Goal: Information Seeking & Learning: Compare options

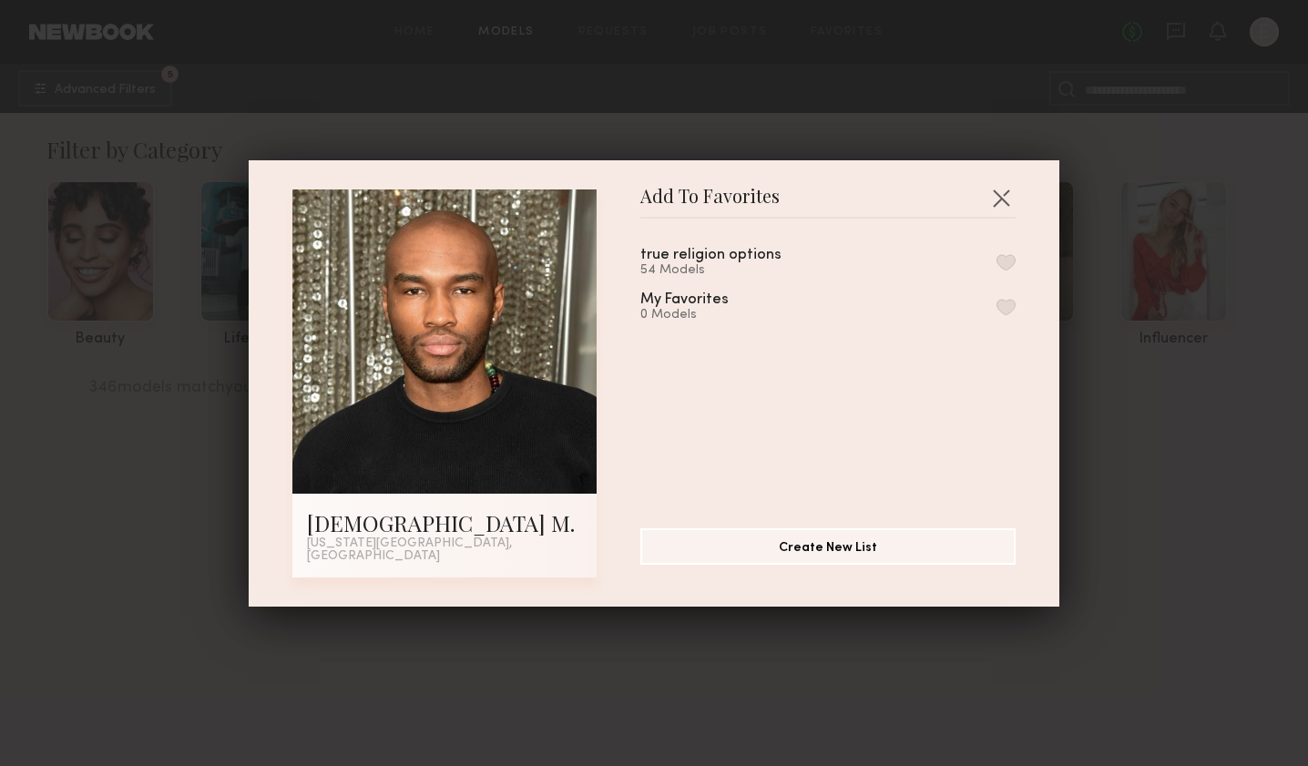
scroll to position [23105, 0]
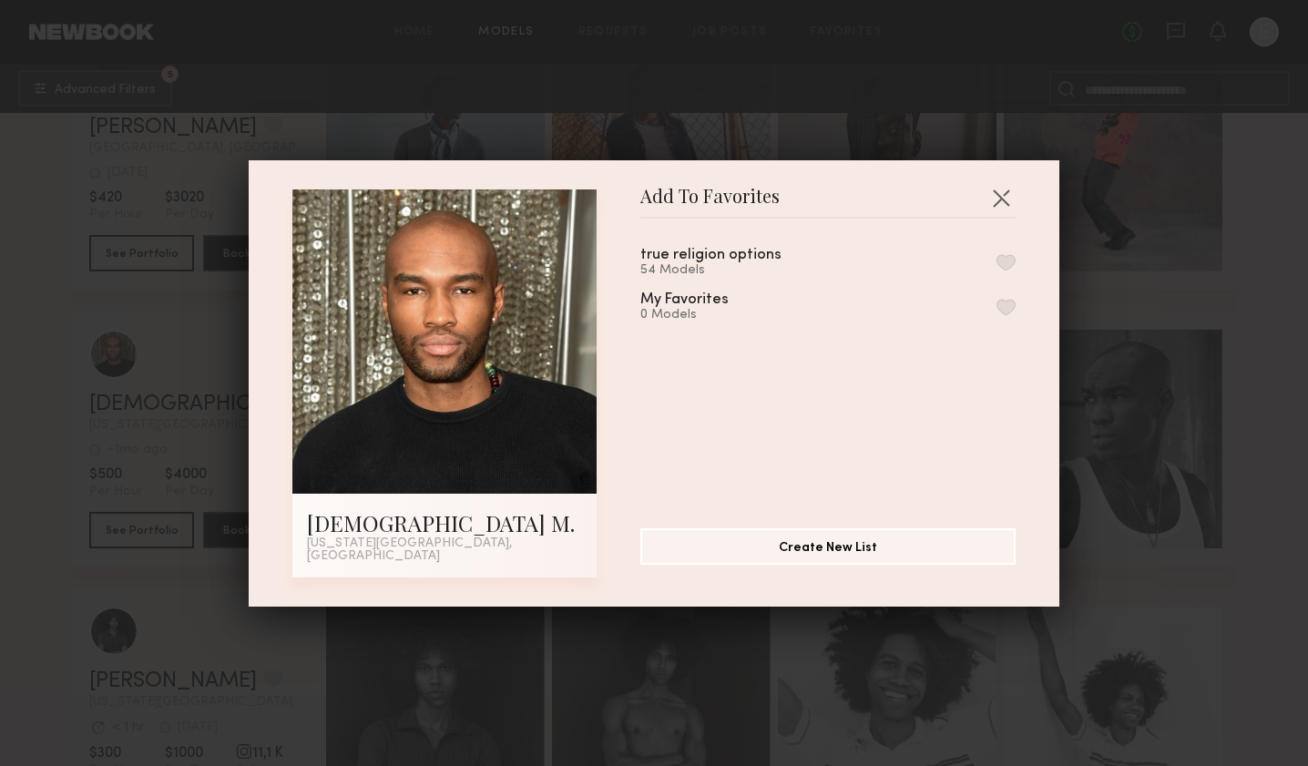
click at [996, 266] on div "true religion options 54 Models" at bounding box center [828, 263] width 375 height 30
click at [1011, 271] on button "button" at bounding box center [1006, 262] width 19 height 16
click at [1009, 200] on button "button" at bounding box center [1001, 197] width 29 height 29
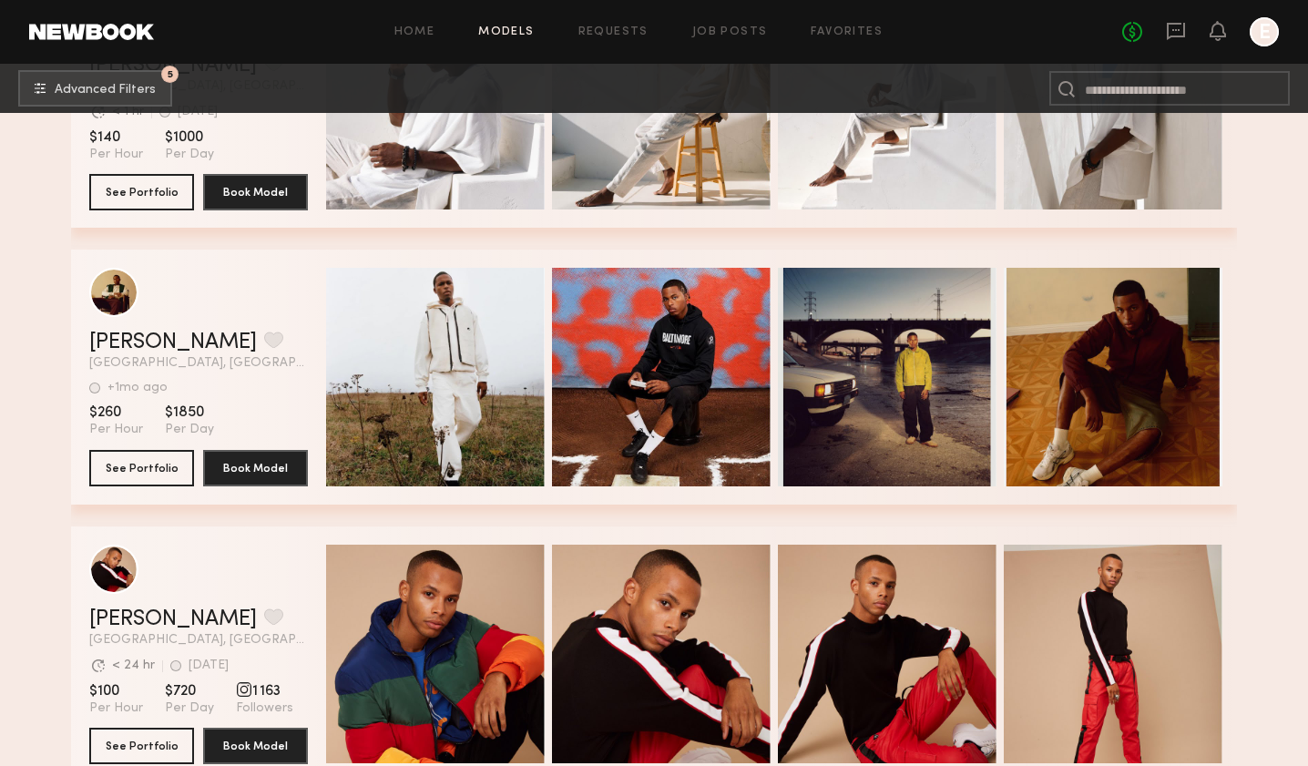
scroll to position [24555, 0]
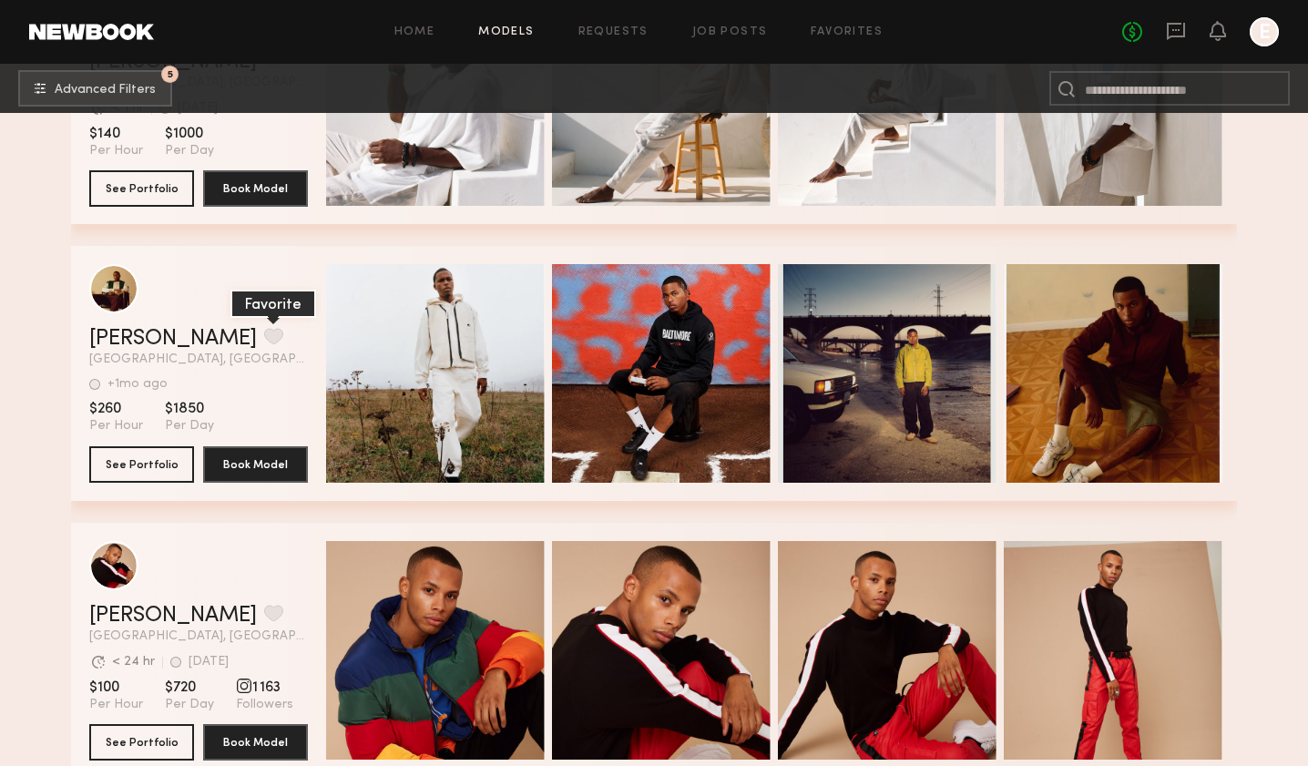
click at [264, 331] on button "grid" at bounding box center [273, 336] width 19 height 16
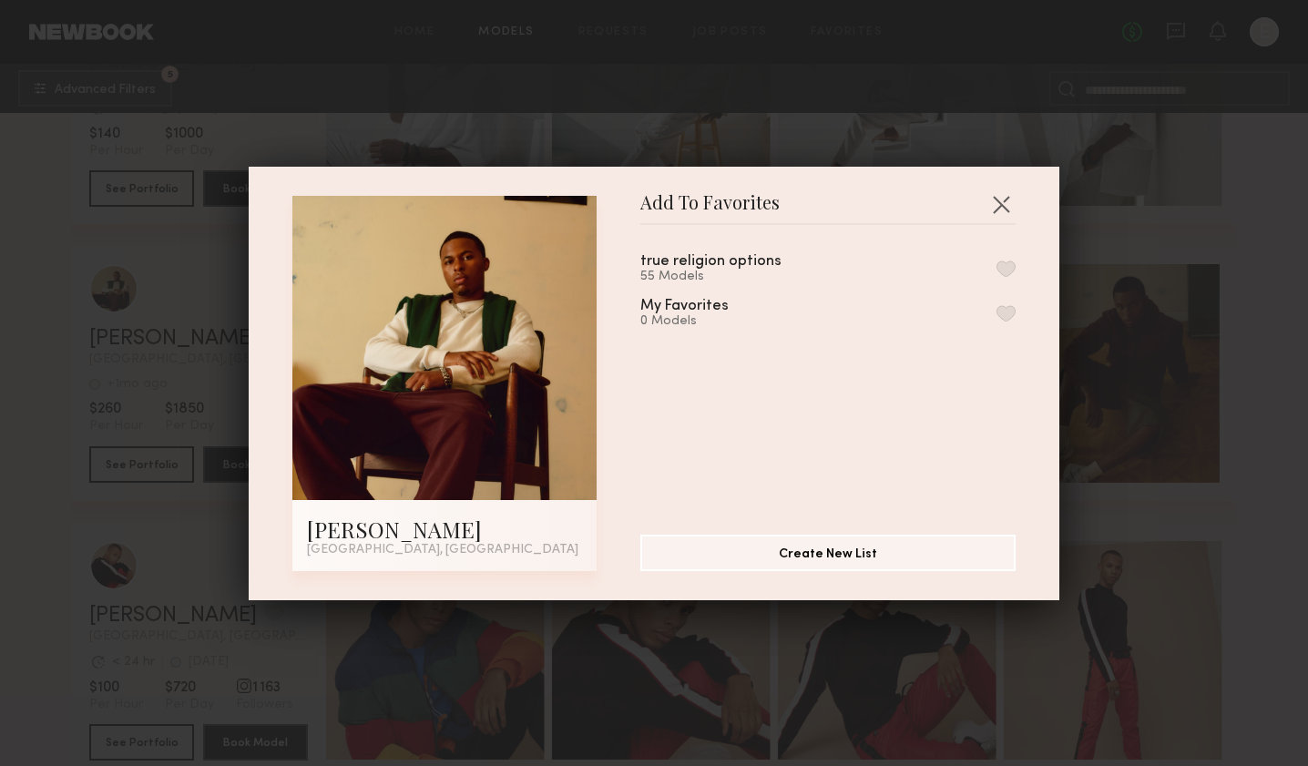
click at [1008, 272] on button "button" at bounding box center [1006, 269] width 19 height 16
click at [1001, 219] on button "button" at bounding box center [1001, 204] width 29 height 29
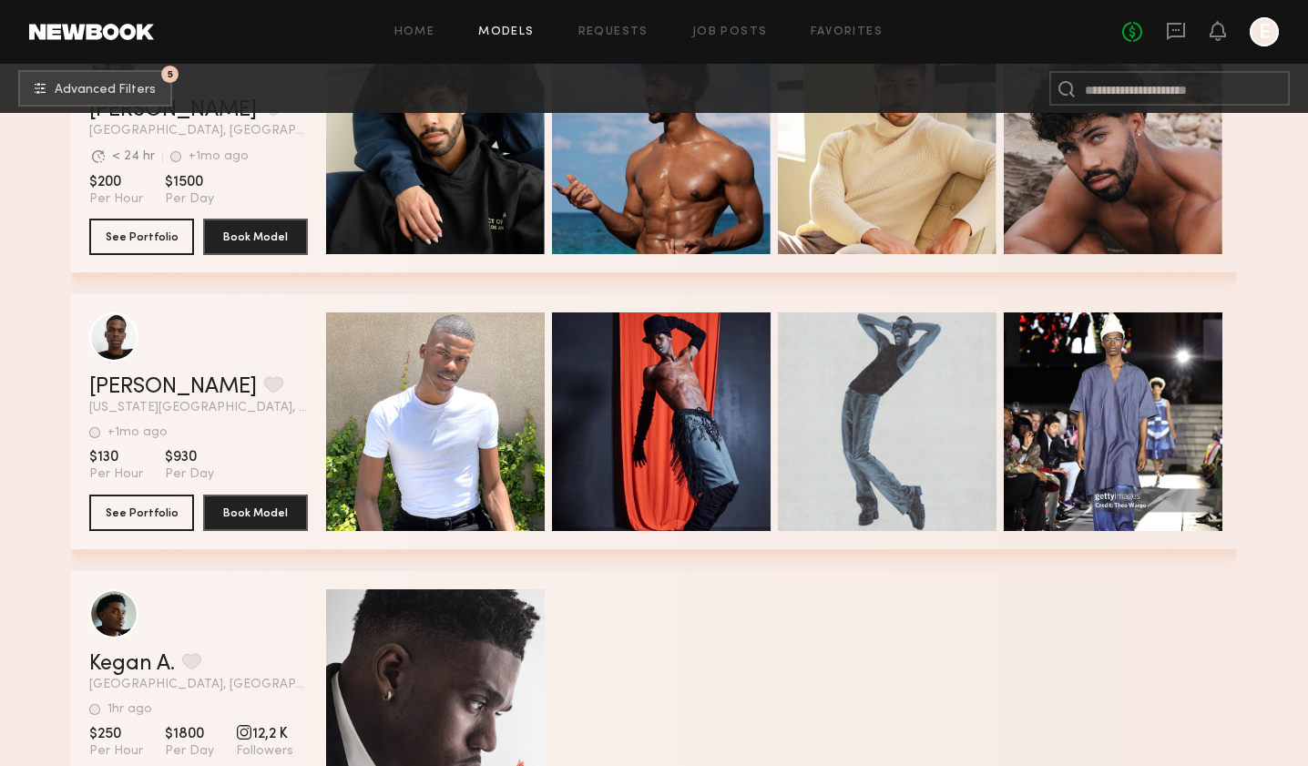
scroll to position [26651, 0]
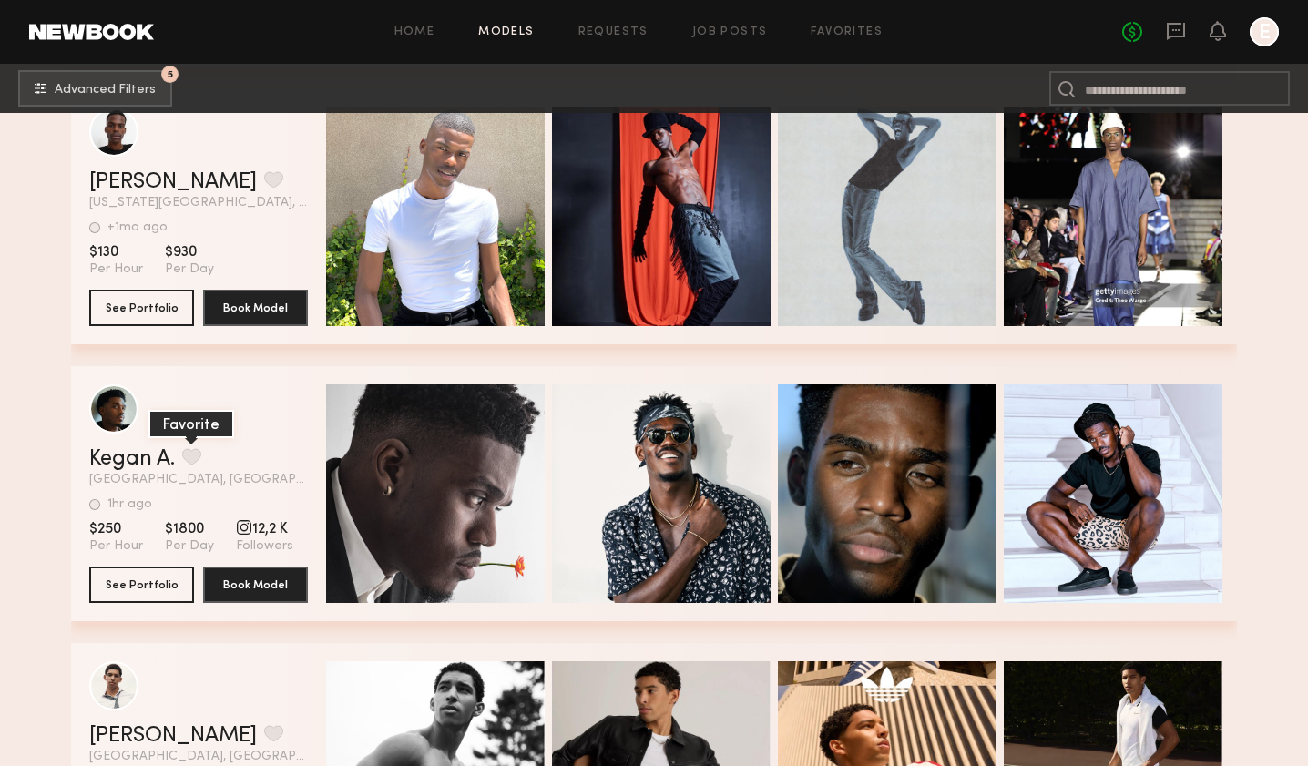
click at [199, 456] on button "grid" at bounding box center [191, 456] width 19 height 16
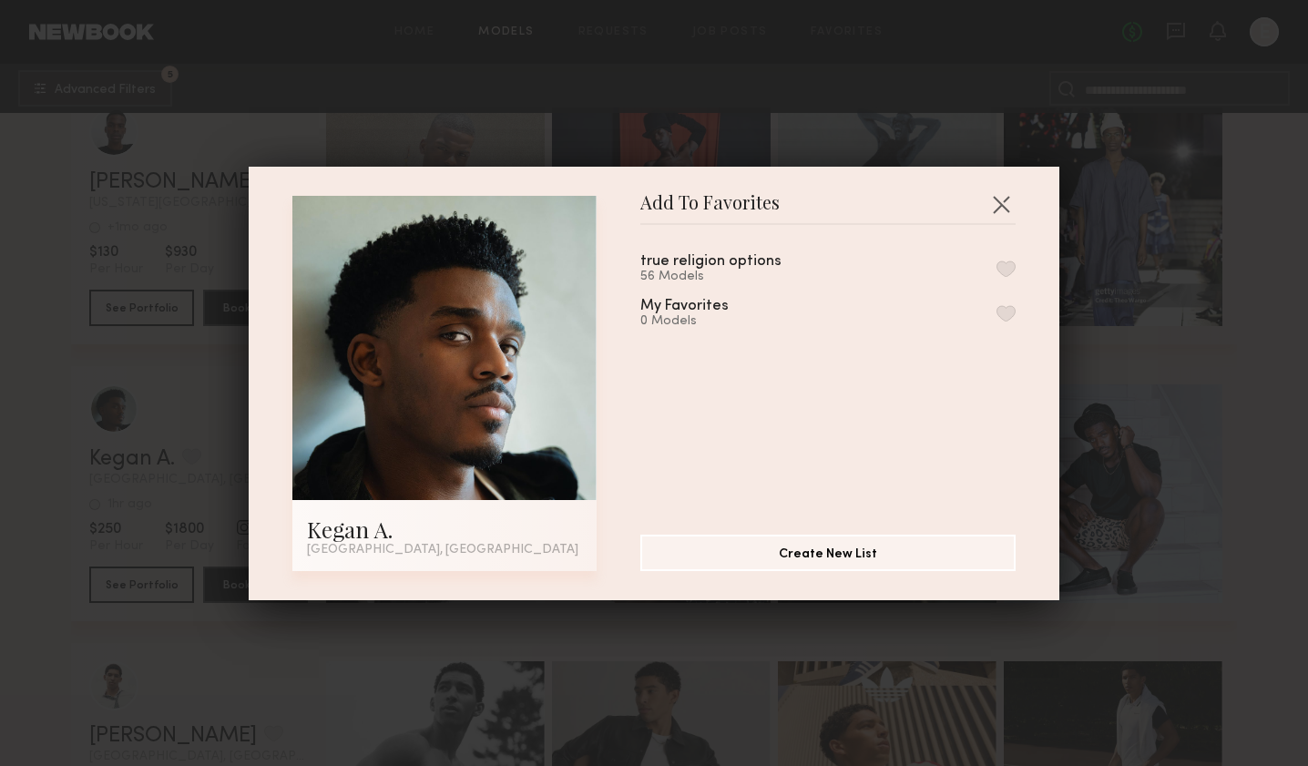
click at [991, 263] on div "true religion options 56 Models" at bounding box center [828, 269] width 375 height 30
click at [1018, 262] on div "true religion options 56 Models My Favorites 0 Models" at bounding box center [838, 373] width 394 height 266
click at [1013, 262] on button "button" at bounding box center [1006, 269] width 19 height 16
click at [1002, 211] on button "button" at bounding box center [1001, 204] width 29 height 29
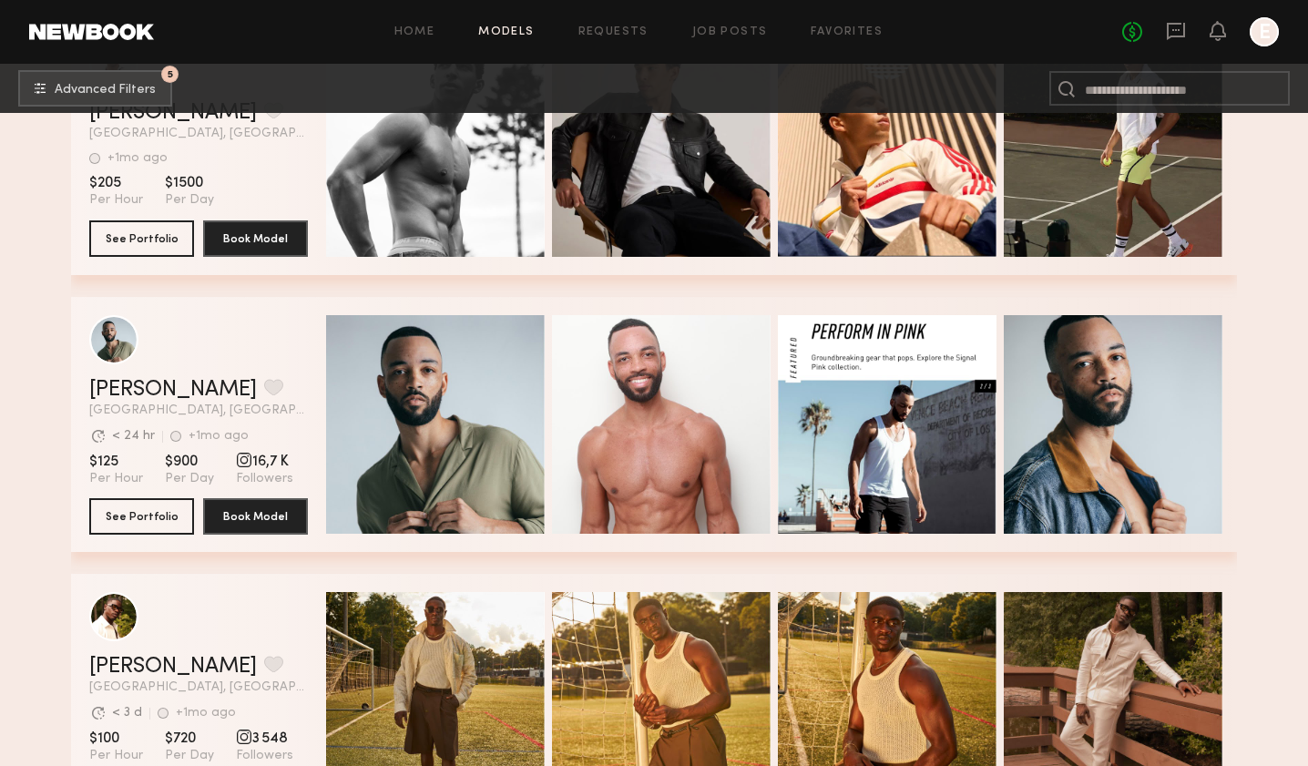
scroll to position [27682, 0]
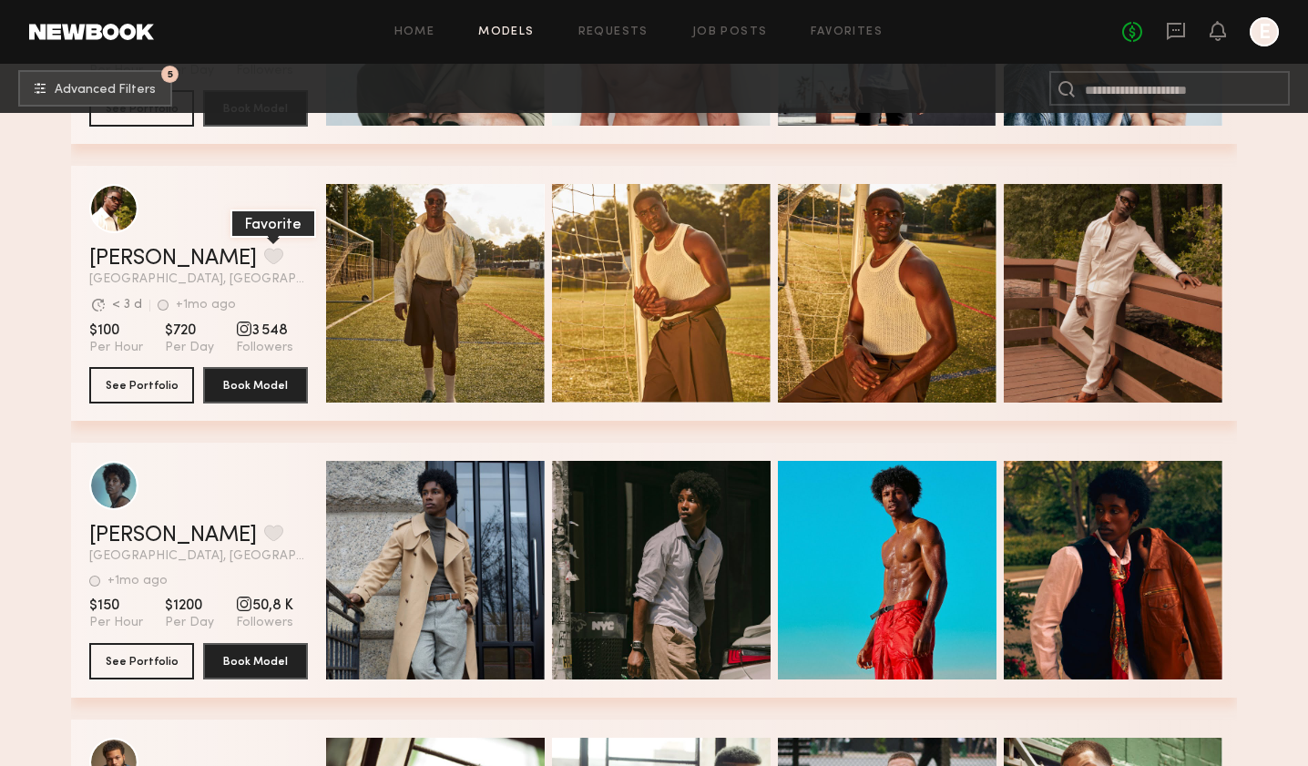
click at [264, 257] on button "grid" at bounding box center [273, 256] width 19 height 16
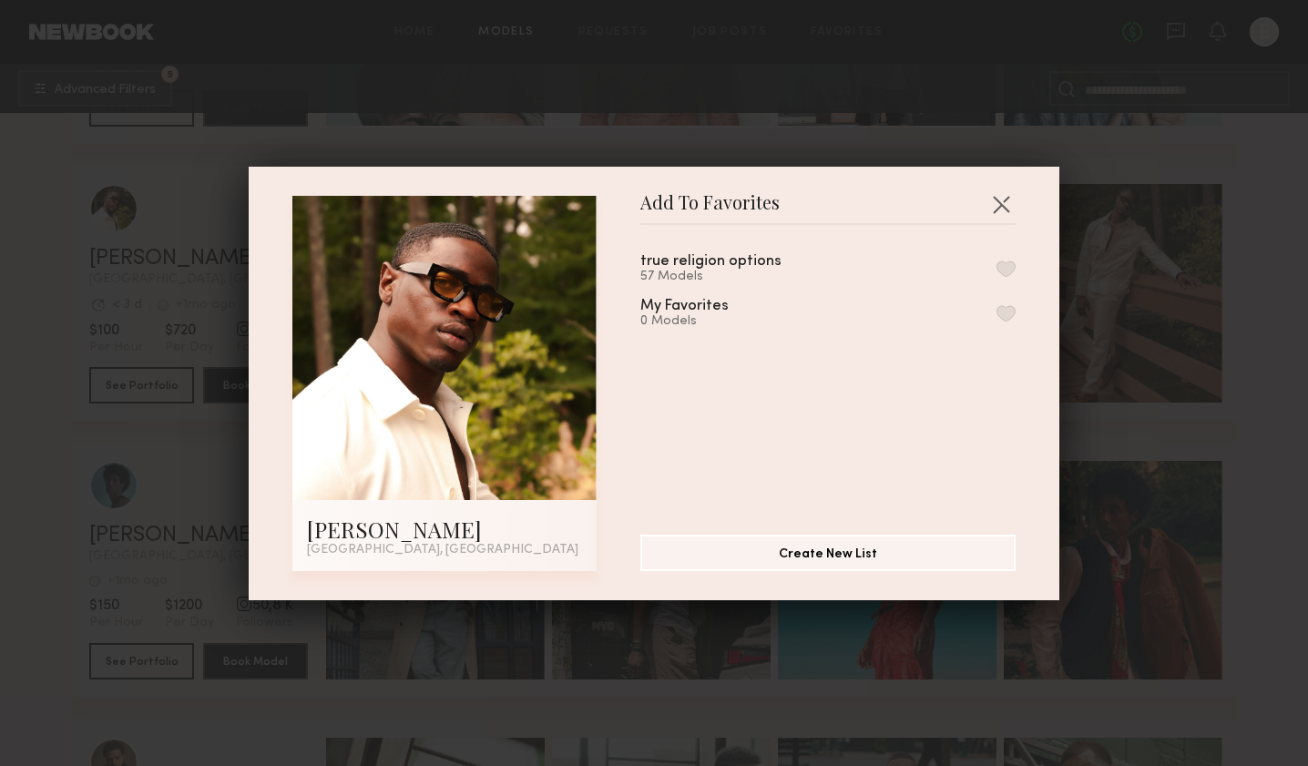
click at [1001, 267] on button "button" at bounding box center [1006, 269] width 19 height 16
click at [1005, 273] on button "Remove from favorite list" at bounding box center [1006, 269] width 19 height 16
click at [1007, 269] on button "button" at bounding box center [1006, 269] width 19 height 16
click at [1000, 202] on button "button" at bounding box center [1001, 204] width 29 height 29
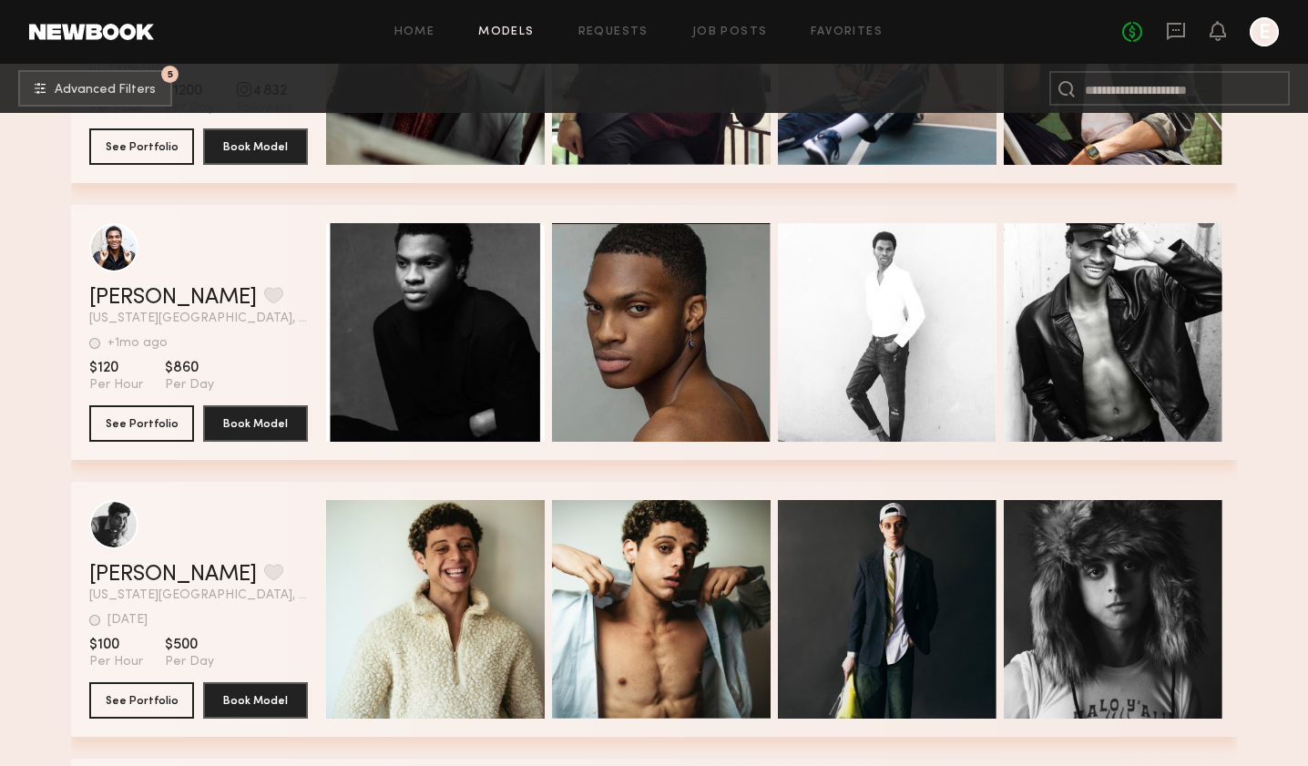
scroll to position [28478, 0]
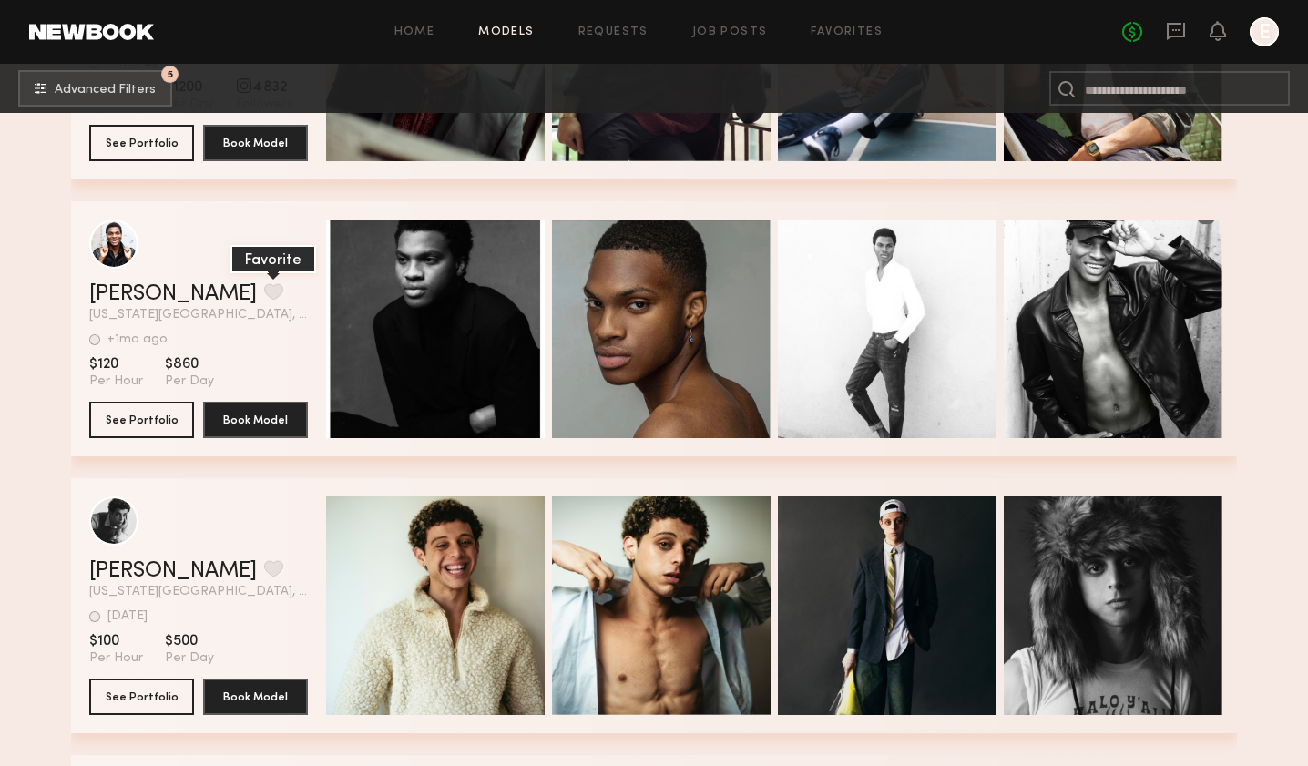
click at [264, 292] on button "grid" at bounding box center [273, 291] width 19 height 16
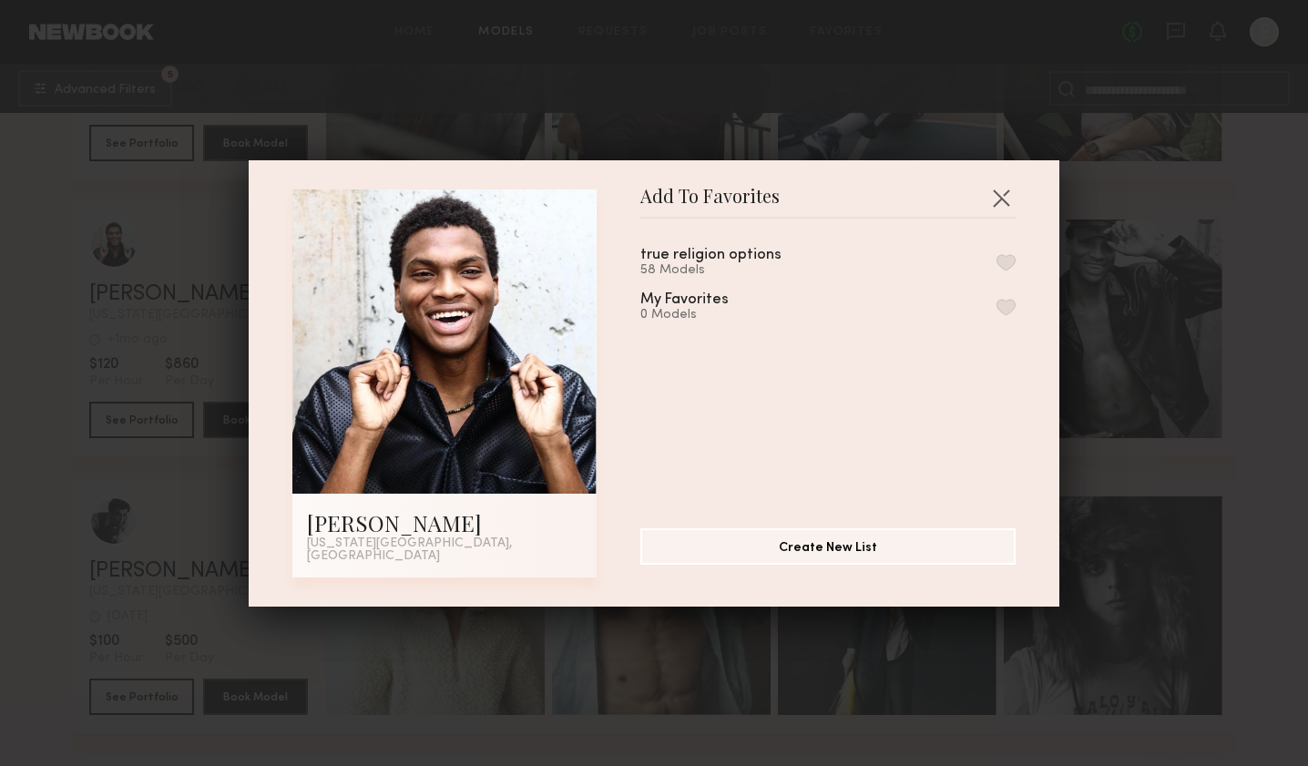
click at [1012, 259] on div "true religion options 58 Models" at bounding box center [828, 263] width 375 height 30
click at [1011, 262] on button "button" at bounding box center [1006, 262] width 19 height 16
click at [1008, 206] on button "button" at bounding box center [1001, 197] width 29 height 29
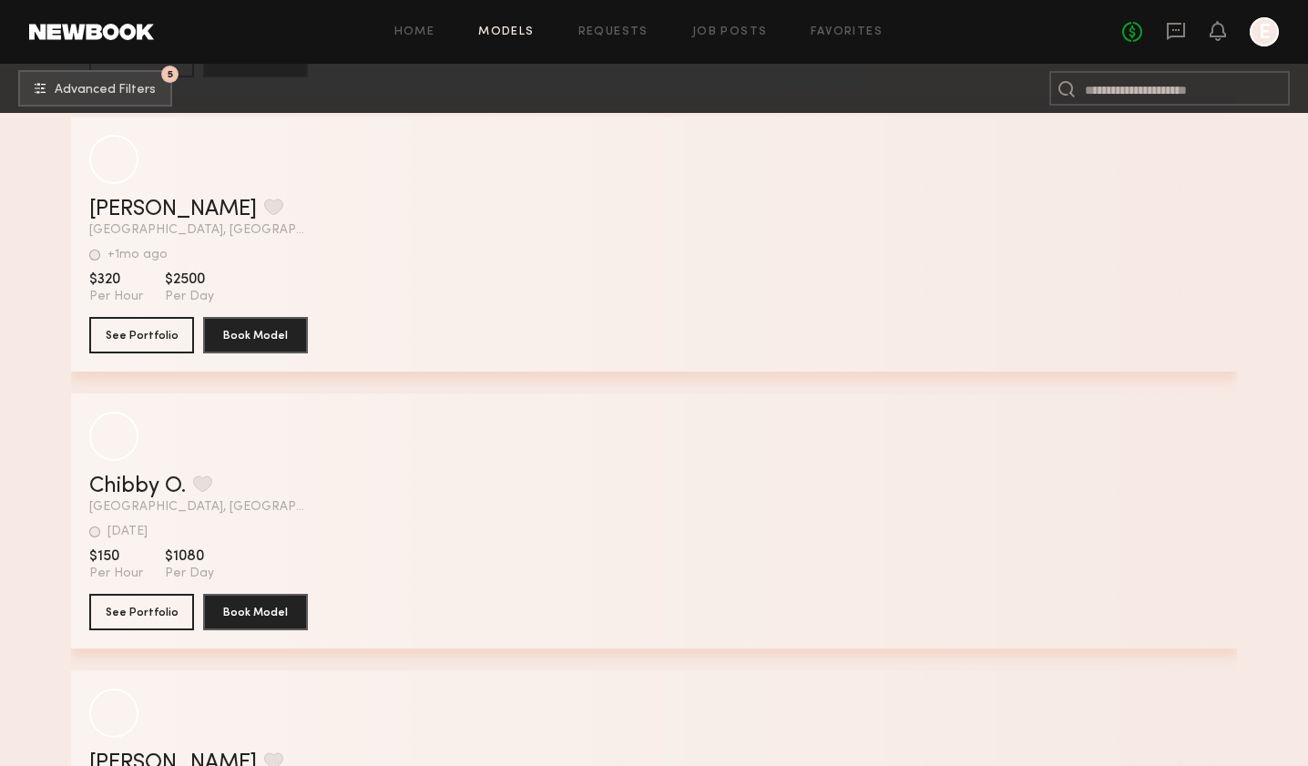
scroll to position [34107, 0]
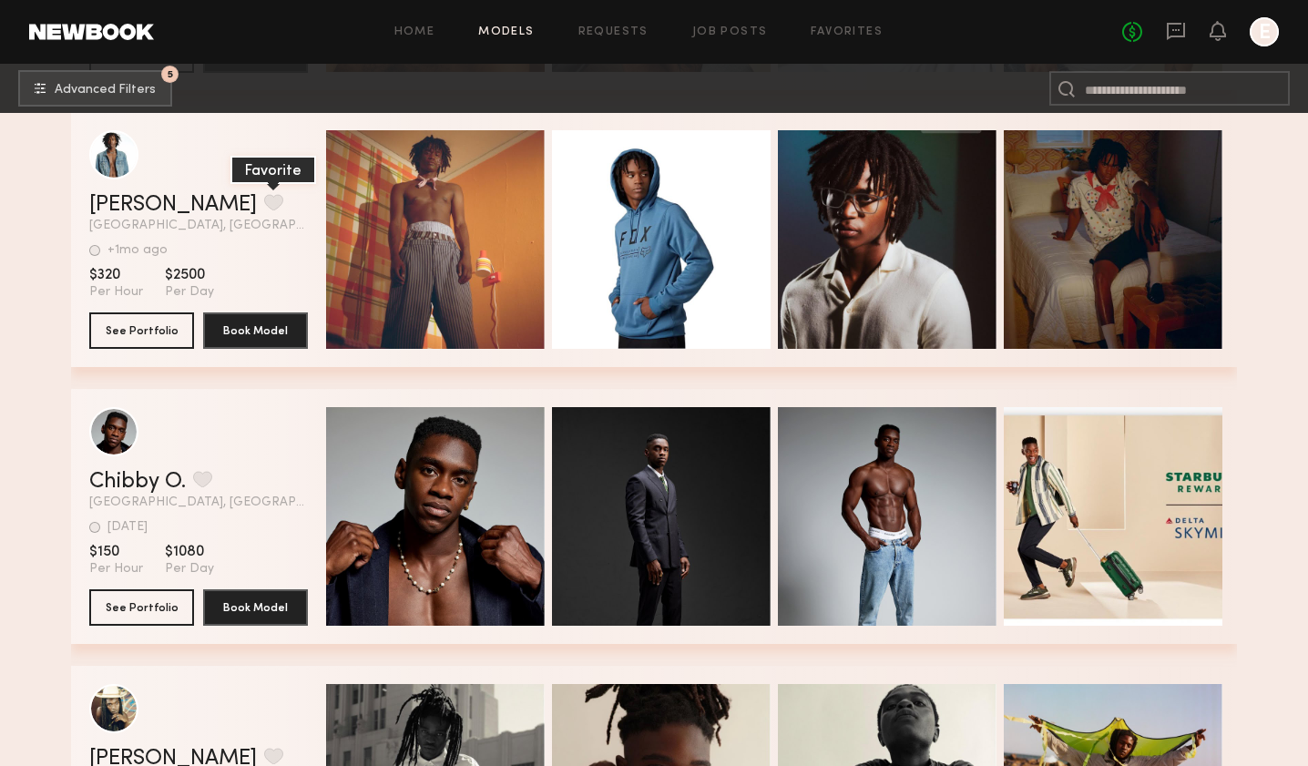
click at [264, 199] on button "grid" at bounding box center [273, 202] width 19 height 16
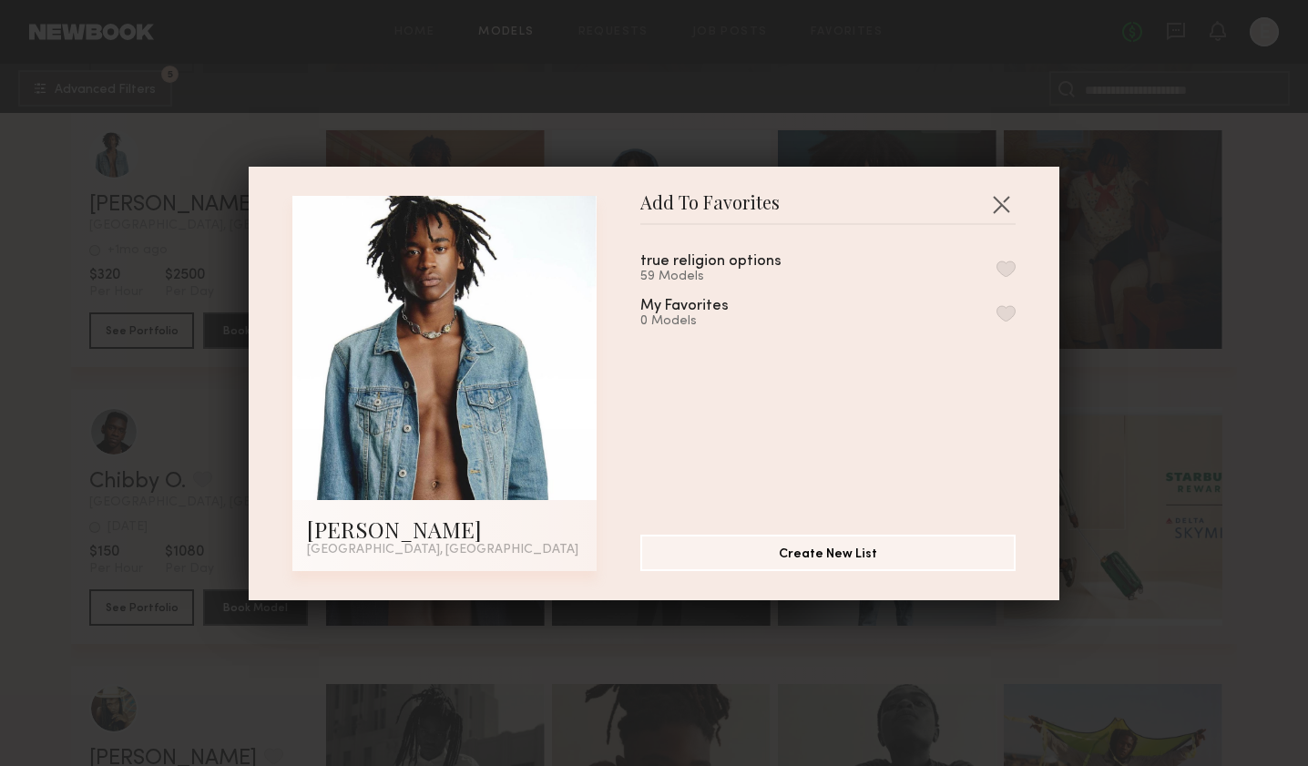
click at [1000, 266] on button "button" at bounding box center [1006, 269] width 19 height 16
click at [1001, 203] on button "button" at bounding box center [1001, 204] width 29 height 29
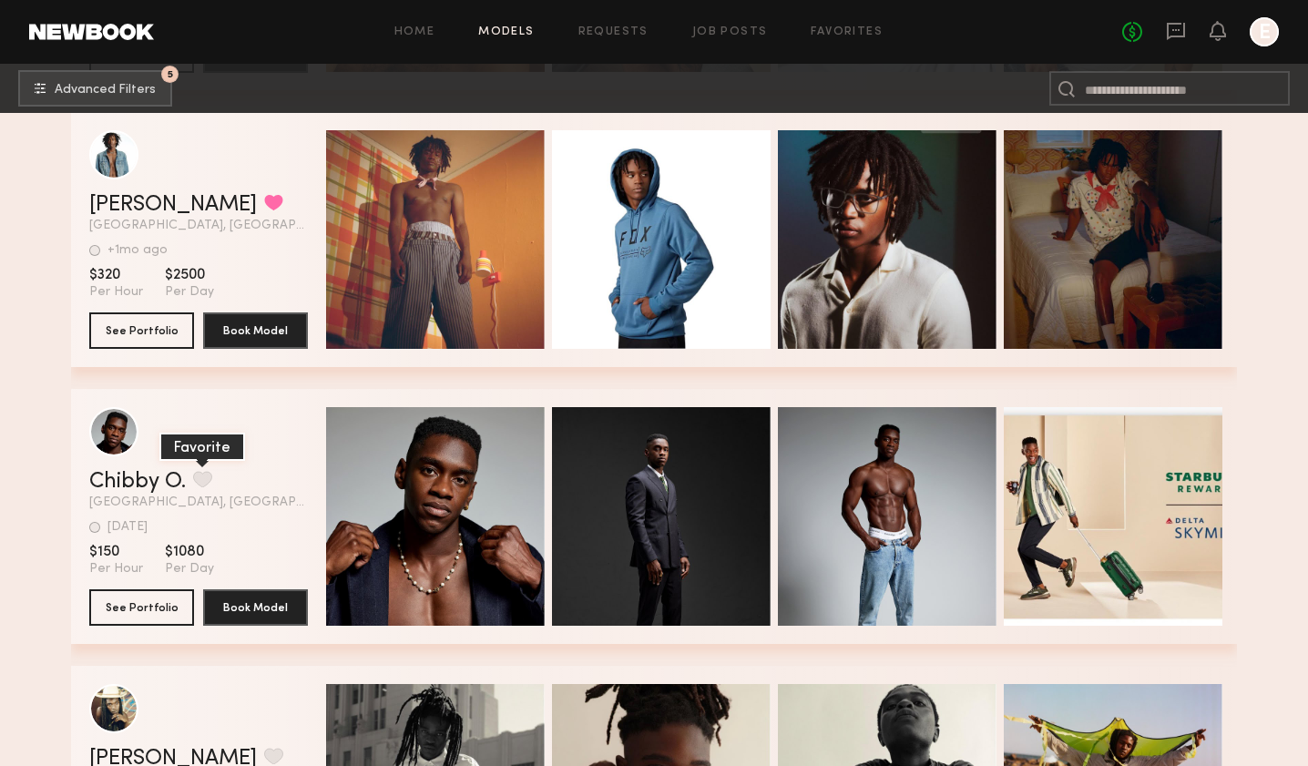
scroll to position [33779, 0]
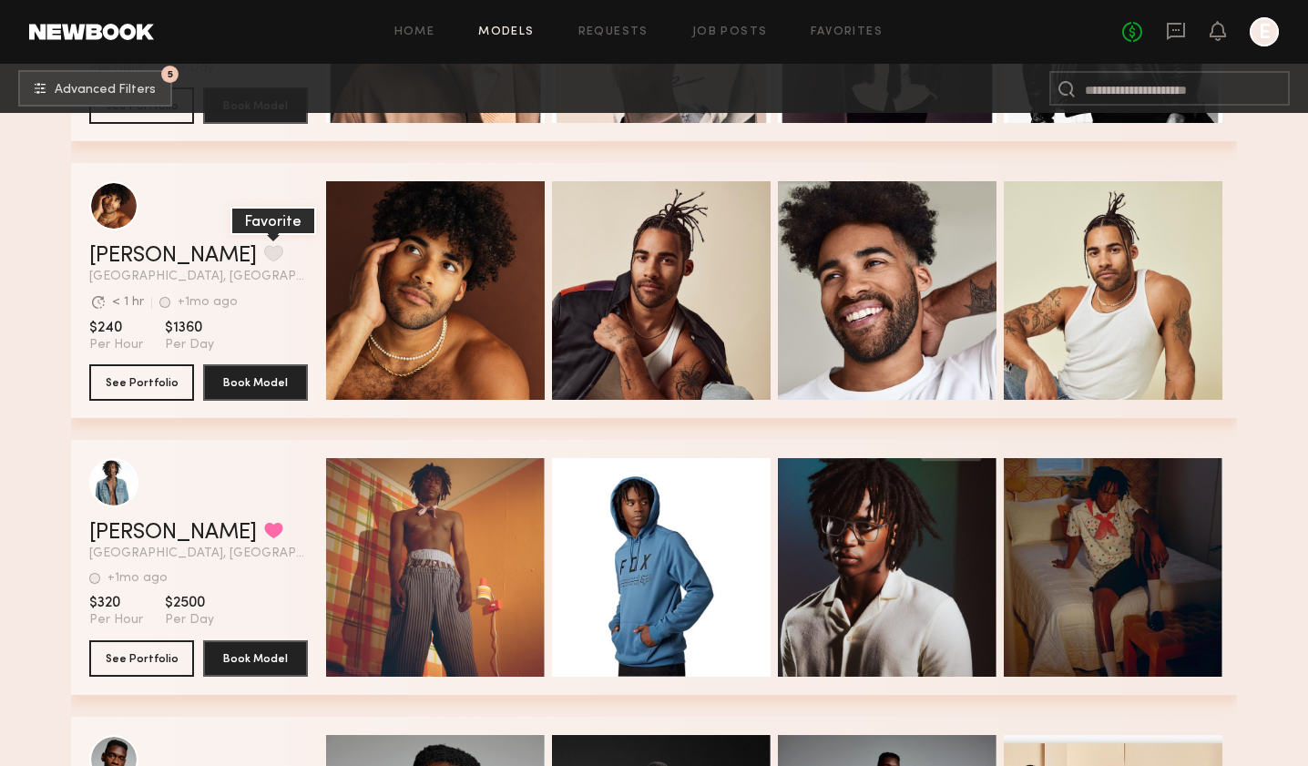
click at [264, 245] on button "grid" at bounding box center [273, 253] width 19 height 16
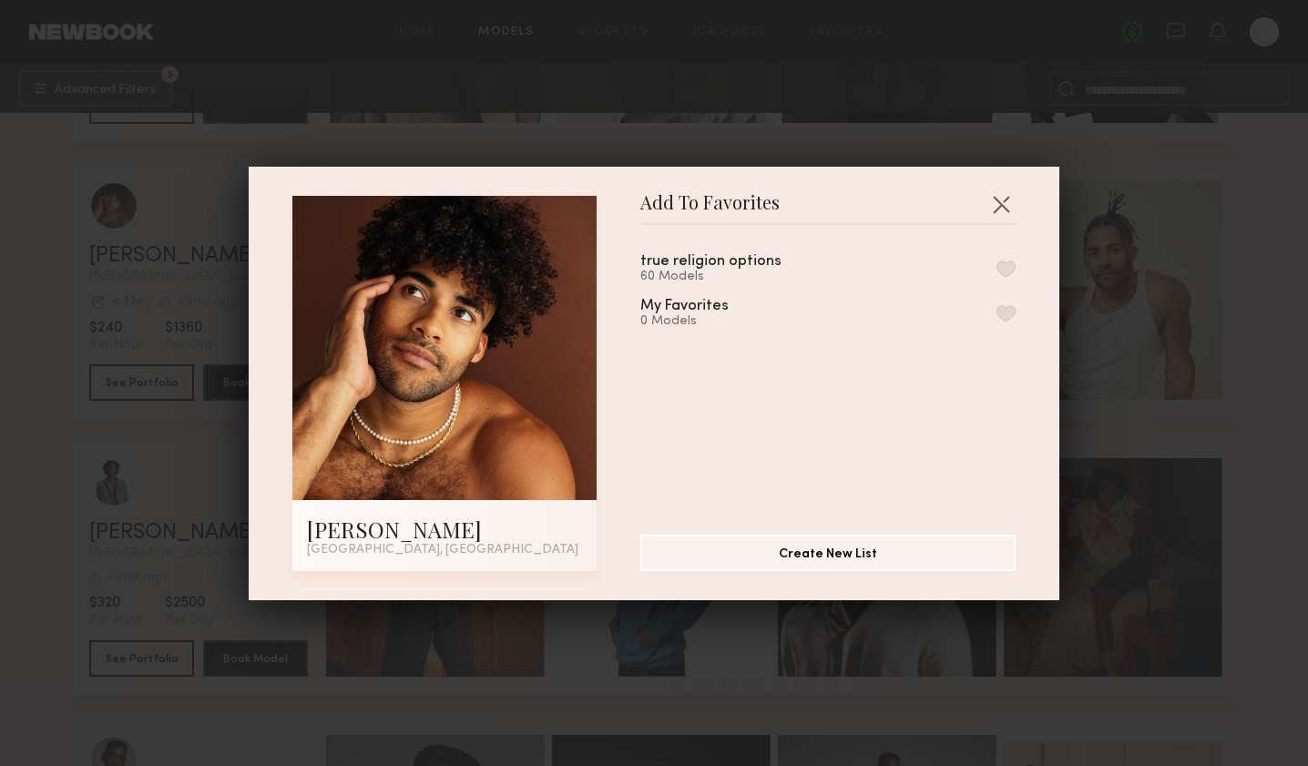
click at [998, 274] on button "button" at bounding box center [1006, 269] width 19 height 16
click at [999, 208] on button "button" at bounding box center [1001, 204] width 29 height 29
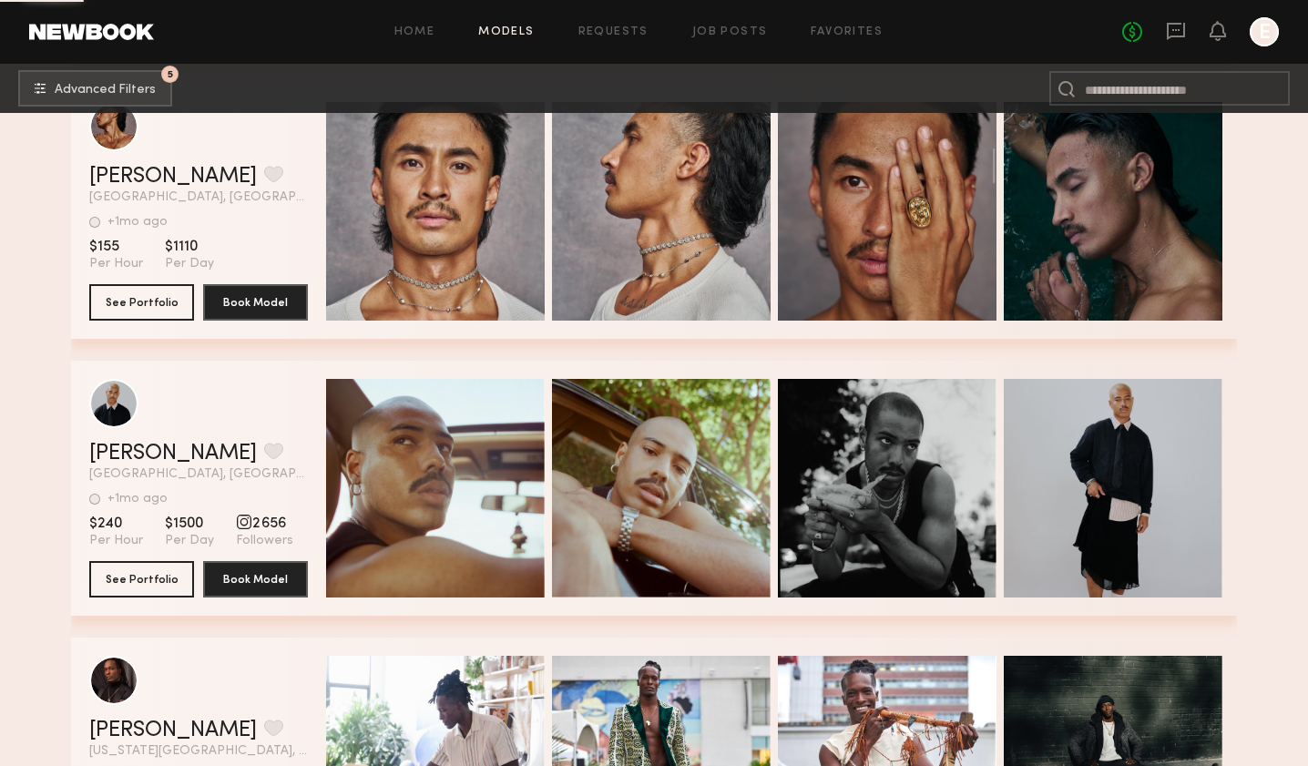
scroll to position [35560, 0]
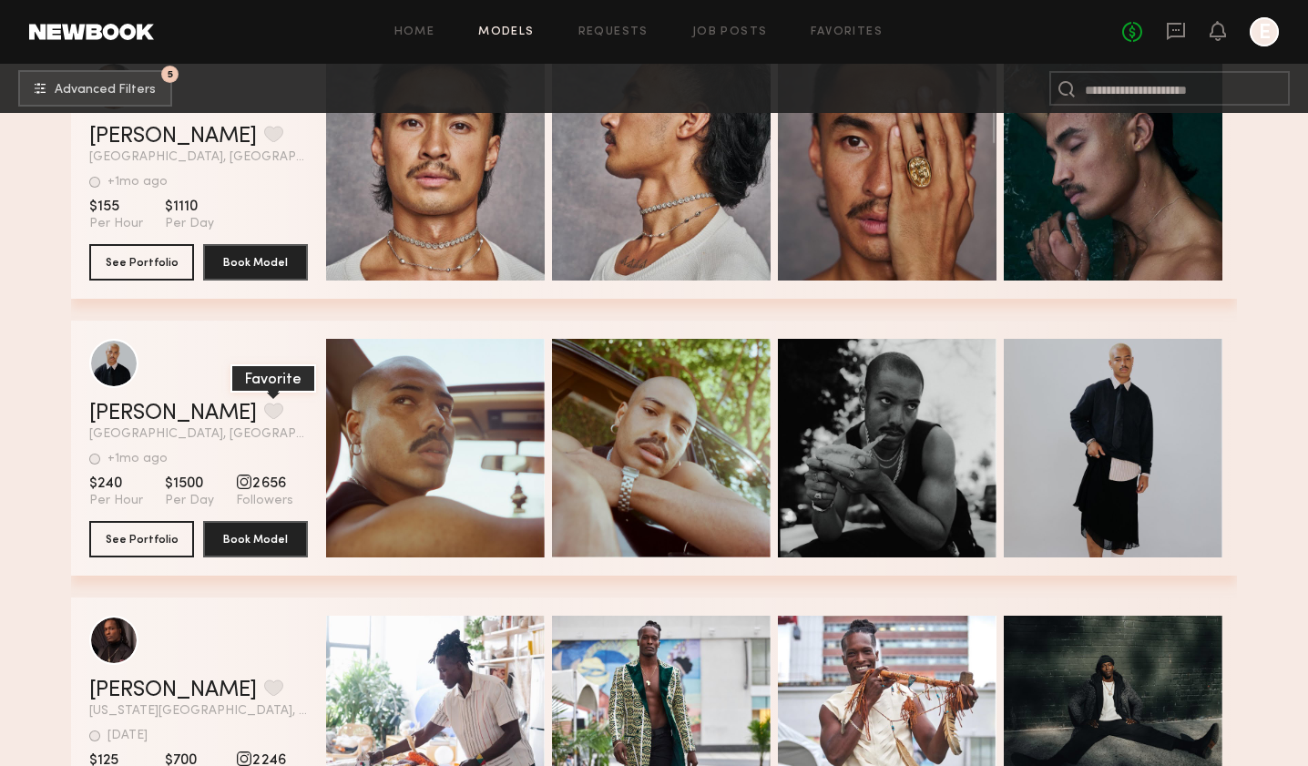
click at [264, 407] on button "grid" at bounding box center [273, 411] width 19 height 16
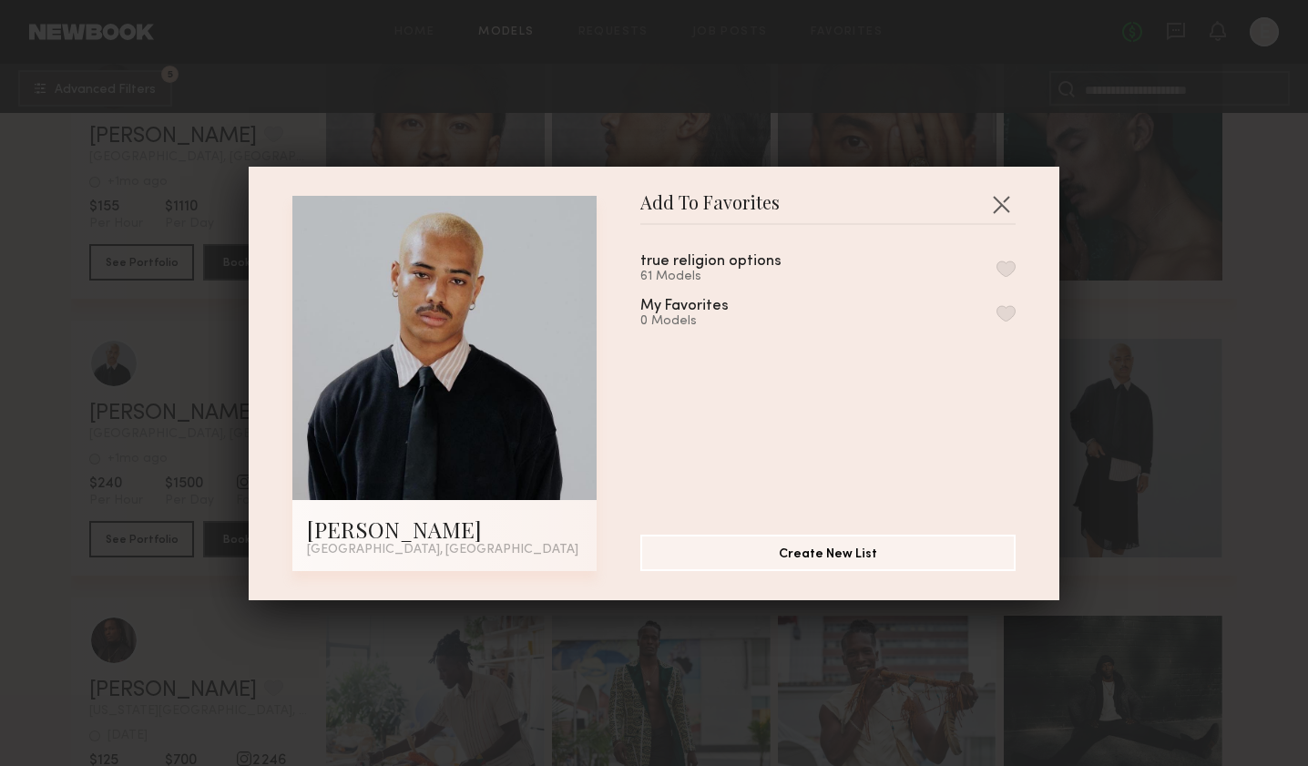
click at [1020, 277] on div "true religion options 61 Models My Favorites 0 Models" at bounding box center [838, 373] width 394 height 266
click at [1010, 269] on button "button" at bounding box center [1006, 269] width 19 height 16
click at [1008, 202] on button "button" at bounding box center [1001, 204] width 29 height 29
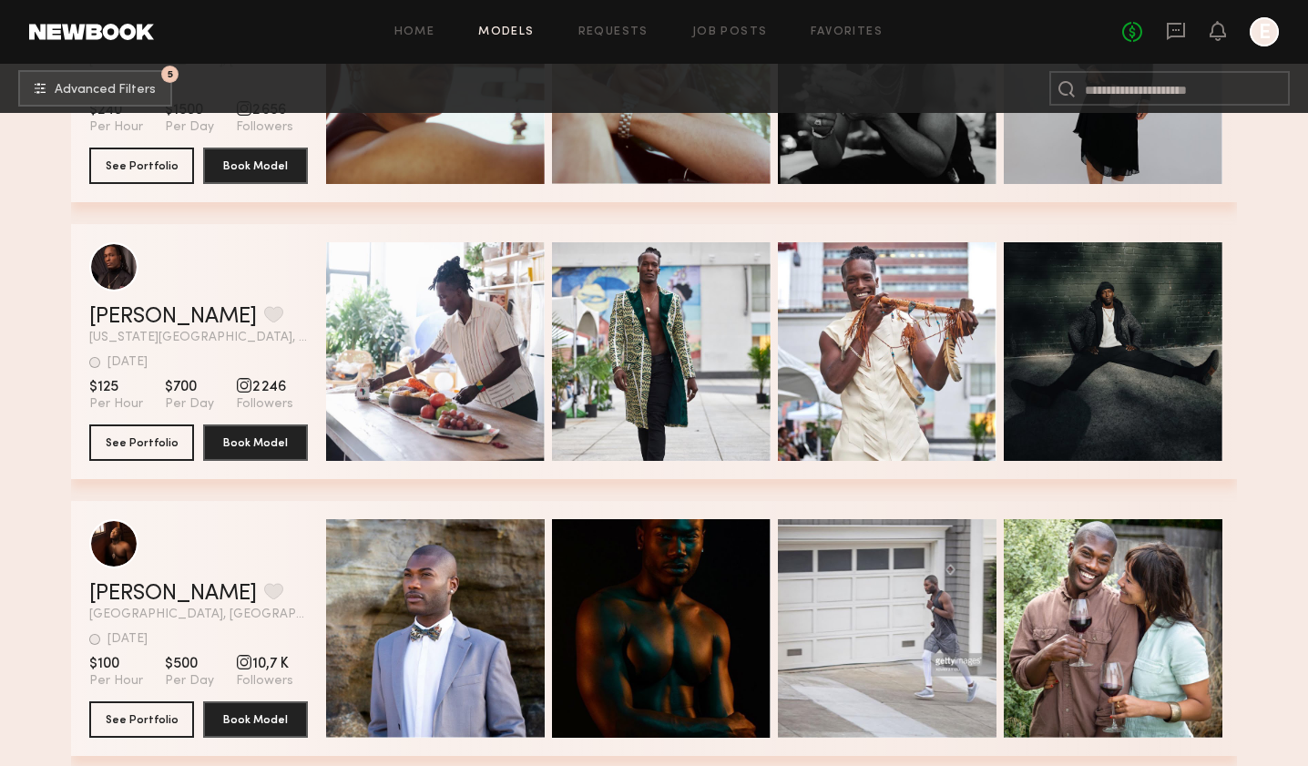
scroll to position [35935, 0]
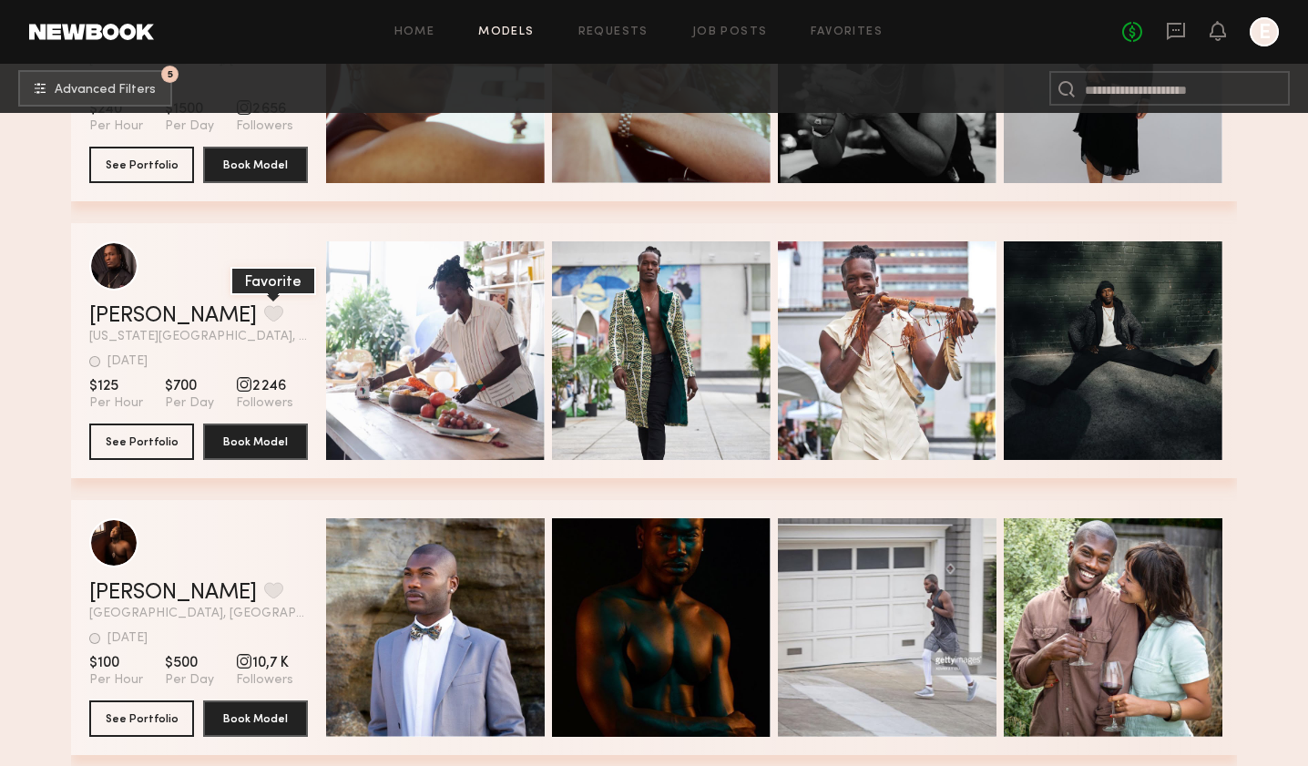
click at [264, 313] on button "grid" at bounding box center [273, 313] width 19 height 16
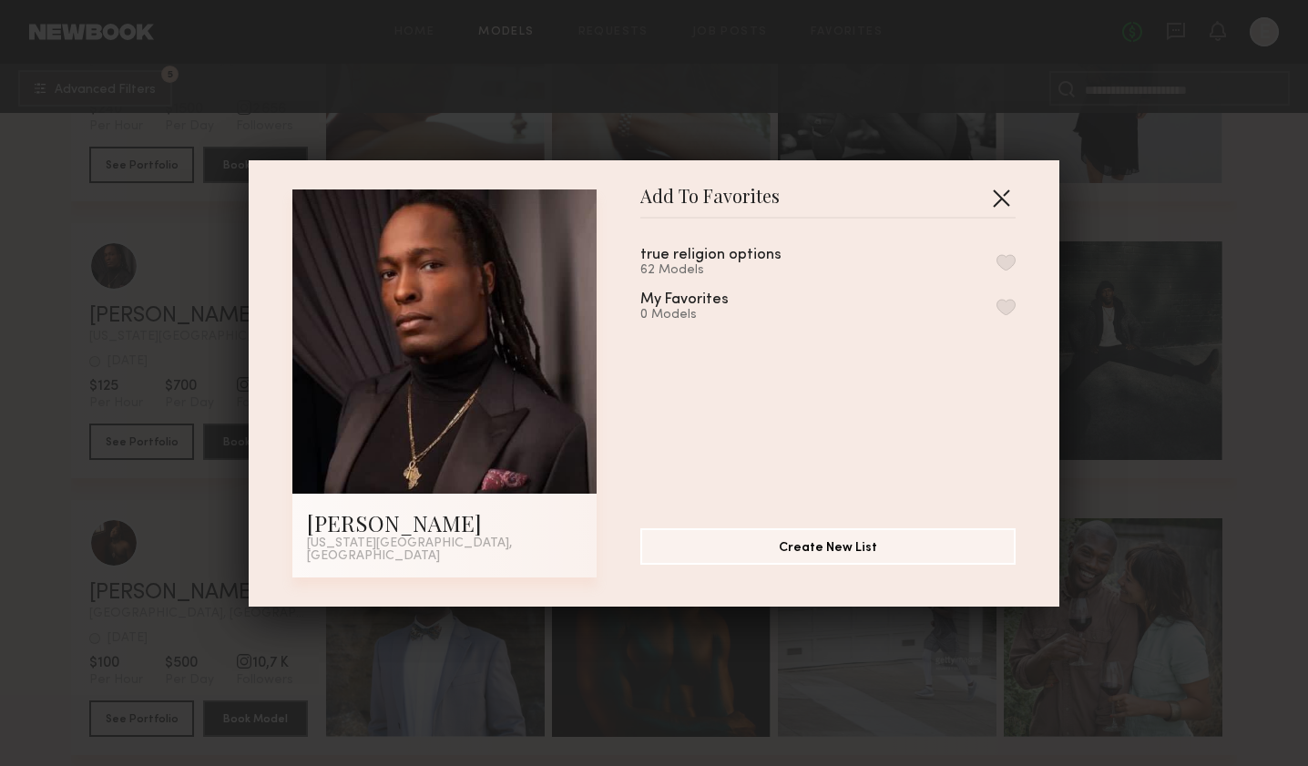
click at [1003, 206] on button "button" at bounding box center [1001, 197] width 29 height 29
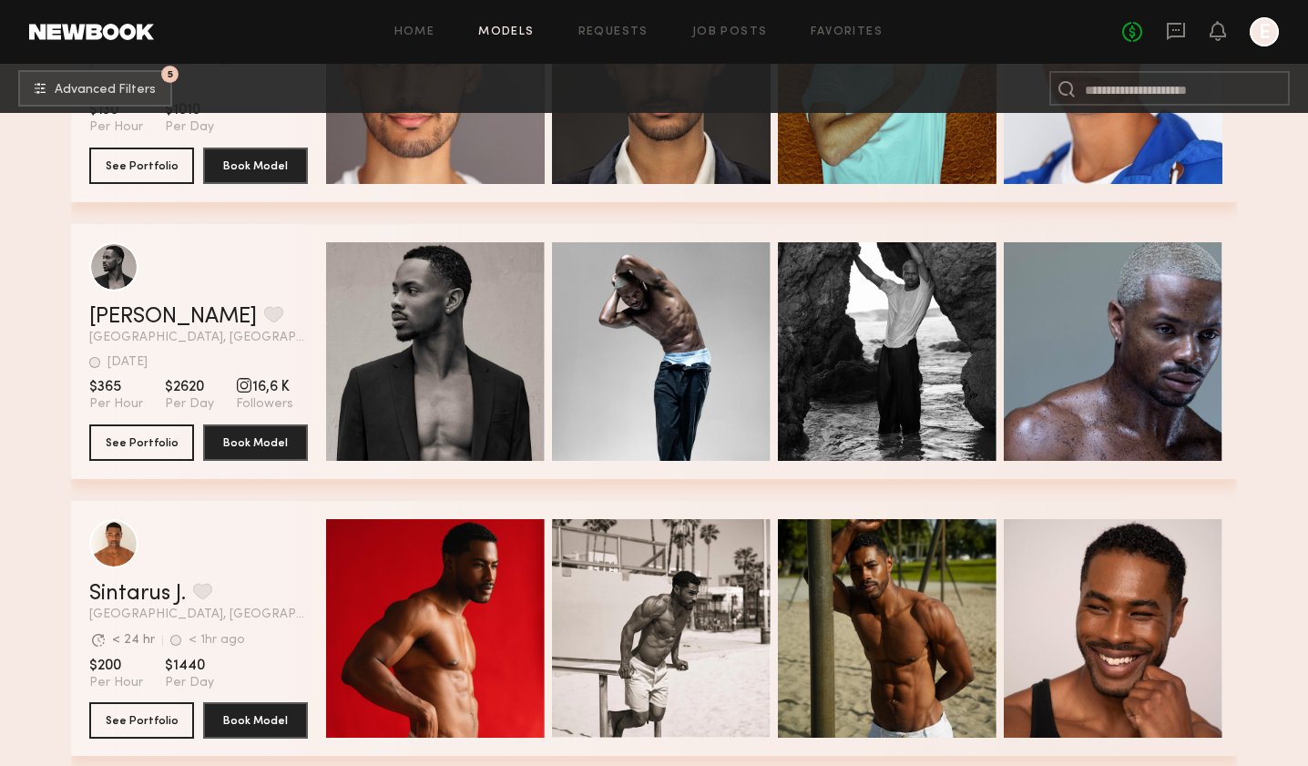
scroll to position [37592, 0]
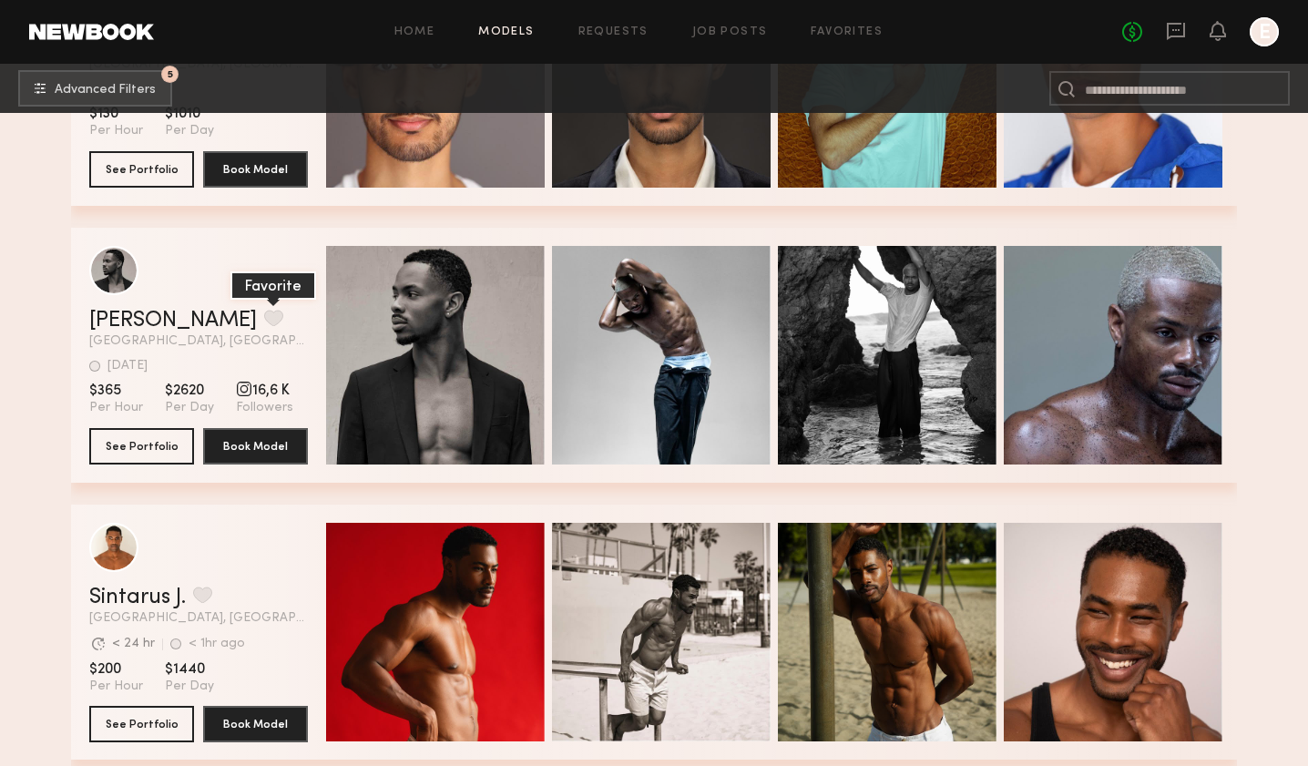
click at [264, 320] on button "grid" at bounding box center [273, 318] width 19 height 16
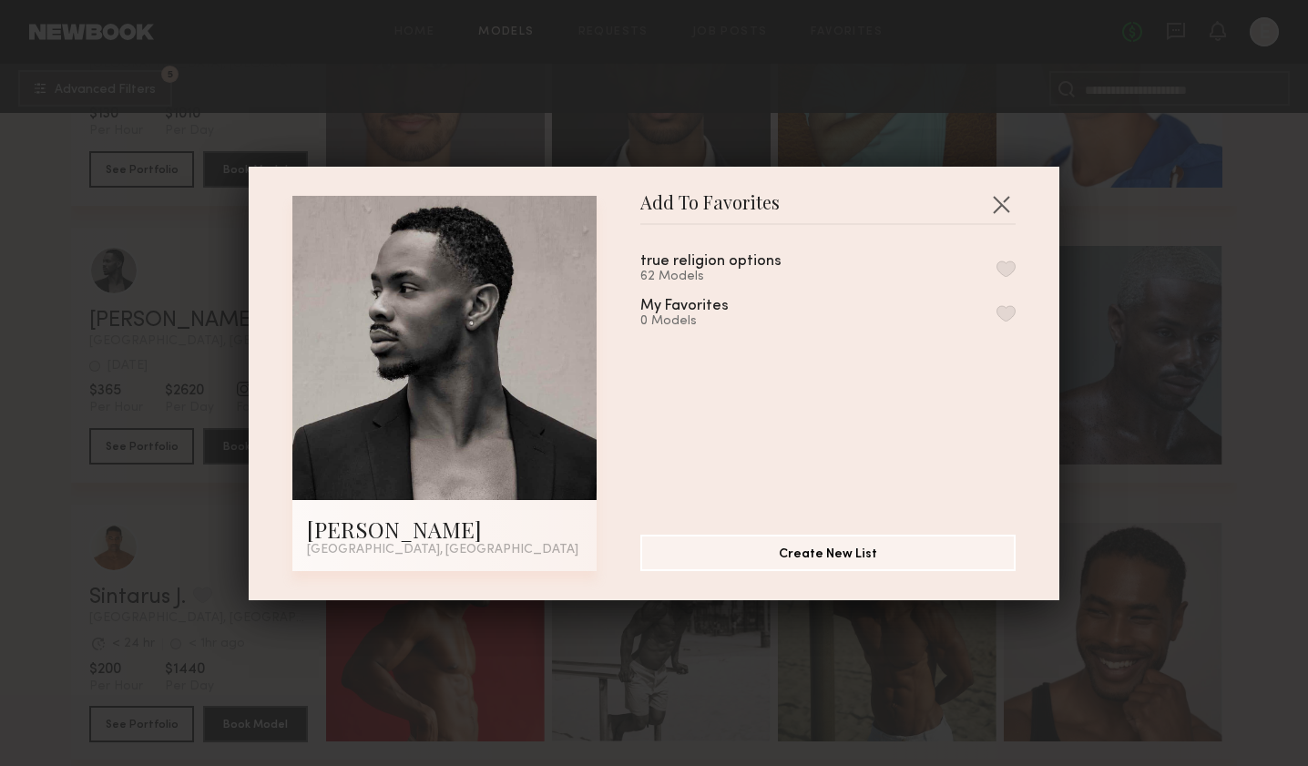
click at [1000, 272] on button "button" at bounding box center [1006, 269] width 19 height 16
click at [1000, 213] on button "button" at bounding box center [1001, 204] width 29 height 29
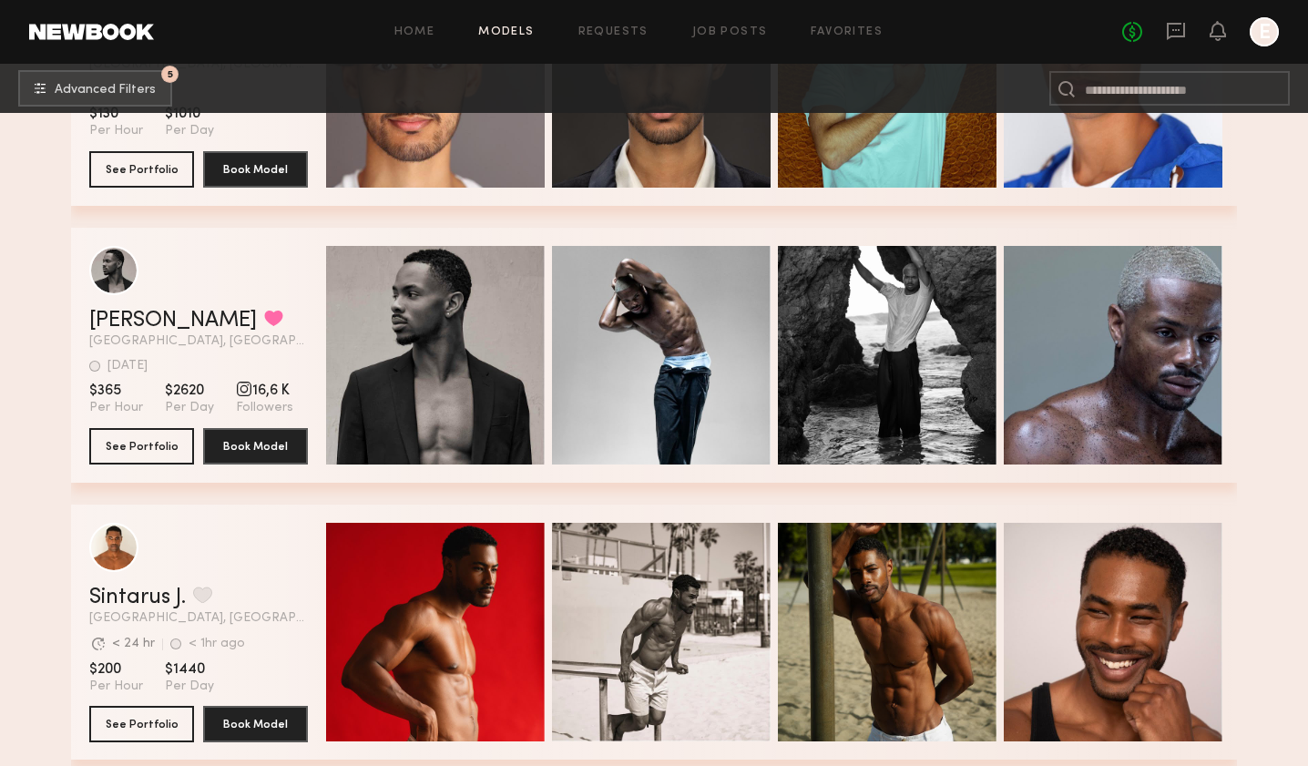
scroll to position [37875, 0]
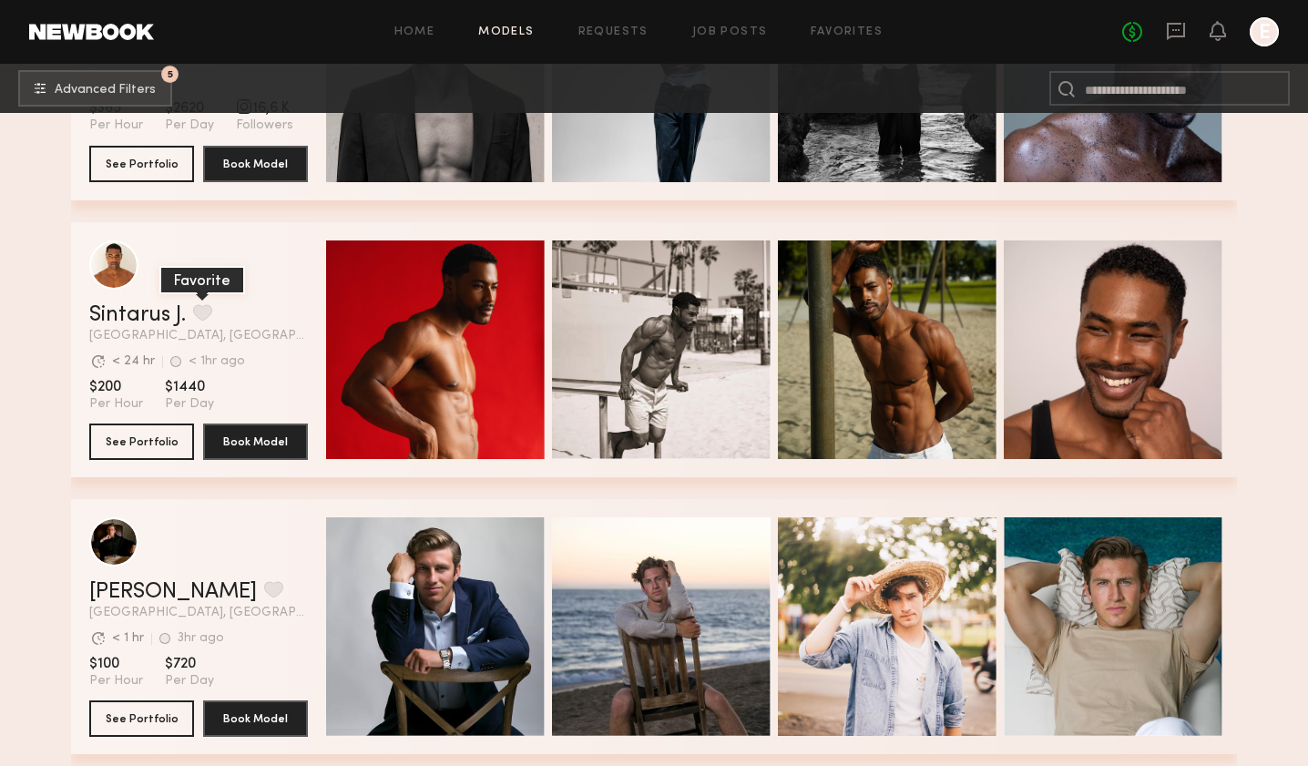
click at [208, 310] on button "grid" at bounding box center [202, 312] width 19 height 16
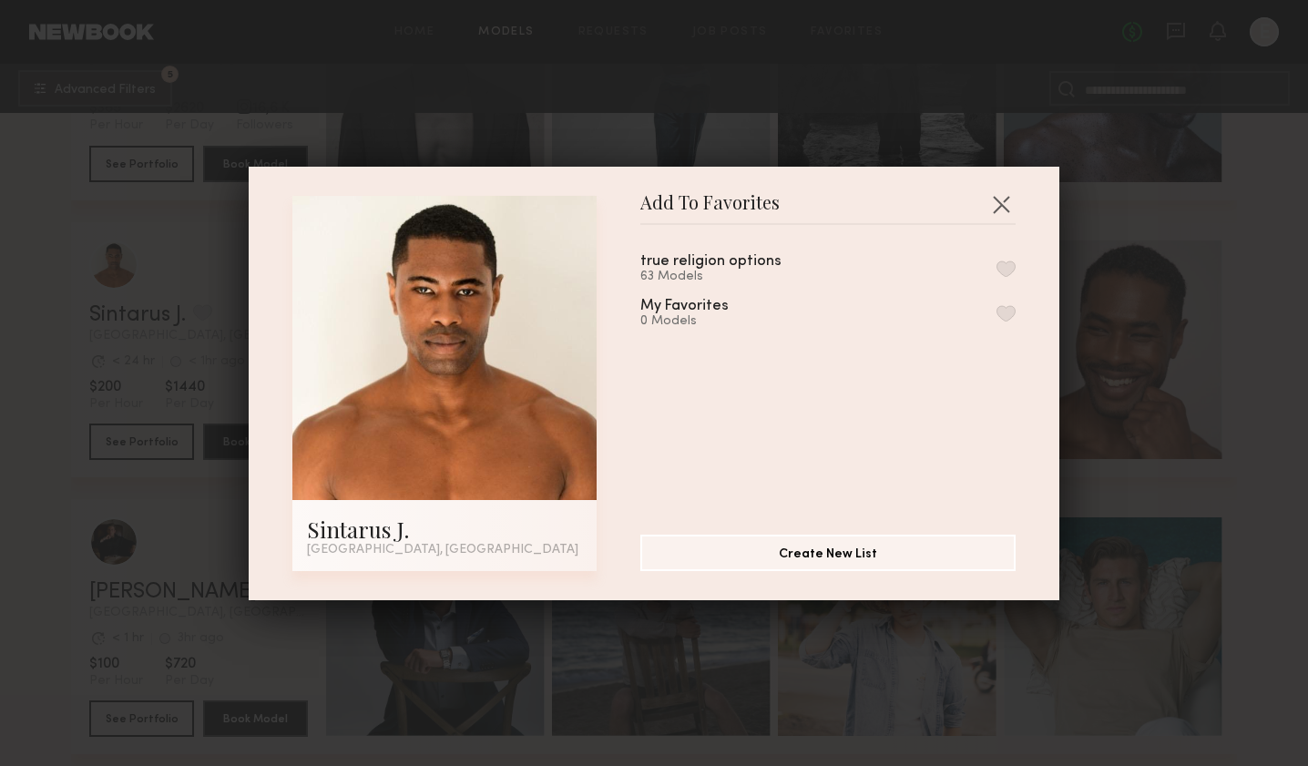
click at [996, 265] on div "true religion options 63 Models" at bounding box center [828, 269] width 375 height 30
click at [1015, 261] on div "true religion options 63 Models" at bounding box center [828, 269] width 375 height 30
click at [1005, 268] on button "button" at bounding box center [1006, 269] width 19 height 16
click at [1000, 209] on button "button" at bounding box center [1001, 204] width 29 height 29
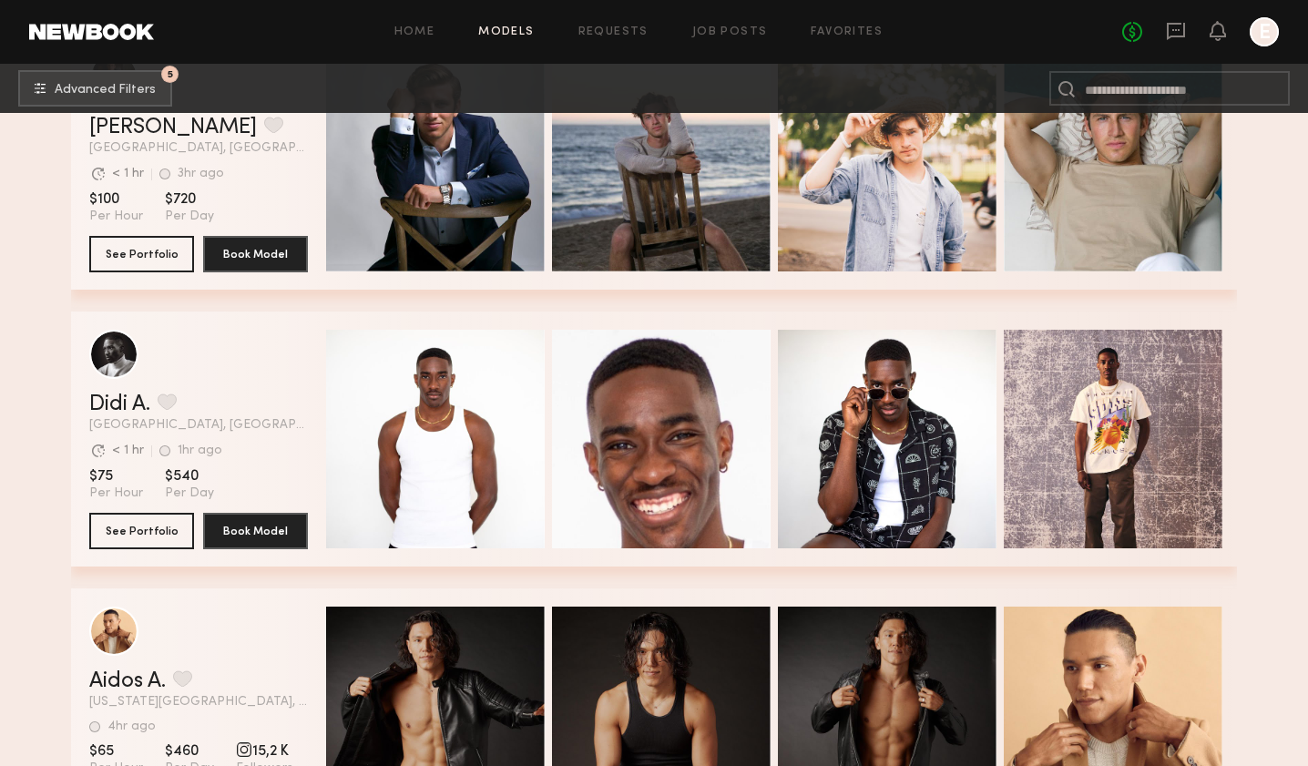
scroll to position [38342, 0]
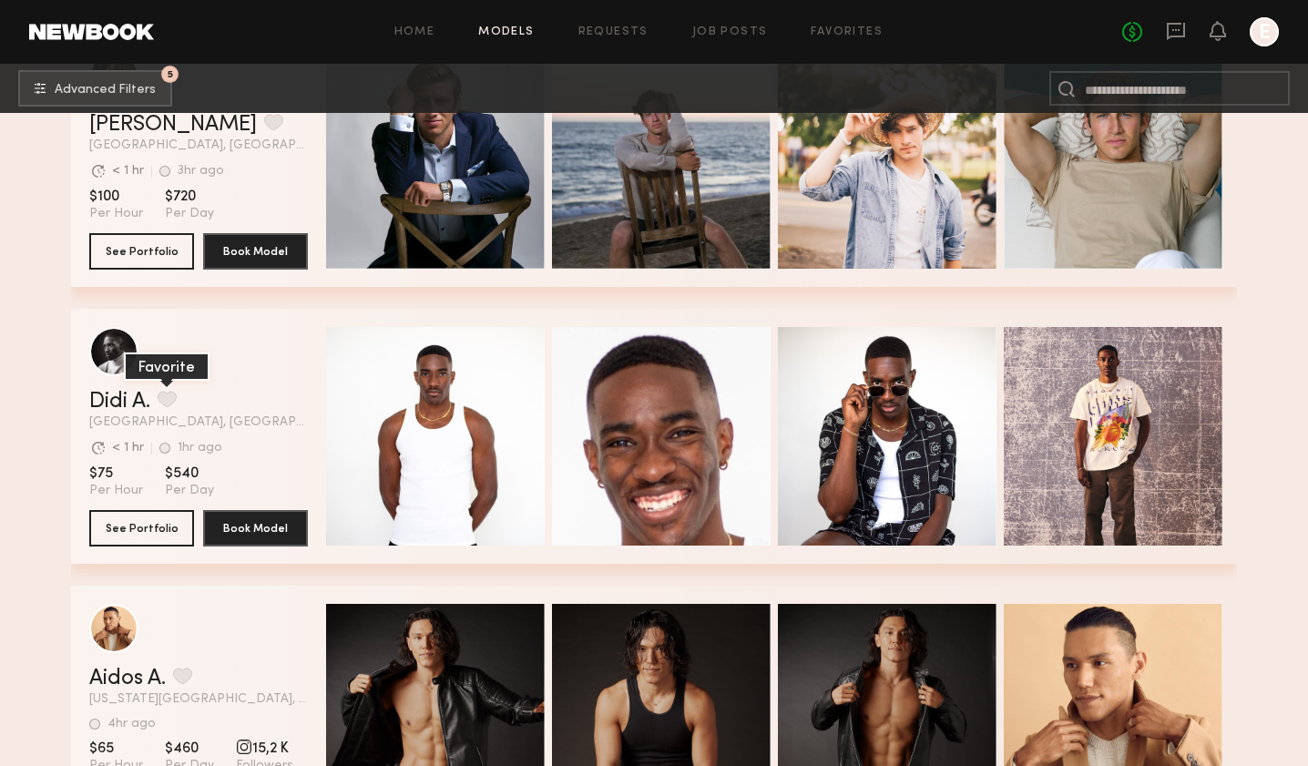
click at [172, 395] on button "grid" at bounding box center [167, 399] width 19 height 16
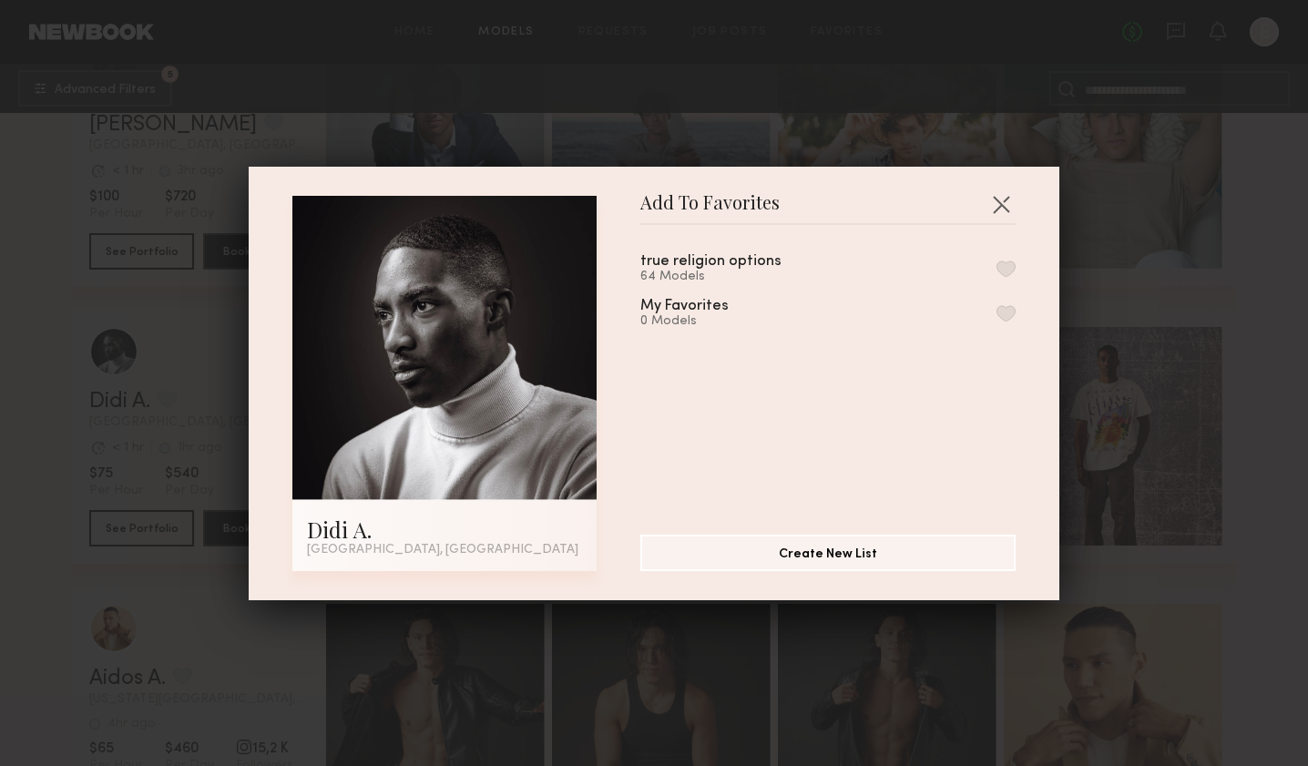
click at [1009, 254] on div "true religion options 64 Models" at bounding box center [828, 269] width 375 height 30
click at [1009, 255] on div "true religion options 64 Models" at bounding box center [828, 269] width 375 height 30
click at [1011, 269] on button "button" at bounding box center [1006, 269] width 19 height 16
click at [996, 215] on button "button" at bounding box center [1001, 204] width 29 height 29
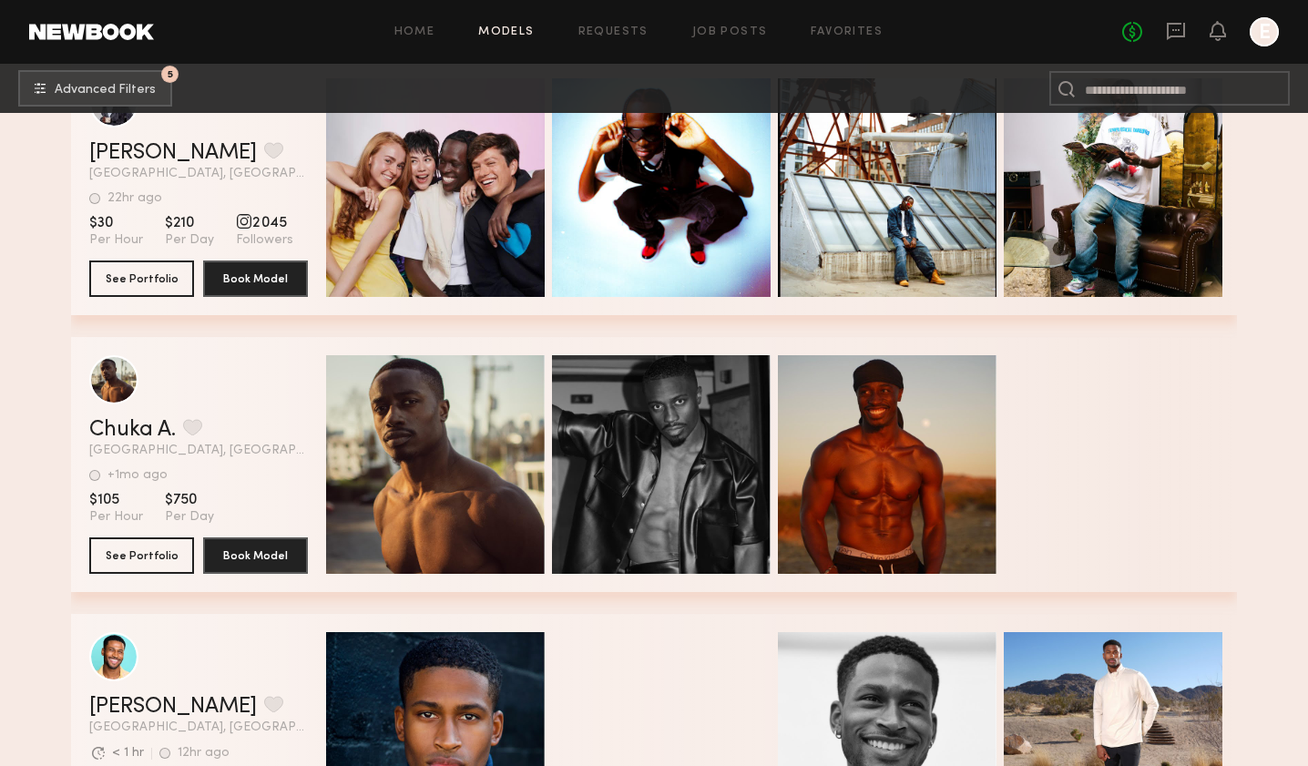
scroll to position [40588, 0]
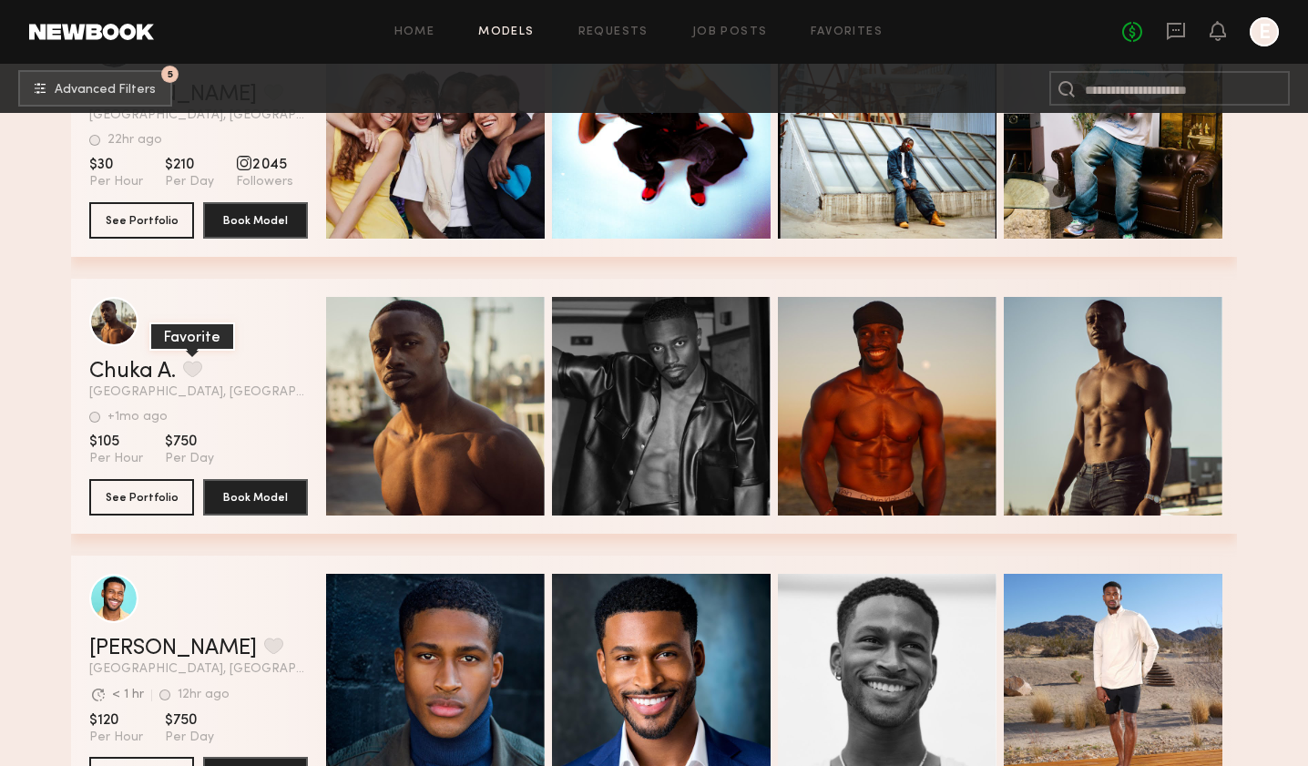
click at [202, 371] on button "grid" at bounding box center [192, 369] width 19 height 16
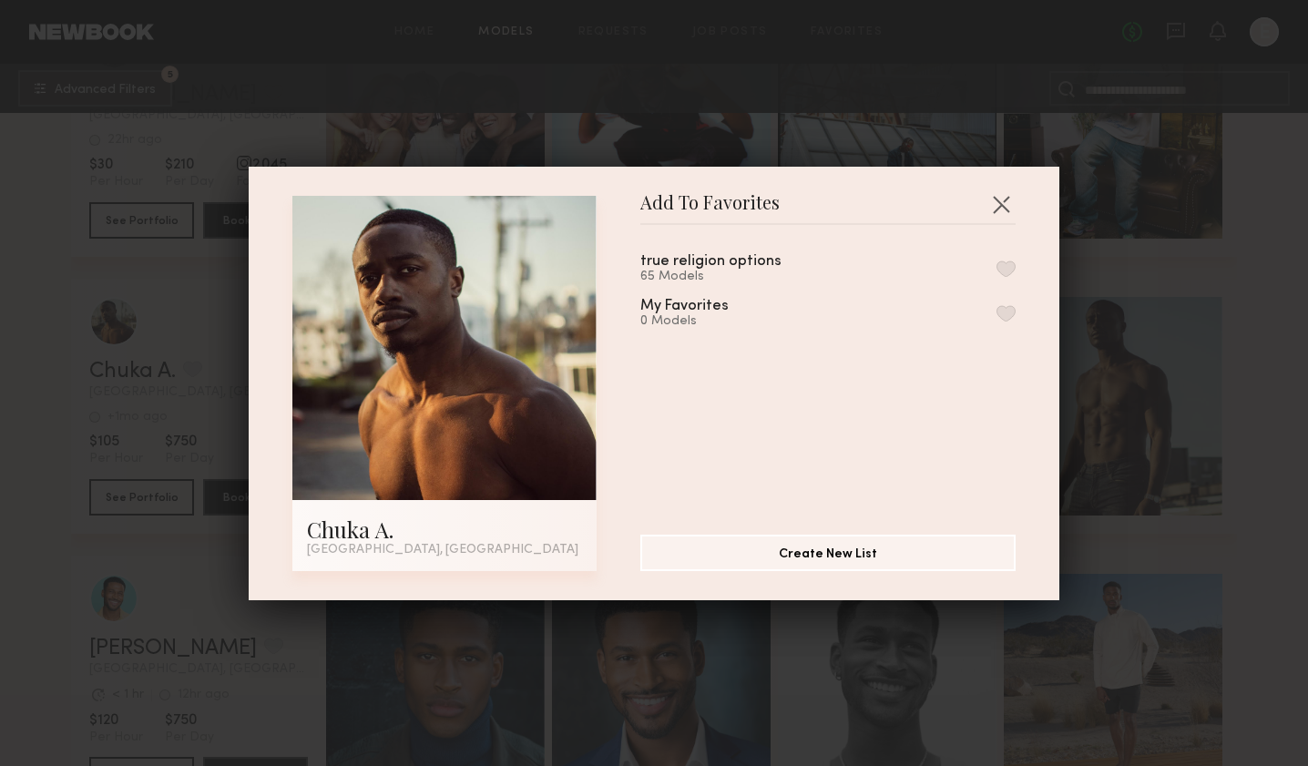
click at [1012, 264] on button "button" at bounding box center [1006, 269] width 19 height 16
click at [1001, 202] on button "button" at bounding box center [1001, 204] width 29 height 29
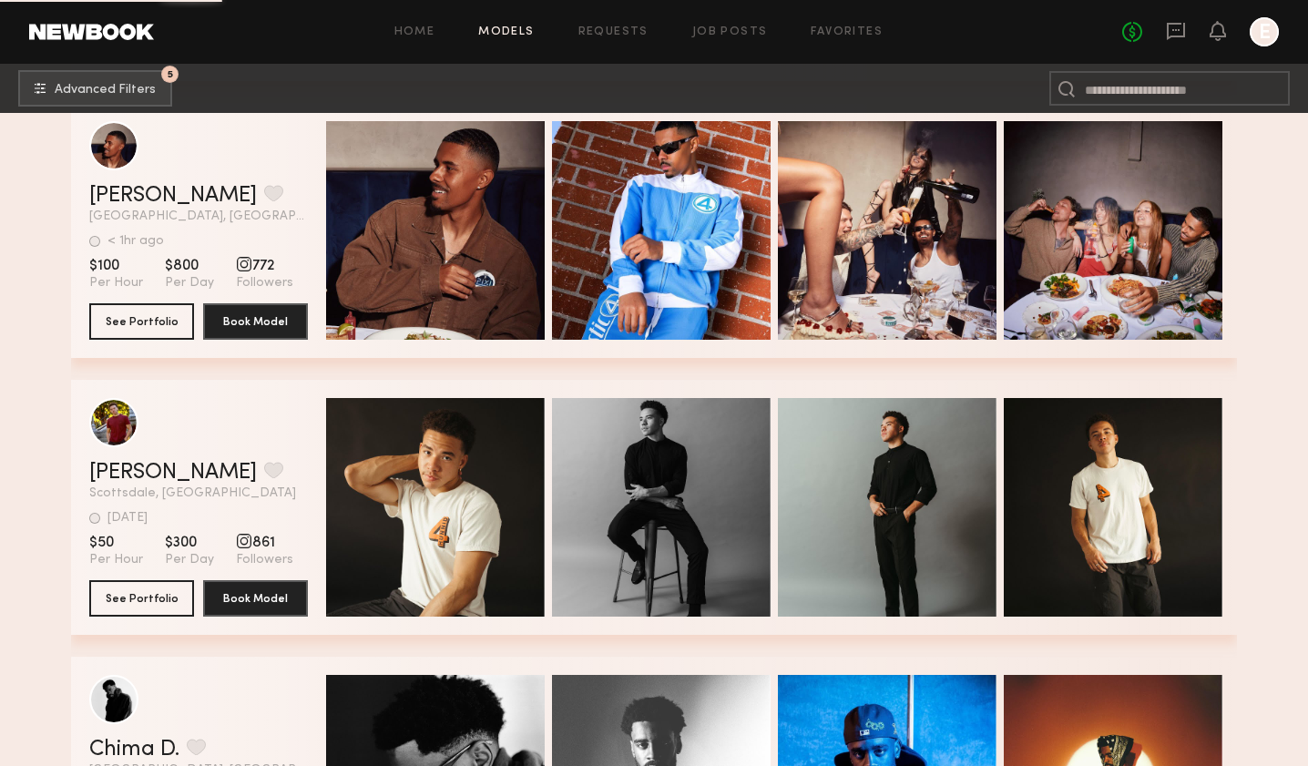
scroll to position [42439, 0]
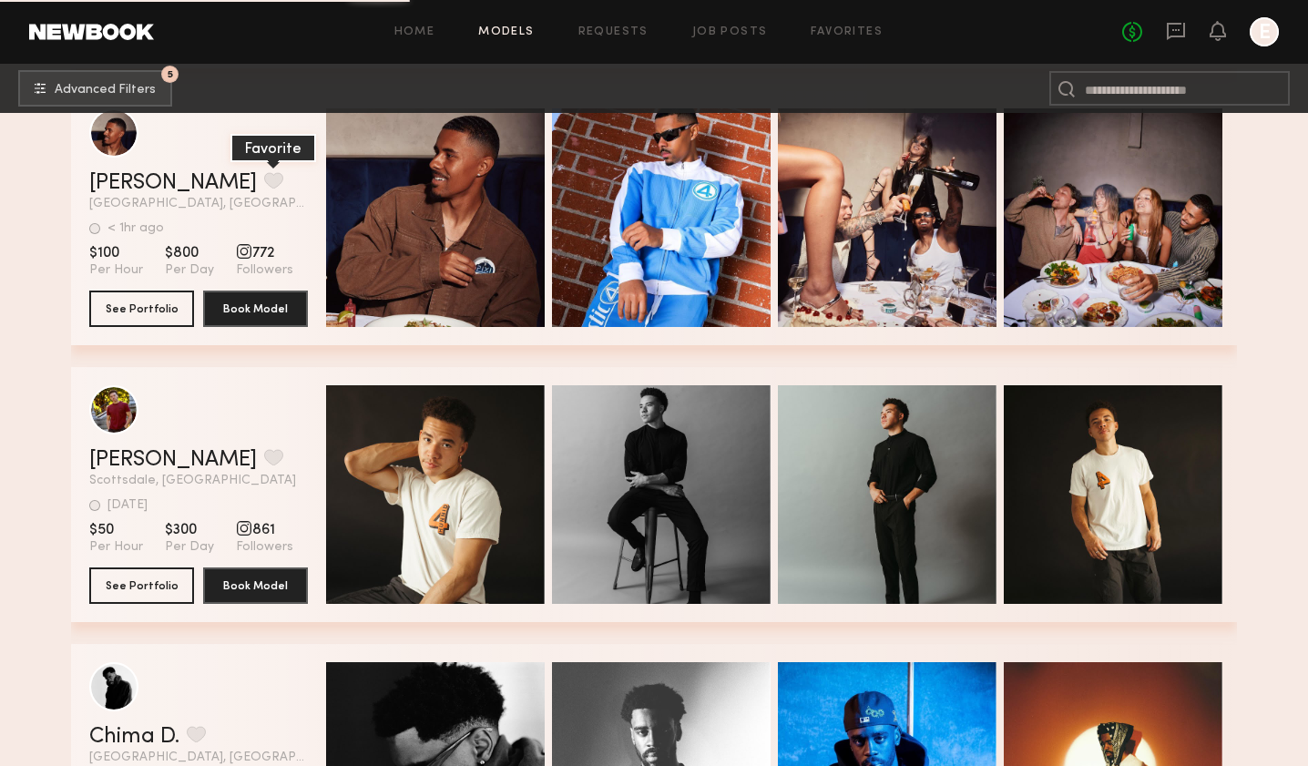
click at [264, 180] on button "grid" at bounding box center [273, 180] width 19 height 16
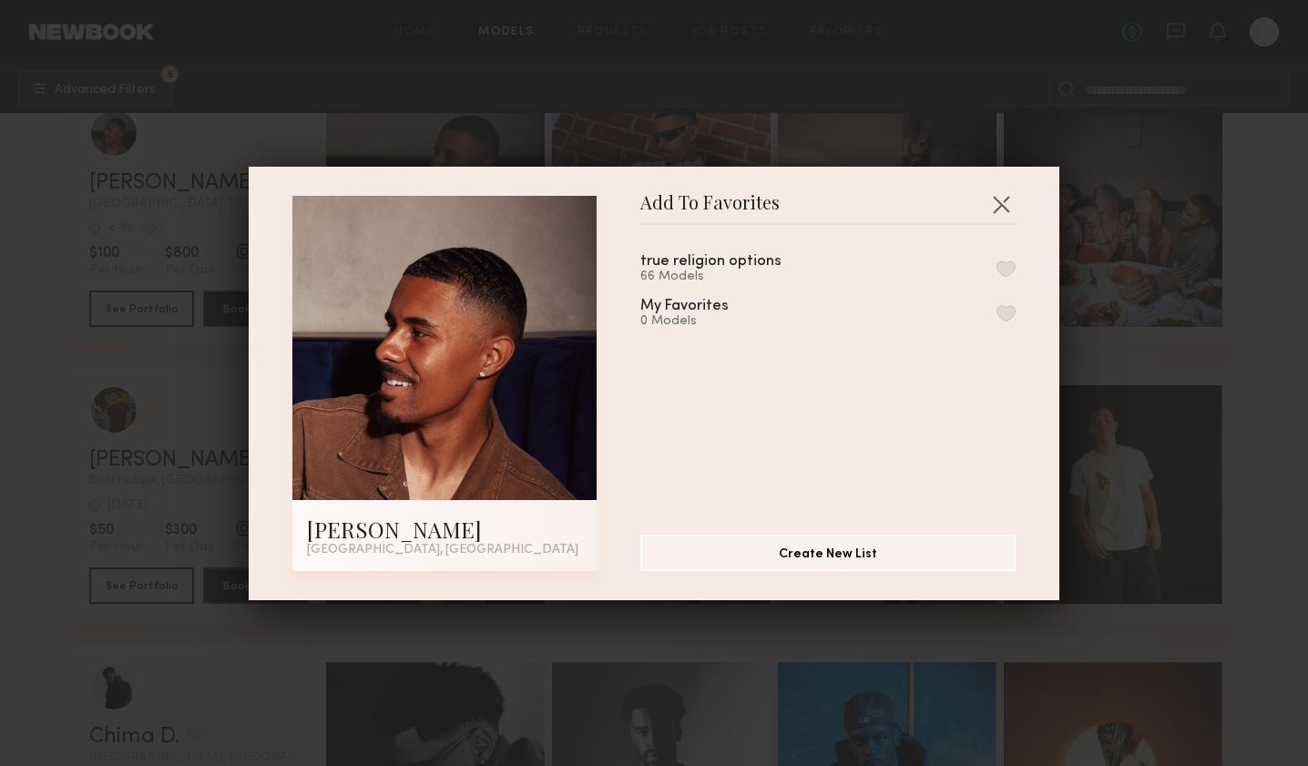
click at [1006, 262] on button "button" at bounding box center [1006, 269] width 19 height 16
click at [998, 201] on button "button" at bounding box center [1001, 204] width 29 height 29
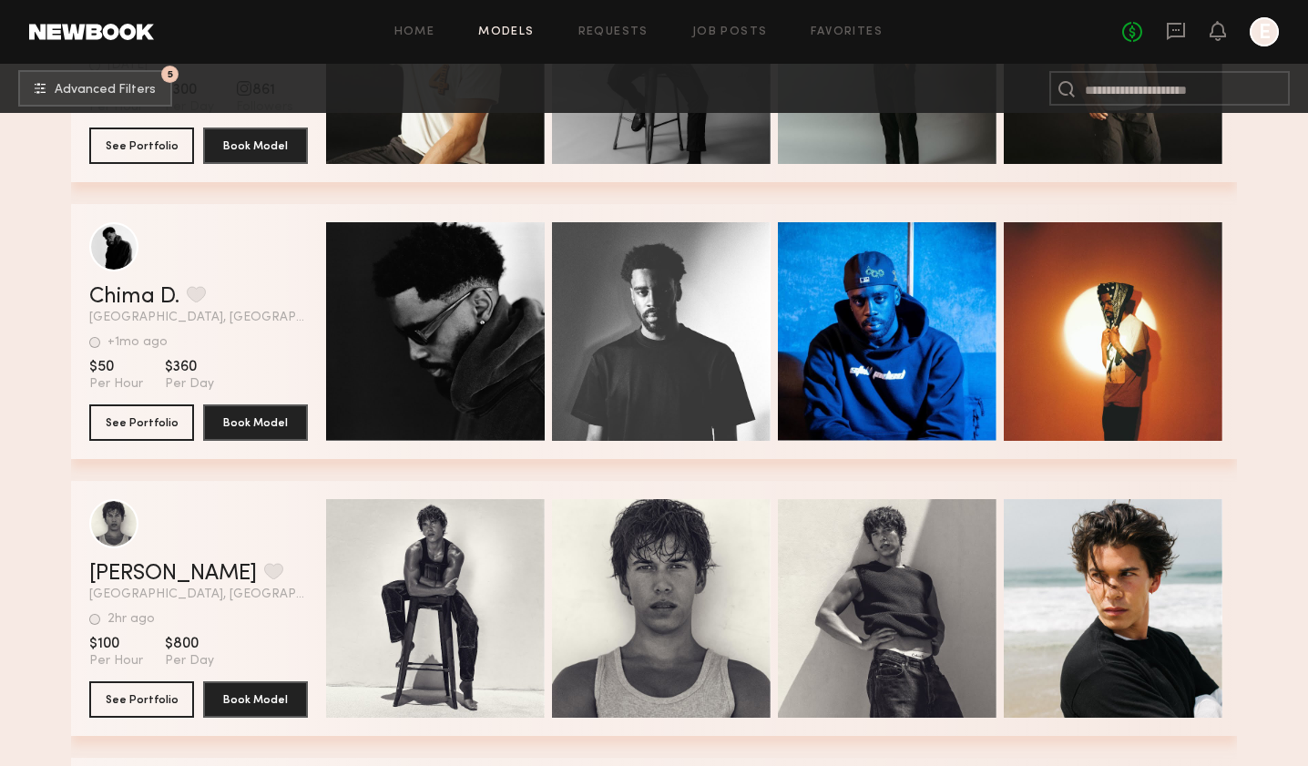
scroll to position [42879, 0]
click at [192, 296] on button "grid" at bounding box center [196, 294] width 19 height 16
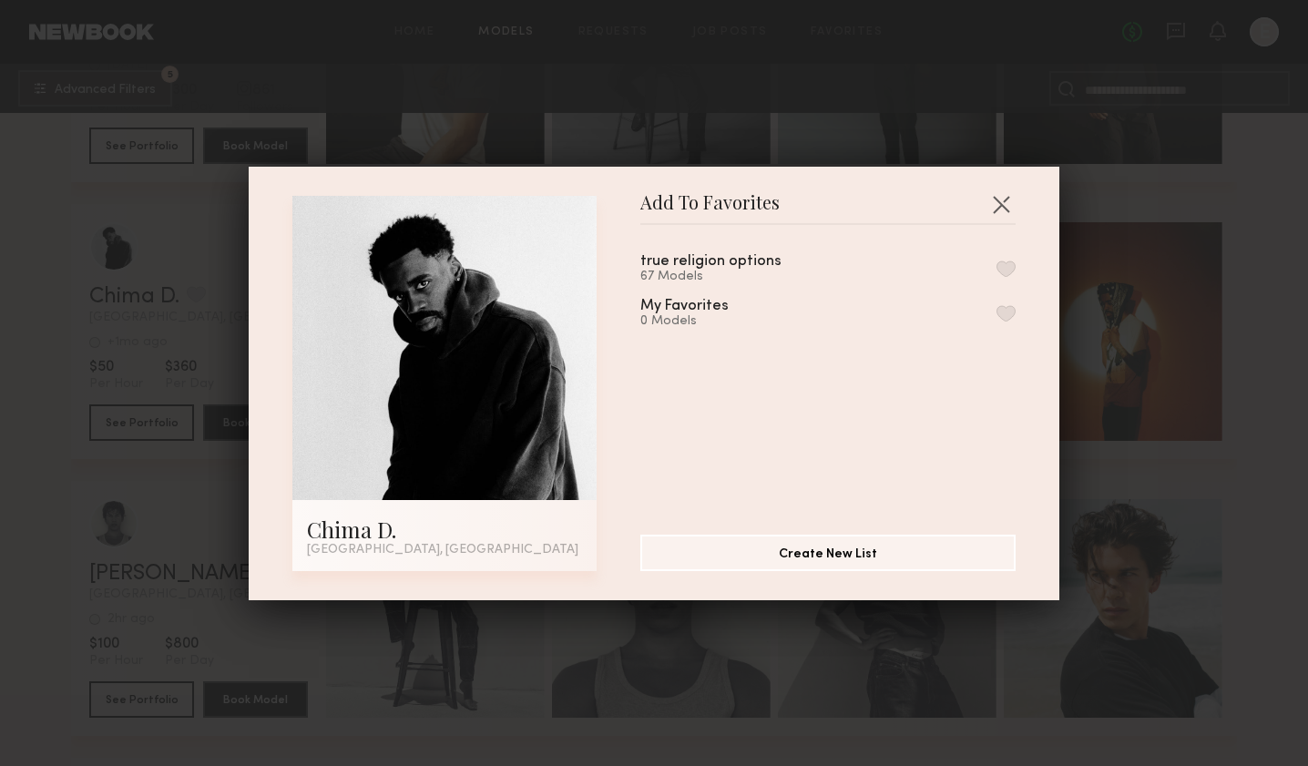
click at [1011, 267] on button "button" at bounding box center [1006, 269] width 19 height 16
click at [1000, 192] on button "button" at bounding box center [1001, 204] width 29 height 29
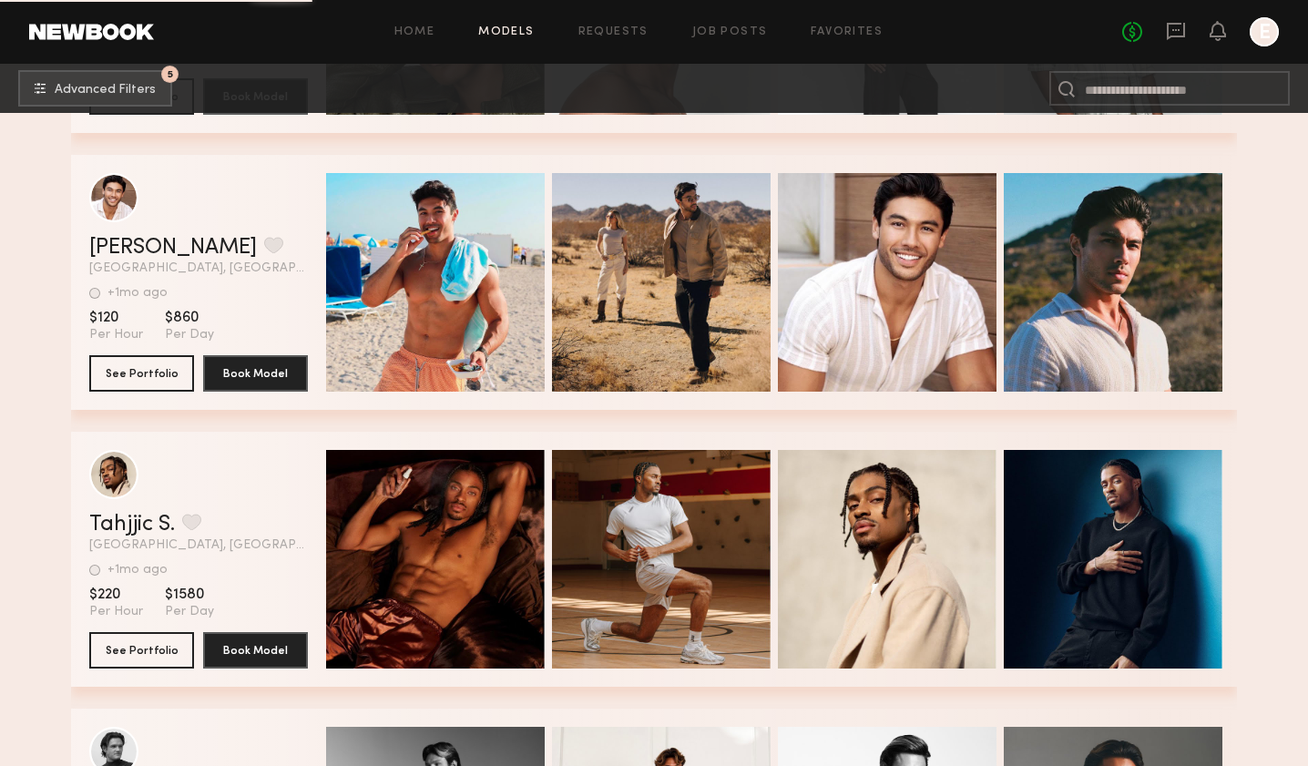
scroll to position [45990, 0]
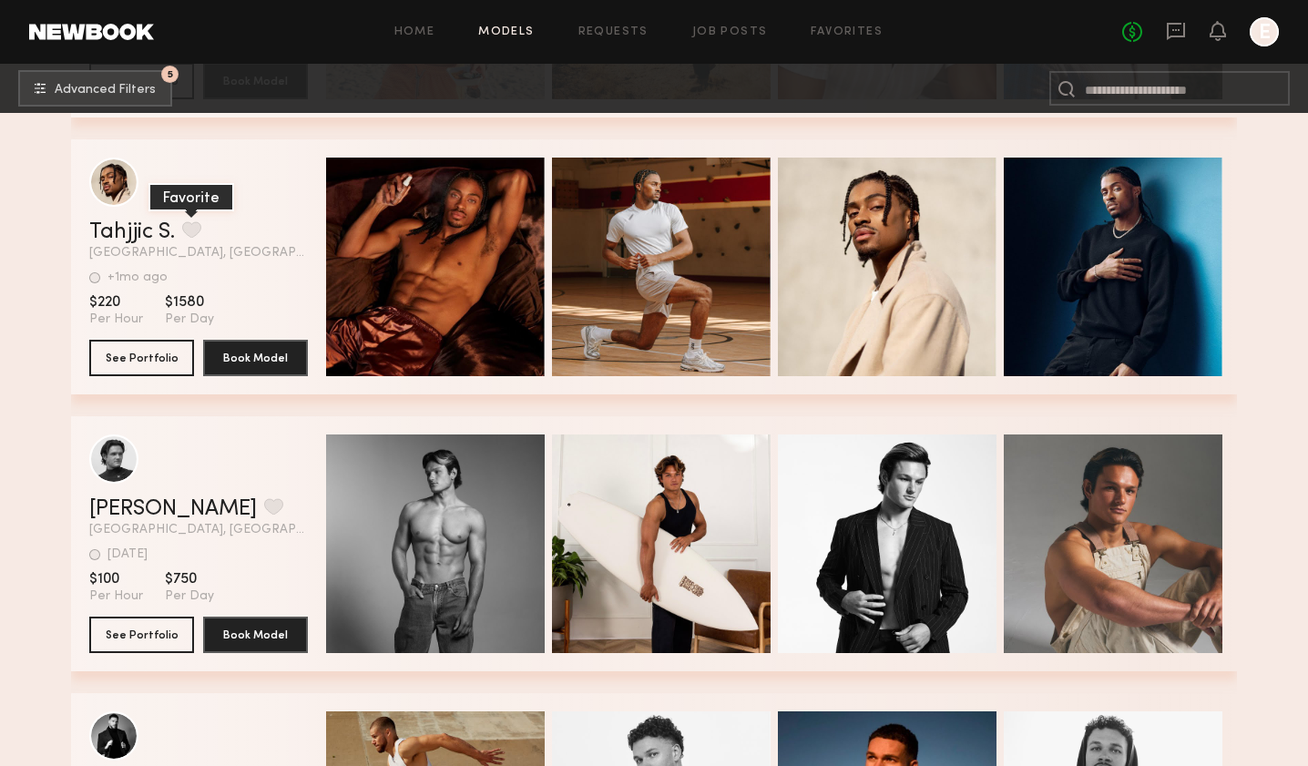
click at [201, 232] on button "grid" at bounding box center [191, 229] width 19 height 16
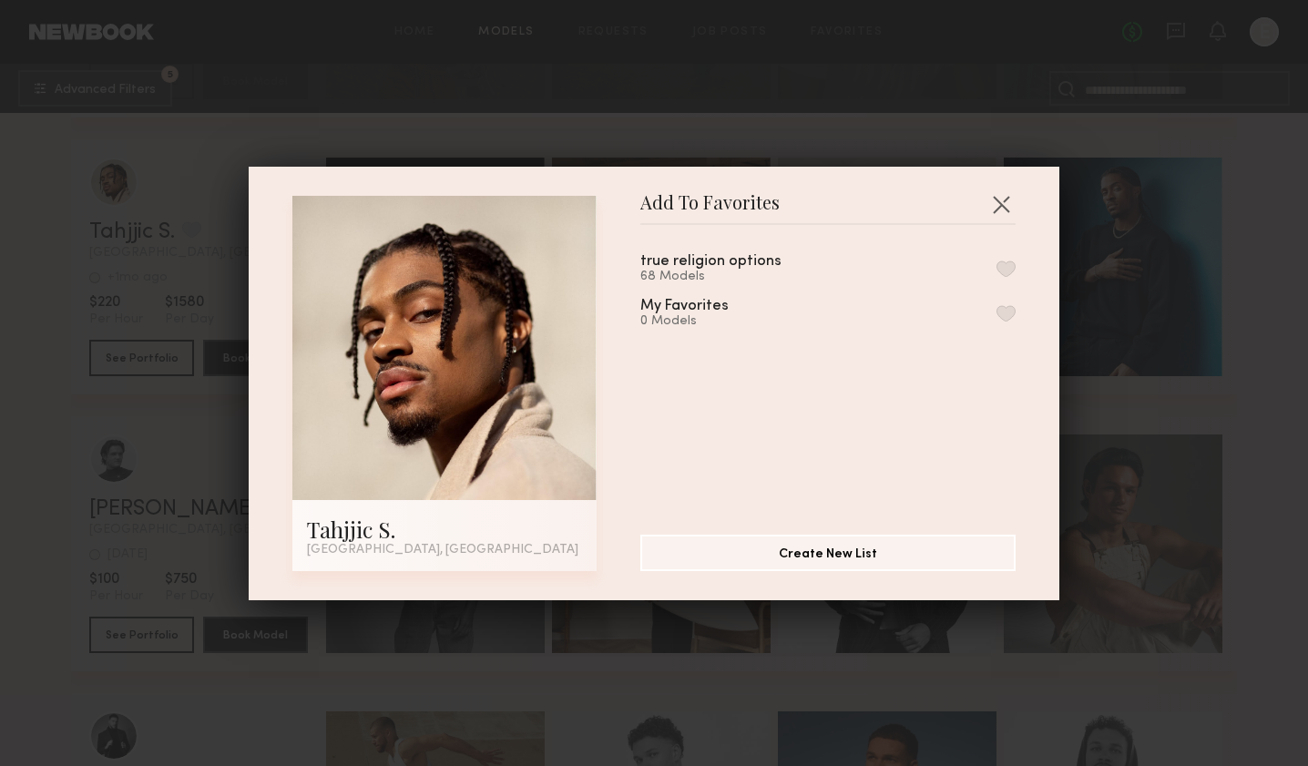
click at [1002, 275] on button "button" at bounding box center [1006, 269] width 19 height 16
click at [998, 210] on button "button" at bounding box center [1001, 204] width 29 height 29
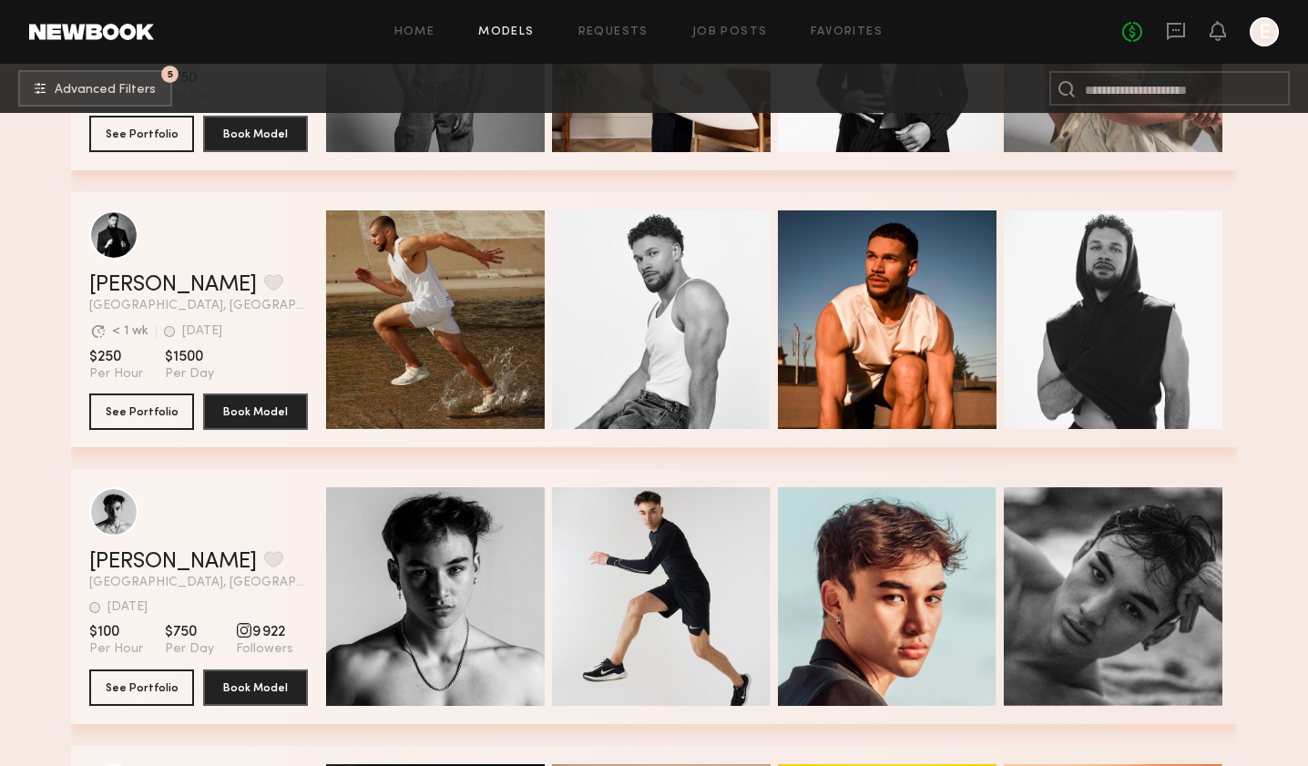
scroll to position [46493, 0]
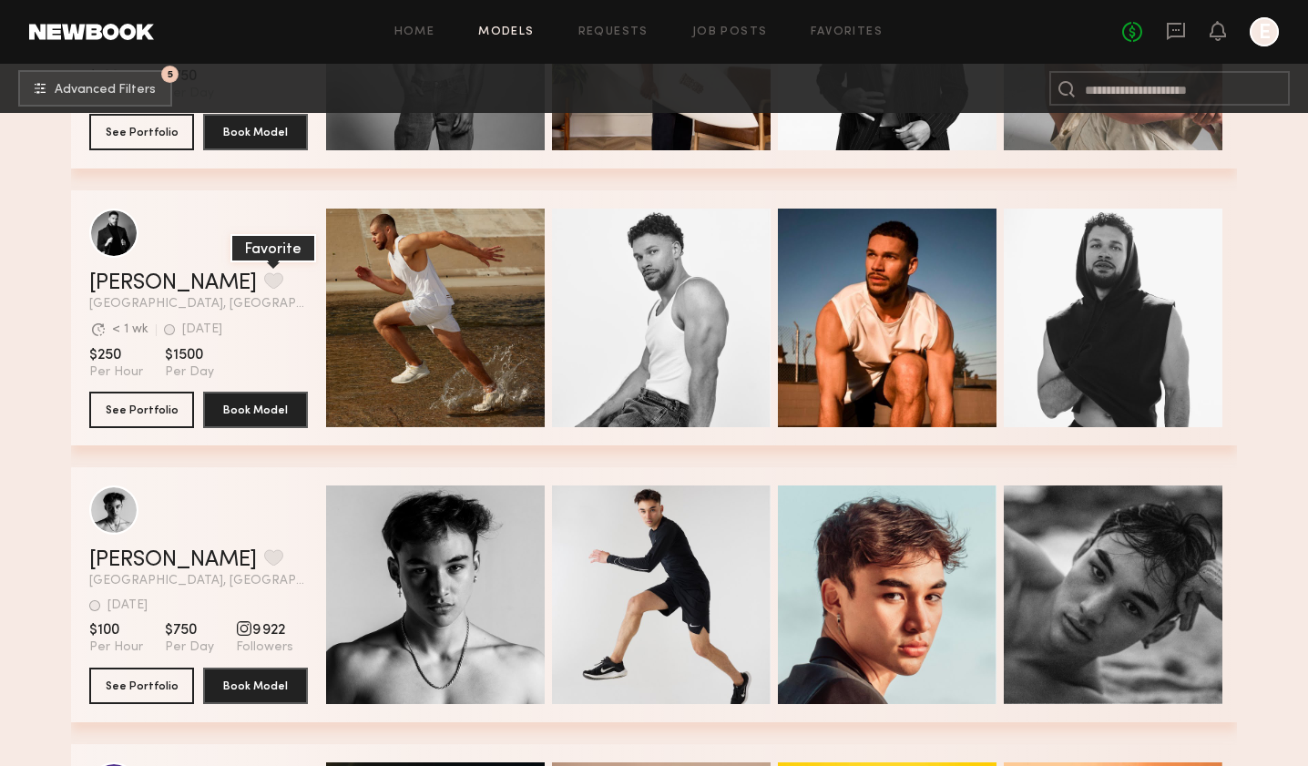
click at [264, 274] on button "grid" at bounding box center [273, 280] width 19 height 16
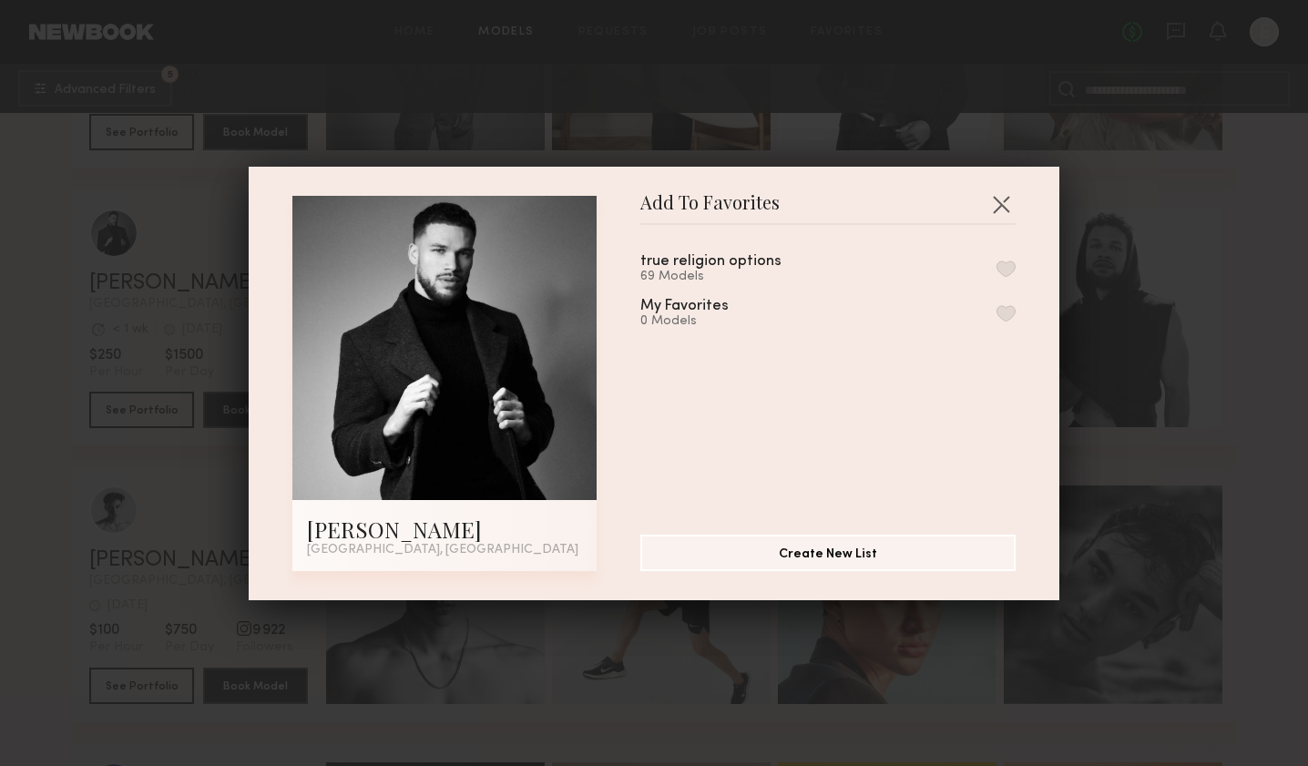
click at [1010, 268] on button "button" at bounding box center [1006, 269] width 19 height 16
click at [1000, 184] on div "Add To Favorites Isaac D. Los Angeles, CA Add To Favorites true religion option…" at bounding box center [654, 384] width 811 height 434
click at [999, 215] on button "button" at bounding box center [1001, 204] width 29 height 29
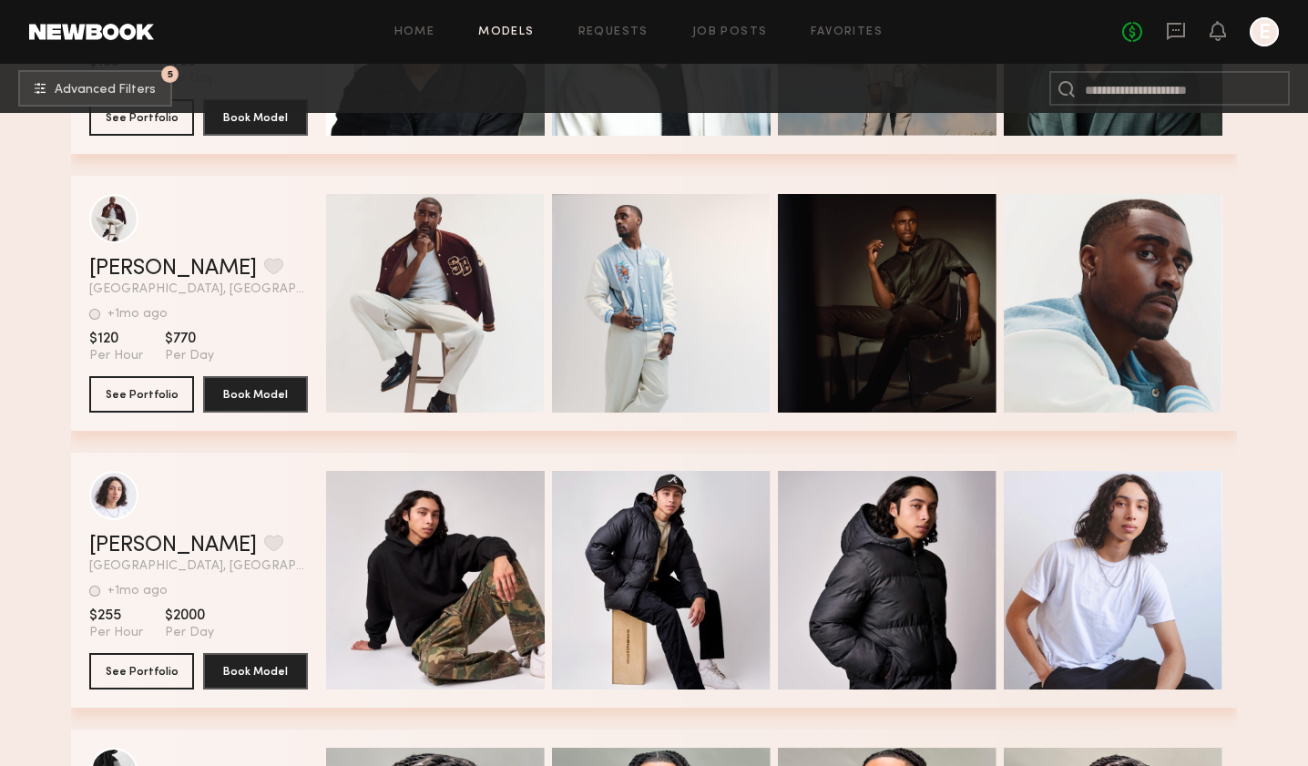
scroll to position [47645, 0]
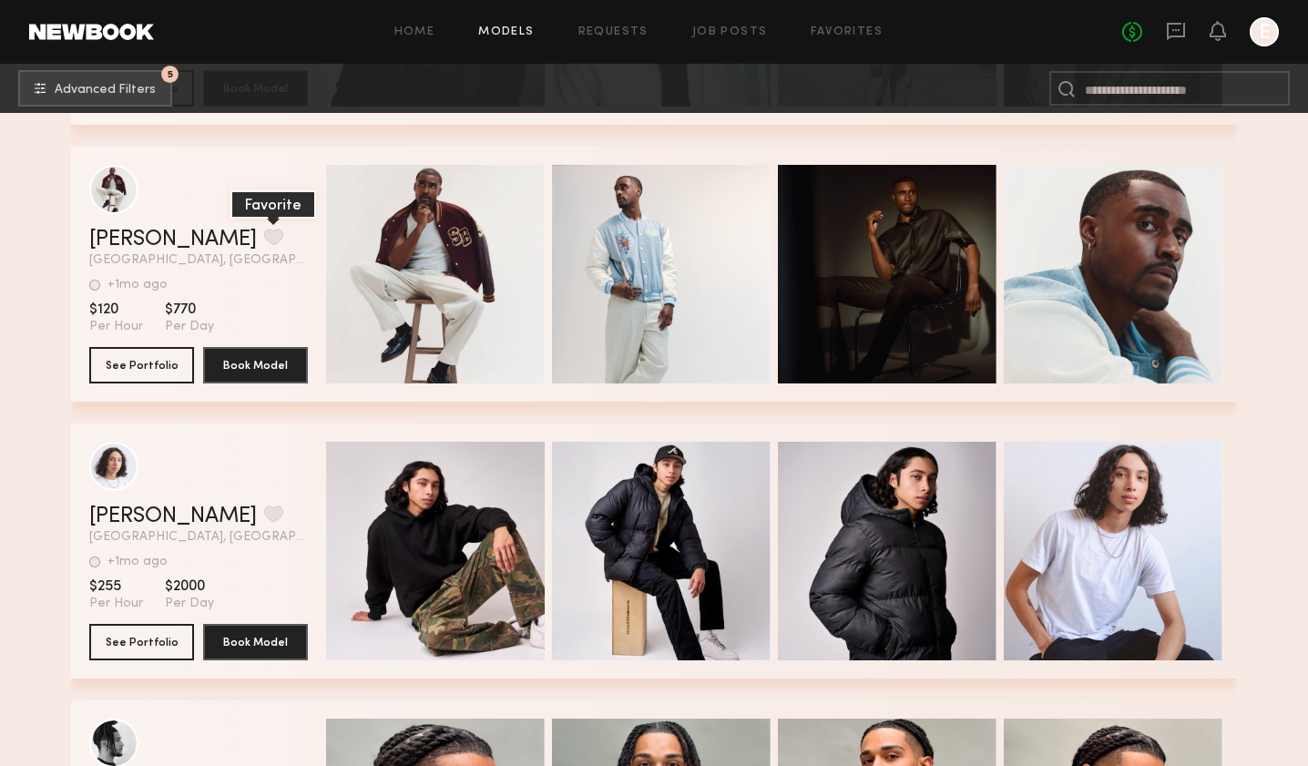
click at [264, 237] on button "grid" at bounding box center [273, 237] width 19 height 16
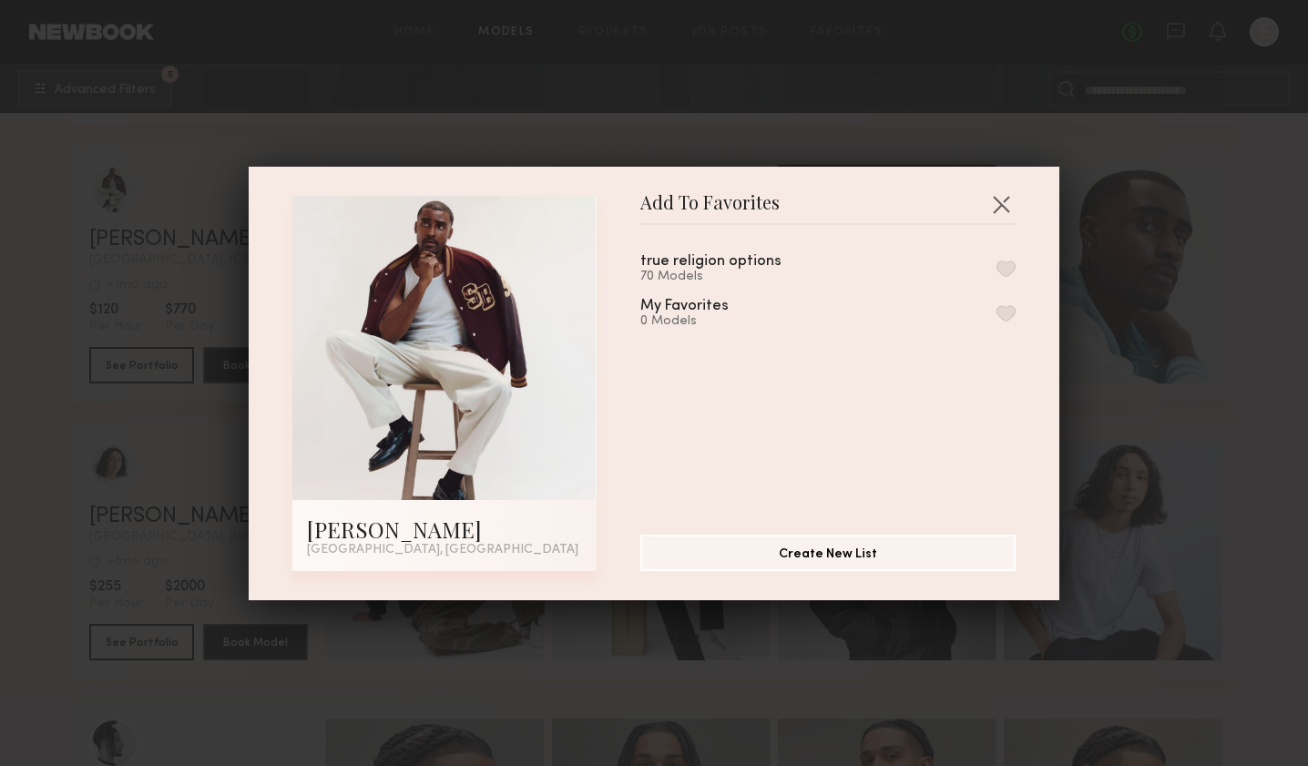
click at [1000, 269] on button "button" at bounding box center [1006, 269] width 19 height 16
click at [999, 212] on button "button" at bounding box center [1001, 204] width 29 height 29
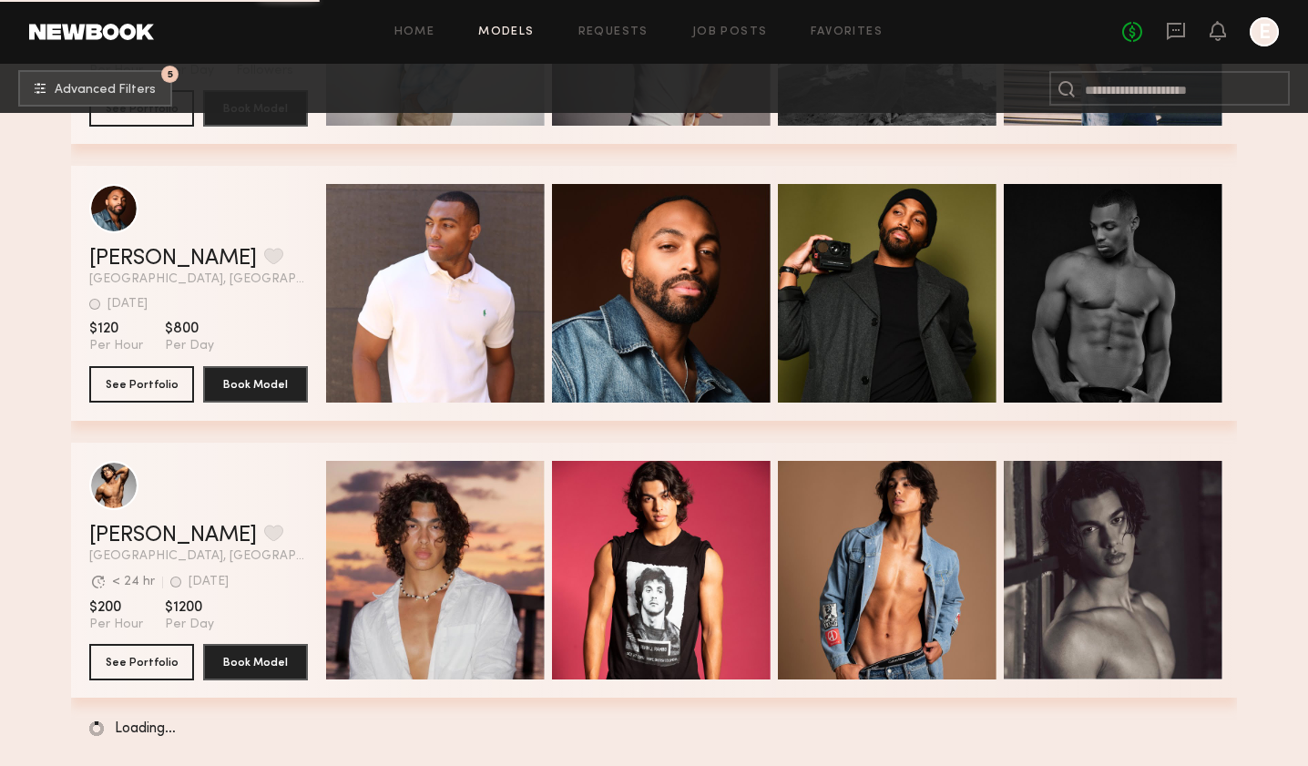
scroll to position [49565, 0]
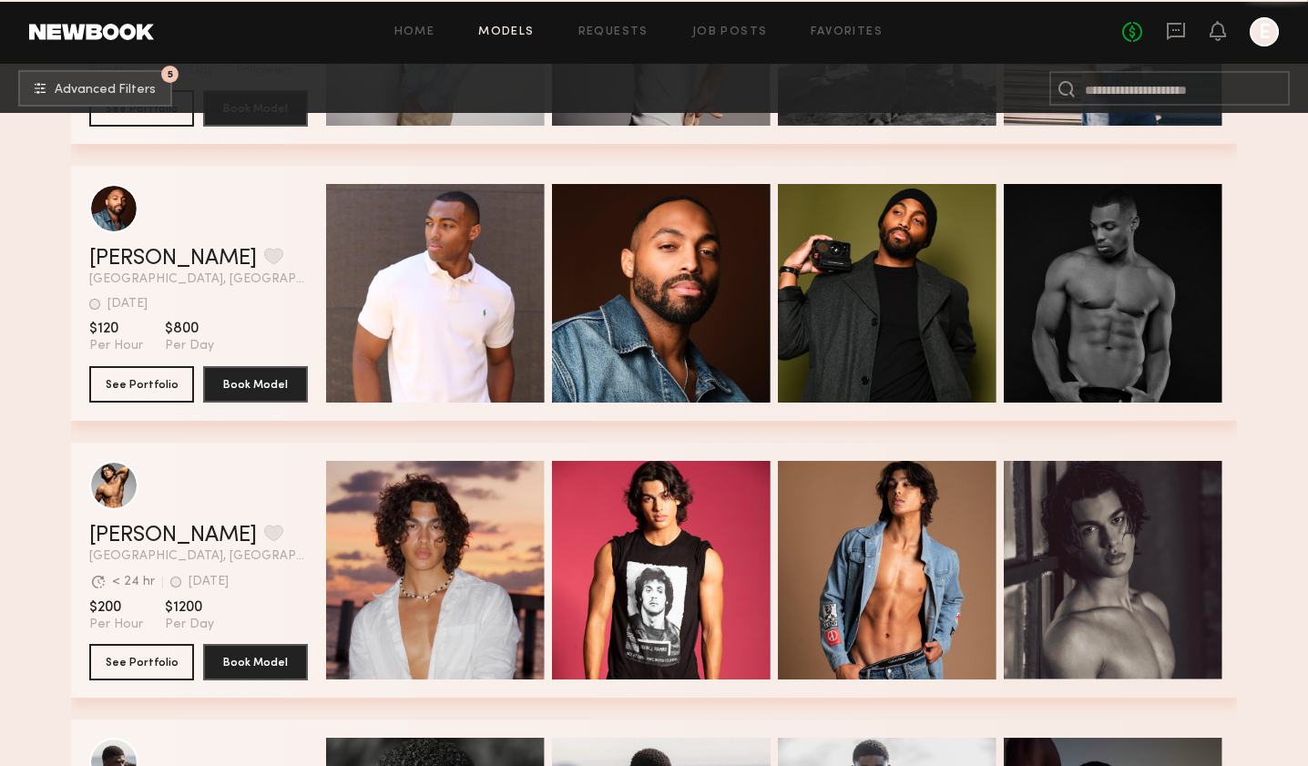
click at [1262, 34] on div at bounding box center [1264, 31] width 29 height 29
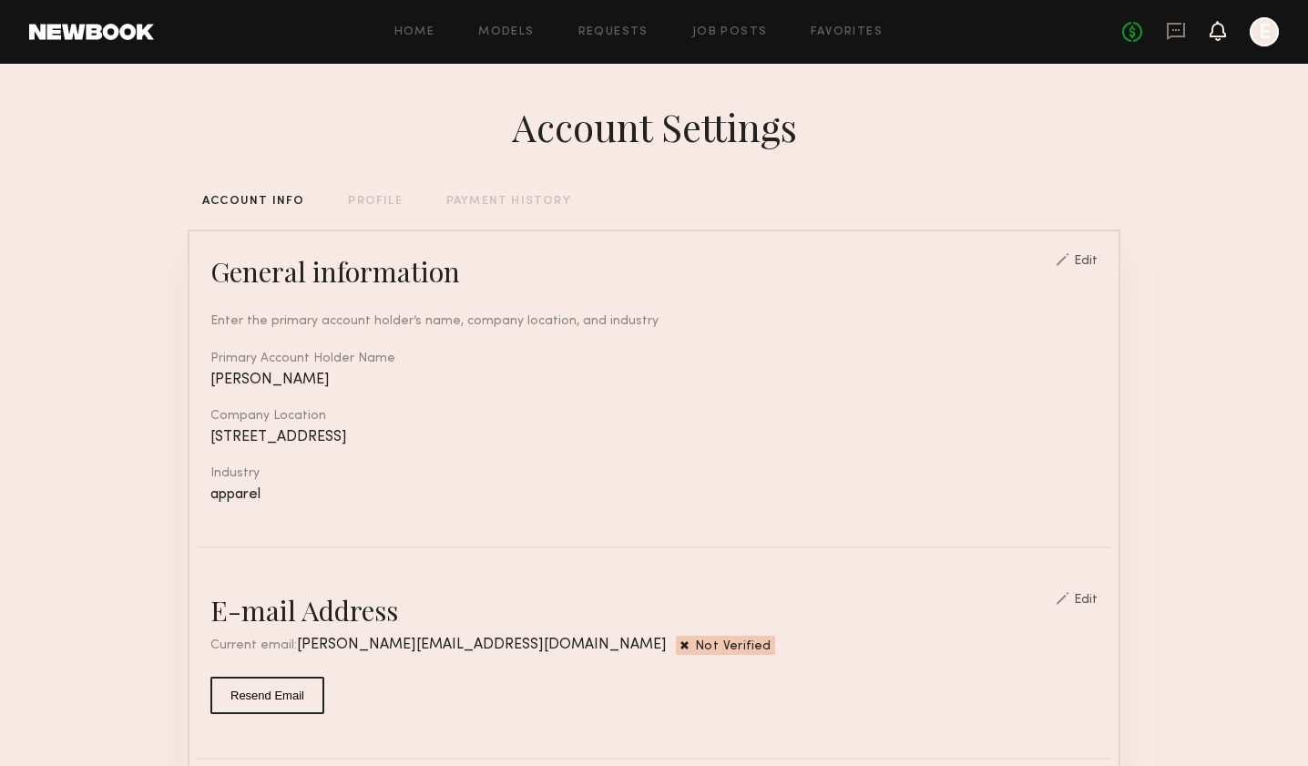
click at [1220, 33] on icon at bounding box center [1218, 30] width 15 height 13
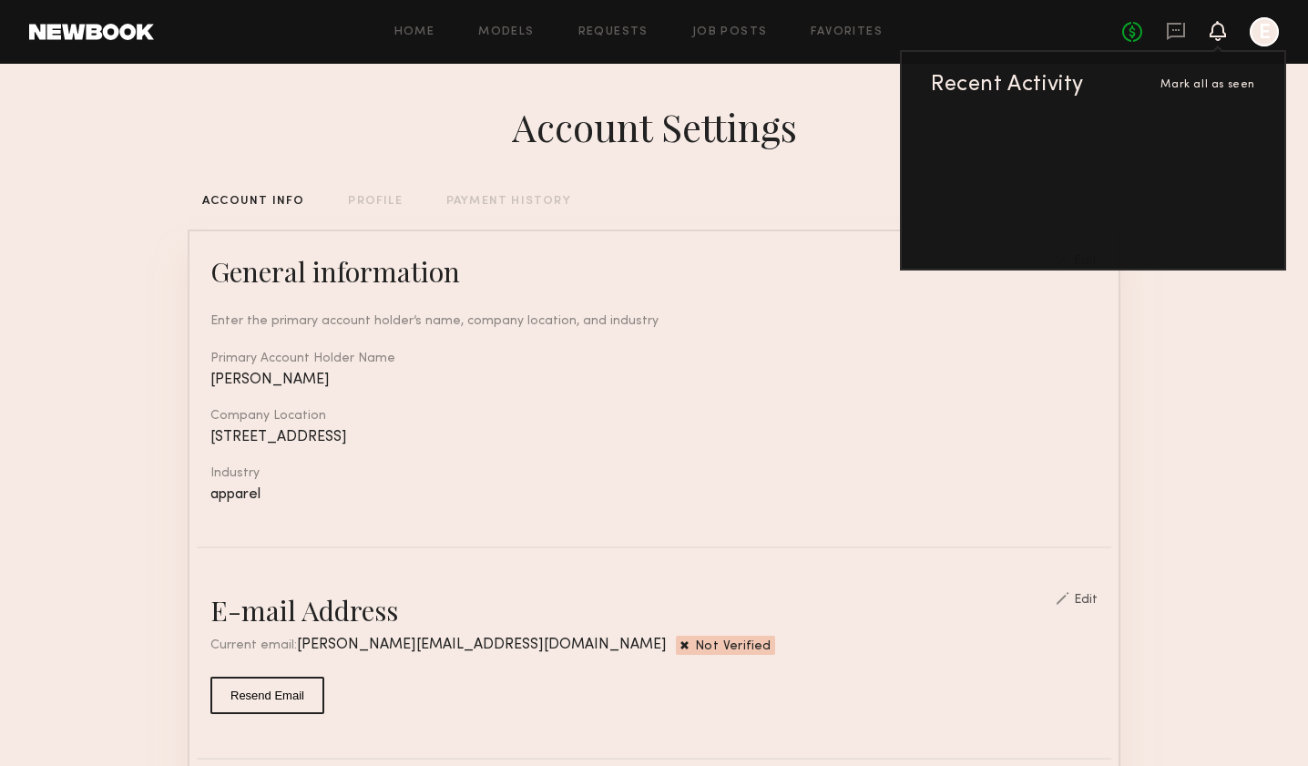
click at [455, 46] on header "Home Models Requests Job Posts Favorites Sign Out No fees up to $5,000 Recent A…" at bounding box center [654, 32] width 1308 height 64
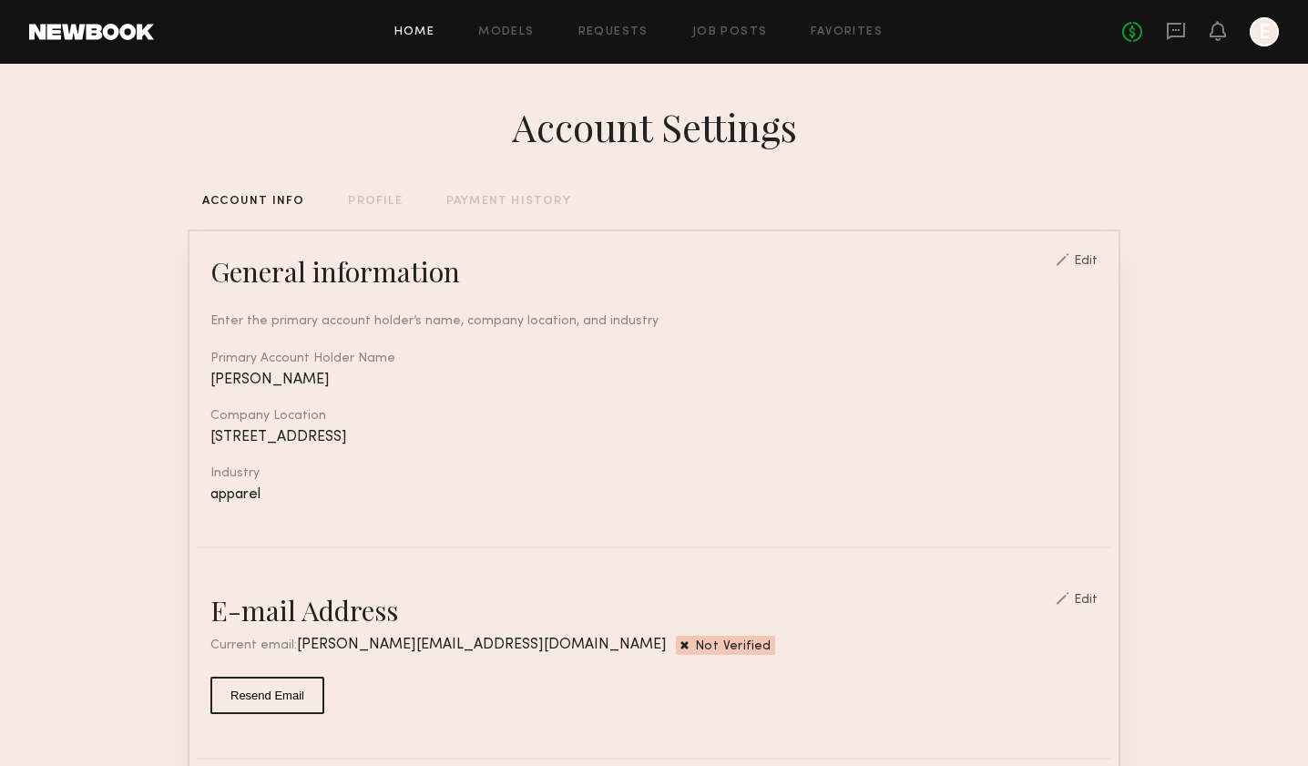
click at [426, 36] on link "Home" at bounding box center [415, 32] width 41 height 12
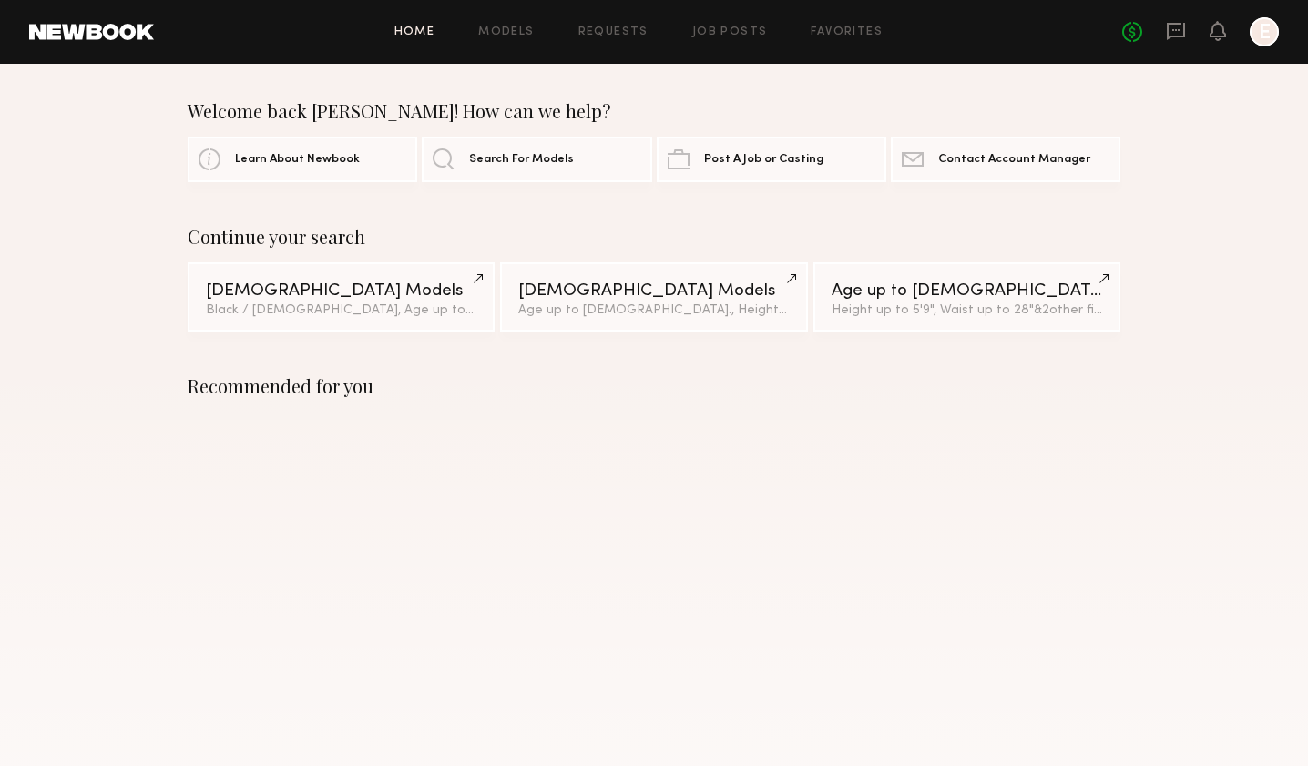
click at [1250, 32] on div at bounding box center [1264, 31] width 29 height 29
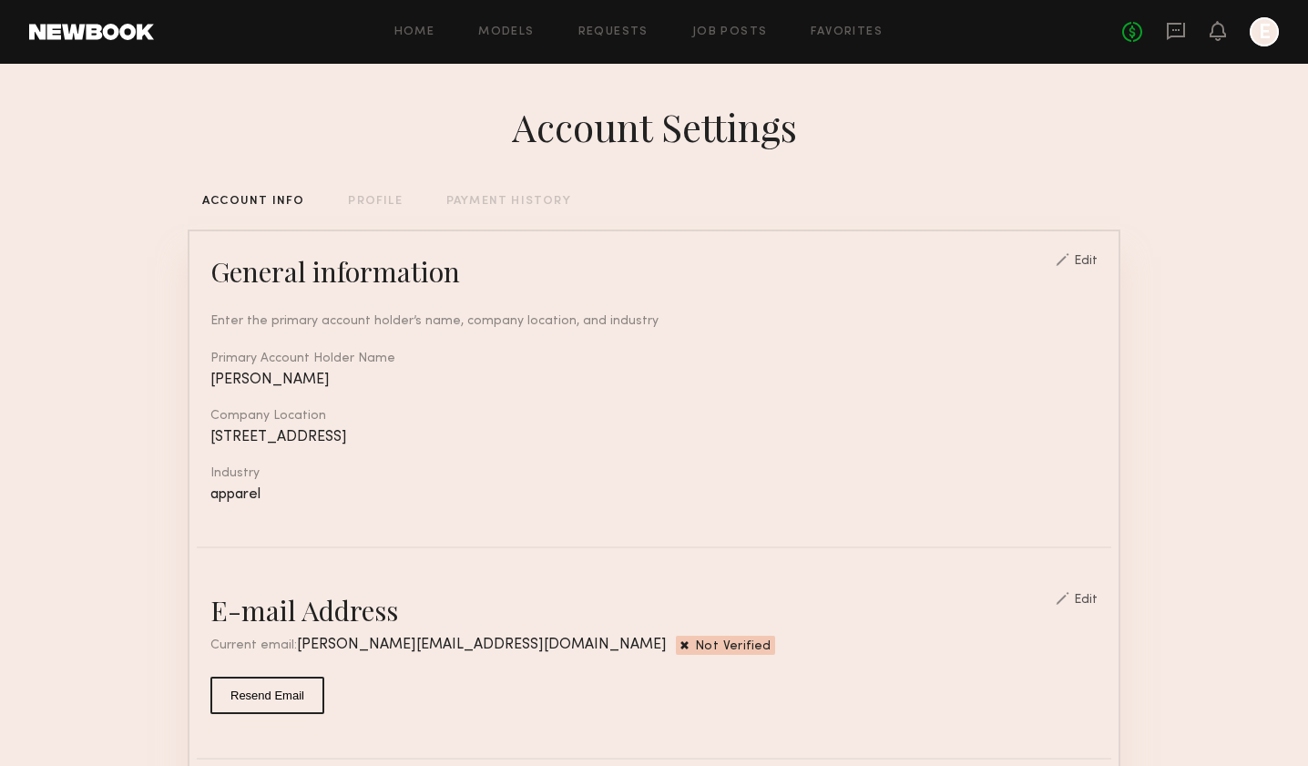
click at [1262, 34] on div at bounding box center [1264, 31] width 29 height 29
click at [1218, 42] on div at bounding box center [1218, 32] width 16 height 23
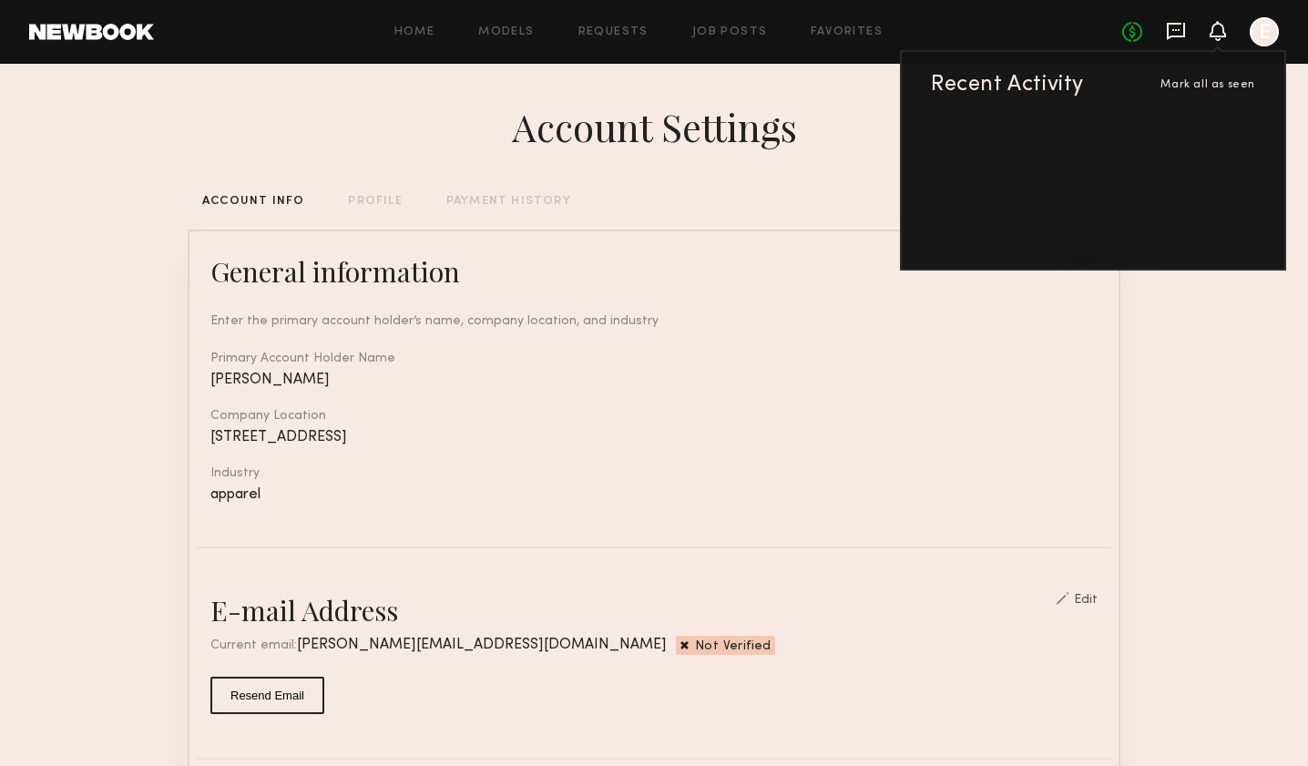
click at [1177, 35] on icon at bounding box center [1176, 31] width 18 height 17
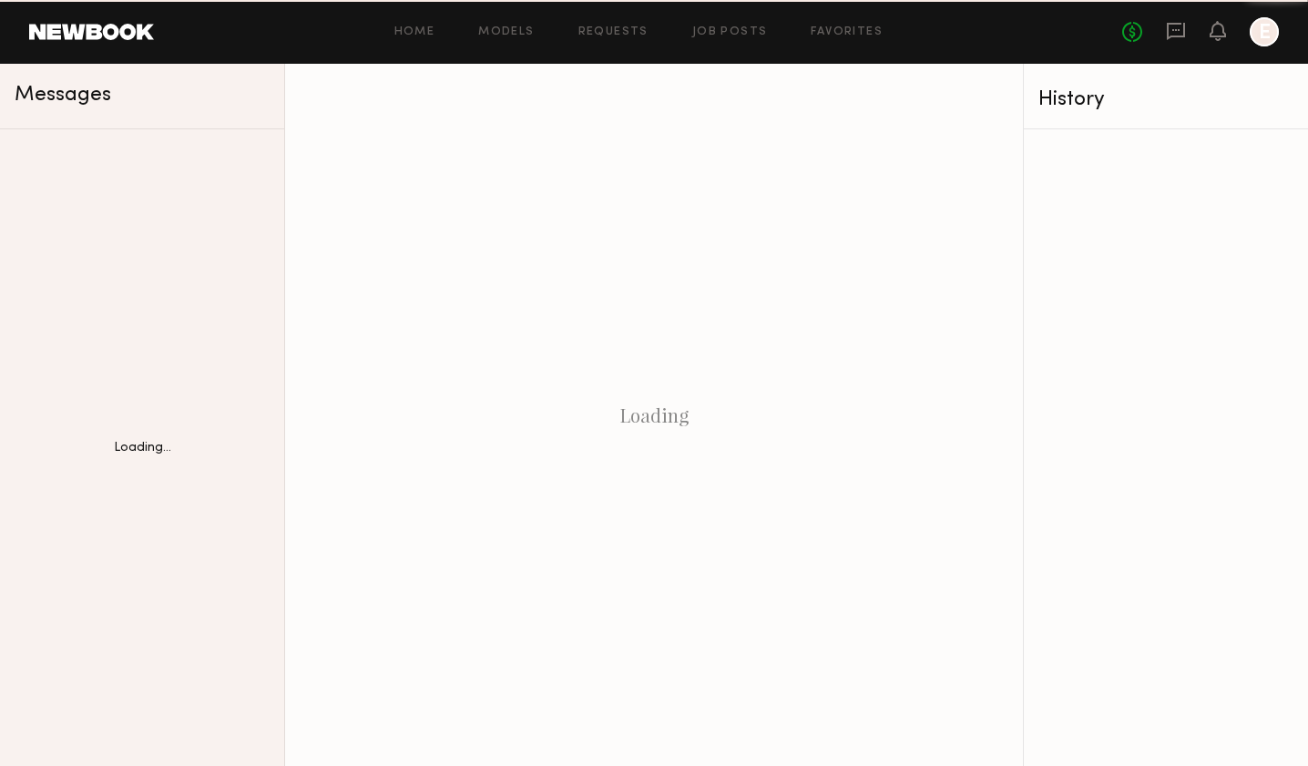
click at [1146, 33] on div "No fees up to $5,000 E" at bounding box center [1201, 31] width 157 height 29
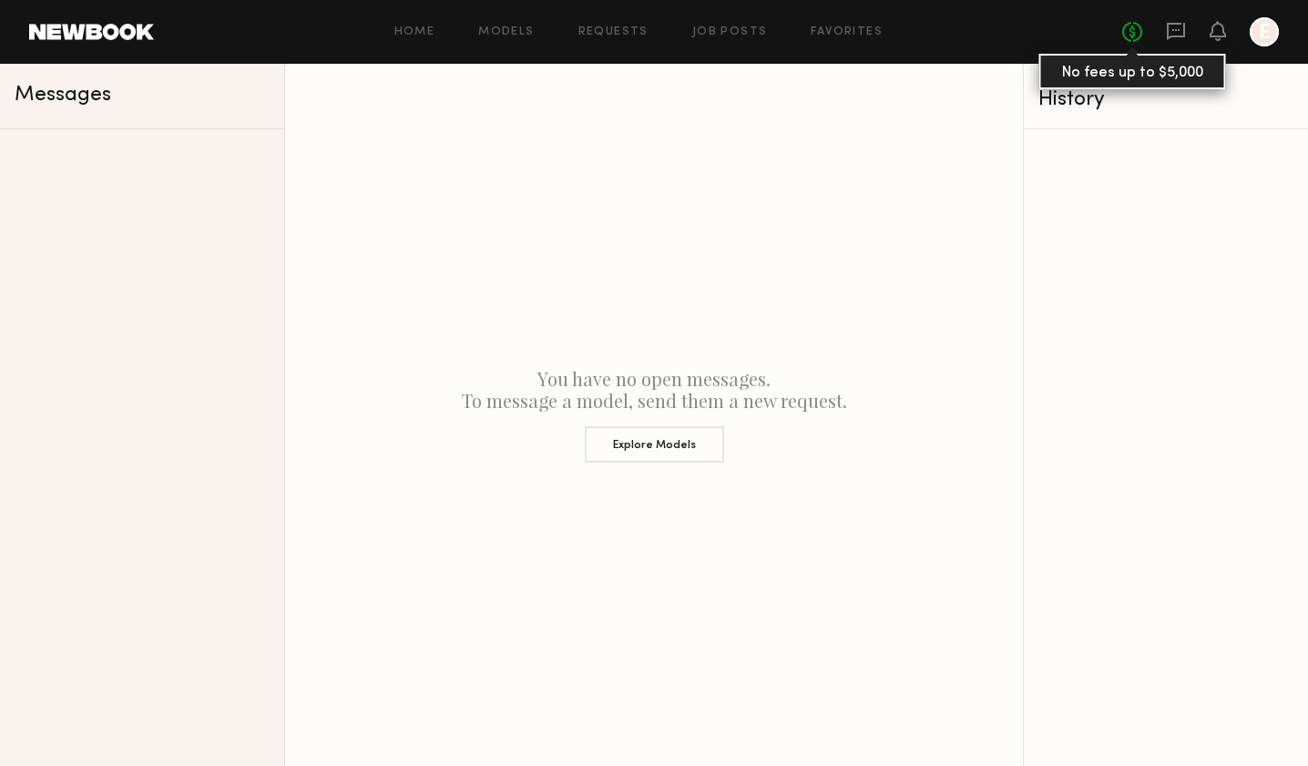
click at [1133, 38] on link "No fees up to $5,000" at bounding box center [1133, 32] width 20 height 20
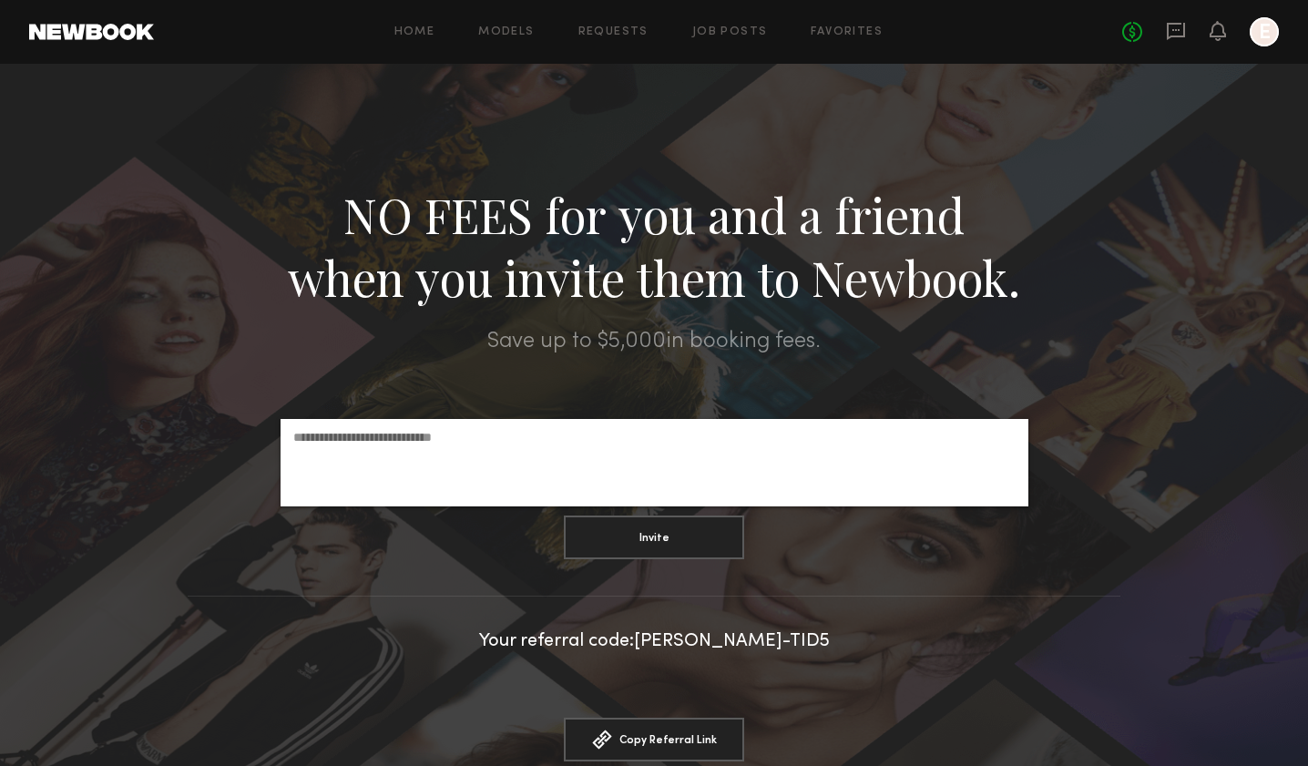
click at [723, 13] on header "Home Models Requests Job Posts Favorites Sign Out No fees up to $5,000 E" at bounding box center [654, 32] width 1308 height 64
click at [722, 29] on link "Job Posts" at bounding box center [730, 32] width 76 height 12
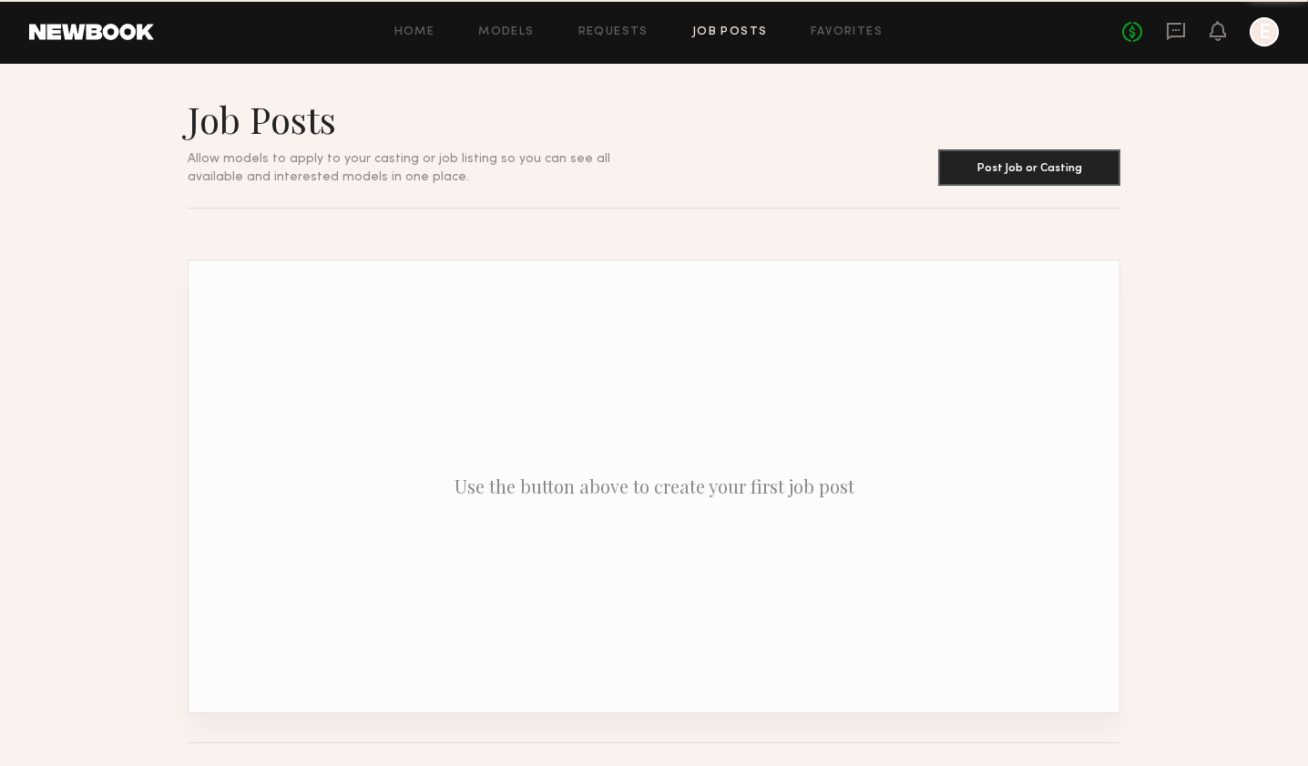
click at [832, 25] on div "Home Models Requests Job Posts Favorites Sign Out No fees up to $5,000 E" at bounding box center [716, 31] width 1125 height 29
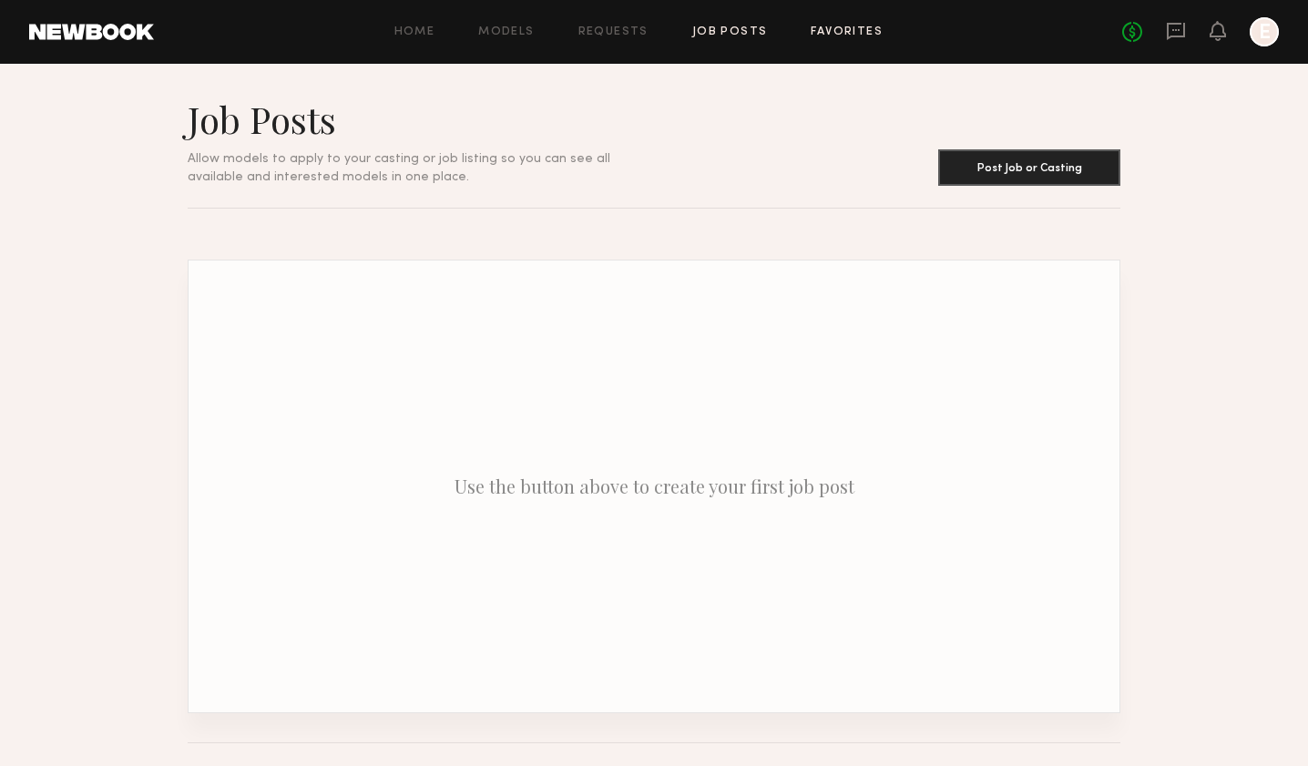
click at [829, 36] on link "Favorites" at bounding box center [847, 32] width 72 height 12
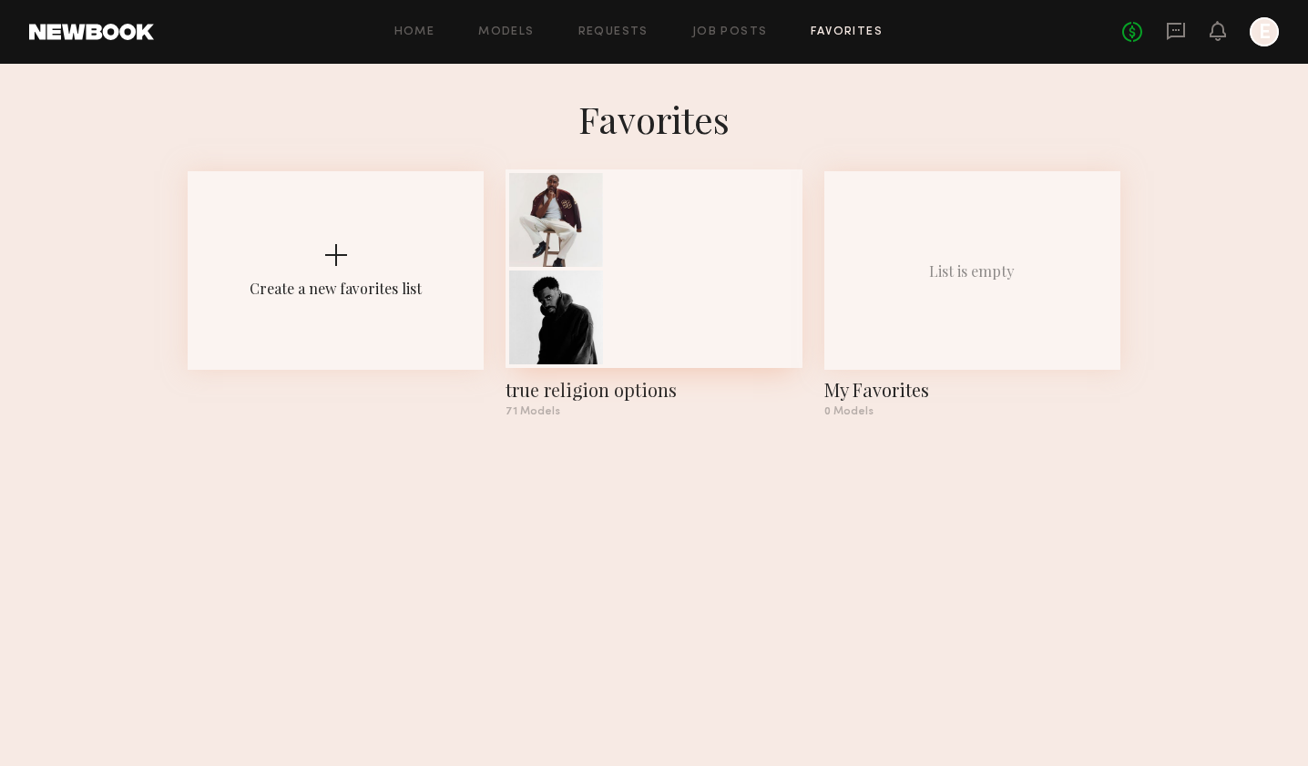
click at [532, 372] on div "true religion options 71 Models" at bounding box center [654, 294] width 296 height 246
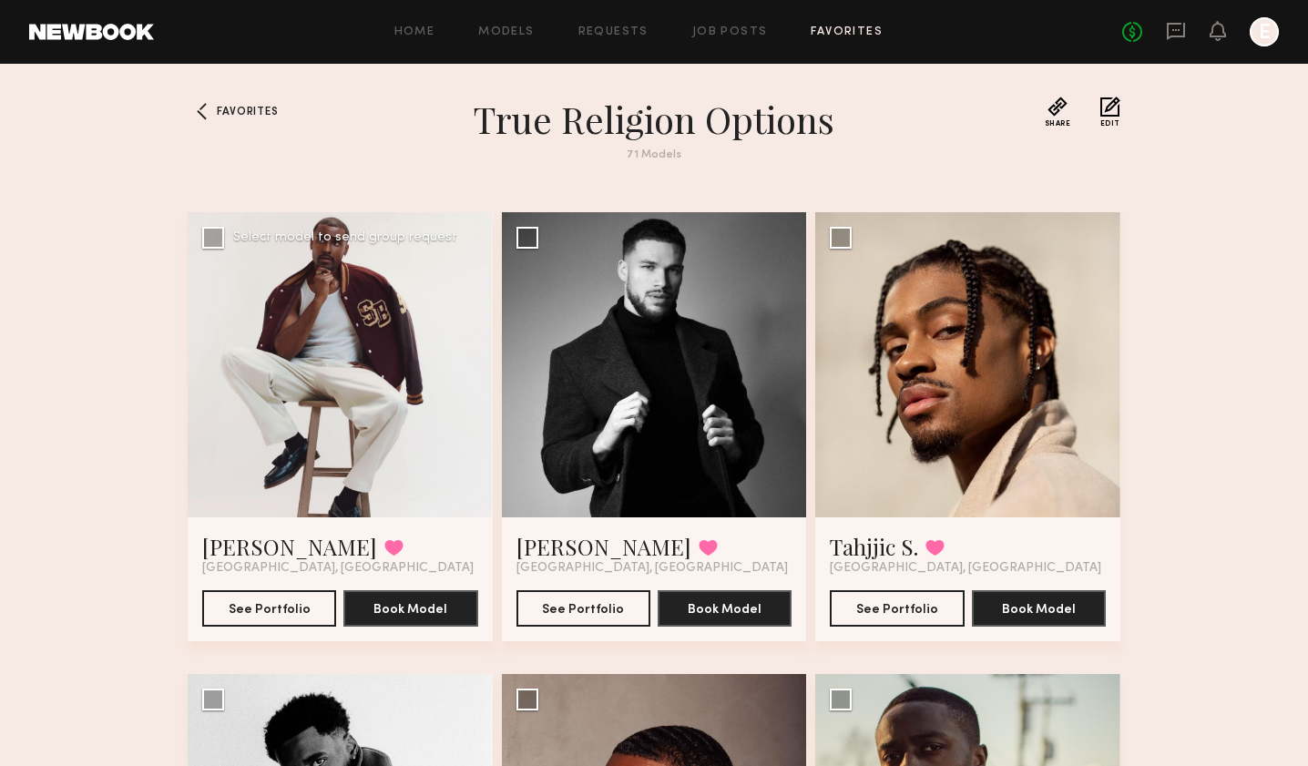
click at [243, 468] on div at bounding box center [340, 364] width 305 height 305
click at [268, 607] on button "See Portfolio" at bounding box center [269, 608] width 134 height 36
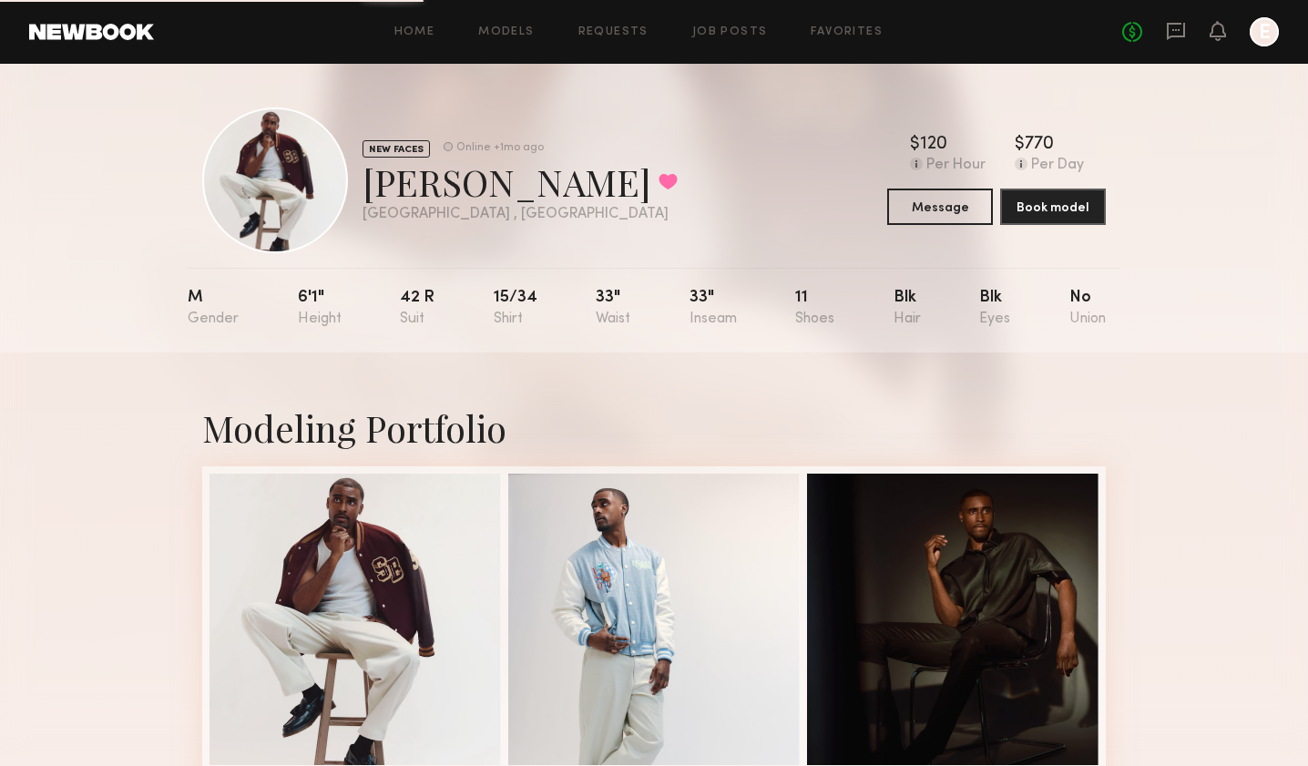
scroll to position [-1, 0]
click at [435, 185] on div "Sean B. Favorited" at bounding box center [520, 182] width 315 height 48
click at [374, 174] on div "Sean B. Favorited" at bounding box center [520, 182] width 315 height 48
click at [397, 136] on div "NEW FACES Online +1mo ago Sean B. Favorited Los Angeles , CA Online +1mo ago" at bounding box center [440, 181] width 476 height 146
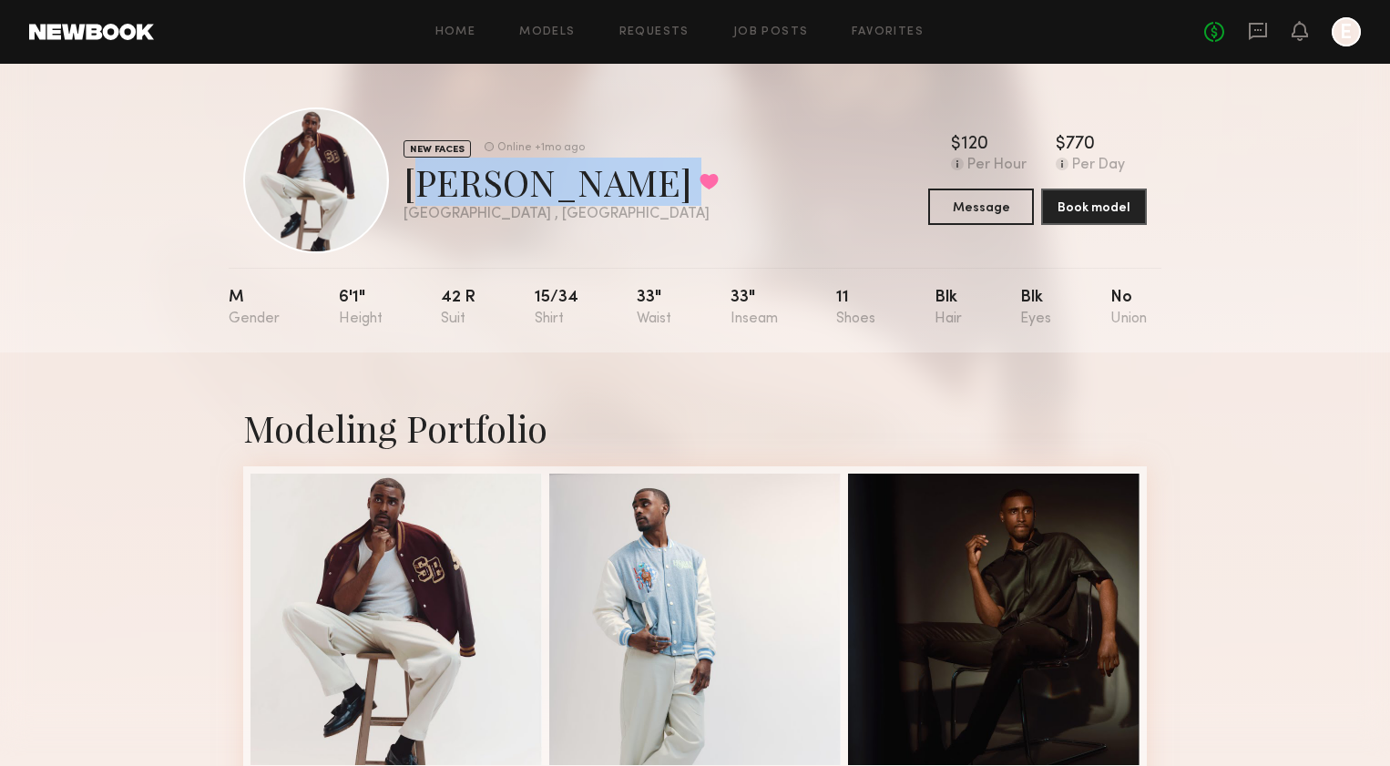
drag, startPoint x: 411, startPoint y: 185, endPoint x: 597, endPoint y: 185, distance: 185.9
click at [597, 185] on div "NEW FACES Online +1mo ago Sean B. Favorited Los Angeles , CA Online +1mo ago $ …" at bounding box center [695, 181] width 904 height 146
copy div "Sean B. Favorited"
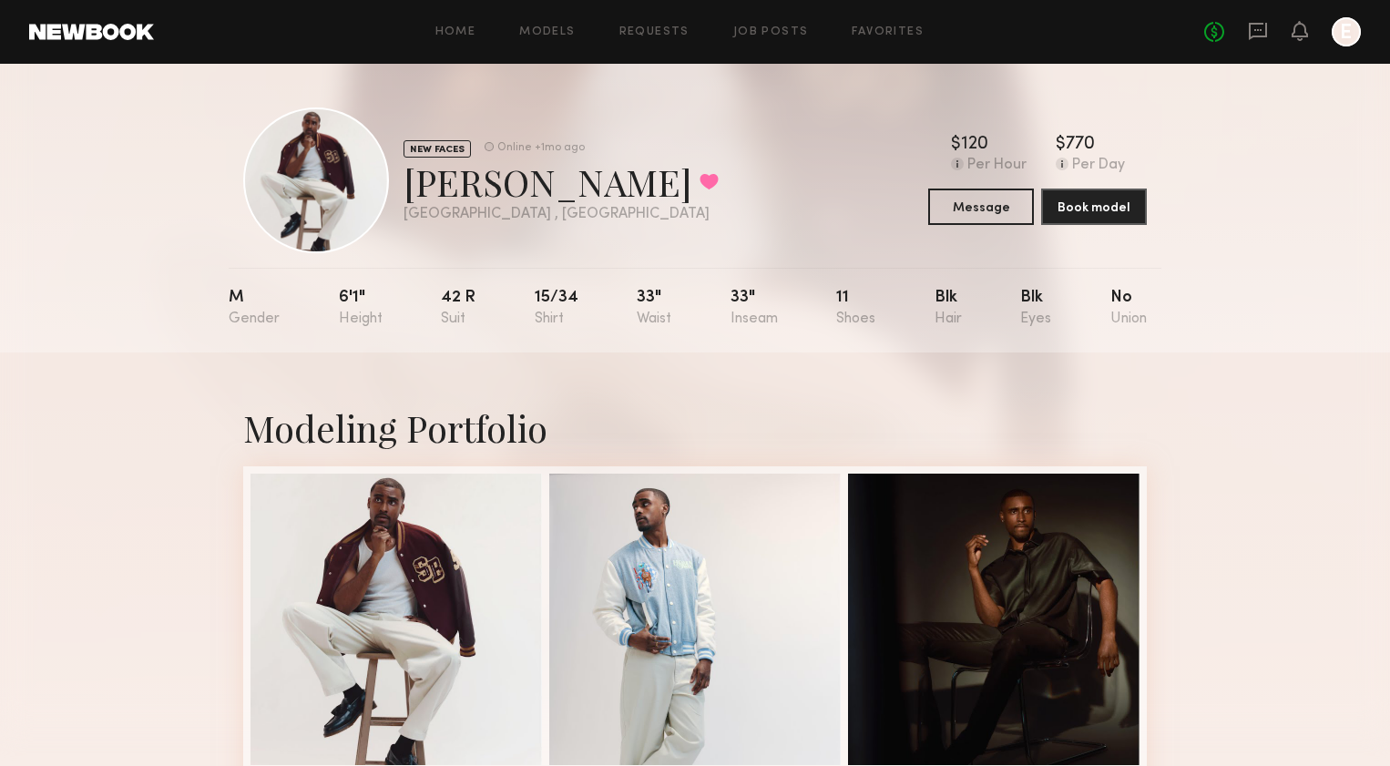
click at [430, 187] on div "Sean B. Favorited" at bounding box center [561, 182] width 315 height 48
click at [451, 459] on div "Modeling Portfolio" at bounding box center [695, 738] width 904 height 770
click at [438, 168] on div "Sean B. Favorited" at bounding box center [561, 182] width 315 height 48
click at [315, 205] on div at bounding box center [316, 181] width 146 height 146
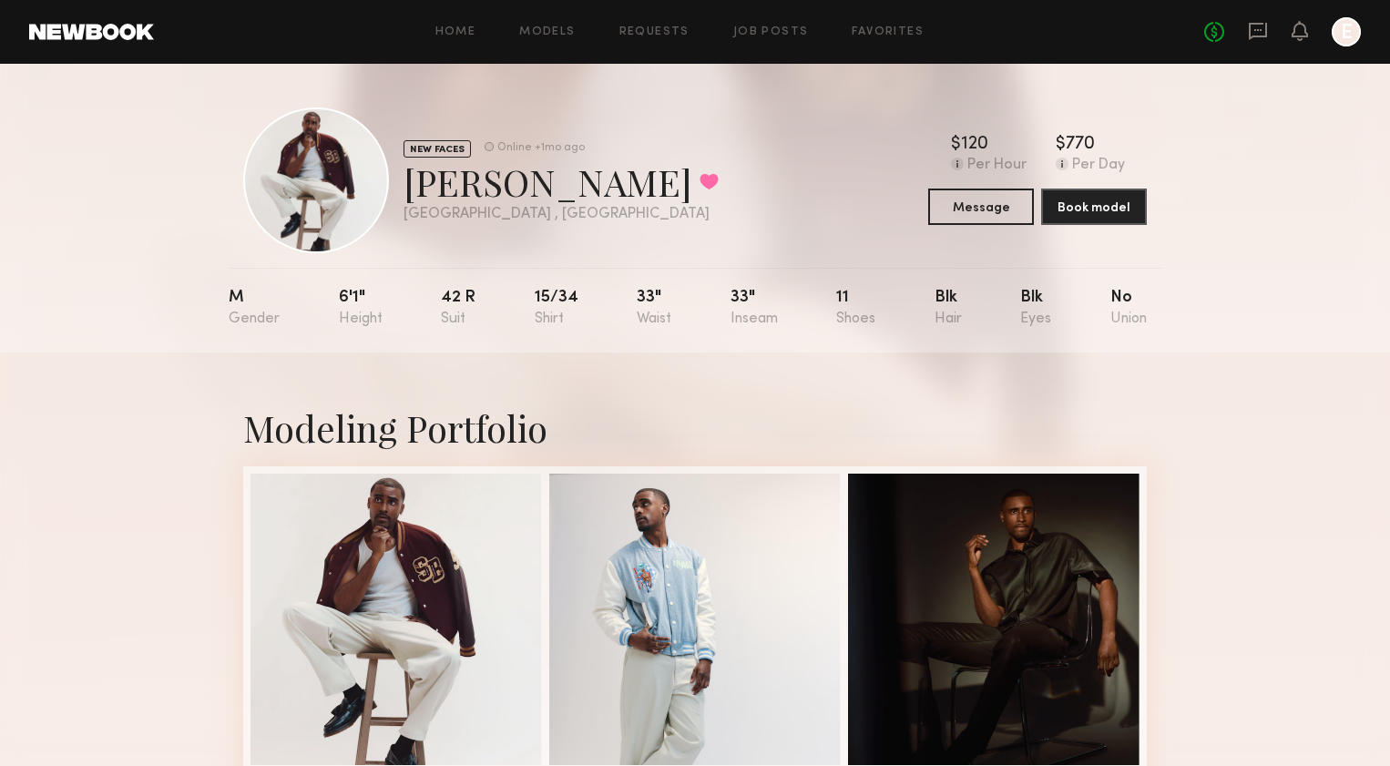
click at [873, 20] on div "Home Models Requests Job Posts Favorites Sign Out No fees up to $5,000 E" at bounding box center [757, 31] width 1207 height 29
click at [876, 31] on link "Favorites" at bounding box center [888, 32] width 72 height 12
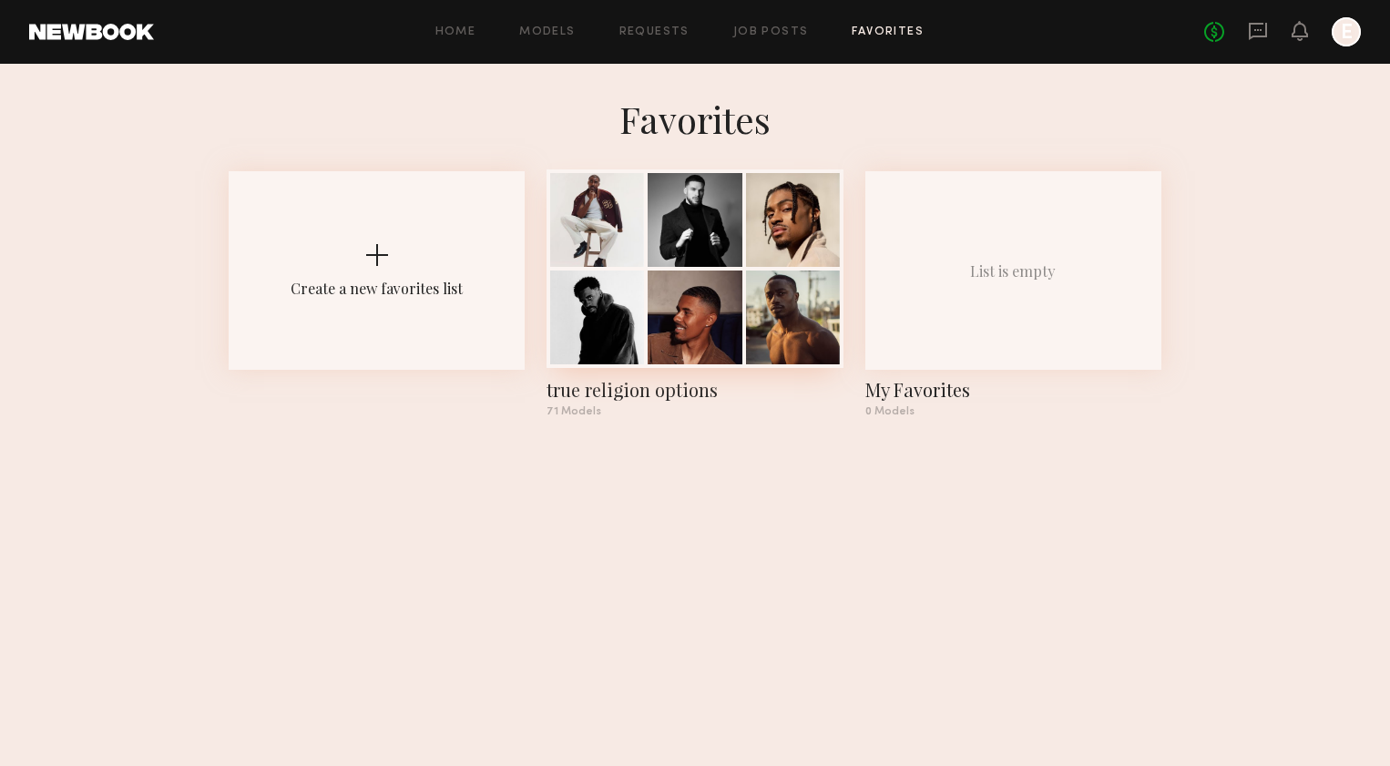
click at [596, 391] on div "true religion options" at bounding box center [695, 390] width 296 height 26
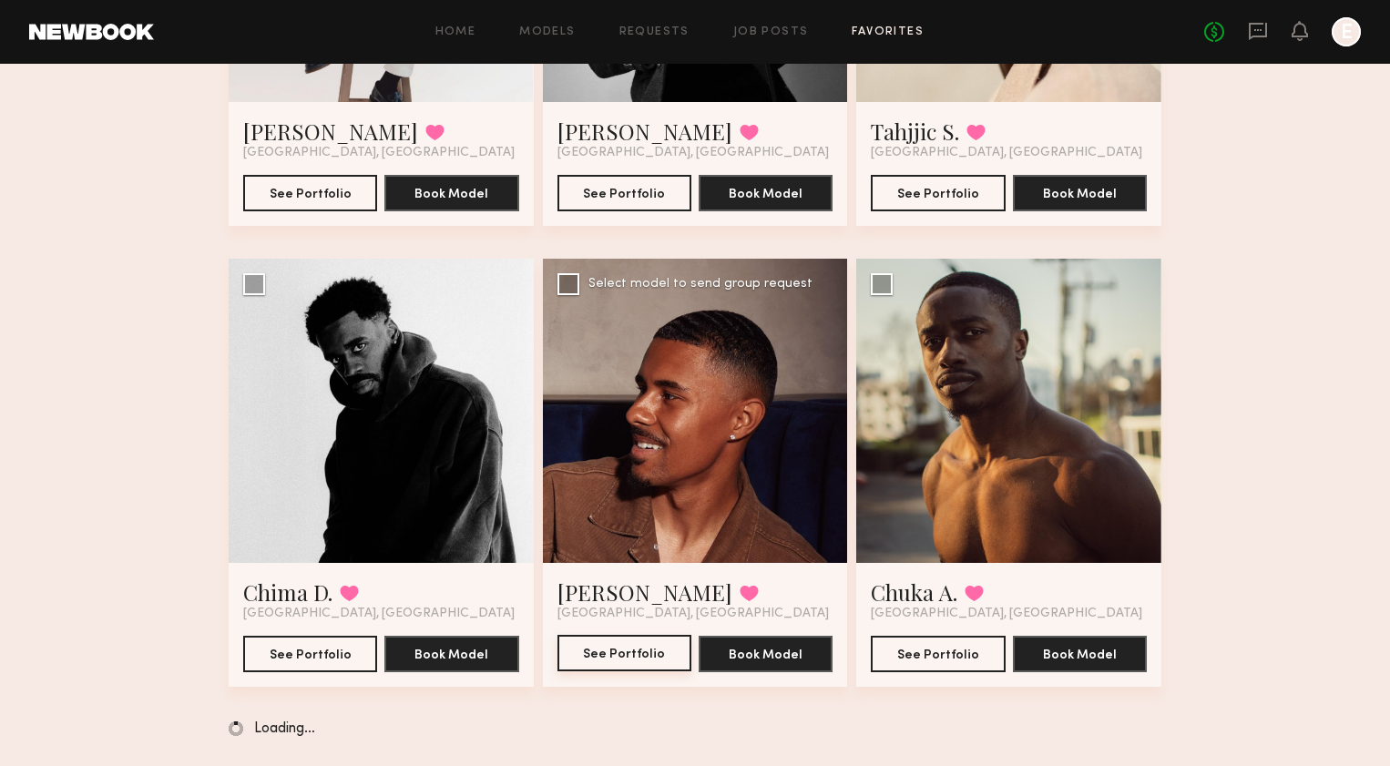
scroll to position [415, 0]
click at [625, 580] on link "[PERSON_NAME]" at bounding box center [645, 592] width 175 height 29
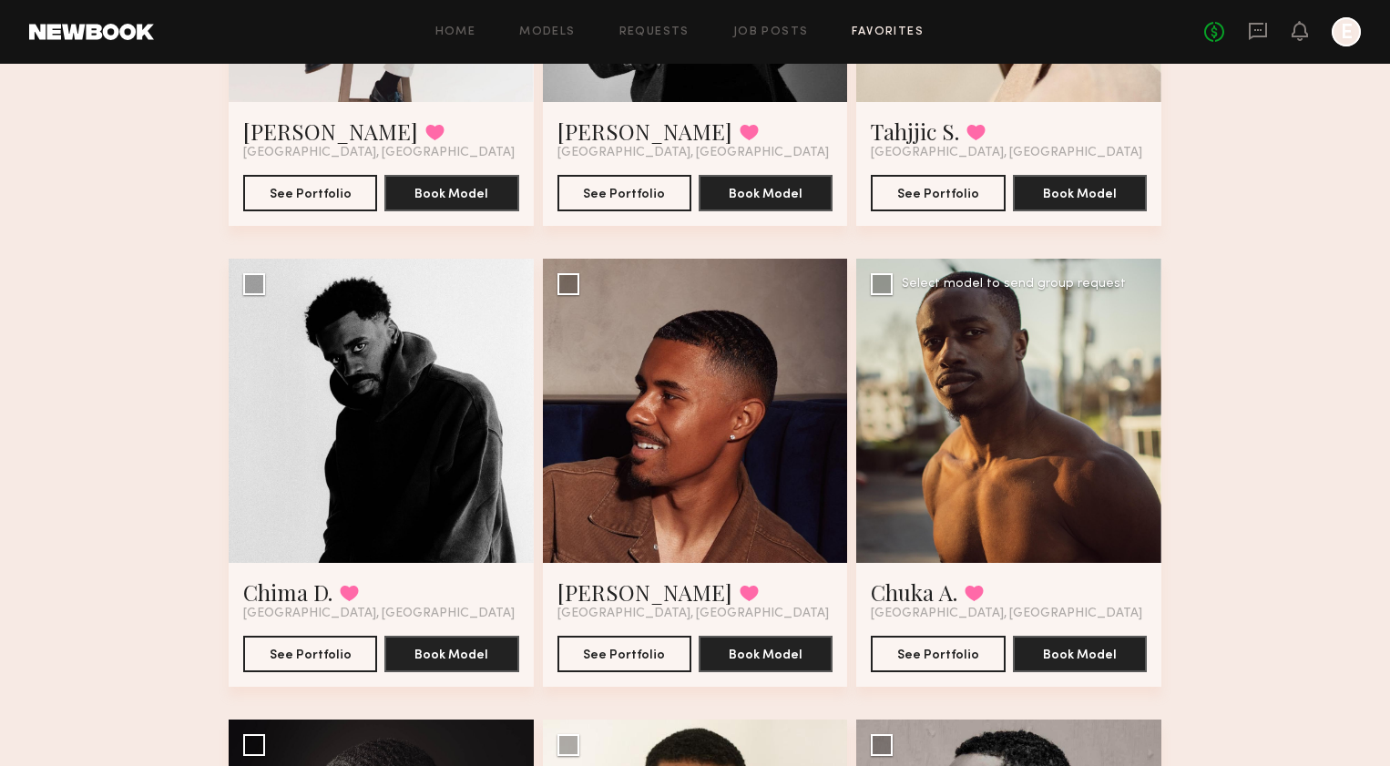
click at [945, 444] on div at bounding box center [1009, 411] width 305 height 305
click at [921, 667] on button "See Portfolio" at bounding box center [938, 653] width 134 height 36
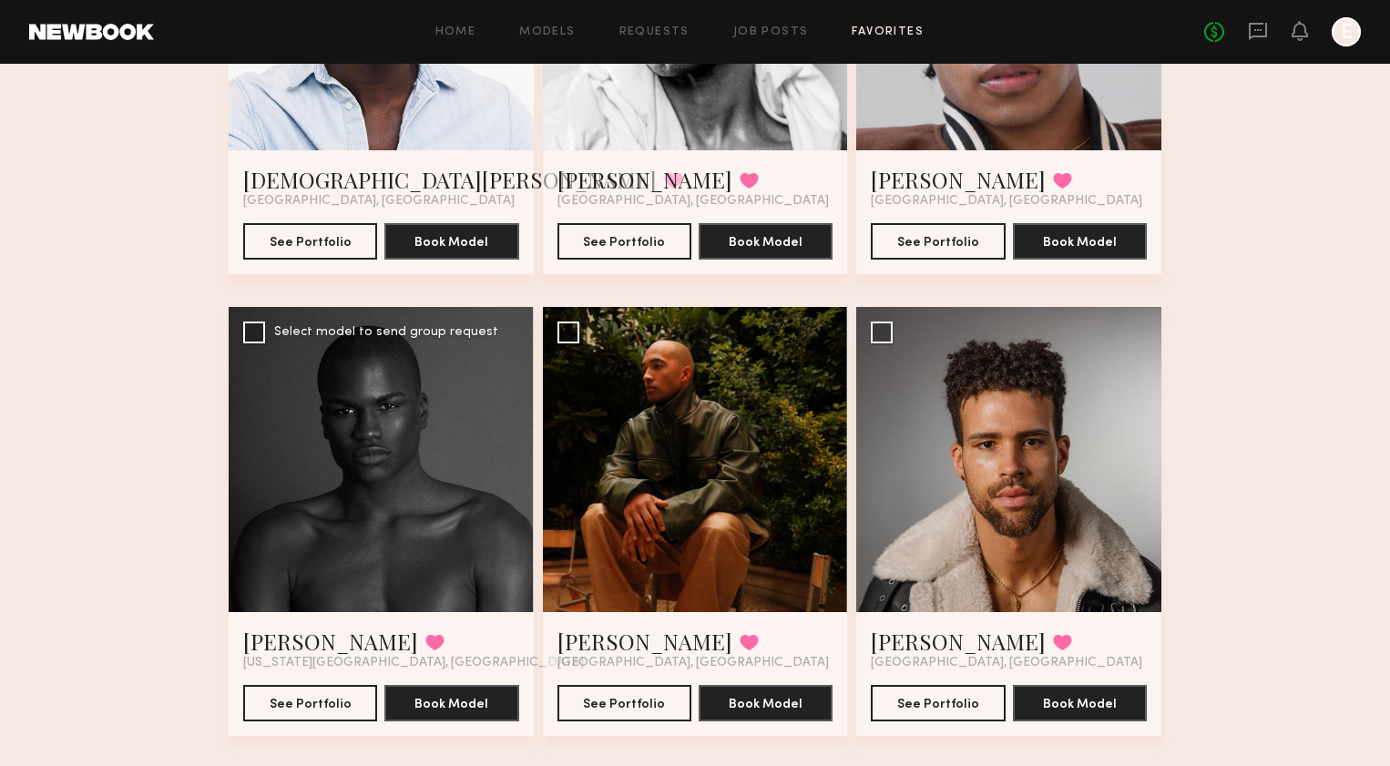
scroll to position [4984, 0]
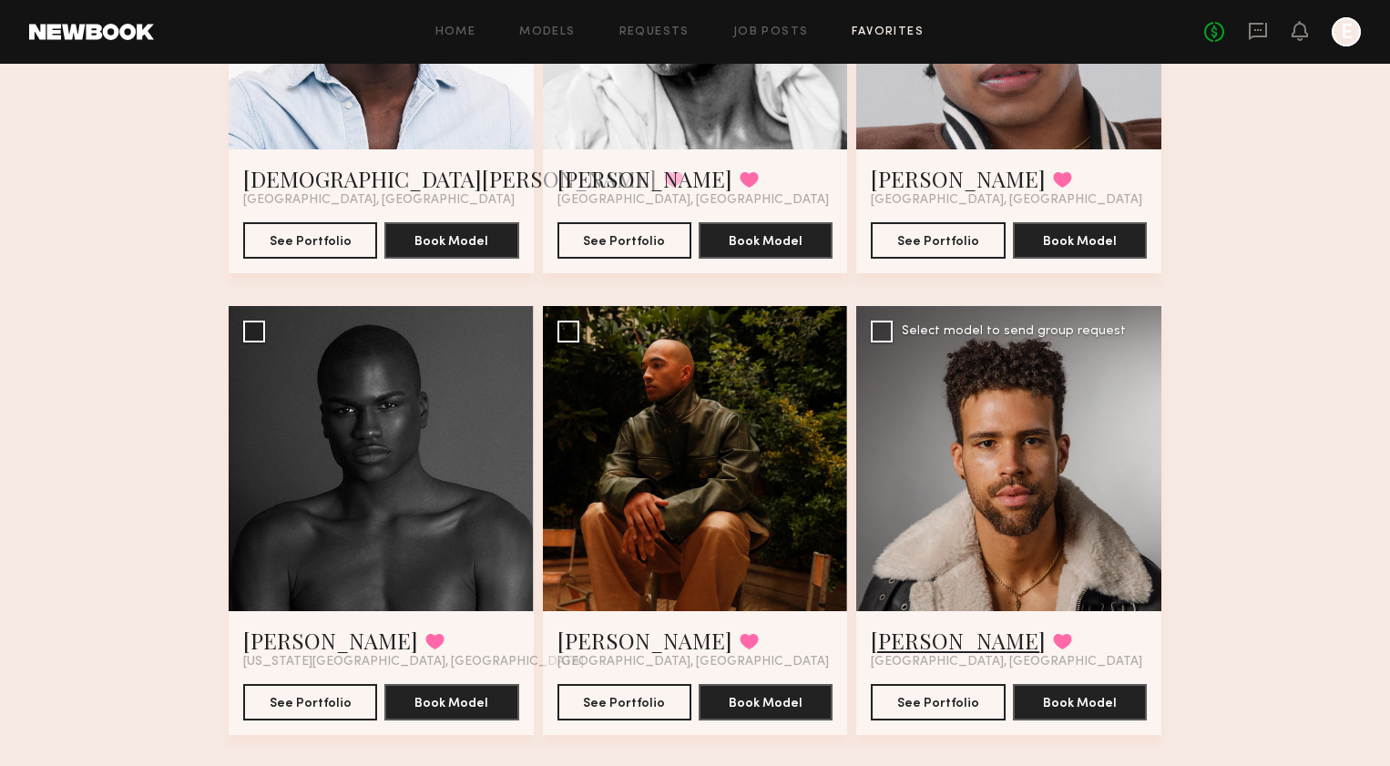
click at [932, 637] on link "Trae G." at bounding box center [958, 640] width 175 height 29
click at [621, 649] on link "[PERSON_NAME]" at bounding box center [645, 640] width 175 height 29
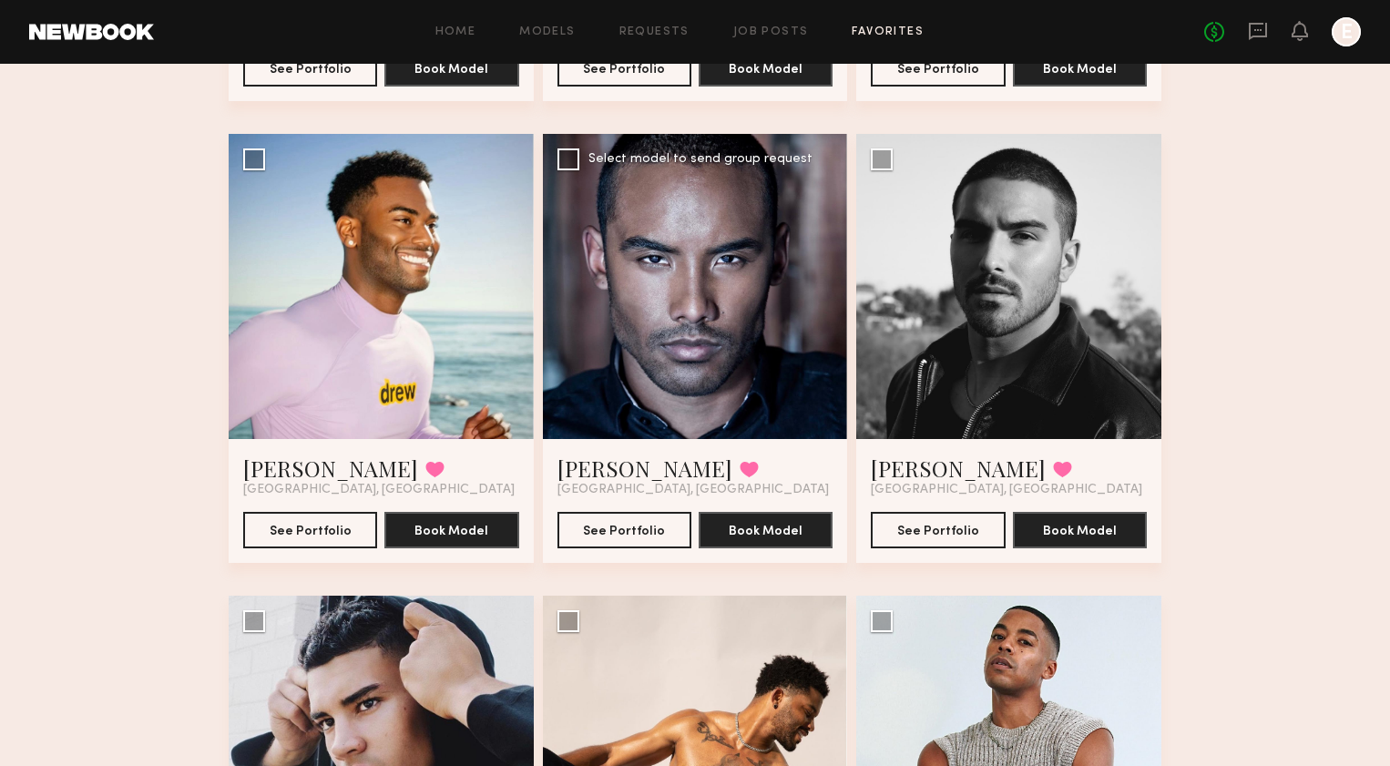
scroll to position [5620, 0]
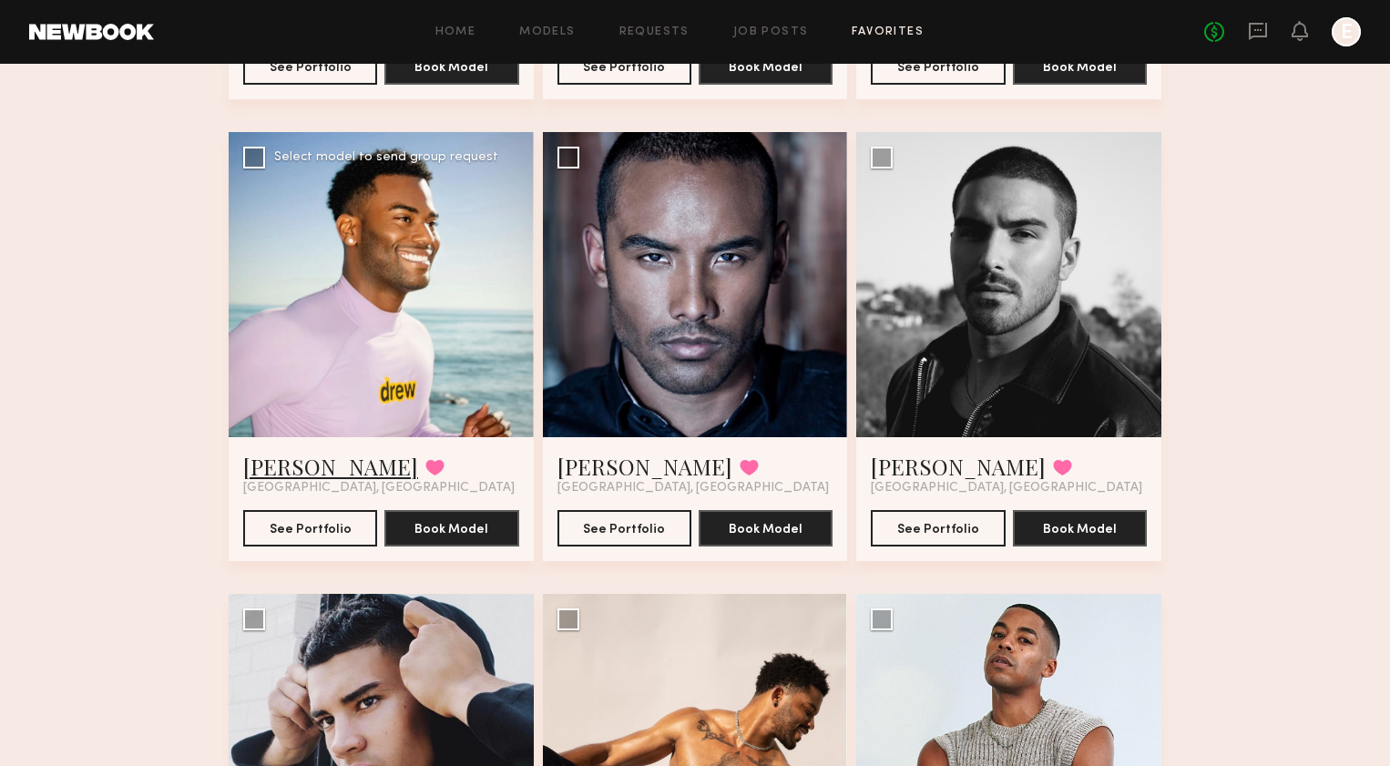
click at [302, 465] on link "Landon M." at bounding box center [330, 466] width 175 height 29
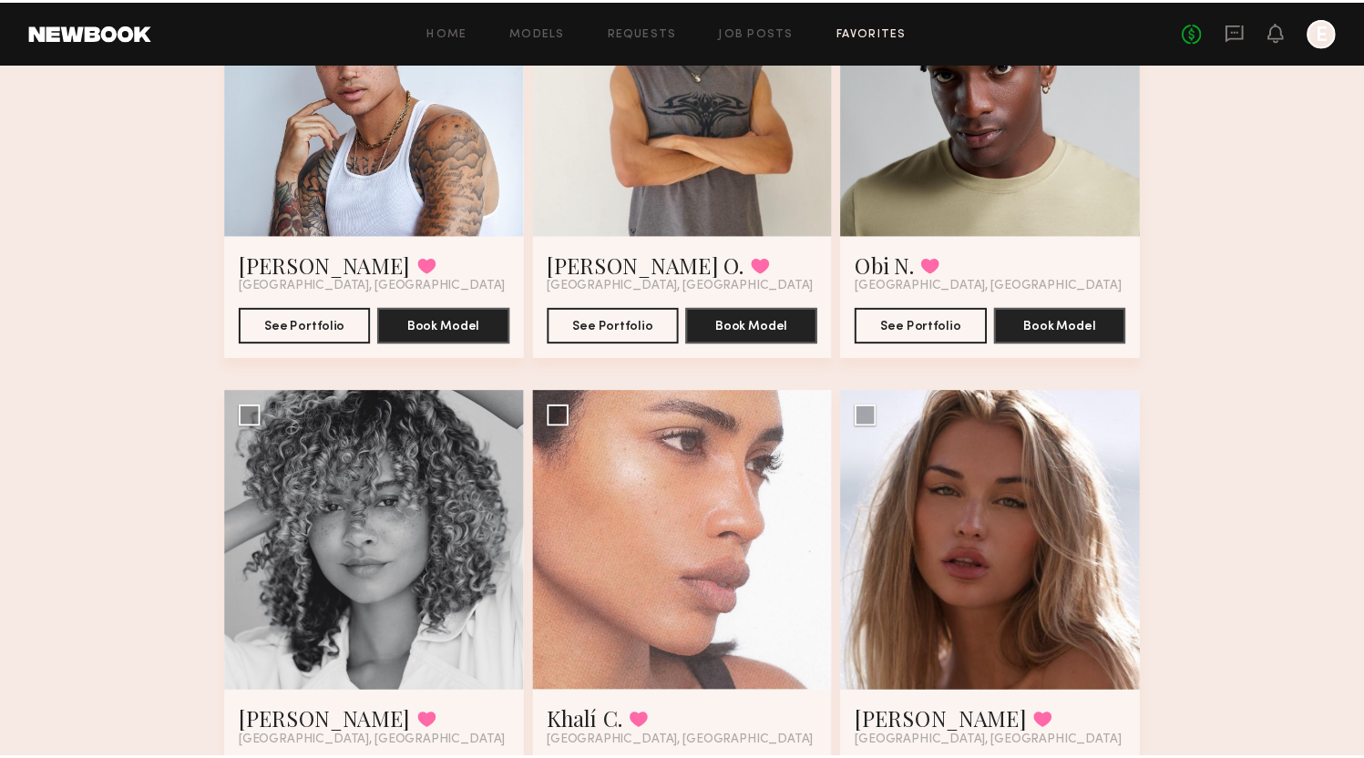
scroll to position [6478, 0]
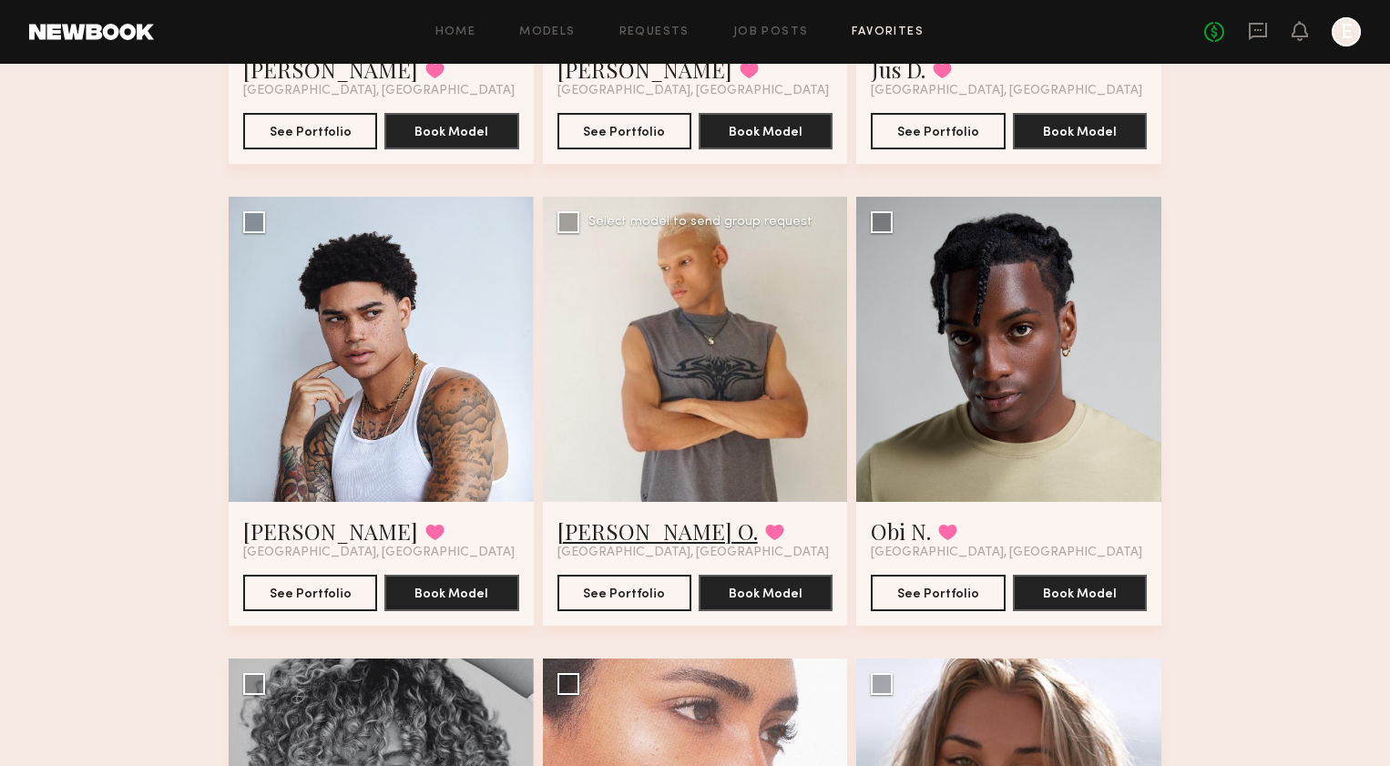
click at [587, 533] on link "Turner O." at bounding box center [658, 531] width 200 height 29
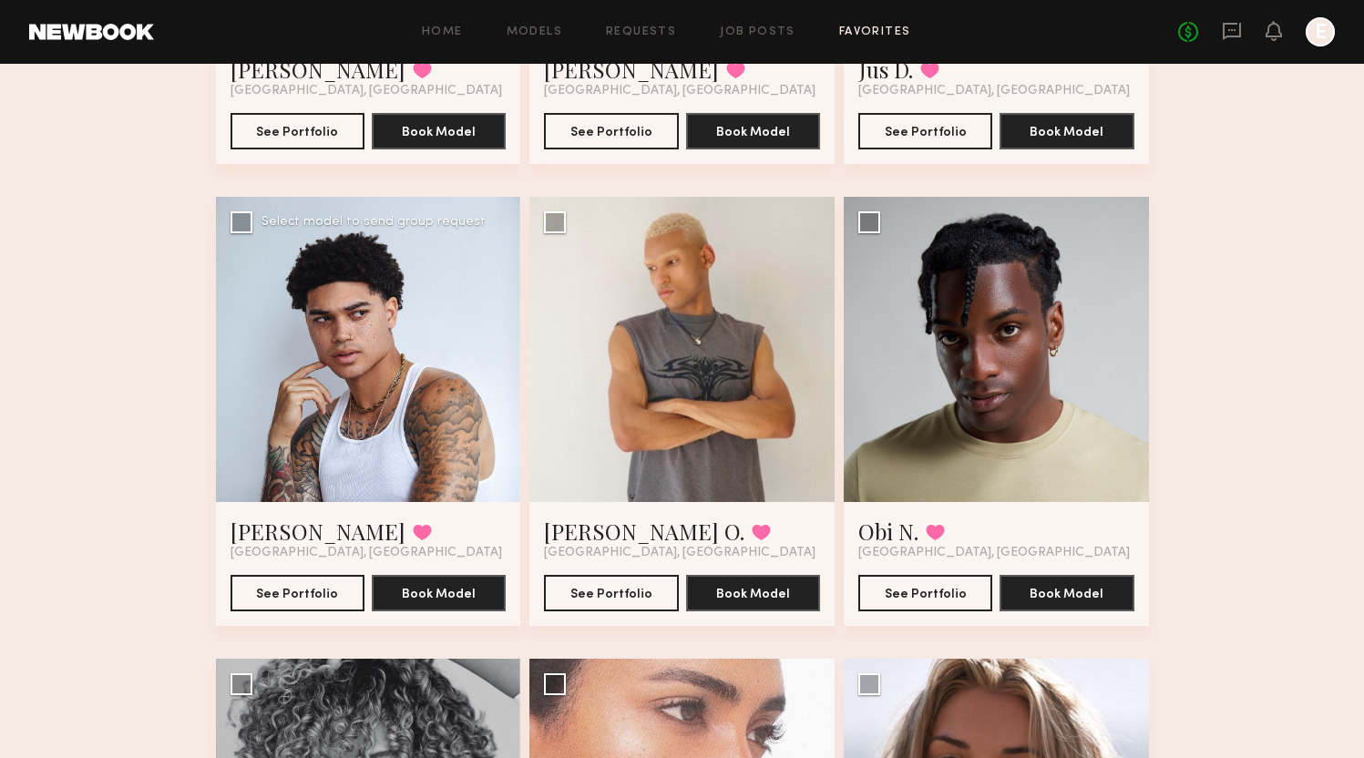
scroll to position [6859, 0]
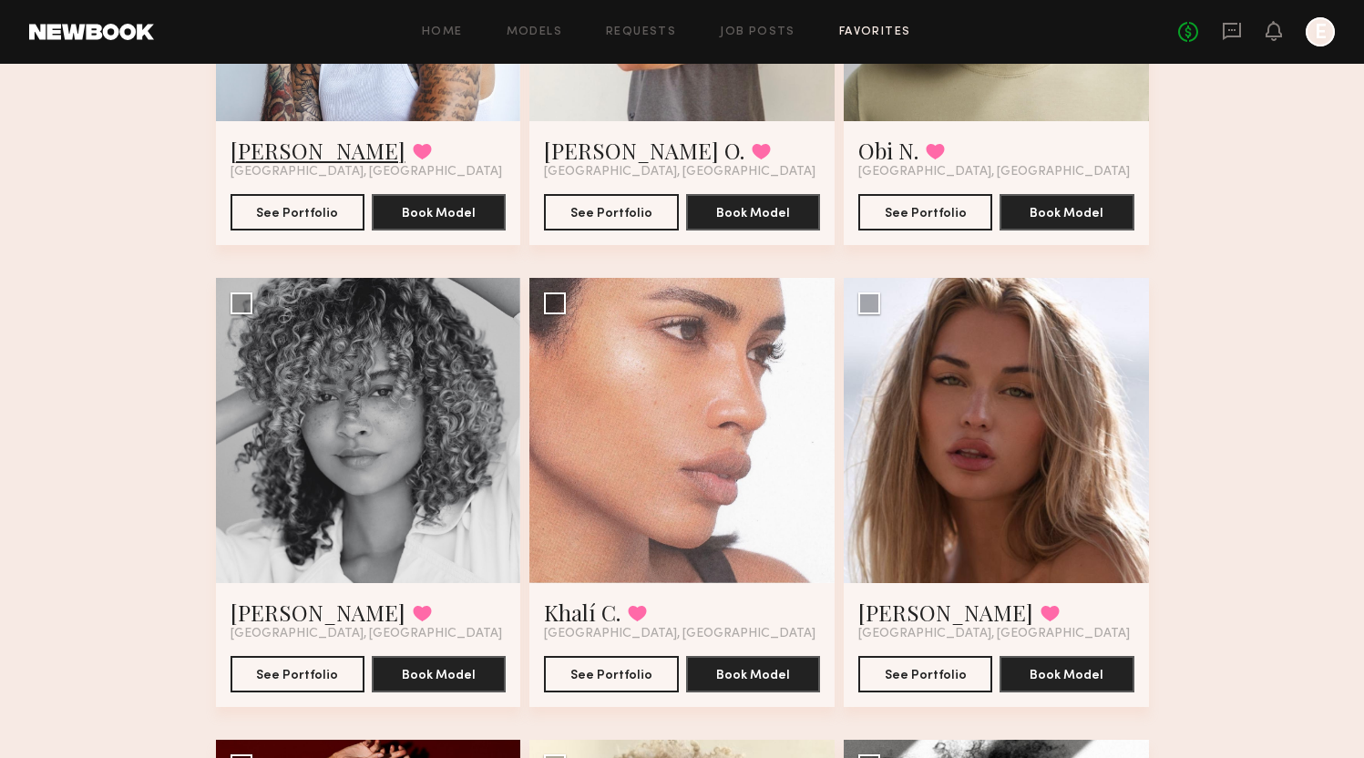
click at [269, 149] on link "Kjay W." at bounding box center [318, 150] width 175 height 29
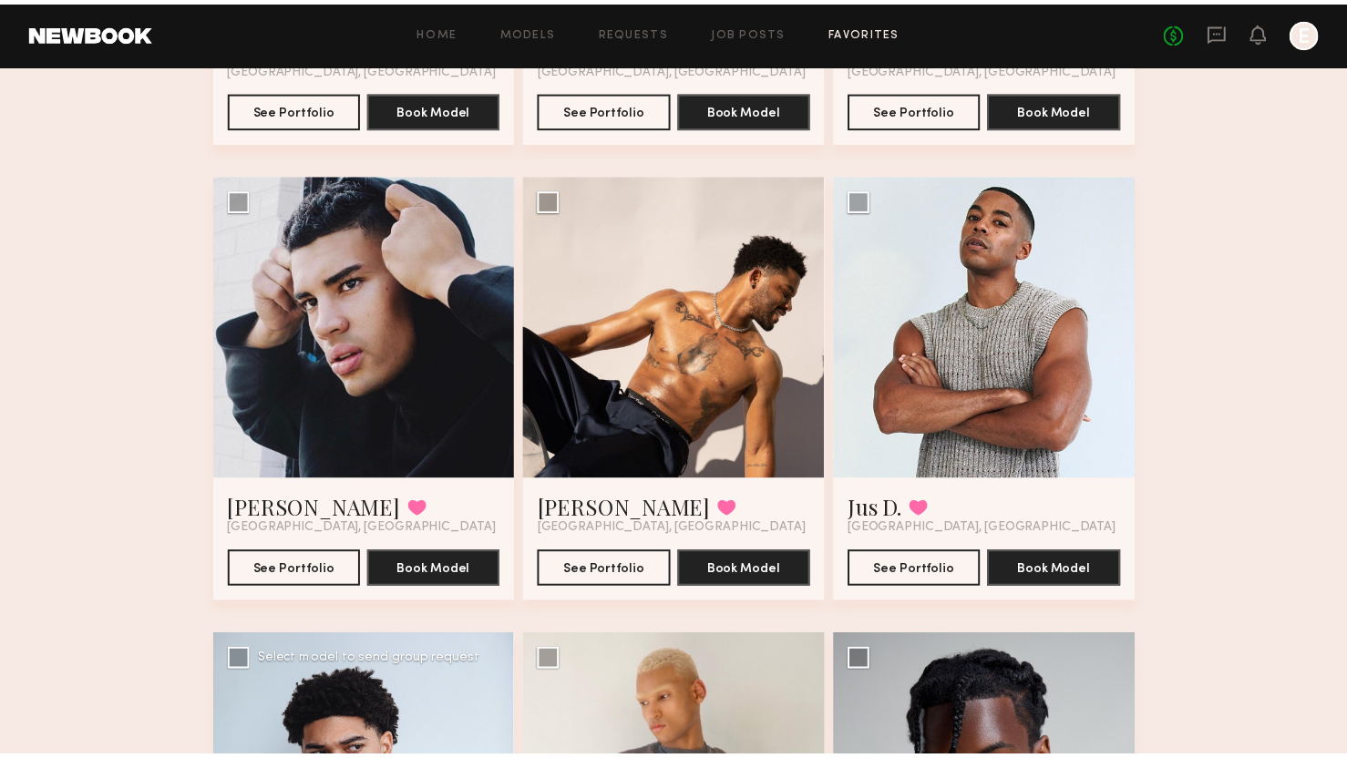
scroll to position [6032, 0]
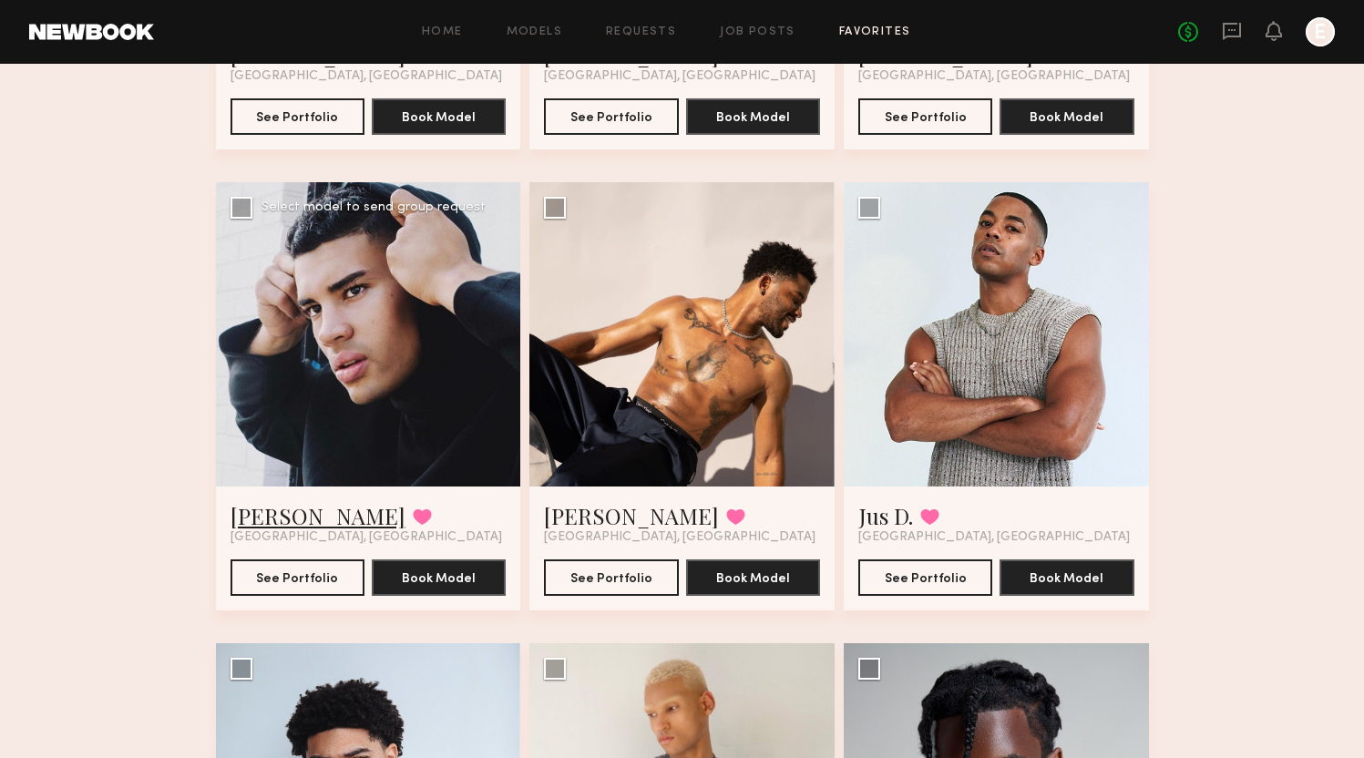
click at [249, 516] on link "Keith C." at bounding box center [318, 515] width 175 height 29
click at [896, 528] on link "Jus D." at bounding box center [885, 515] width 55 height 29
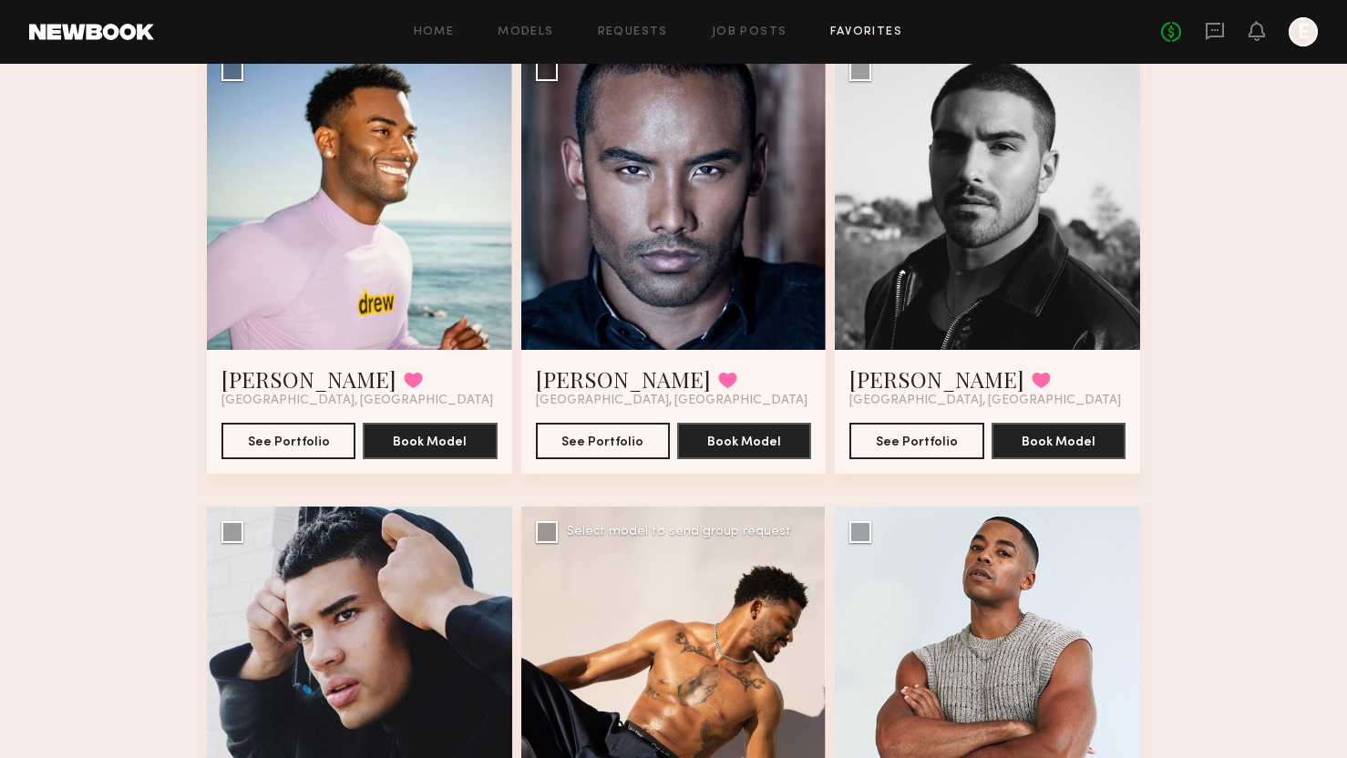
scroll to position [5701, 0]
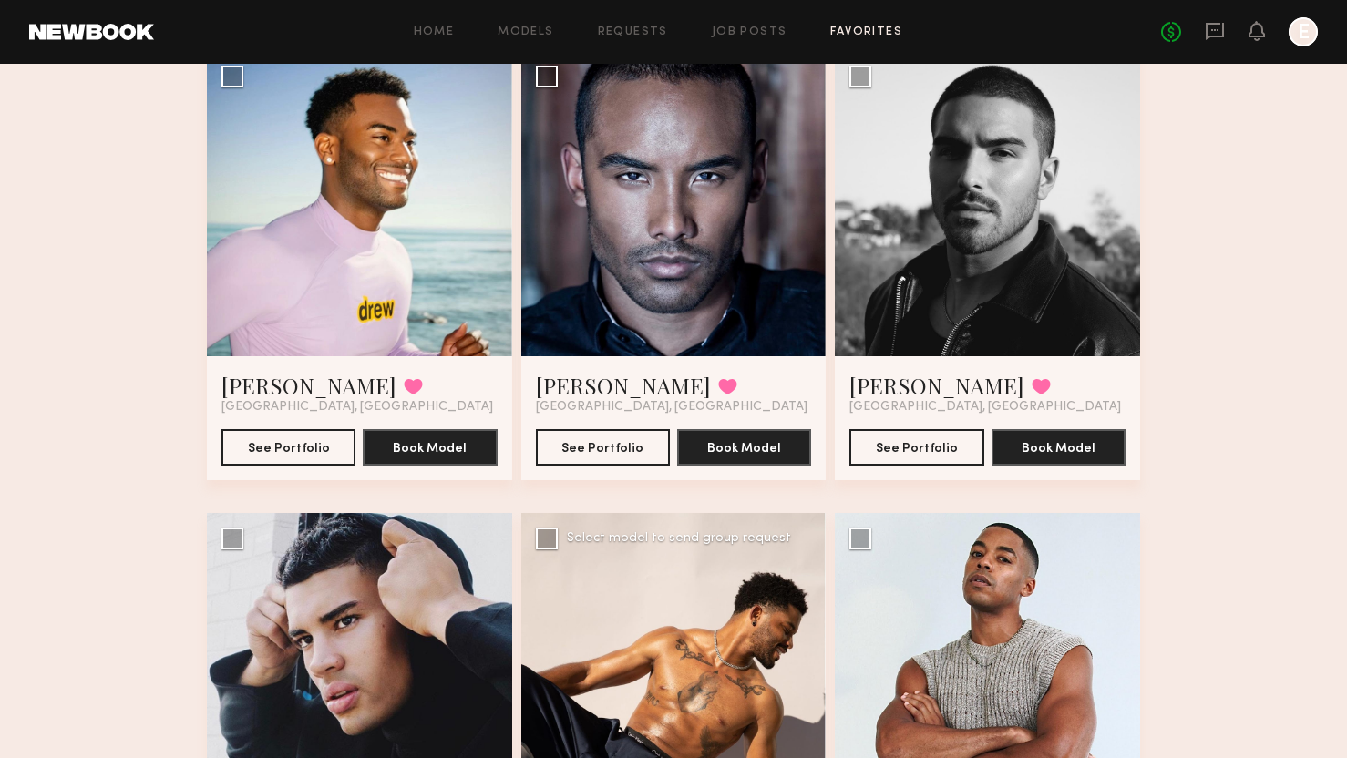
click at [601, 641] on div at bounding box center [673, 665] width 305 height 305
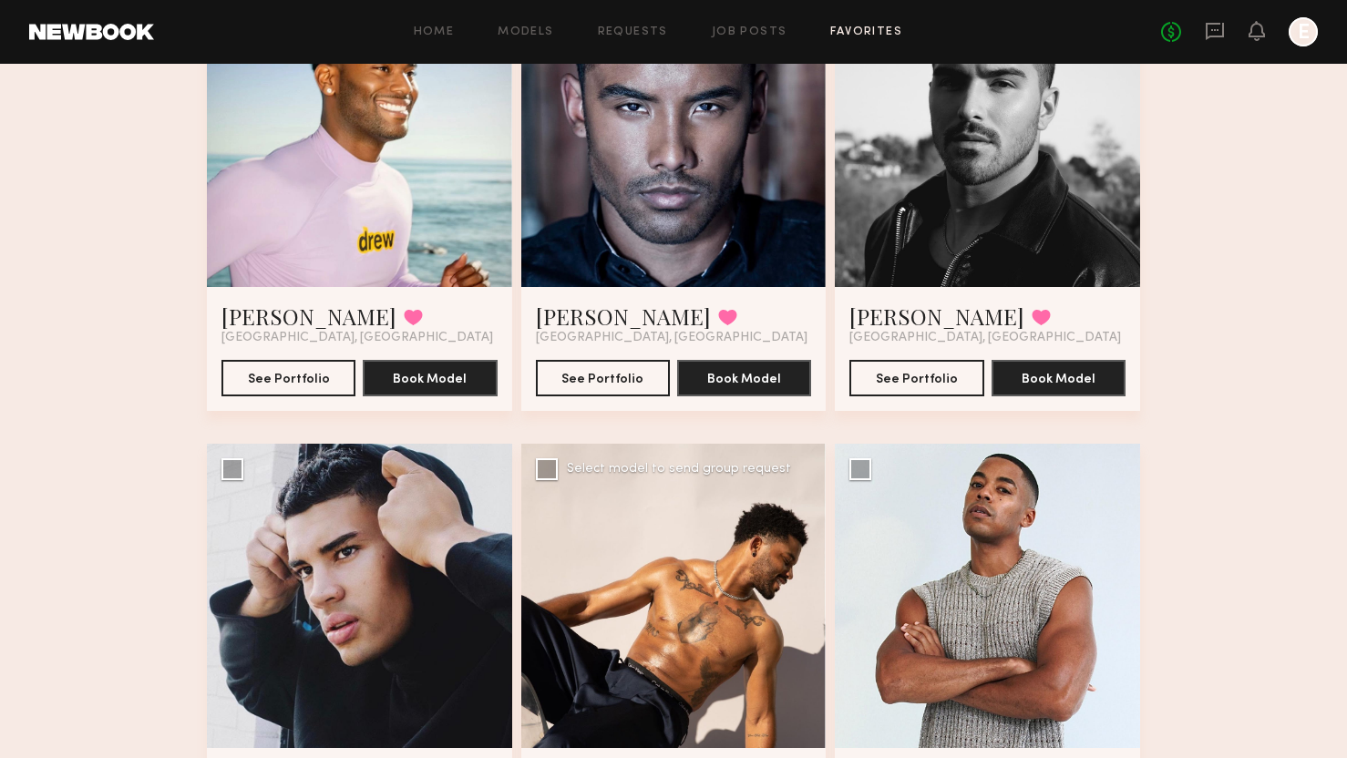
scroll to position [5811, 0]
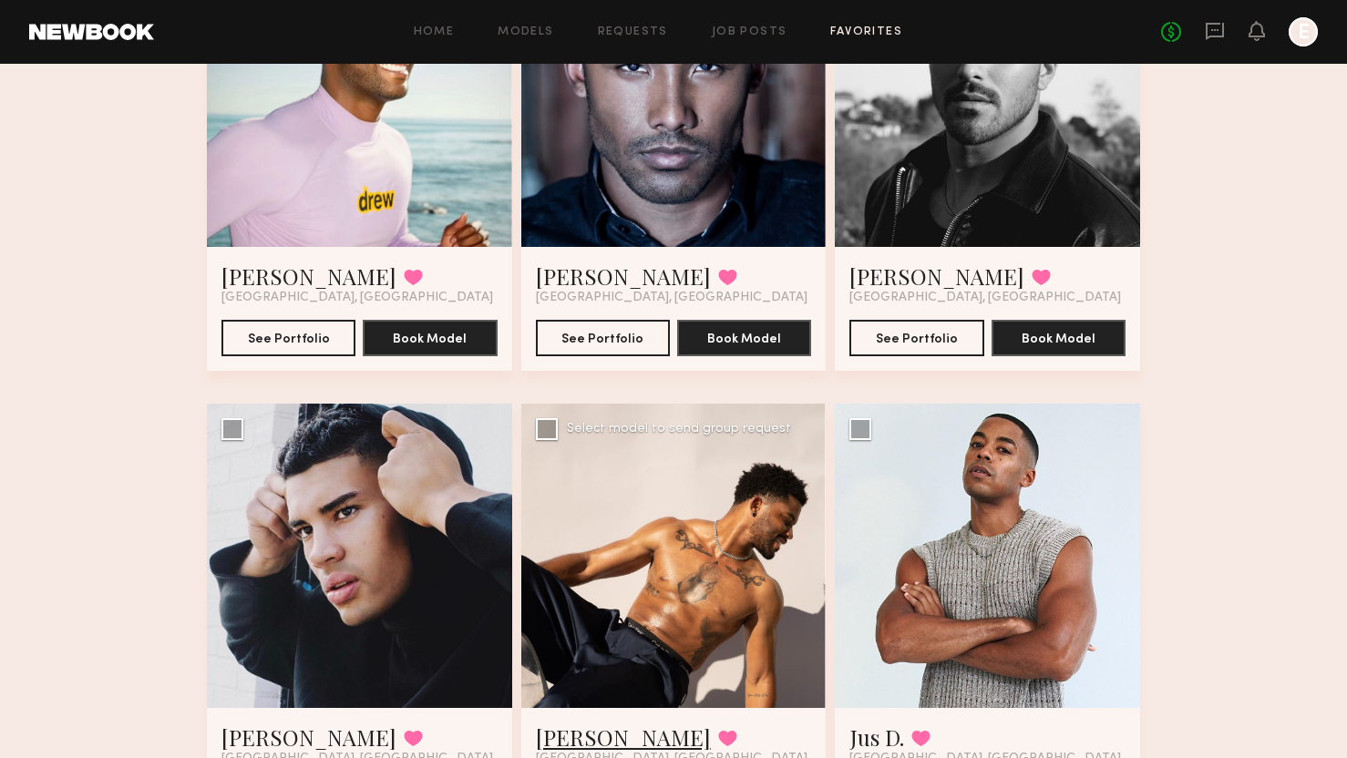
click at [600, 741] on link "Michael A." at bounding box center [623, 737] width 175 height 29
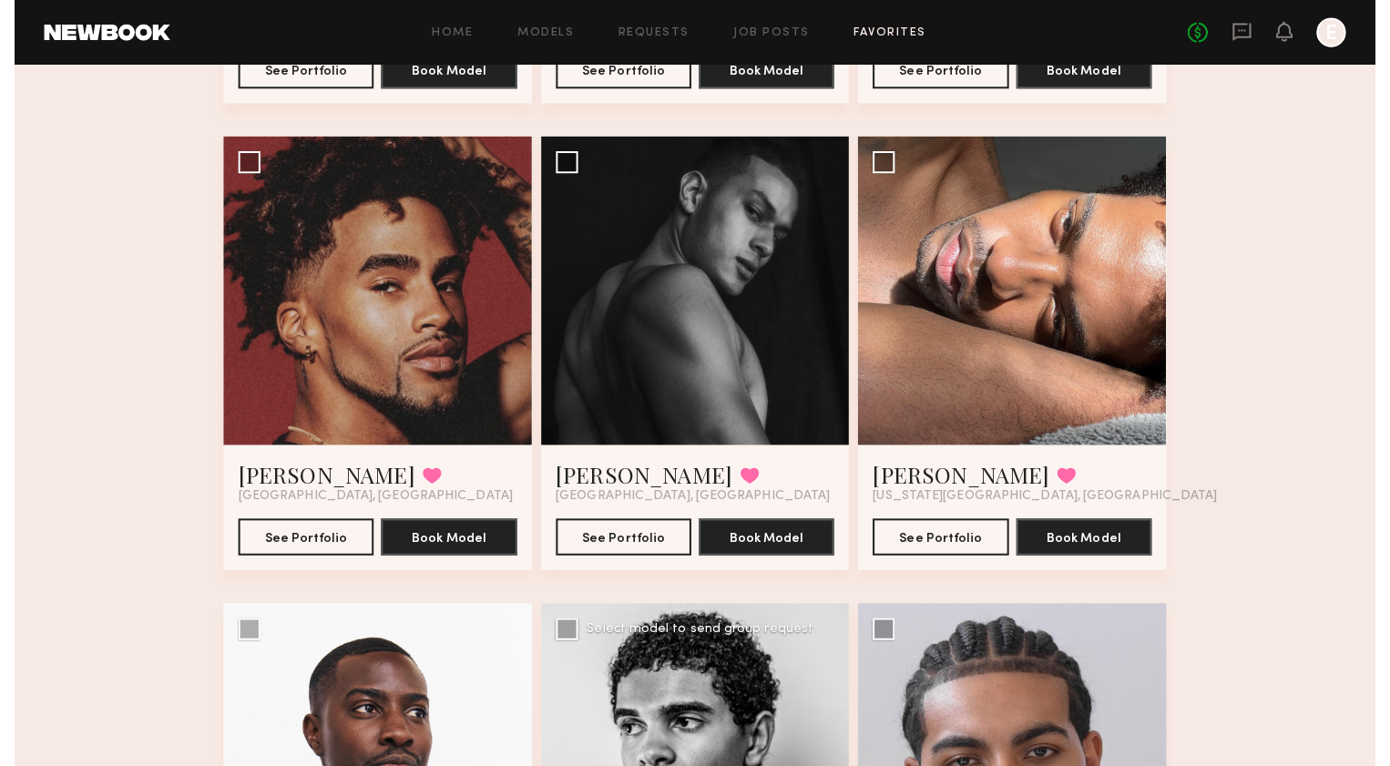
scroll to position [4219, 0]
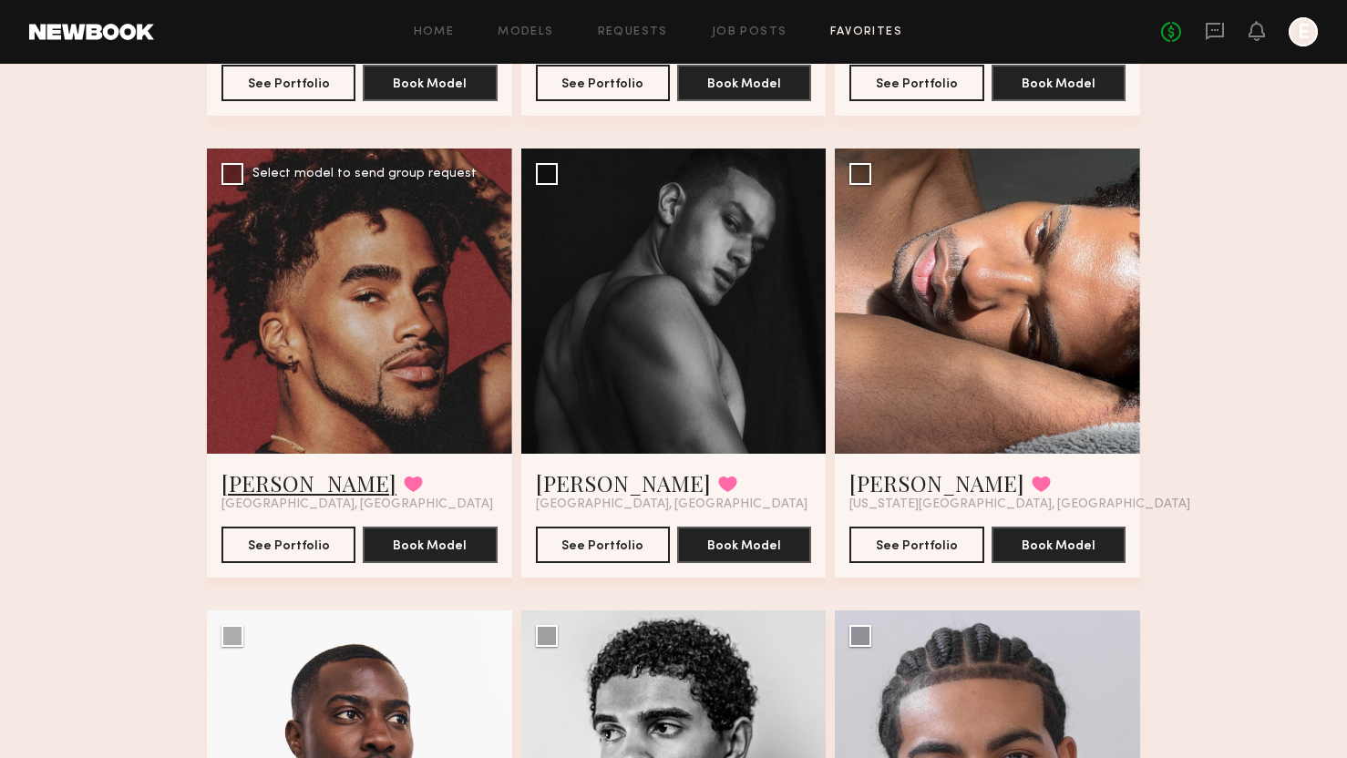
click at [262, 483] on link "Micah G." at bounding box center [308, 482] width 175 height 29
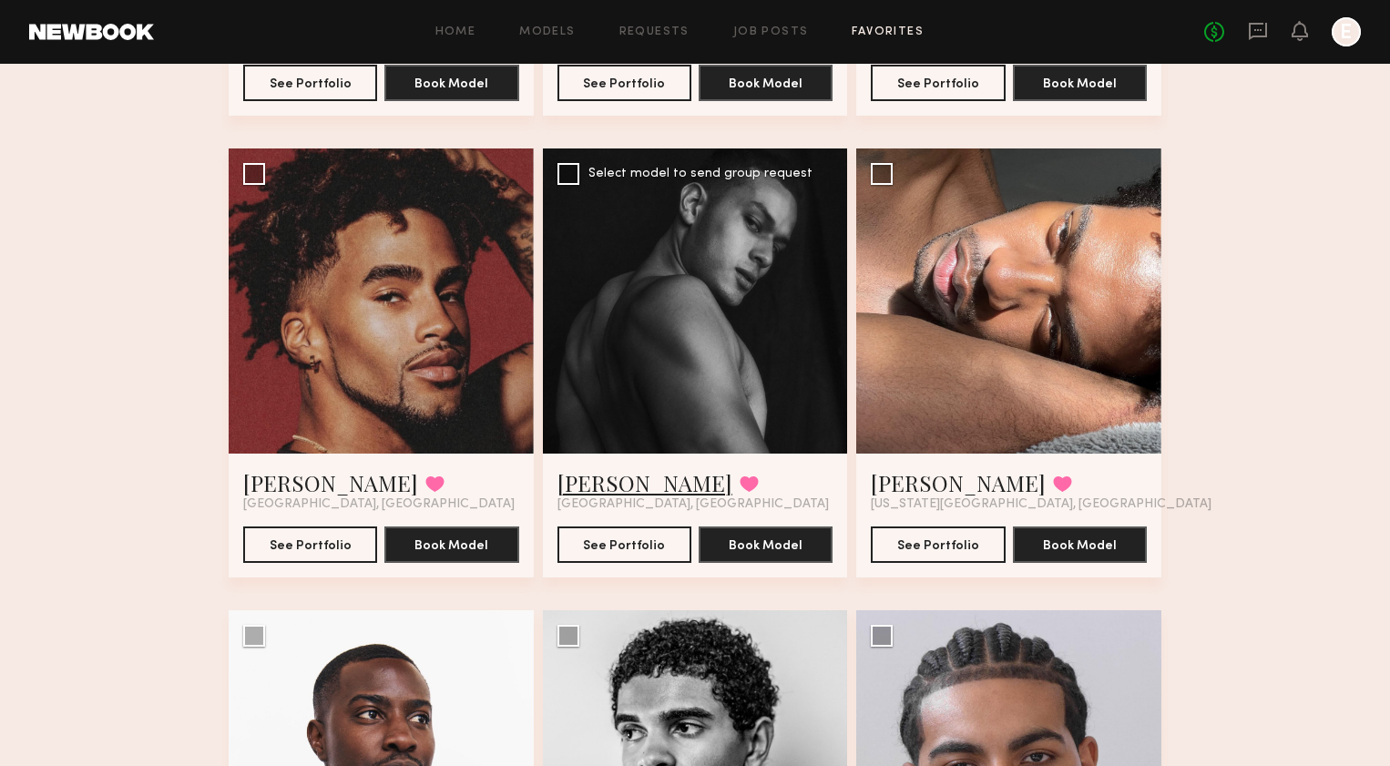
click at [621, 480] on link "Robby O." at bounding box center [645, 482] width 175 height 29
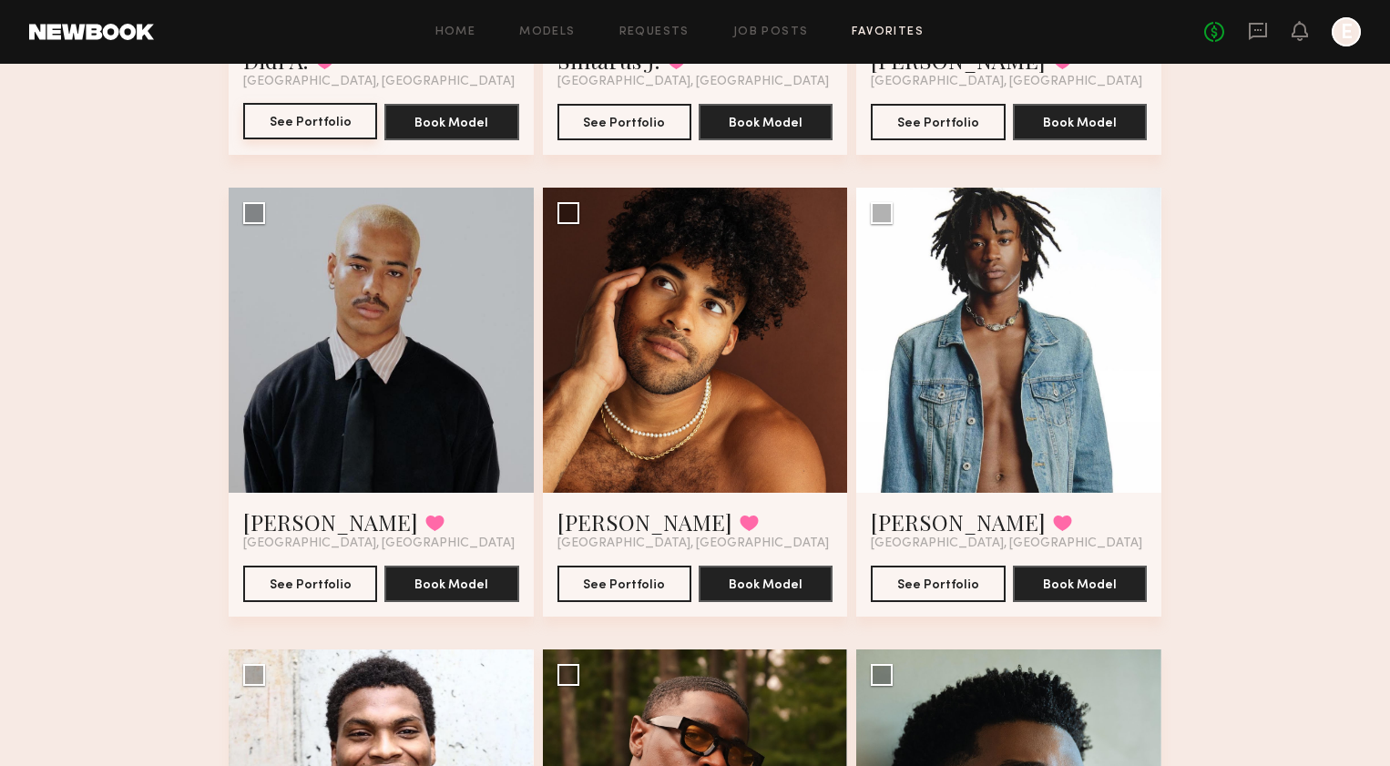
scroll to position [1410, 0]
click at [280, 515] on link "Khalil B." at bounding box center [330, 522] width 175 height 29
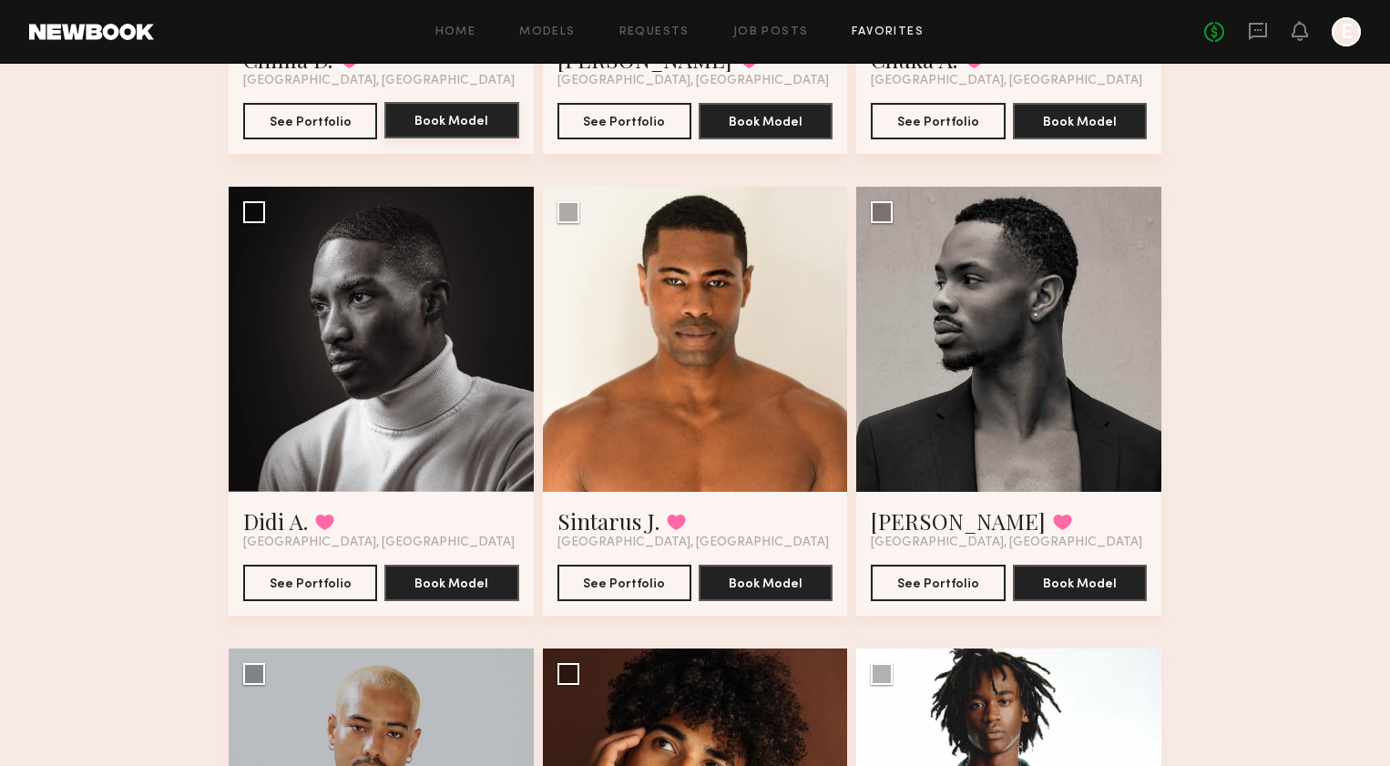
scroll to position [1062, 0]
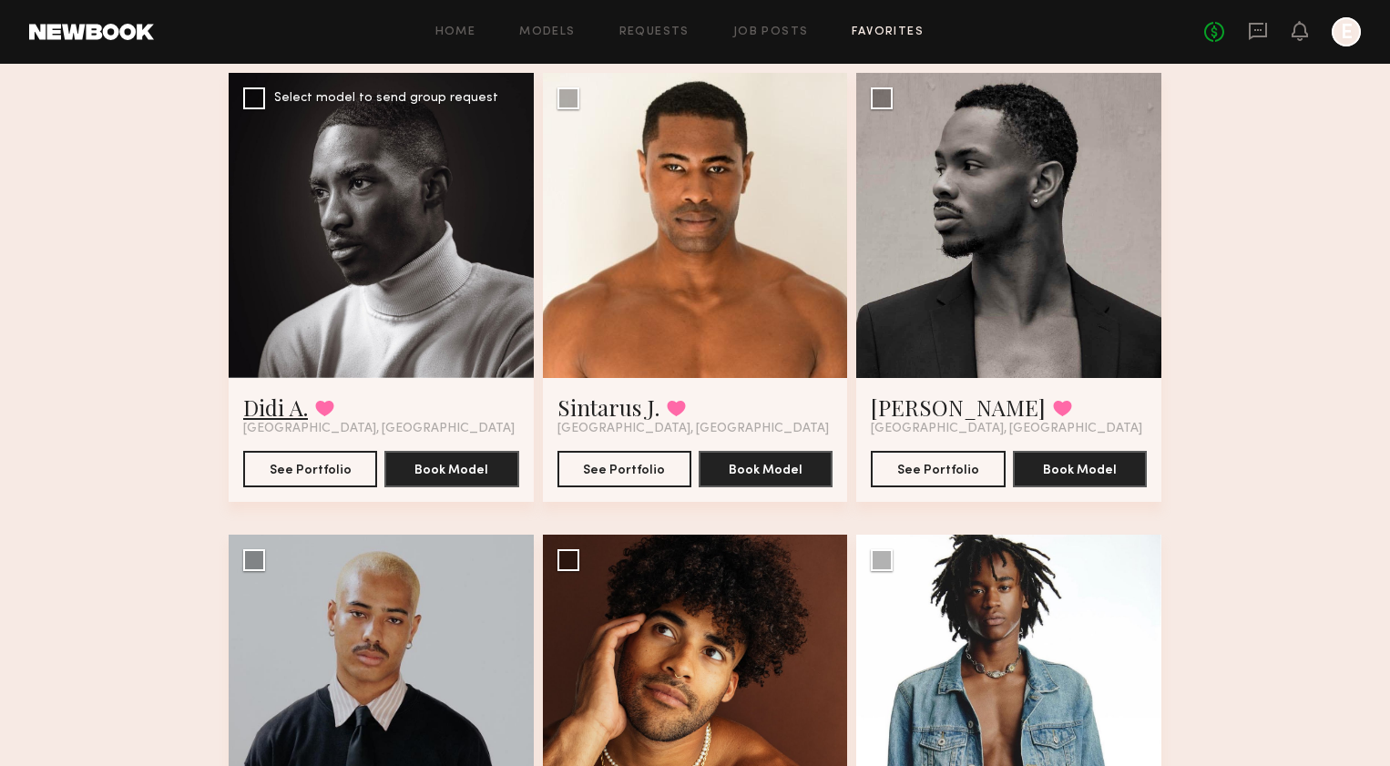
click at [287, 394] on link "Didi A." at bounding box center [275, 407] width 65 height 29
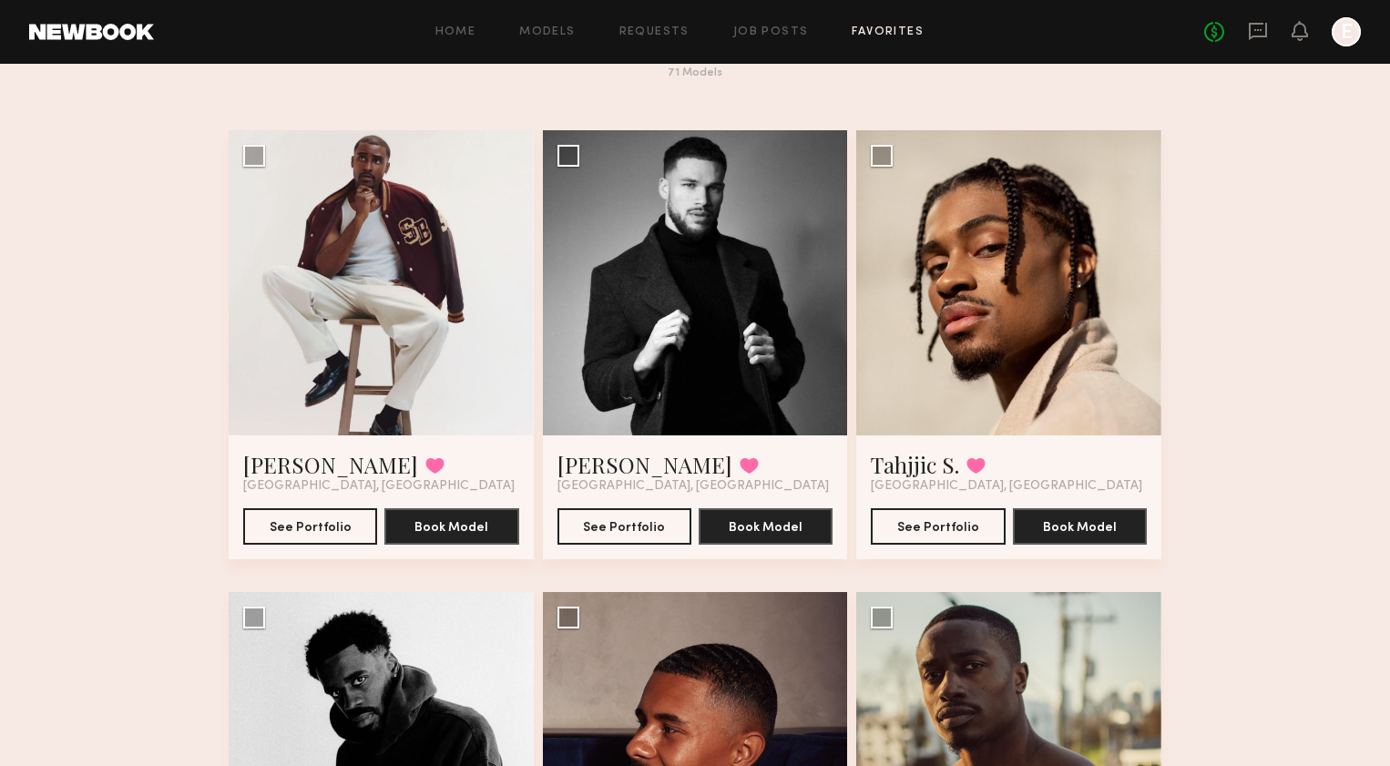
scroll to position [60, 0]
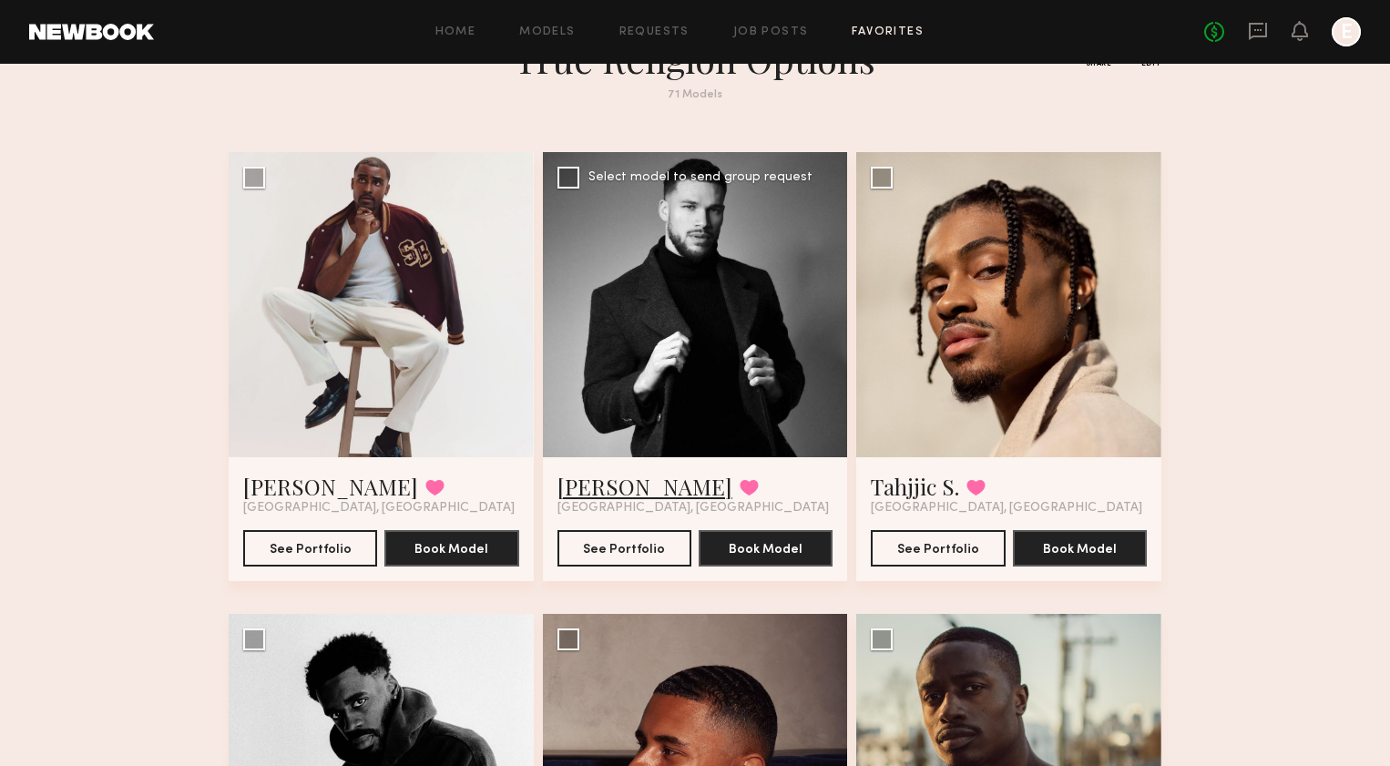
click at [592, 497] on link "Isaac D." at bounding box center [645, 486] width 175 height 29
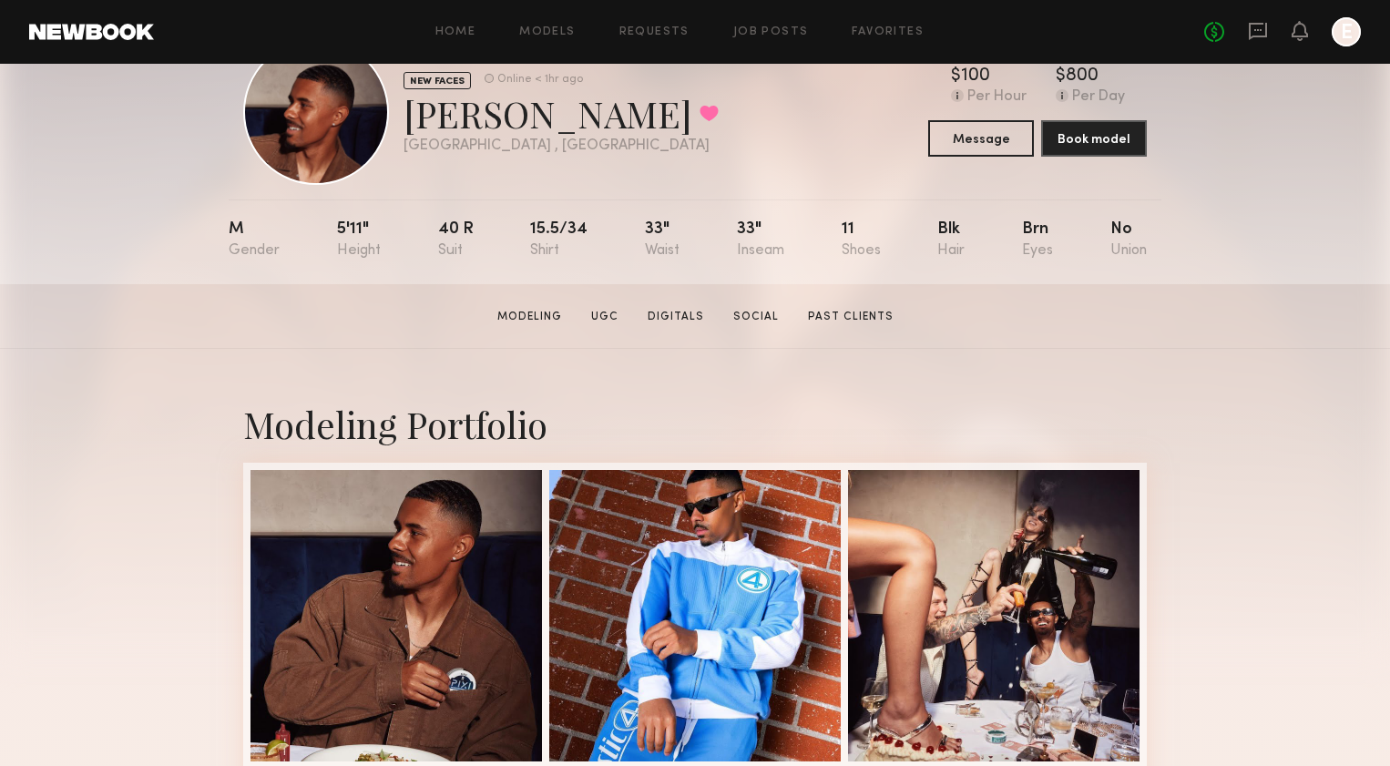
scroll to position [68, 0]
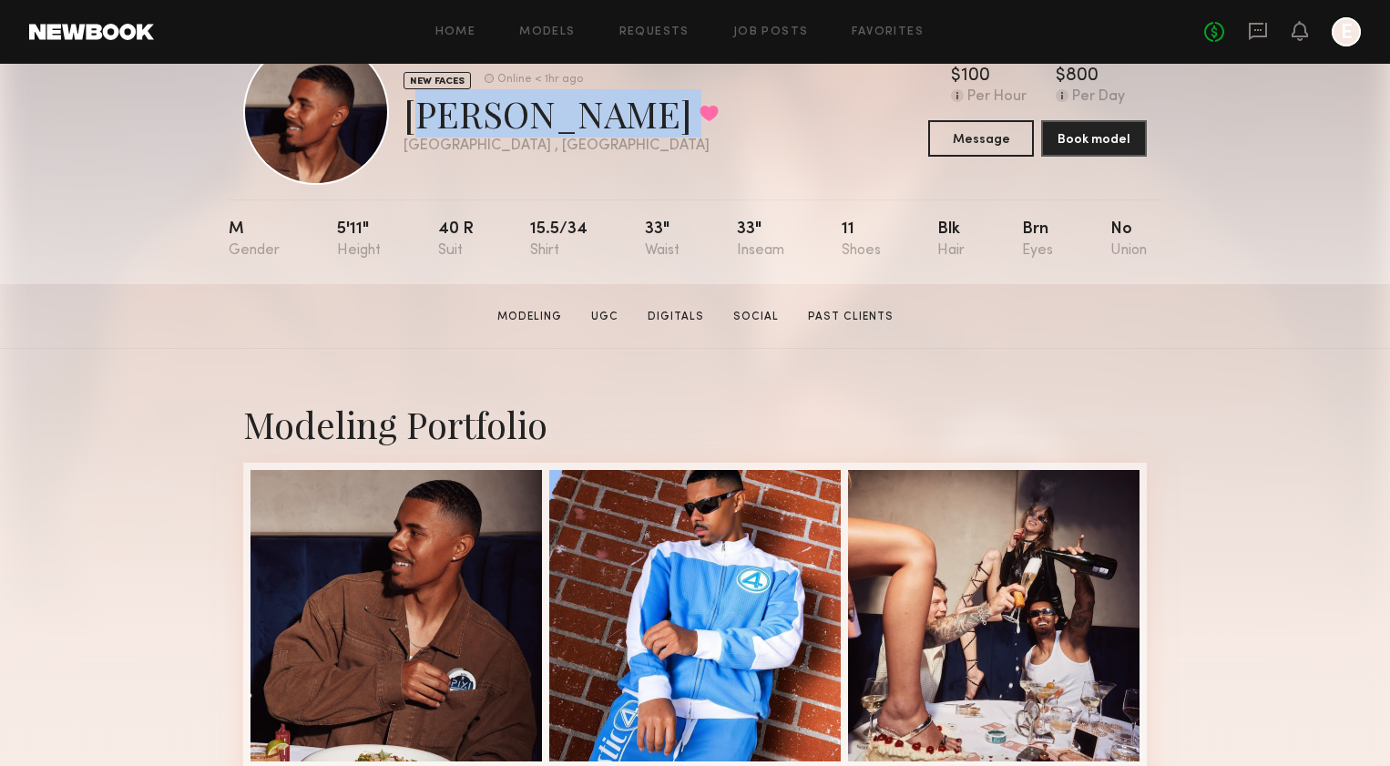
drag, startPoint x: 409, startPoint y: 111, endPoint x: 599, endPoint y: 116, distance: 189.6
click at [599, 116] on div "NEW FACES Online < 1hr ago Clifford P. Favorited Los Angeles , CA Online < 1hr …" at bounding box center [695, 112] width 904 height 146
copy div "Clifford P. Favorited"
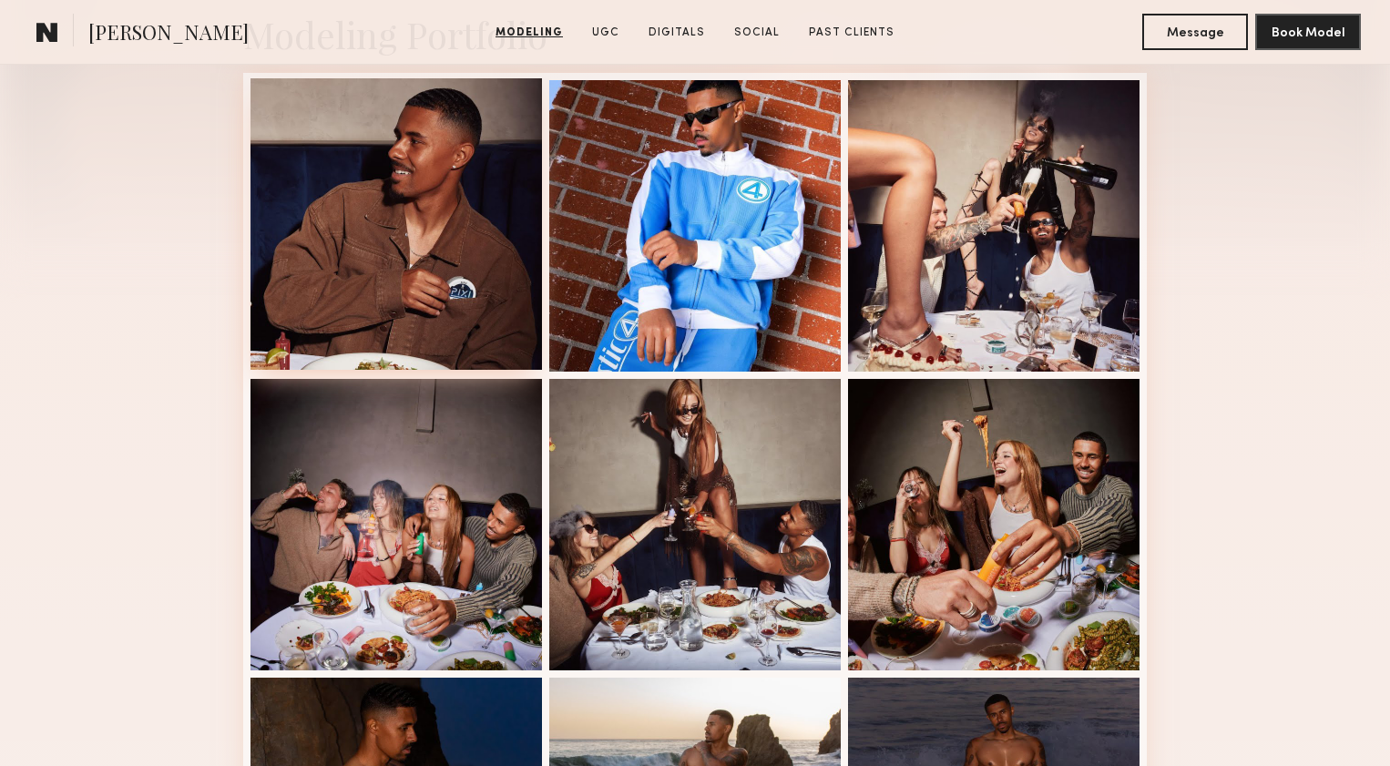
scroll to position [239, 0]
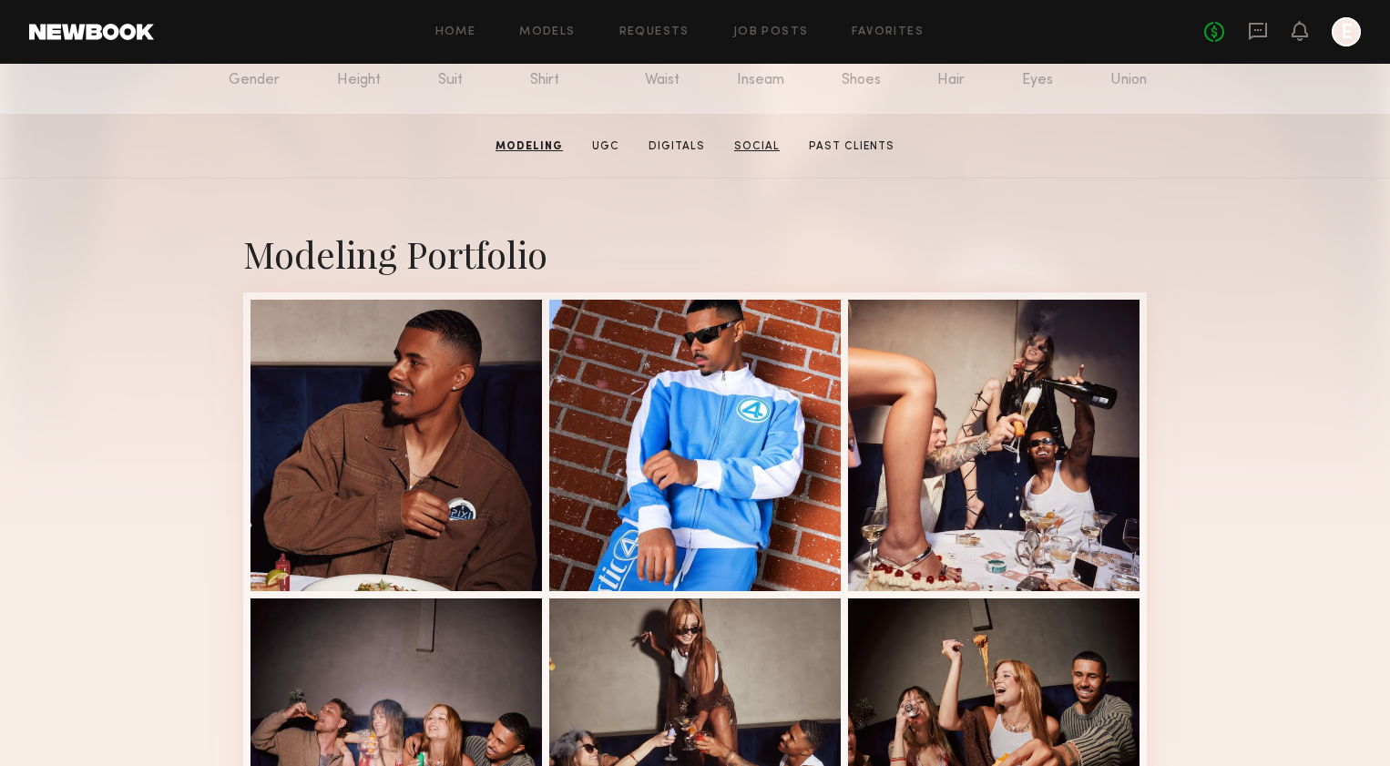
click at [756, 153] on link "Social" at bounding box center [757, 146] width 60 height 16
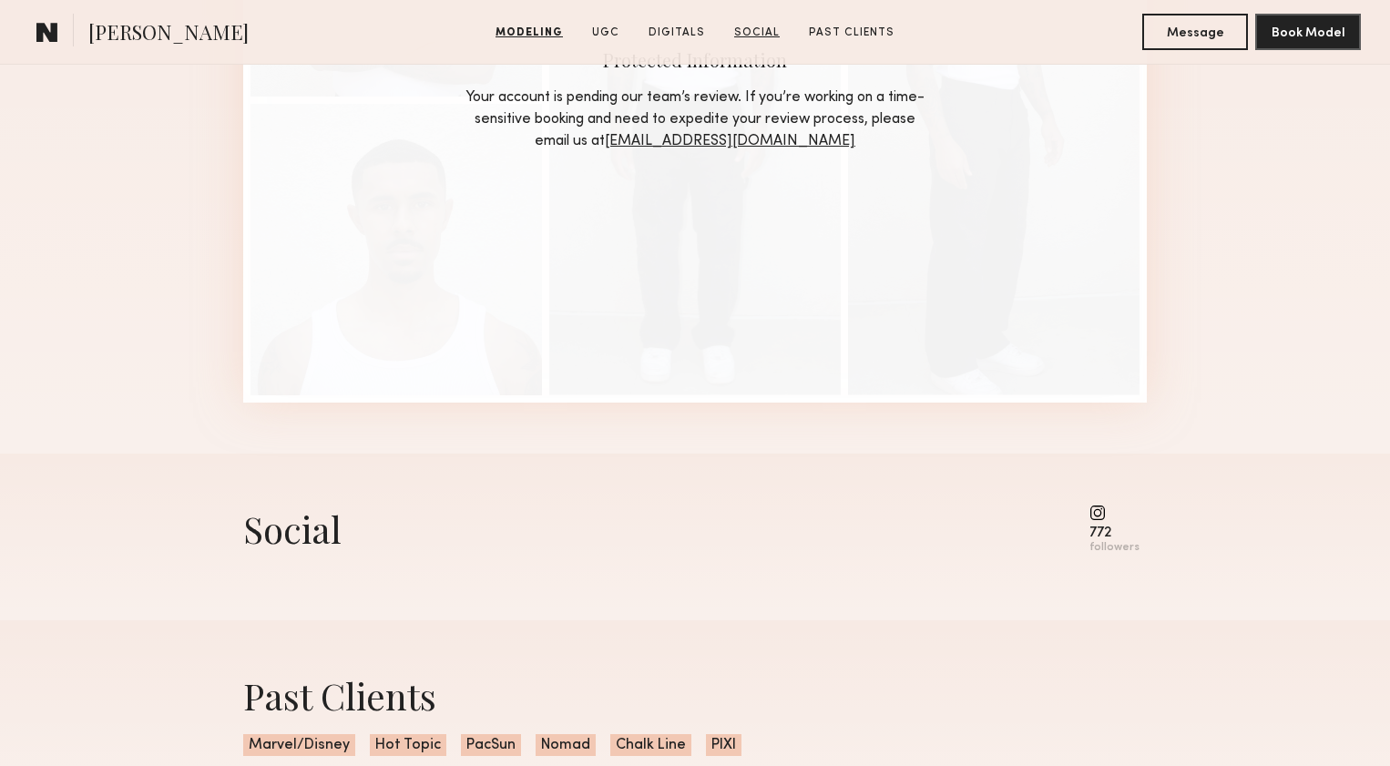
scroll to position [3021, 0]
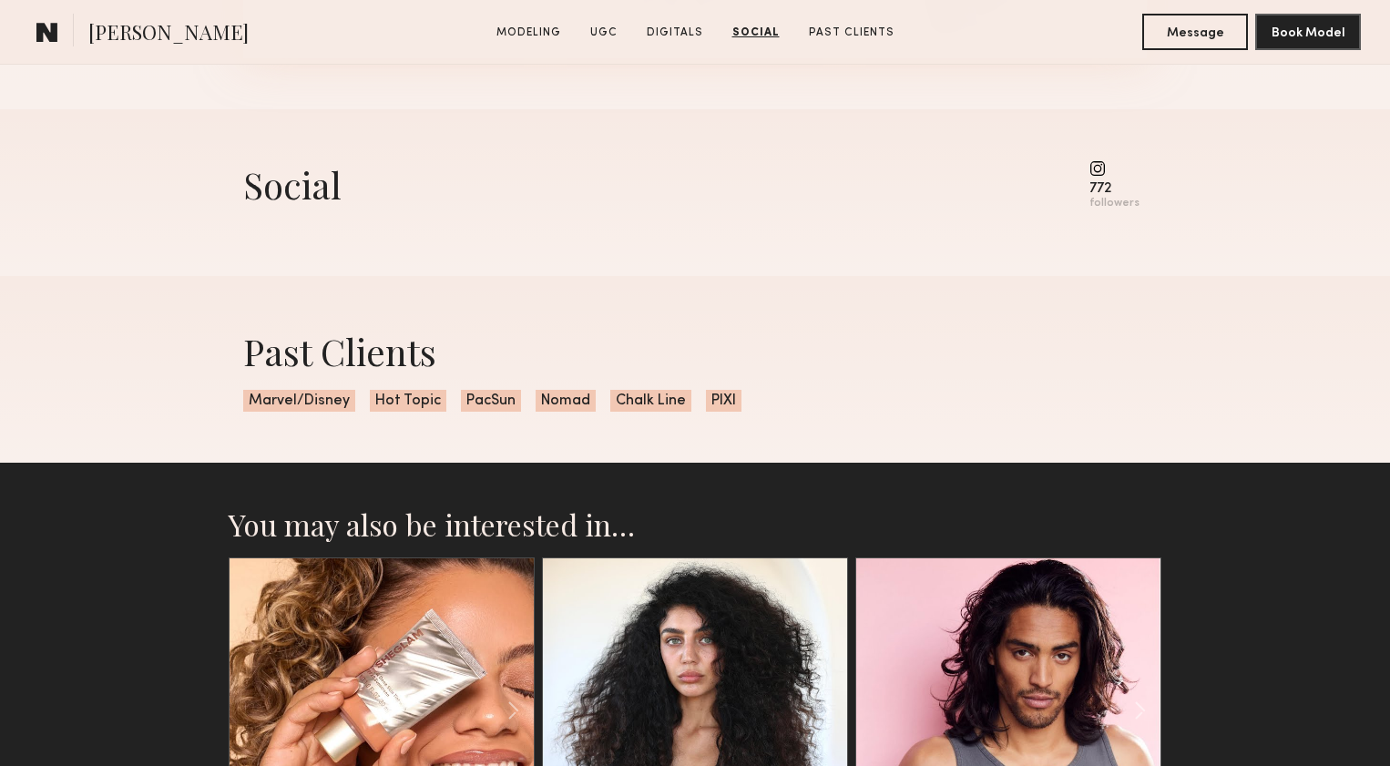
click at [1106, 179] on div "772 followers" at bounding box center [1115, 185] width 50 height 50
click at [1099, 162] on common-icon at bounding box center [1115, 168] width 50 height 16
click at [1099, 199] on div "followers" at bounding box center [1115, 204] width 50 height 14
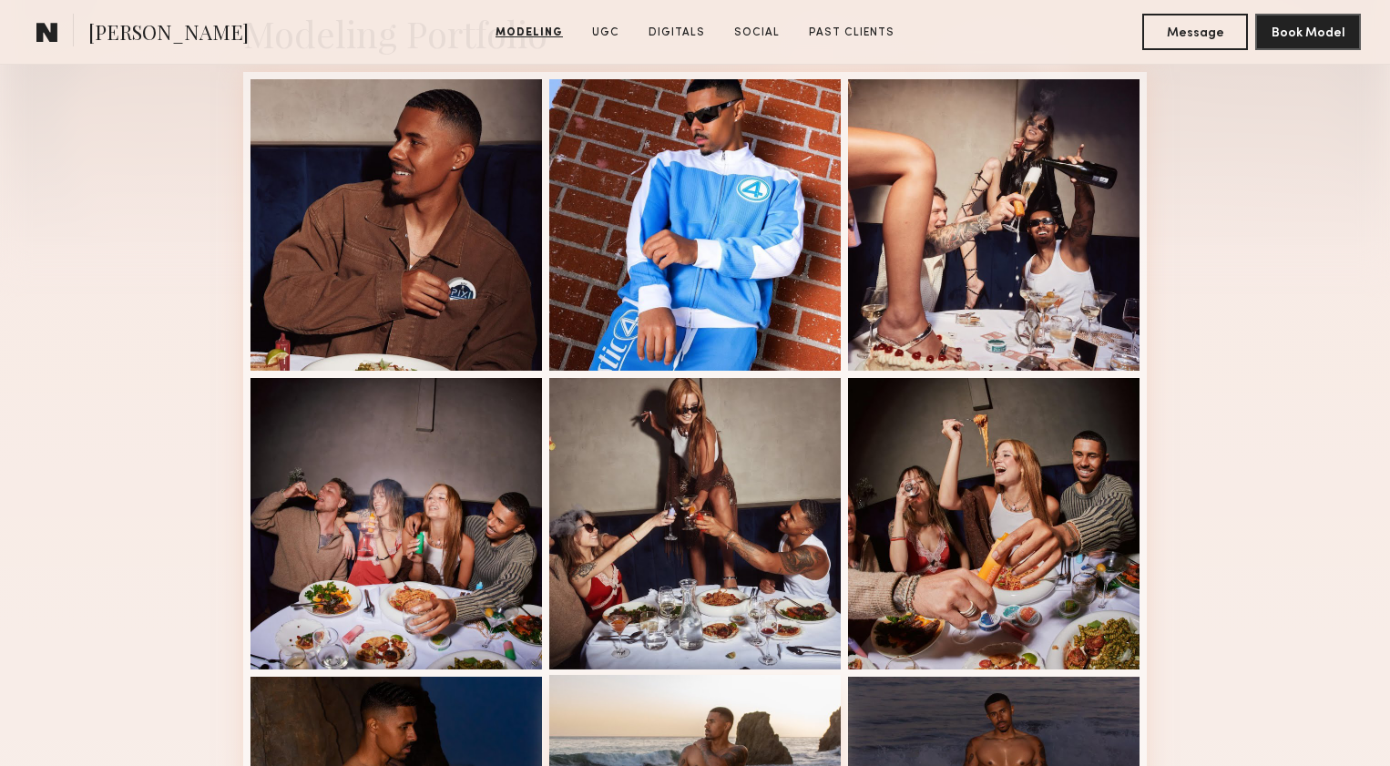
scroll to position [161, 0]
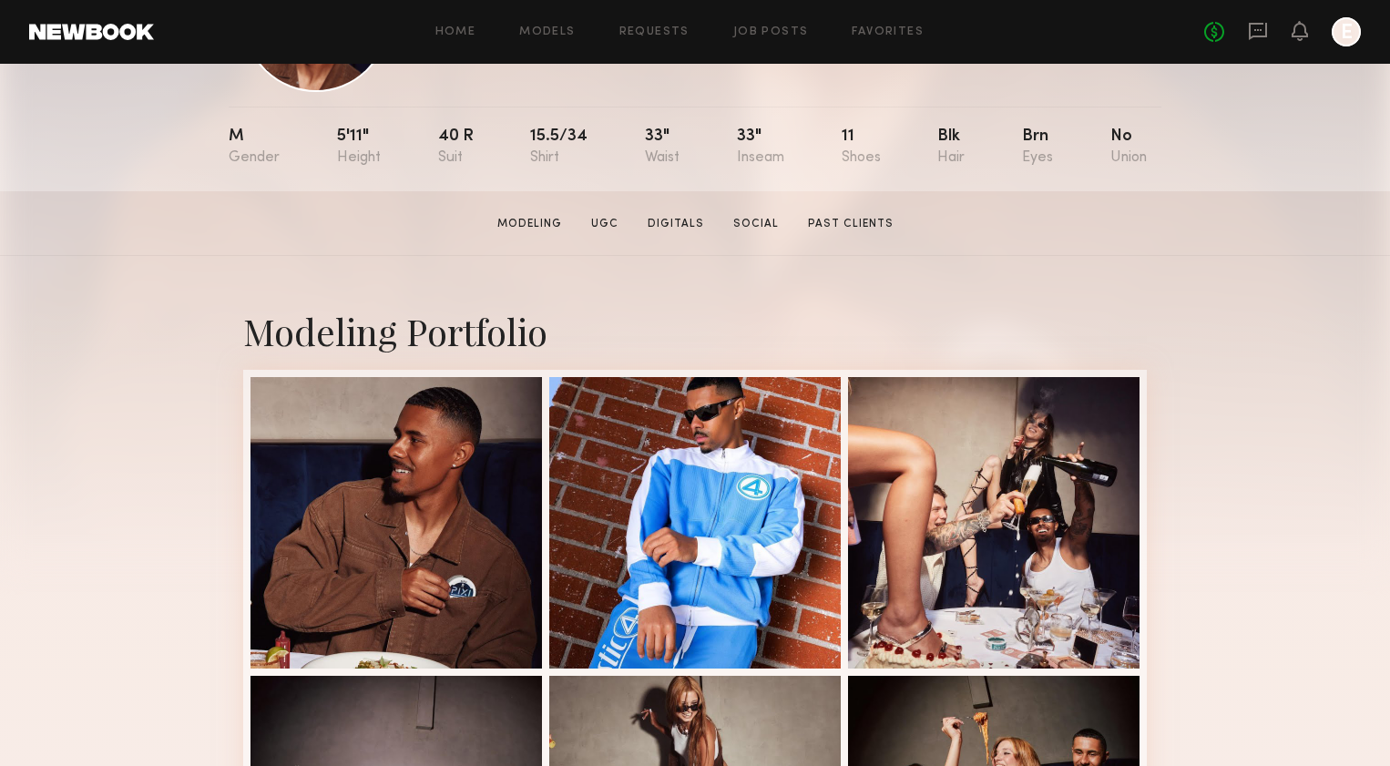
click at [736, 241] on section "Clifford P. Modeling UGC Digitals Social Past Clients Message Book Model" at bounding box center [695, 223] width 1390 height 65
click at [740, 228] on link "Social" at bounding box center [756, 224] width 60 height 16
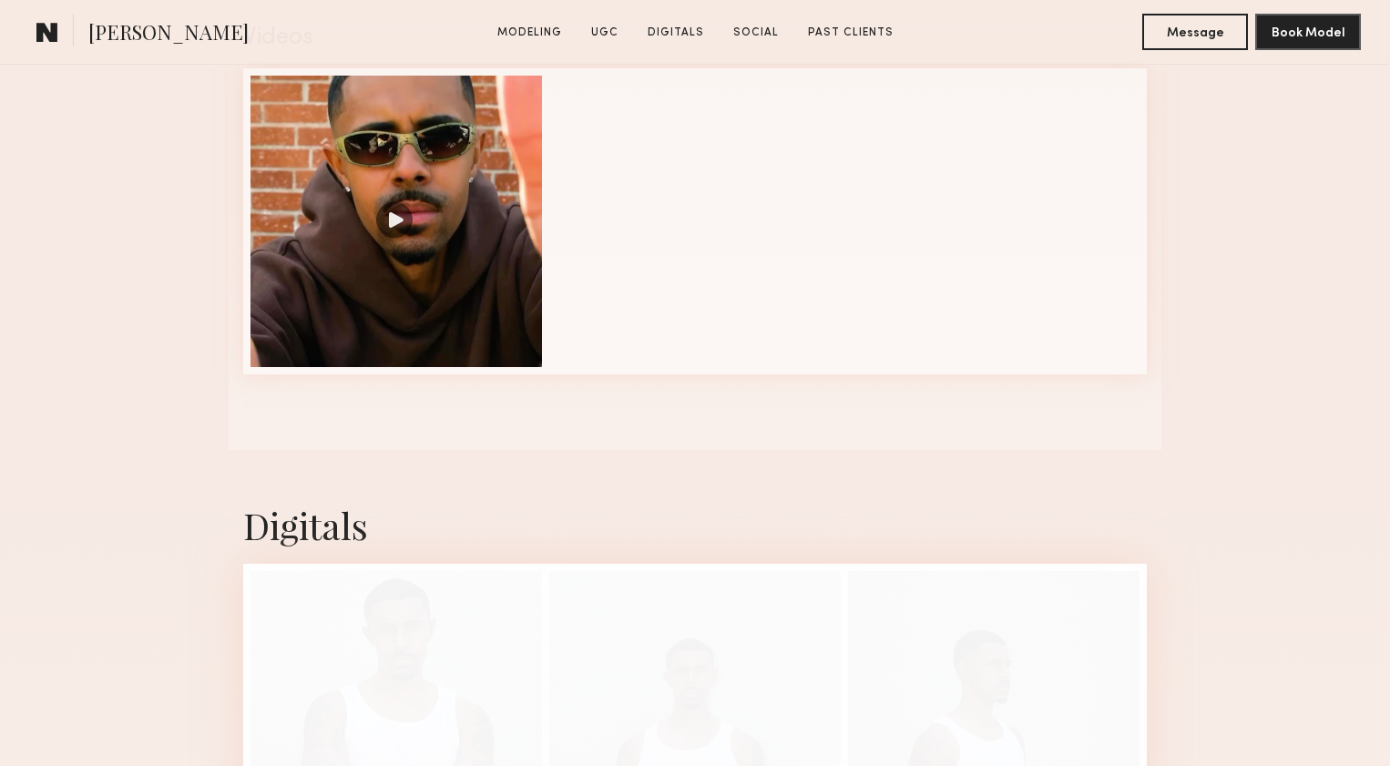
scroll to position [1591, 0]
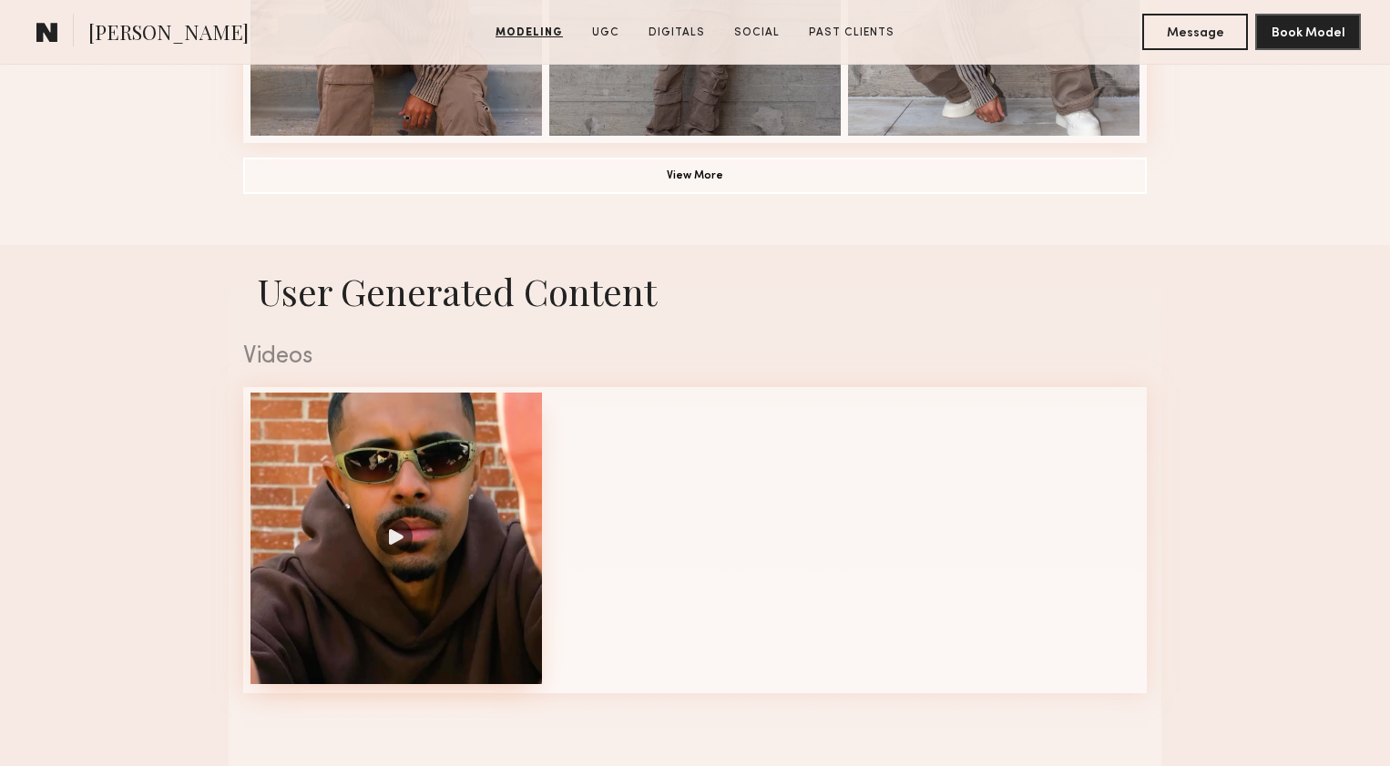
click at [516, 453] on div at bounding box center [397, 539] width 292 height 292
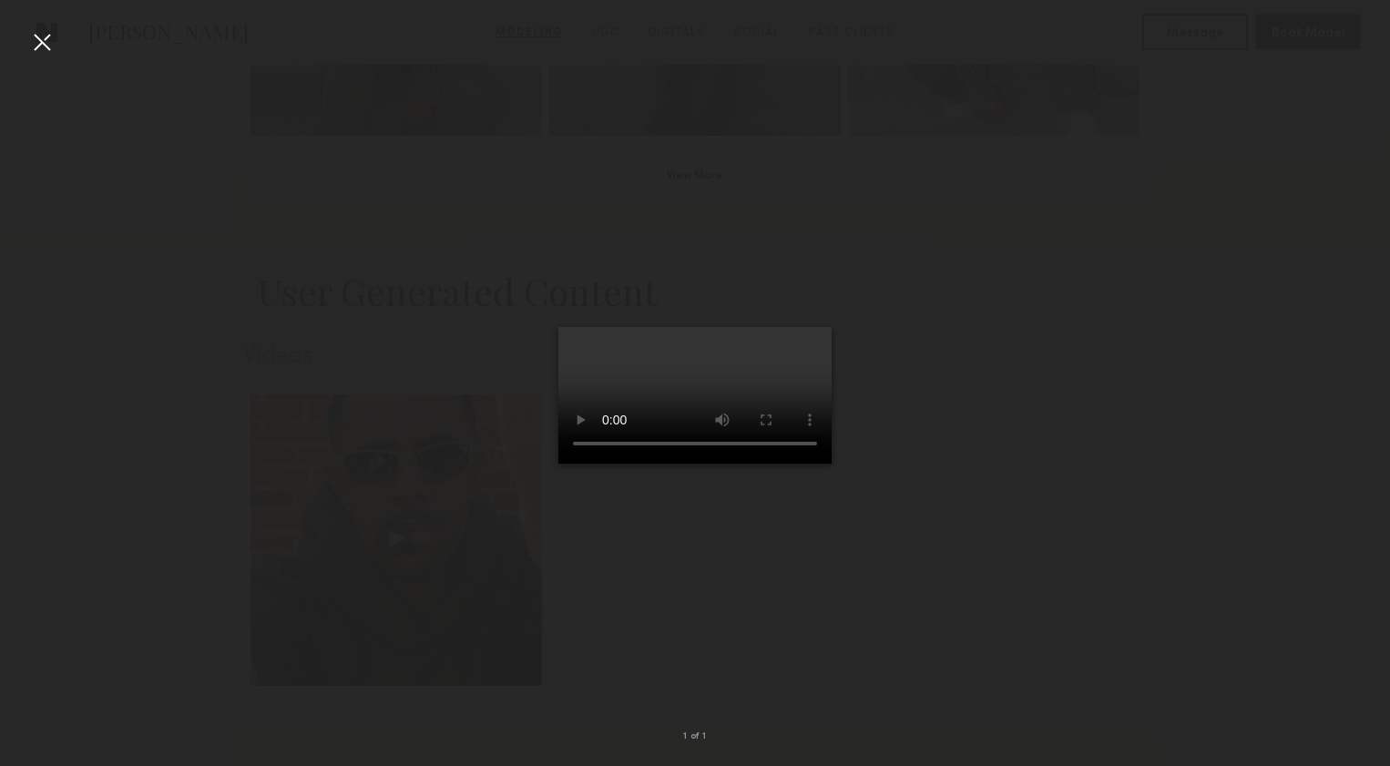
click at [650, 464] on video at bounding box center [695, 395] width 273 height 137
click at [678, 464] on video at bounding box center [695, 395] width 273 height 137
click at [427, 483] on div at bounding box center [695, 368] width 1390 height 679
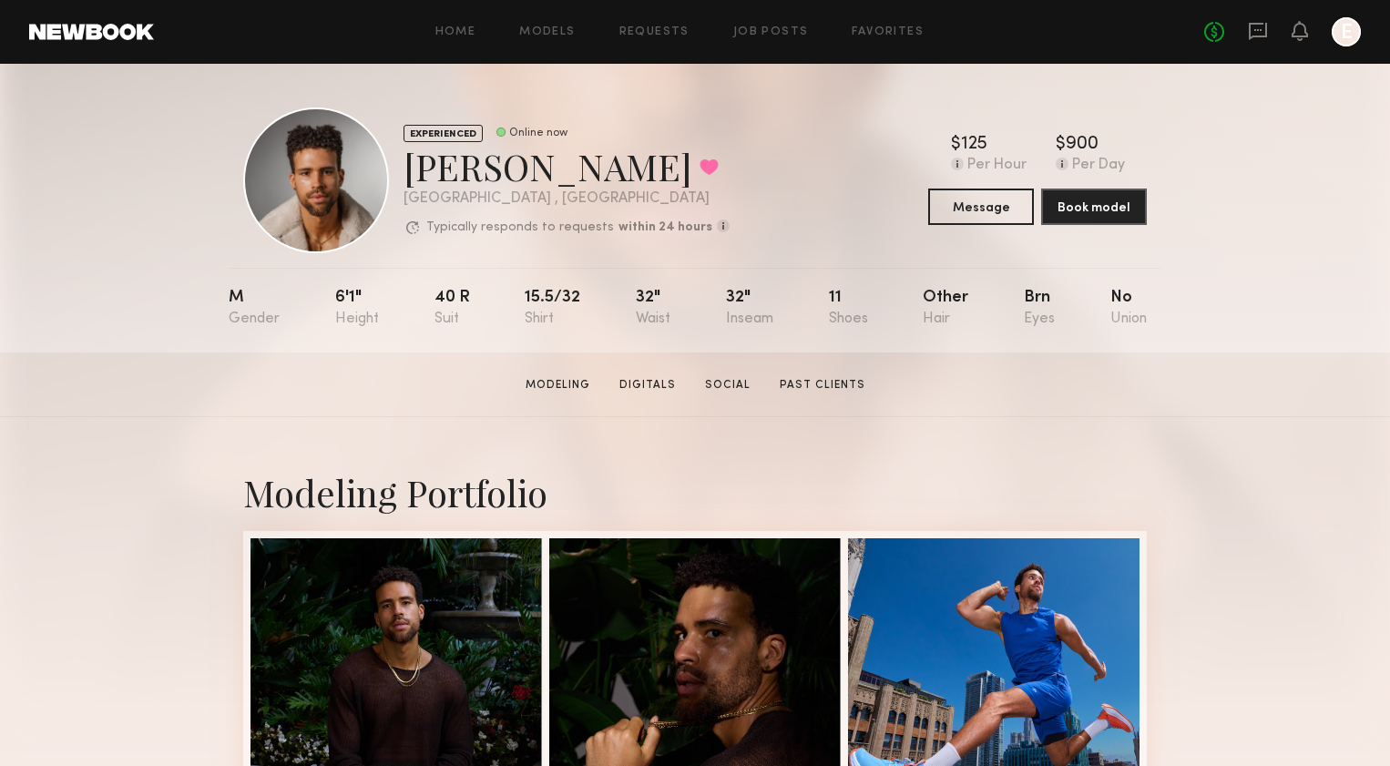
click at [743, 397] on section "Trae G. Modeling Digitals Social Past Clients Message Book Model" at bounding box center [695, 385] width 1390 height 65
click at [738, 377] on link "Social" at bounding box center [728, 385] width 60 height 16
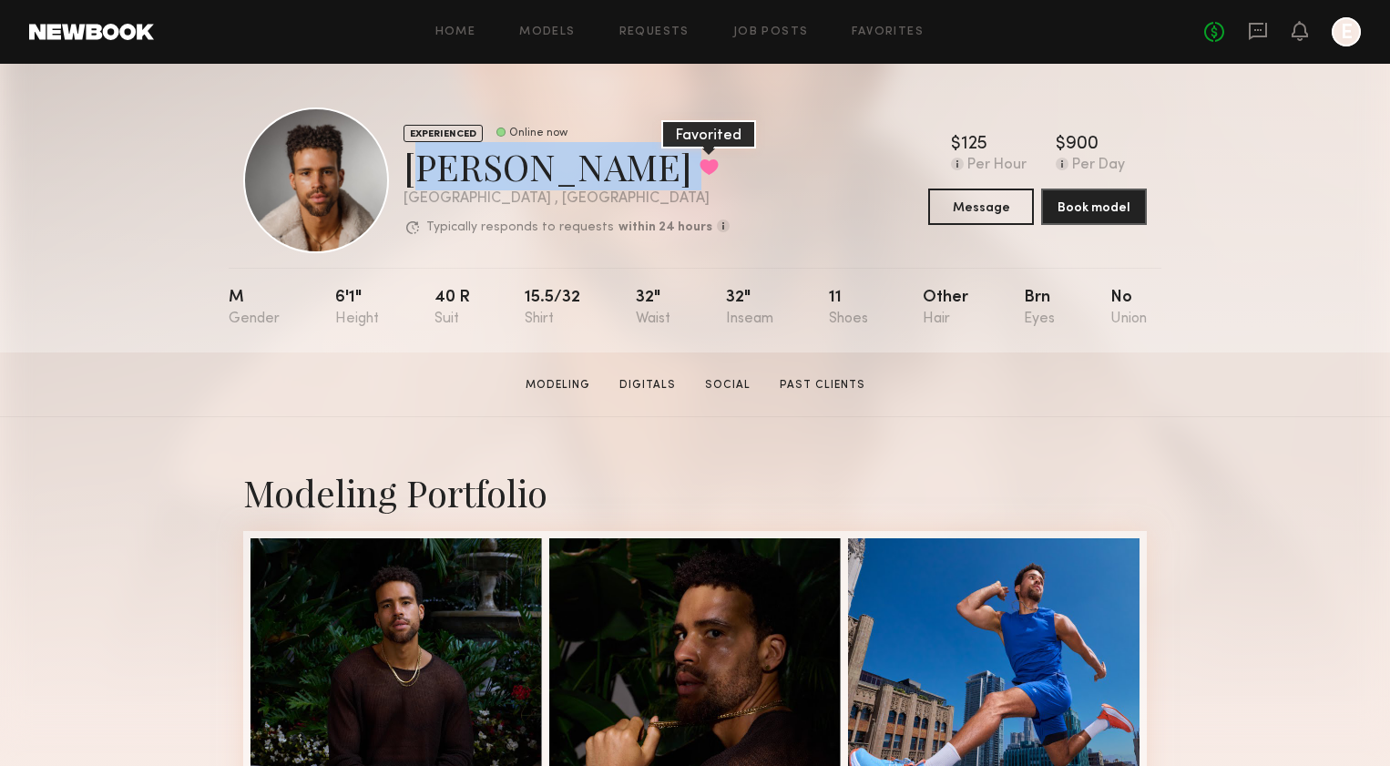
drag, startPoint x: 402, startPoint y: 159, endPoint x: 538, endPoint y: 169, distance: 136.1
click at [538, 169] on div "EXPERIENCED Online now Trae G. Favorited Los Angeles , CA Typically responds to…" at bounding box center [486, 181] width 487 height 146
copy div "Trae G. Favorited"
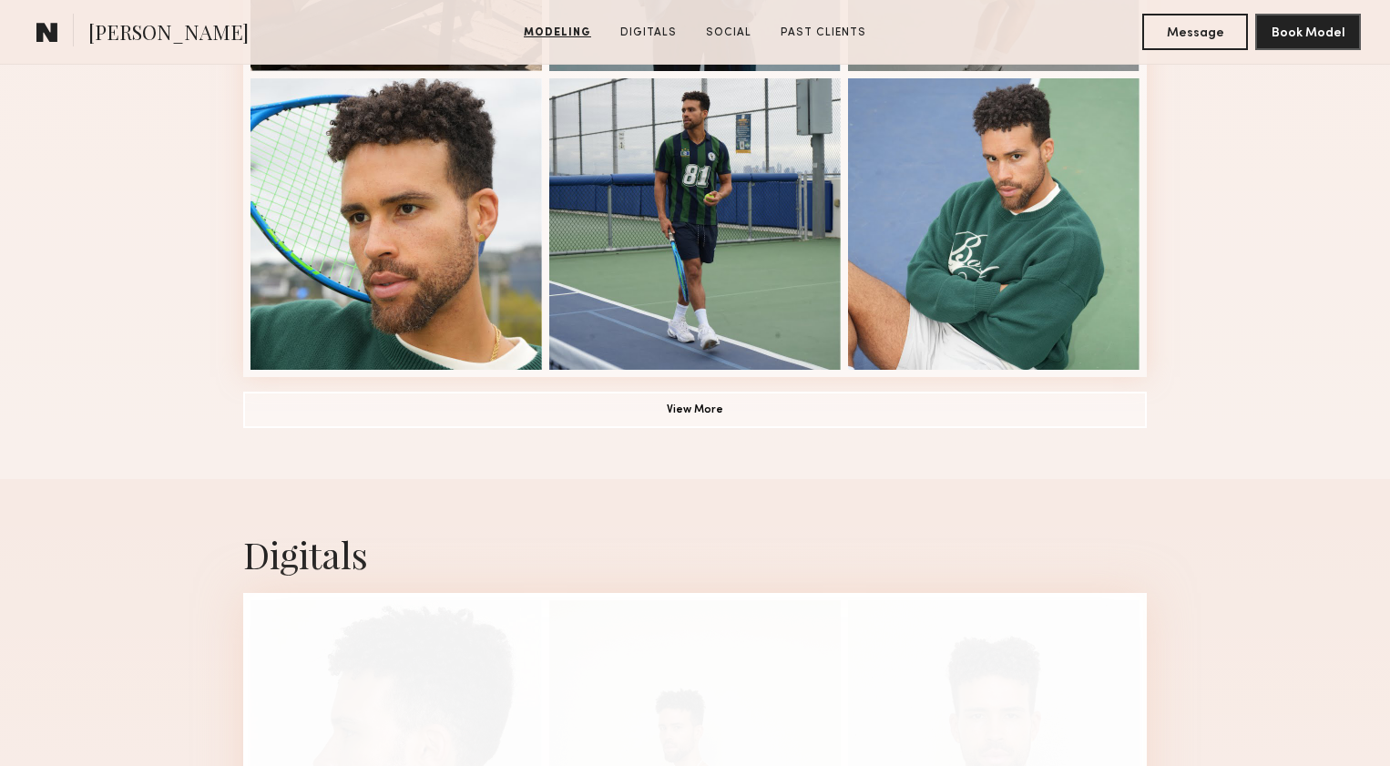
scroll to position [1100, 0]
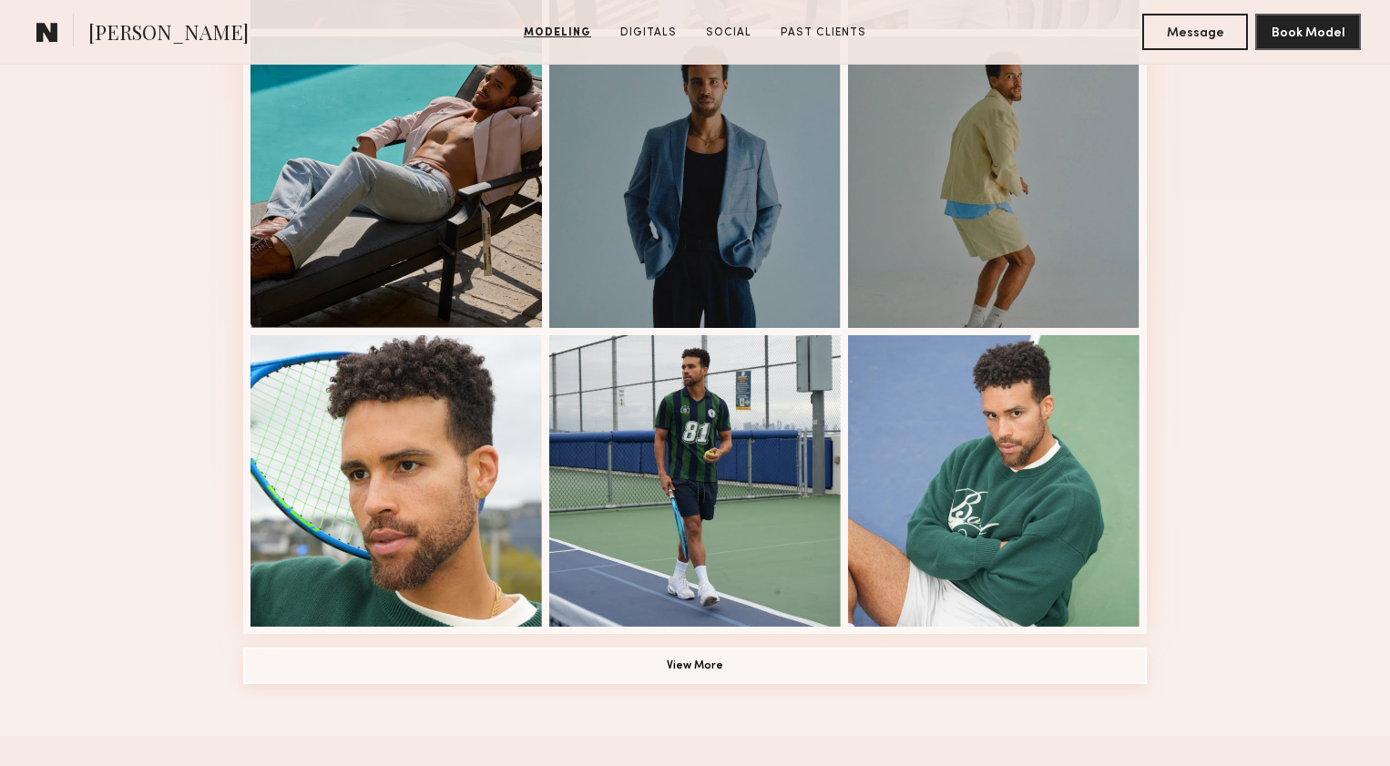
click at [631, 661] on button "View More" at bounding box center [695, 666] width 904 height 36
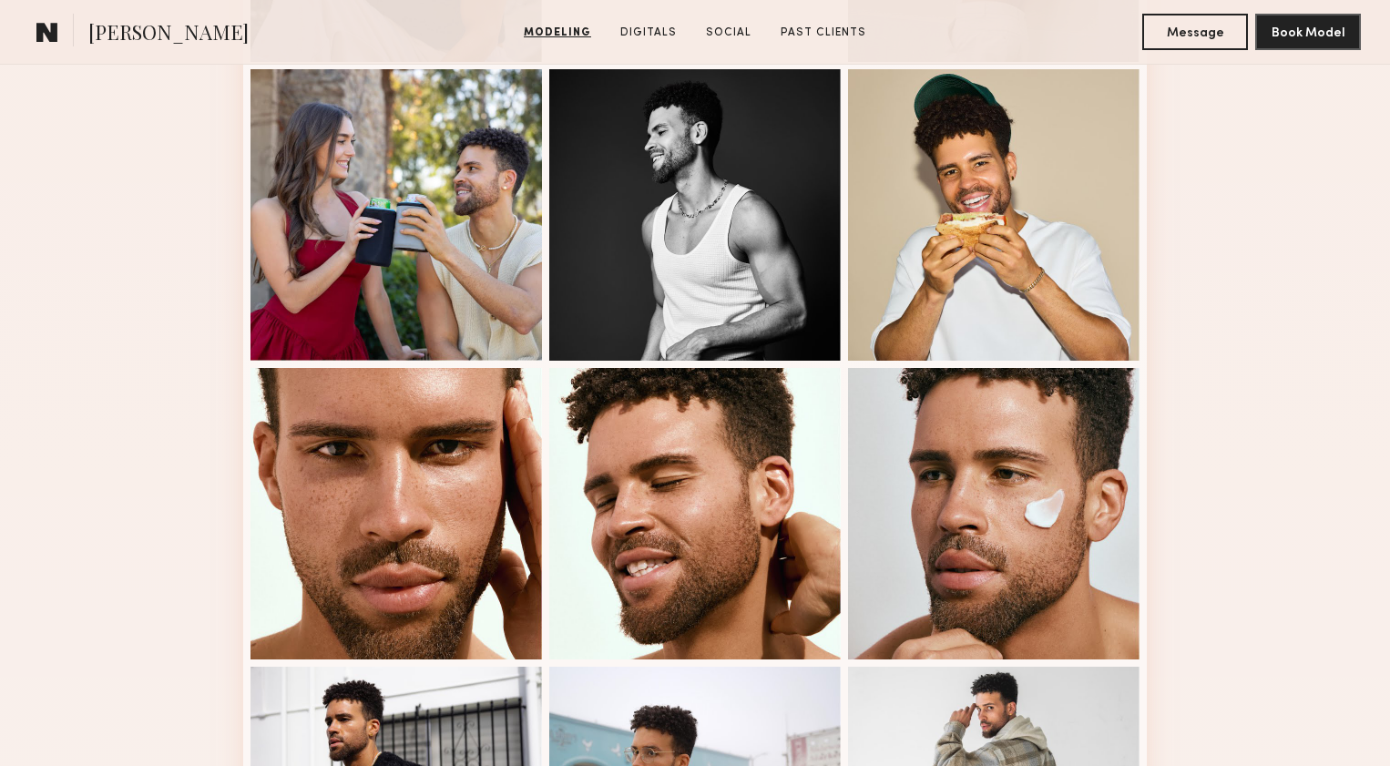
scroll to position [2064, 0]
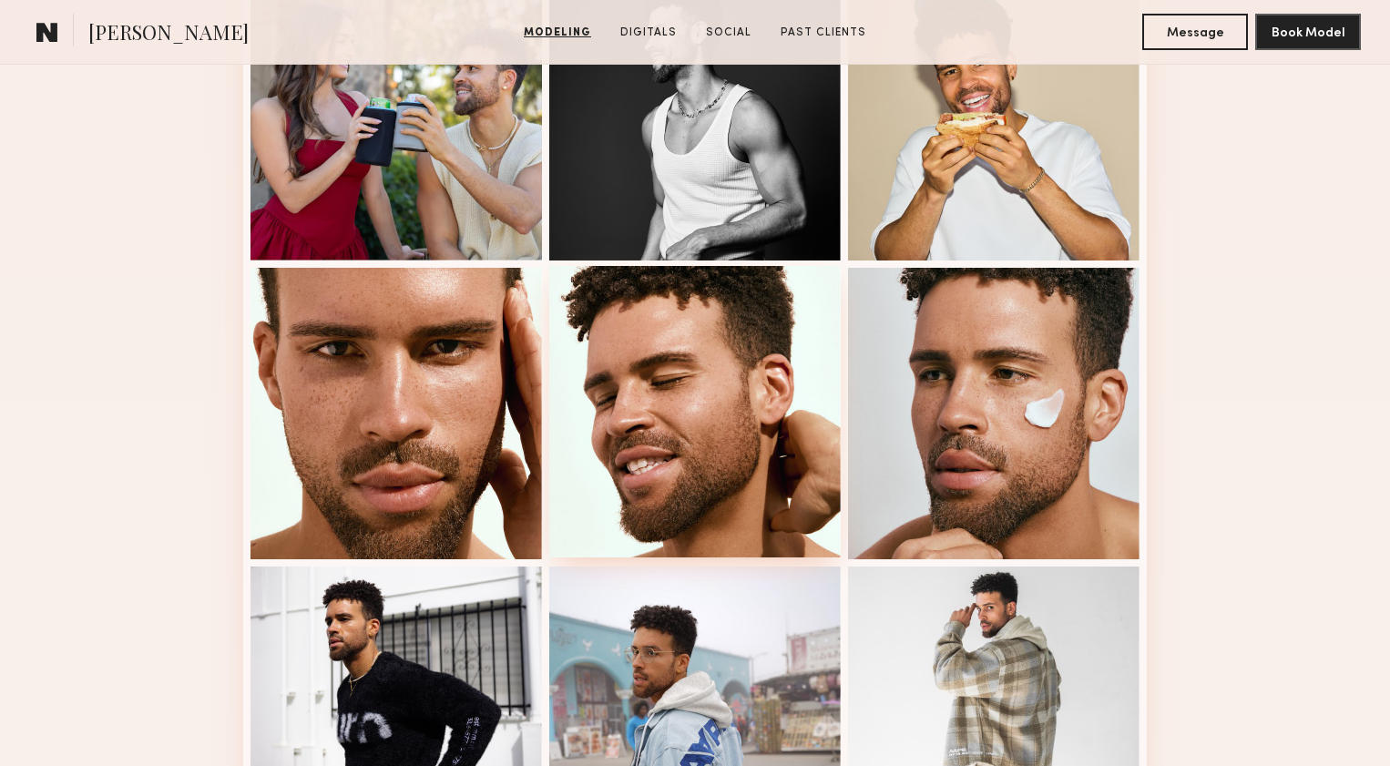
click at [684, 374] on div at bounding box center [695, 412] width 292 height 292
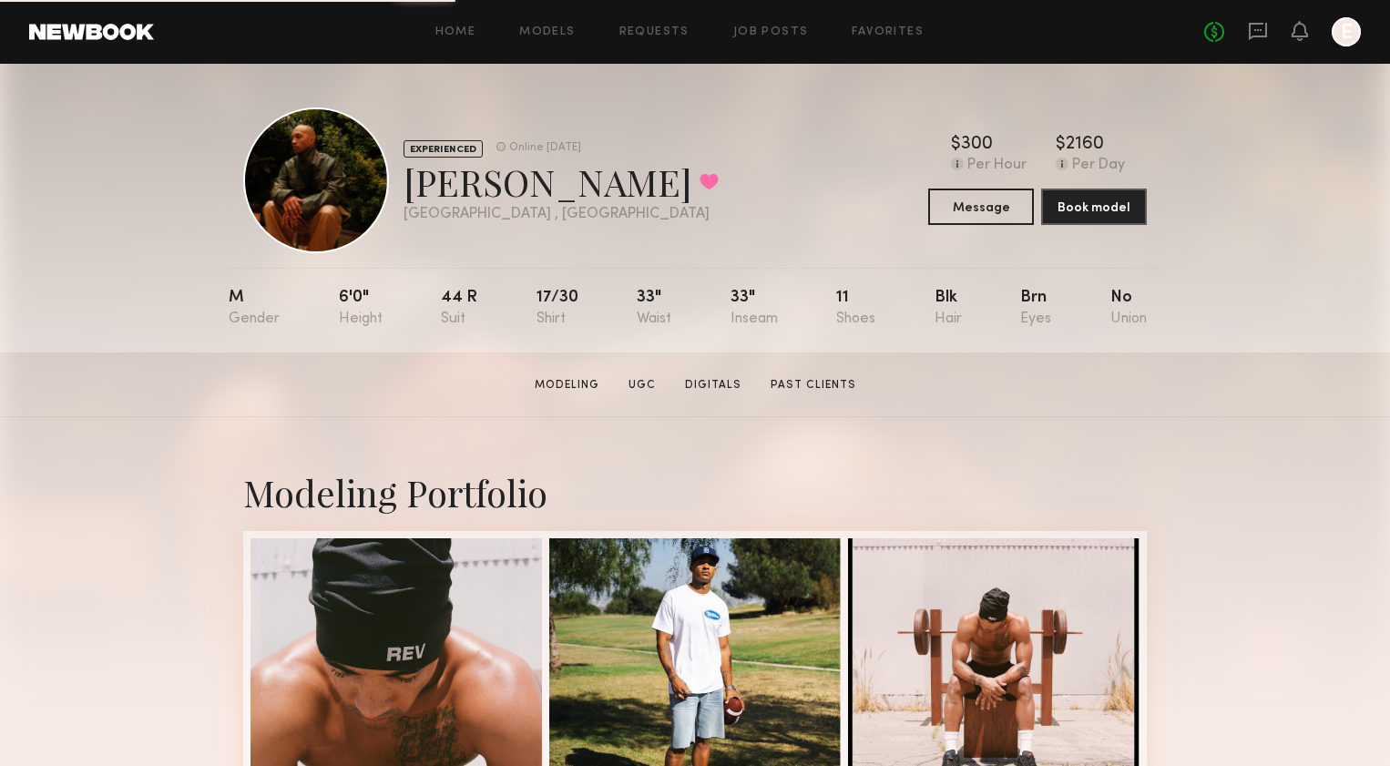
click at [620, 395] on section "[PERSON_NAME] Modeling UGC Digitals Past Clients Message Book Model" at bounding box center [695, 385] width 1390 height 65
click at [586, 386] on link "Modeling" at bounding box center [567, 385] width 79 height 16
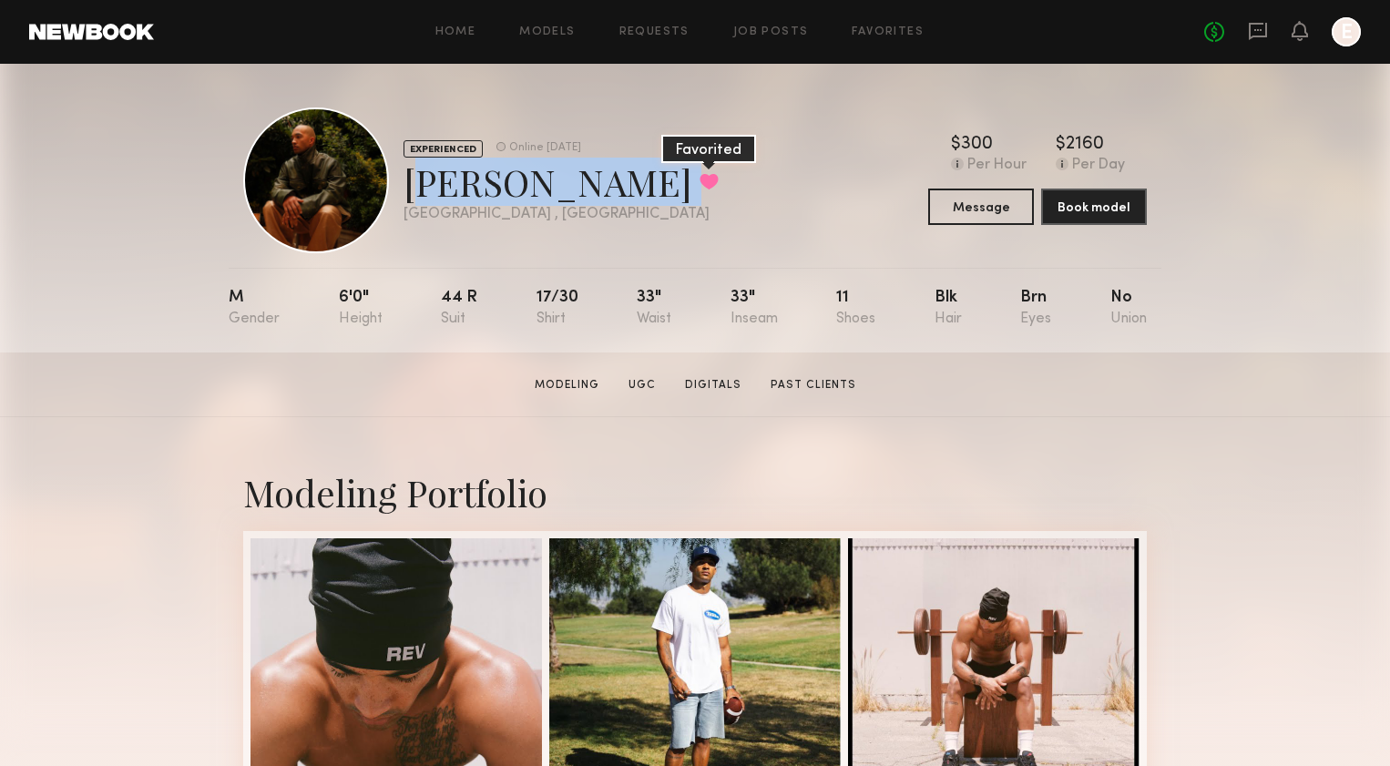
drag, startPoint x: 412, startPoint y: 167, endPoint x: 552, endPoint y: 183, distance: 141.3
click at [552, 183] on div "[PERSON_NAME] Favorited" at bounding box center [561, 182] width 315 height 48
copy div "[PERSON_NAME] Favorited"
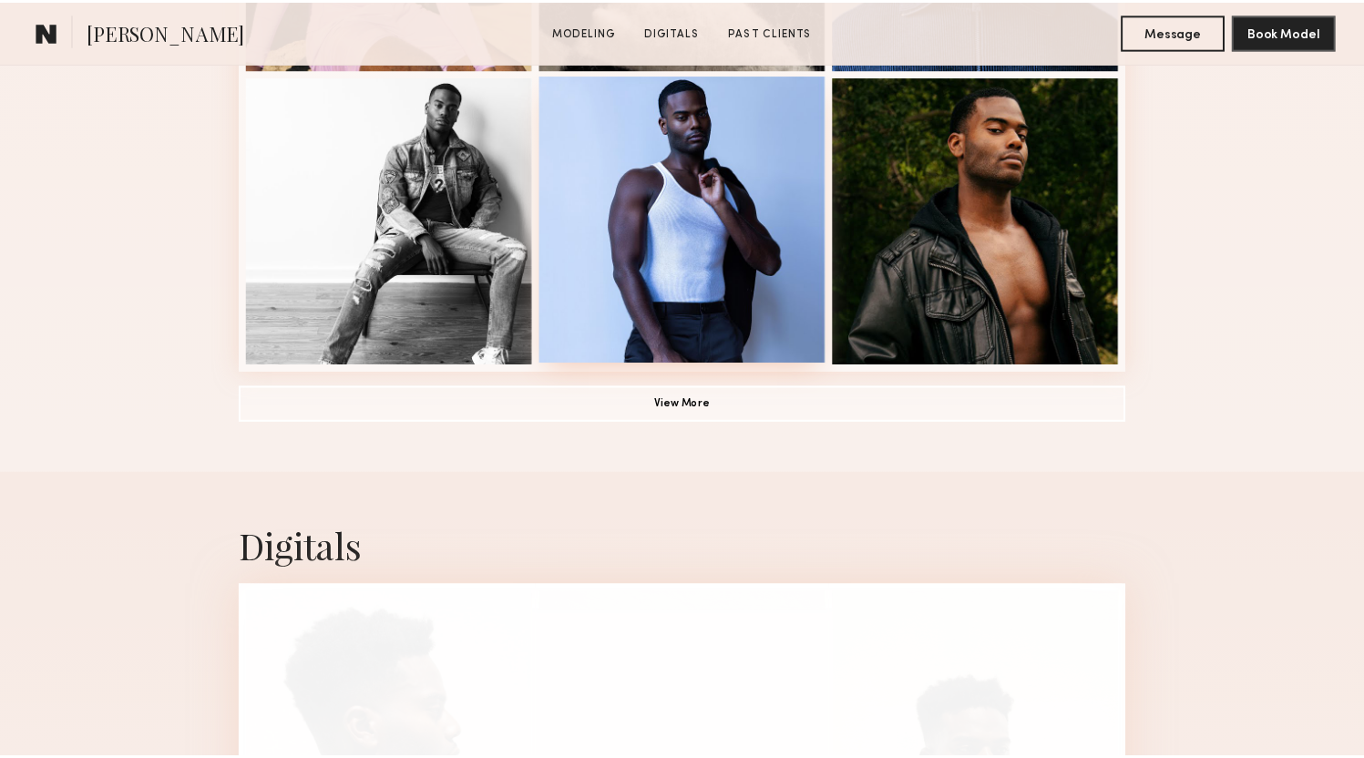
scroll to position [1213, 0]
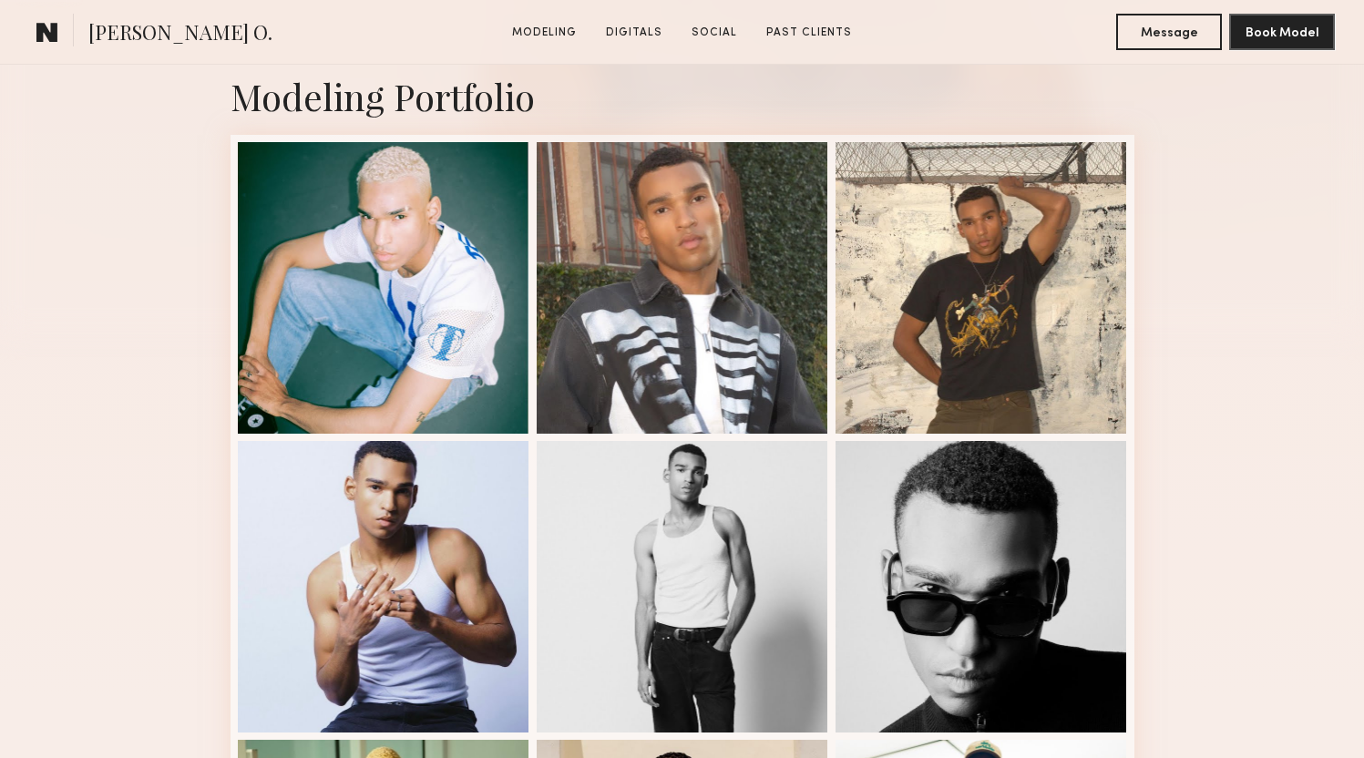
scroll to position [431, 0]
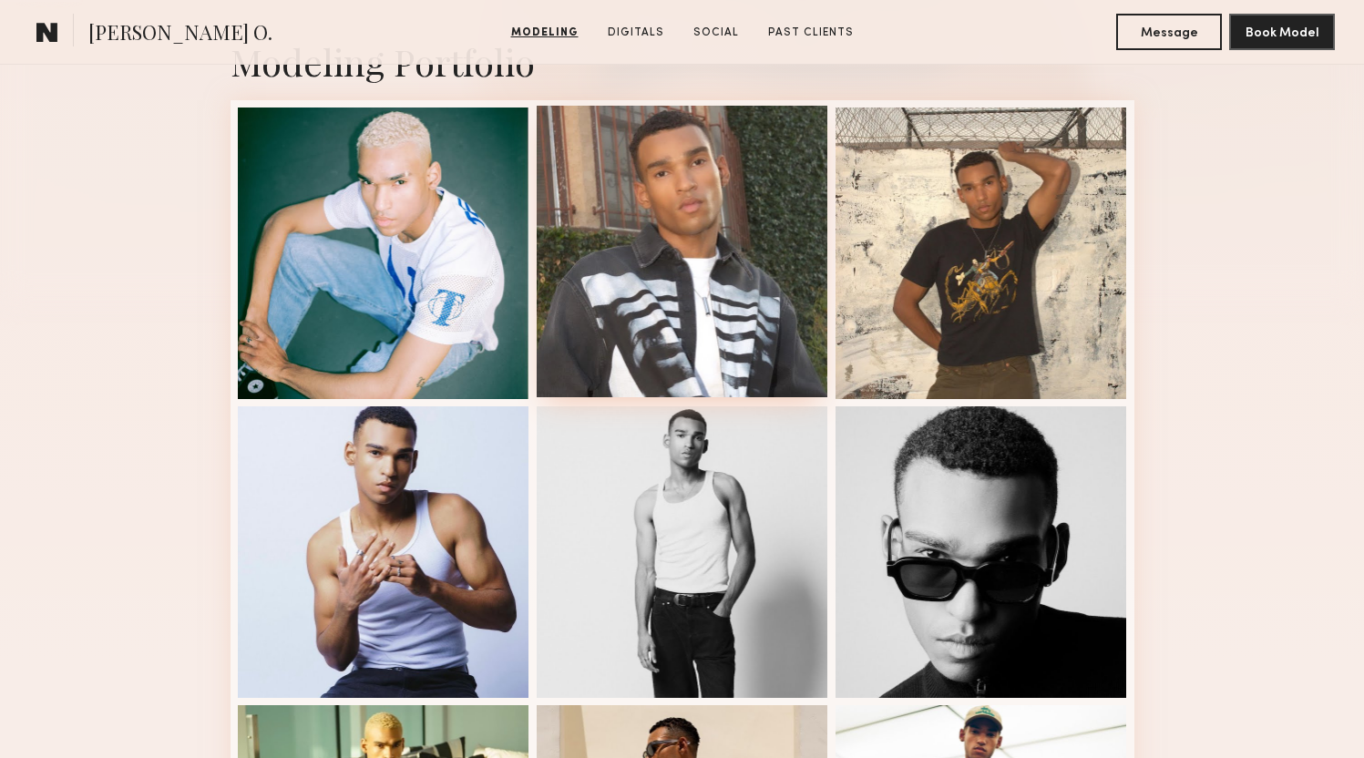
click at [716, 254] on div at bounding box center [683, 252] width 292 height 292
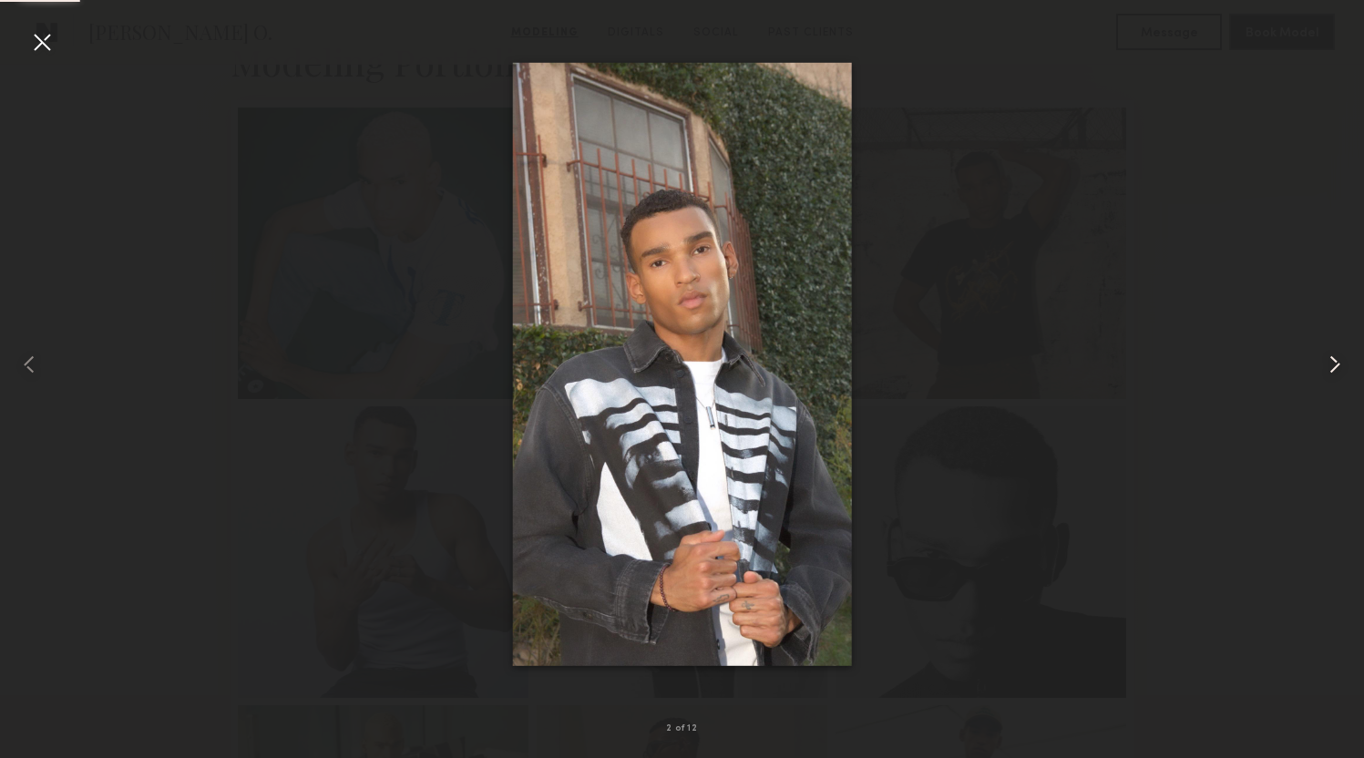
click at [1334, 346] on div at bounding box center [1336, 364] width 55 height 671
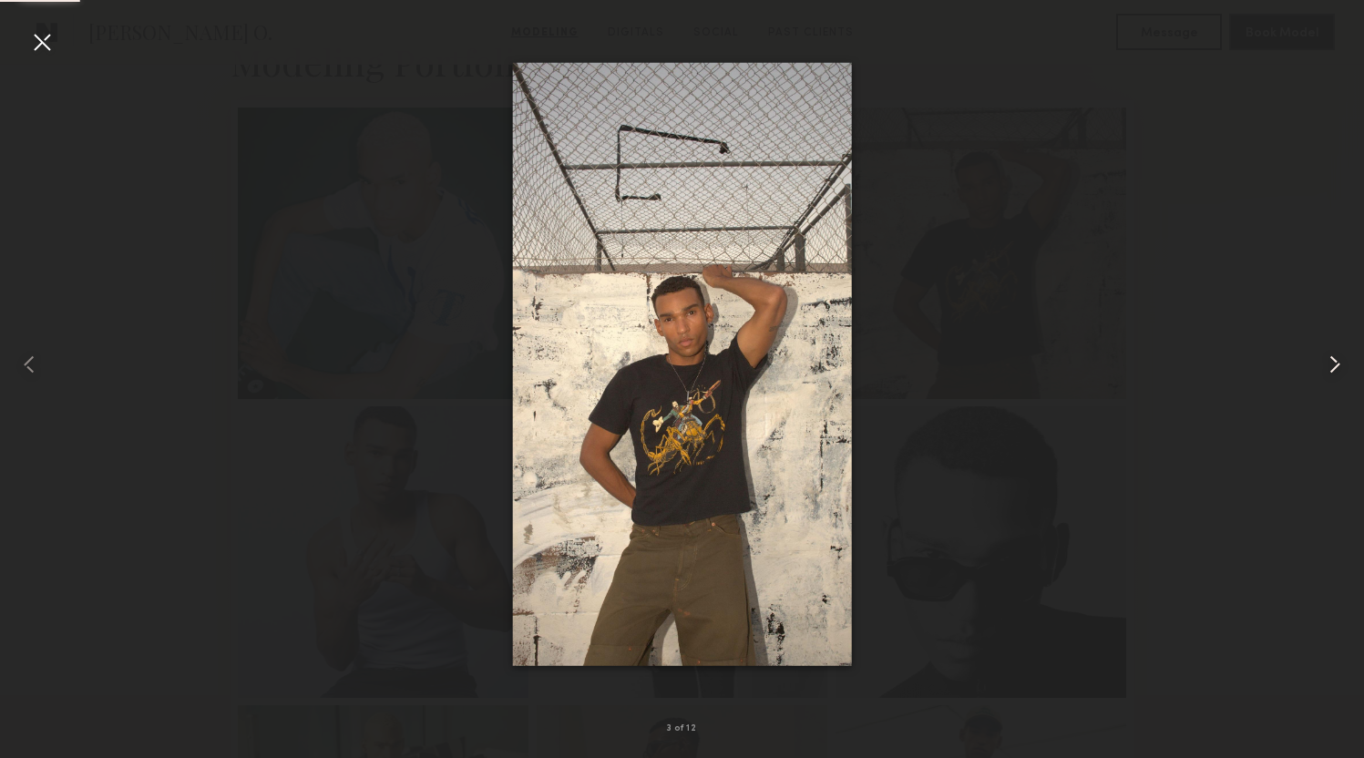
click at [1334, 346] on div at bounding box center [1336, 364] width 55 height 671
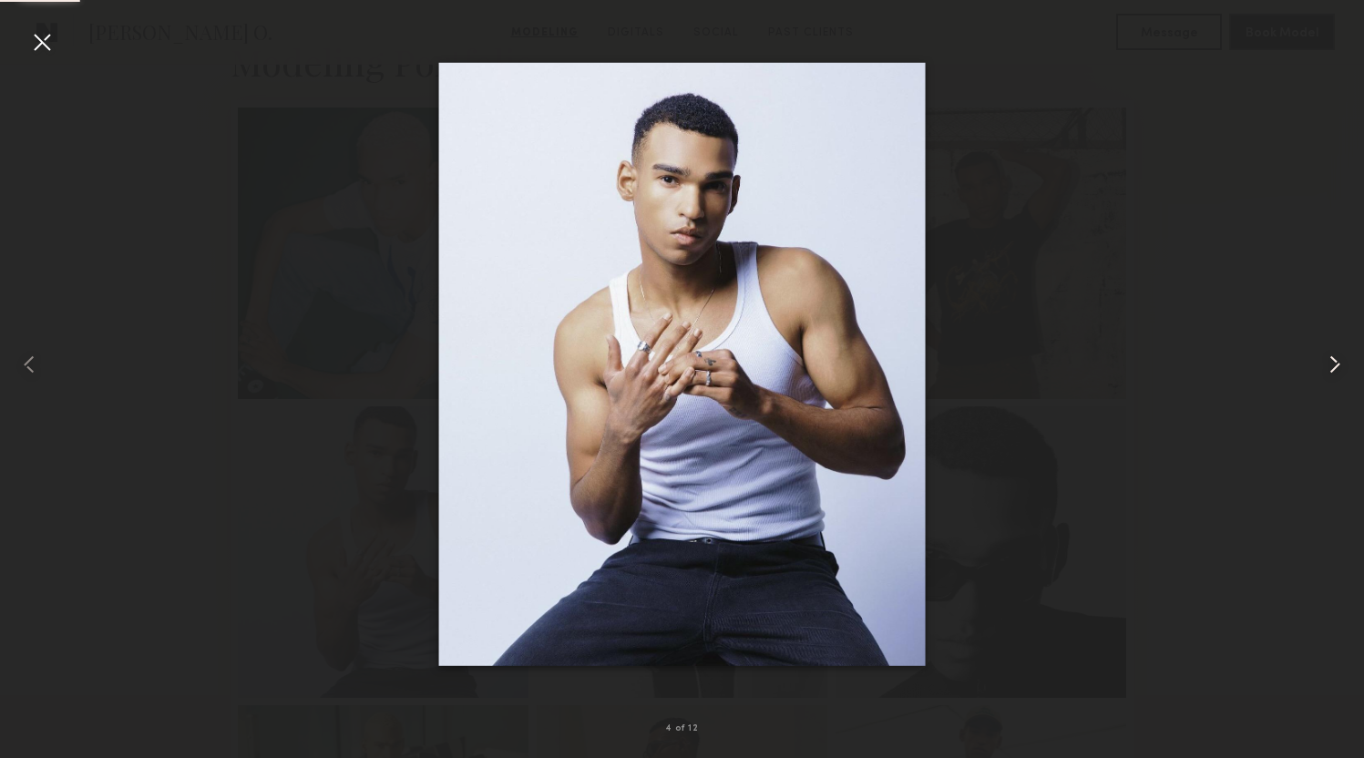
click at [1335, 346] on div at bounding box center [1336, 364] width 55 height 671
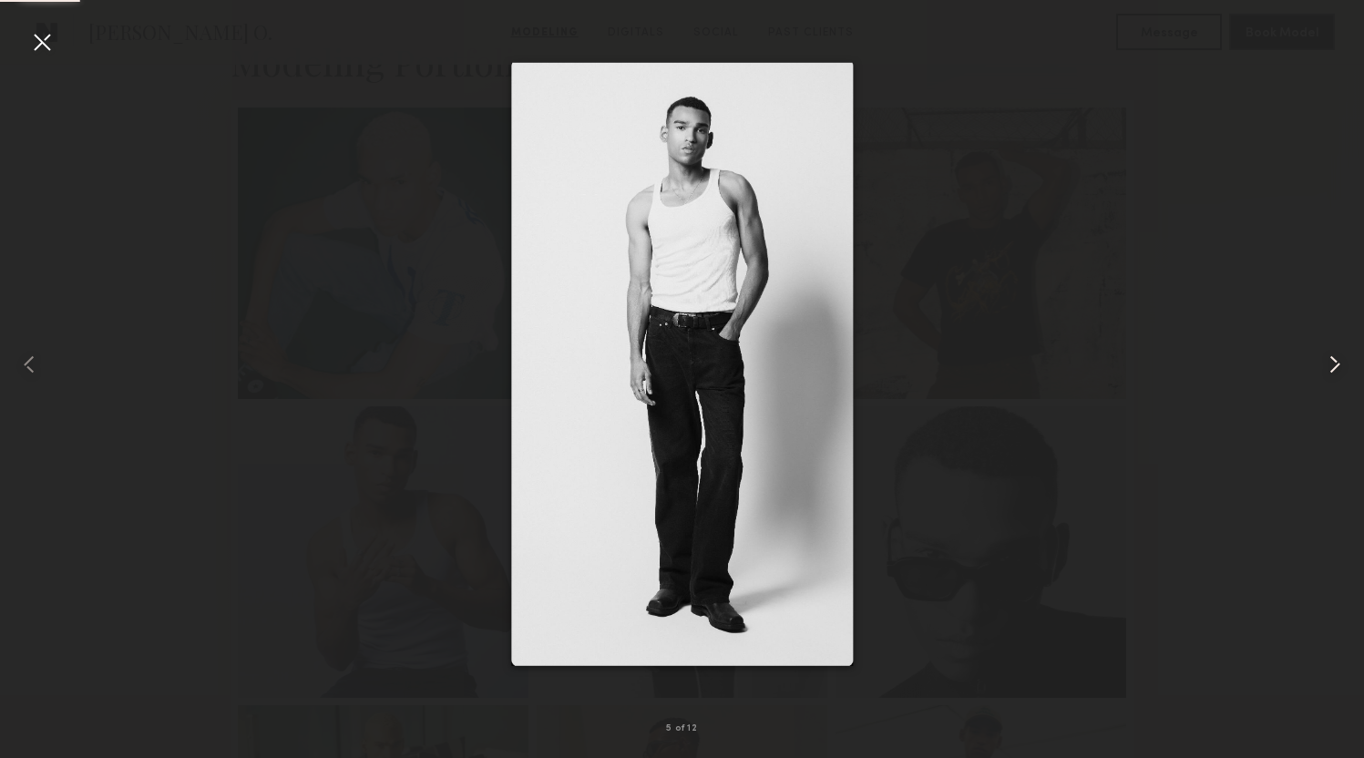
click at [1335, 346] on div at bounding box center [1336, 364] width 55 height 671
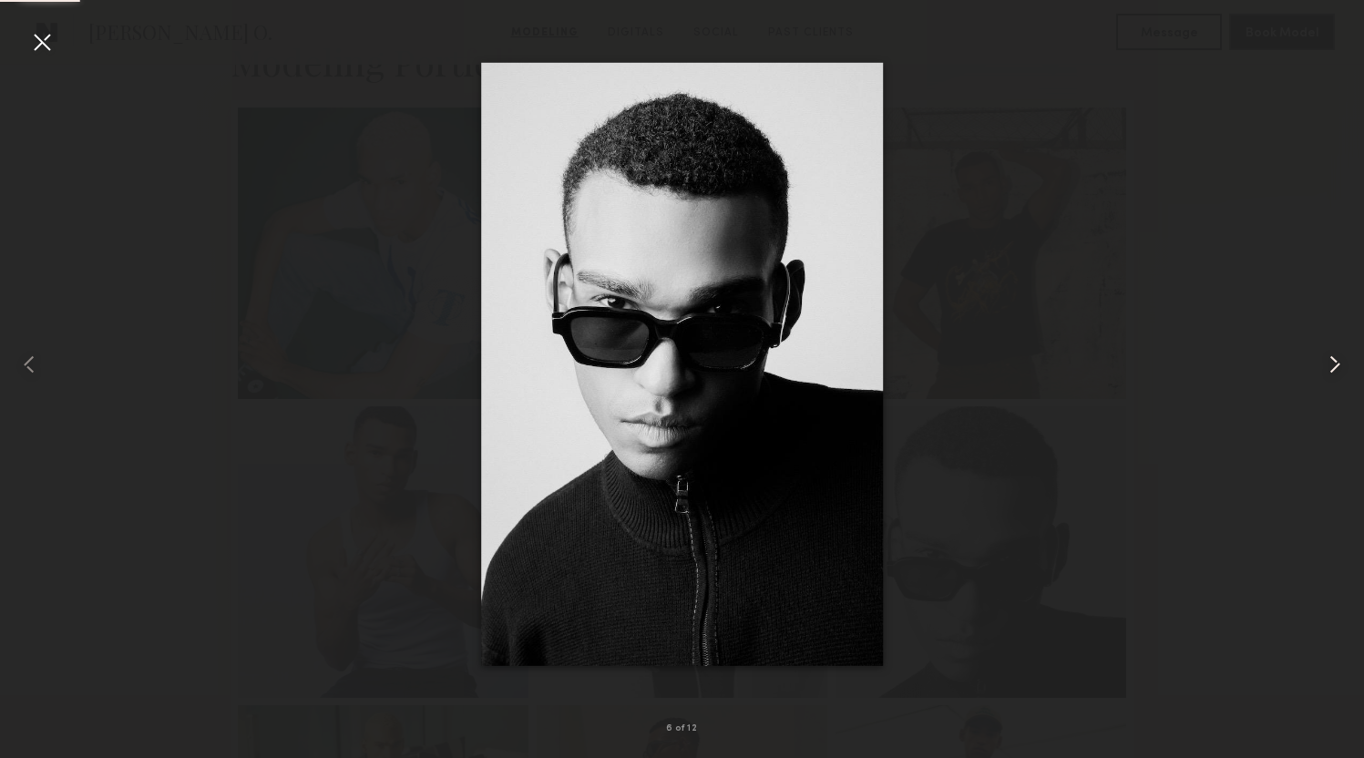
click at [1335, 346] on div at bounding box center [1336, 364] width 55 height 671
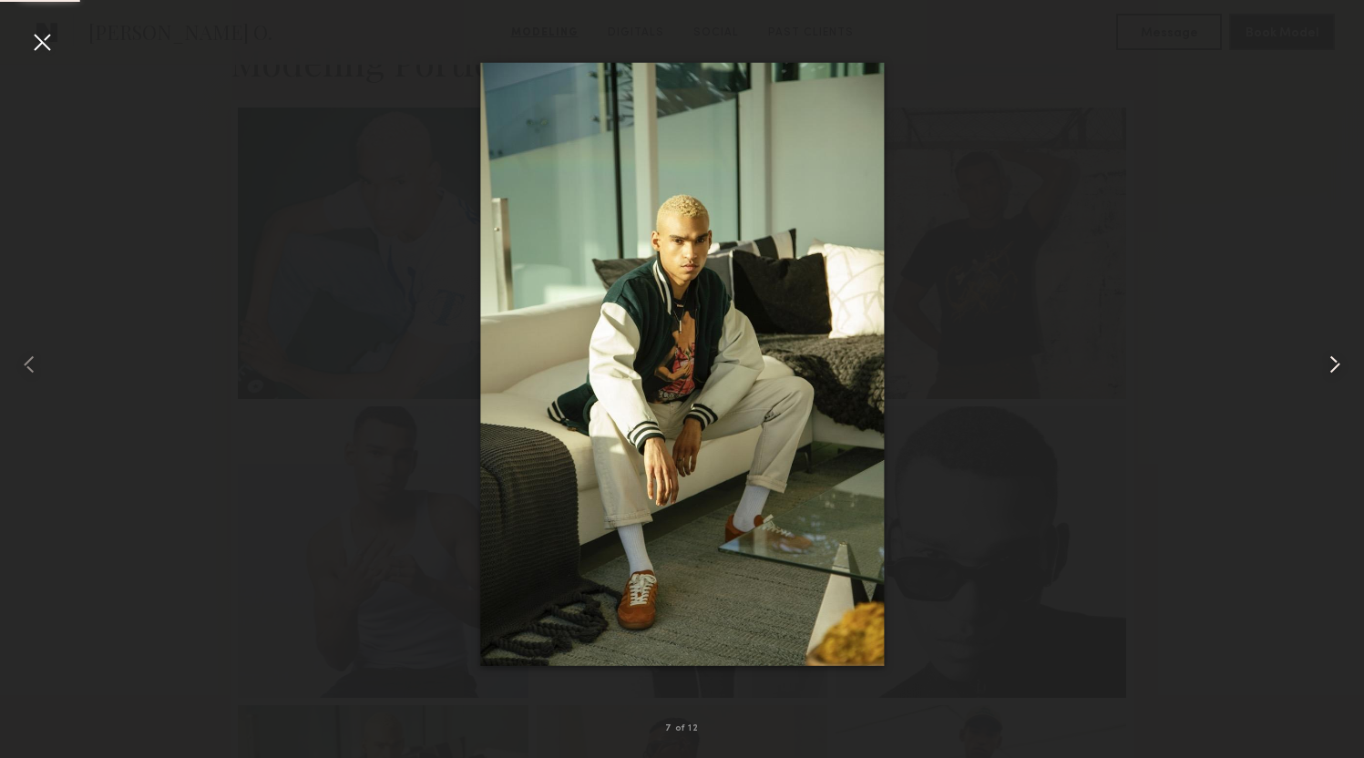
click at [1335, 346] on div at bounding box center [1336, 364] width 55 height 671
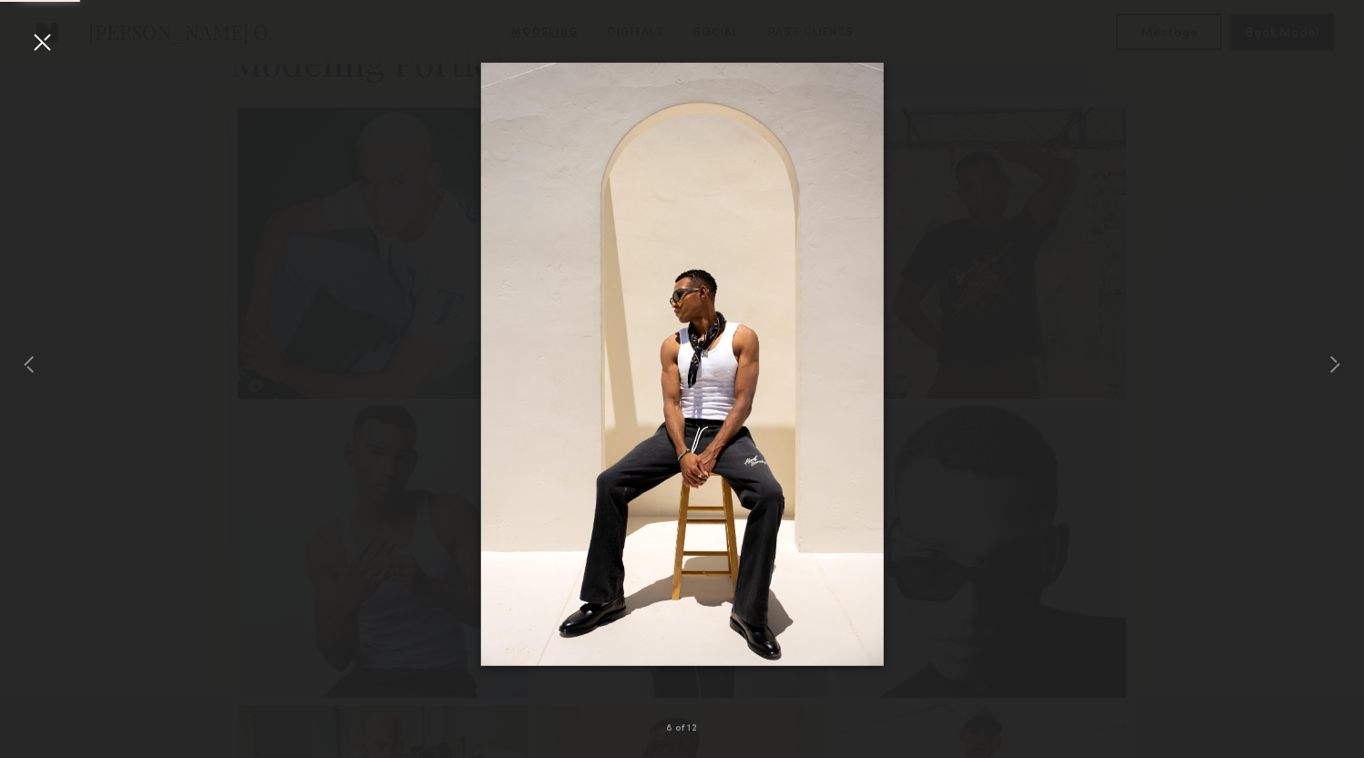
click at [1234, 244] on div at bounding box center [682, 364] width 1364 height 671
click at [1099, 467] on div at bounding box center [682, 364] width 1364 height 671
click at [1329, 352] on common-icon at bounding box center [1334, 364] width 29 height 29
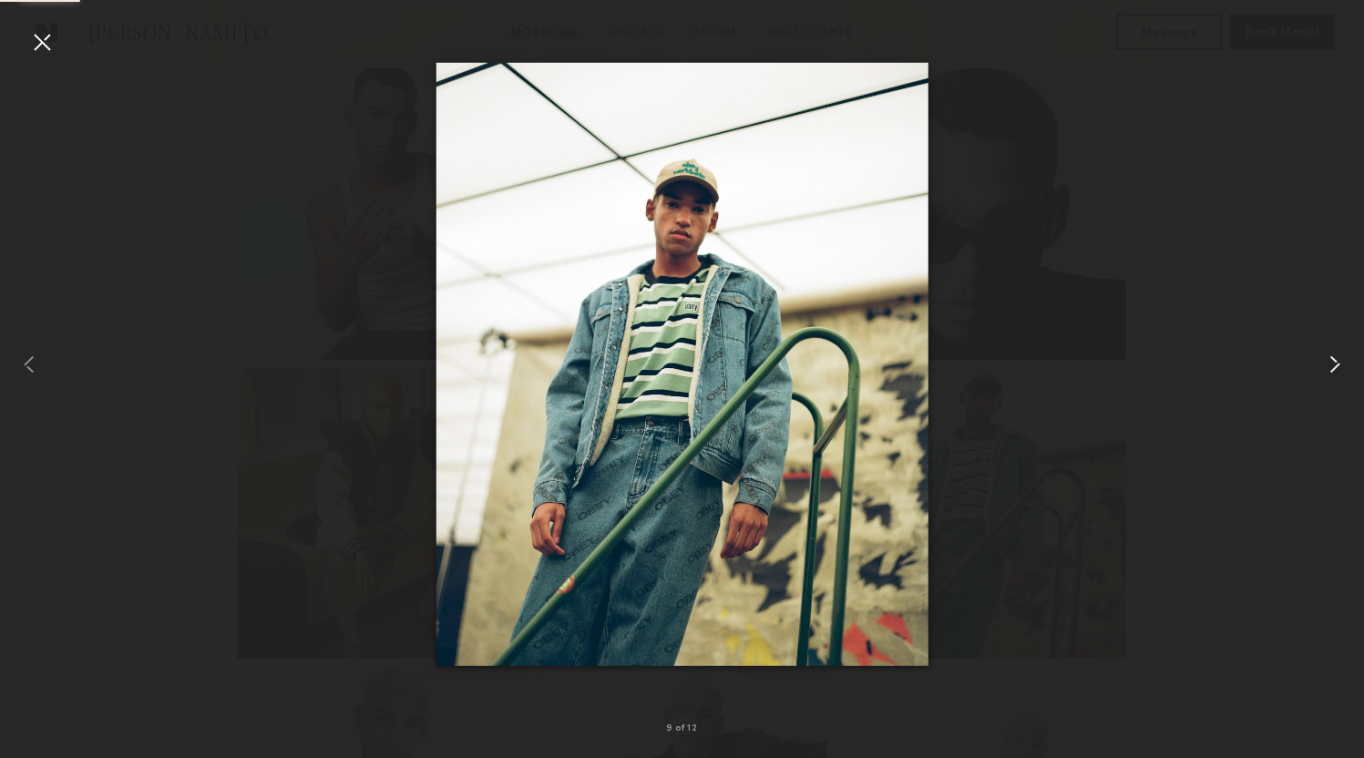
click at [1329, 352] on common-icon at bounding box center [1334, 364] width 29 height 29
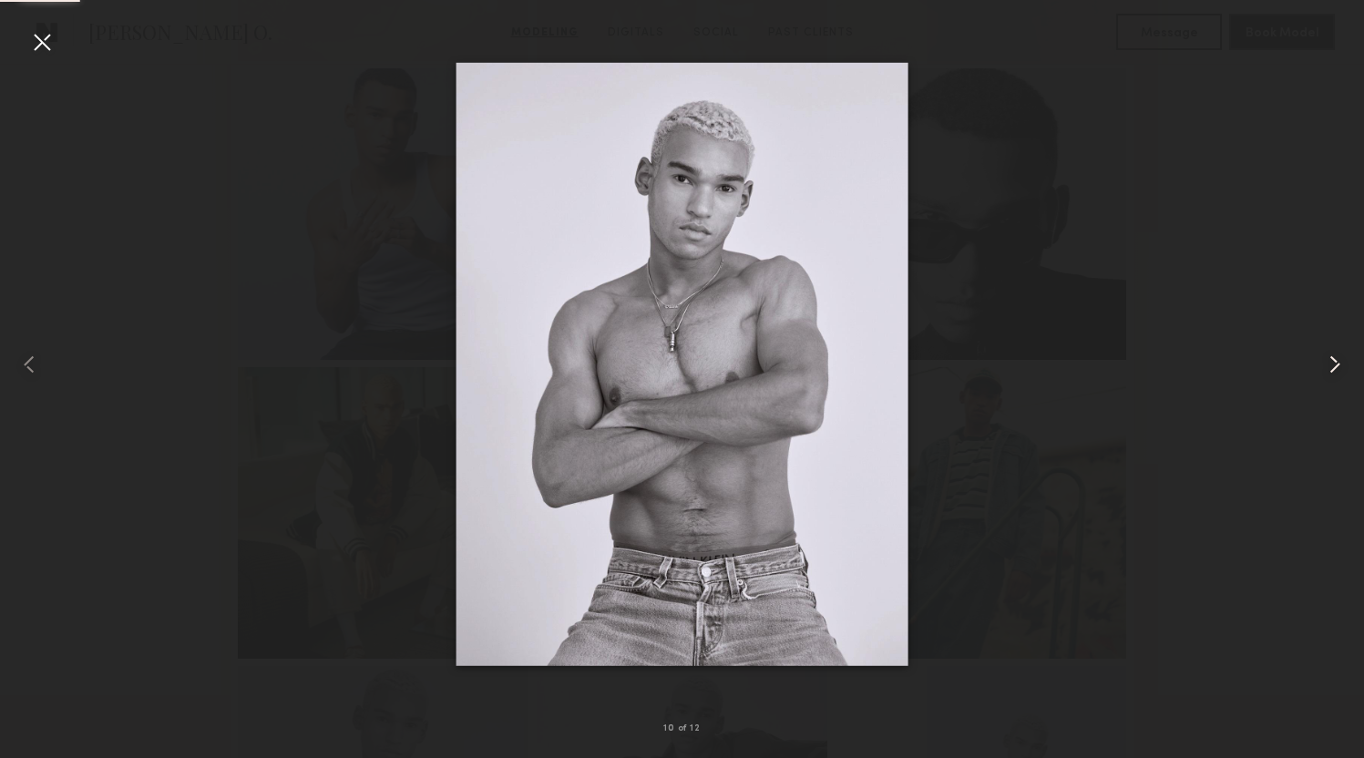
click at [1329, 352] on common-icon at bounding box center [1334, 364] width 29 height 29
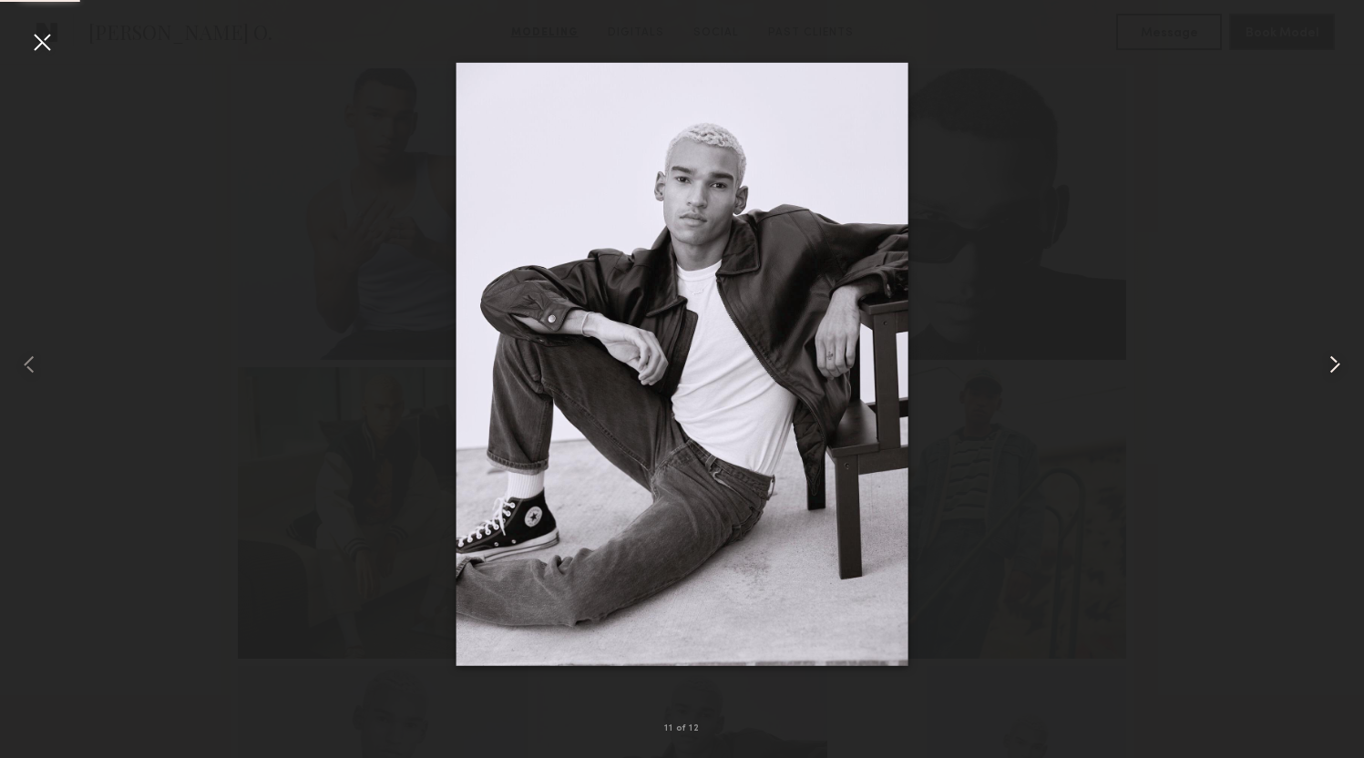
click at [1329, 352] on common-icon at bounding box center [1334, 364] width 29 height 29
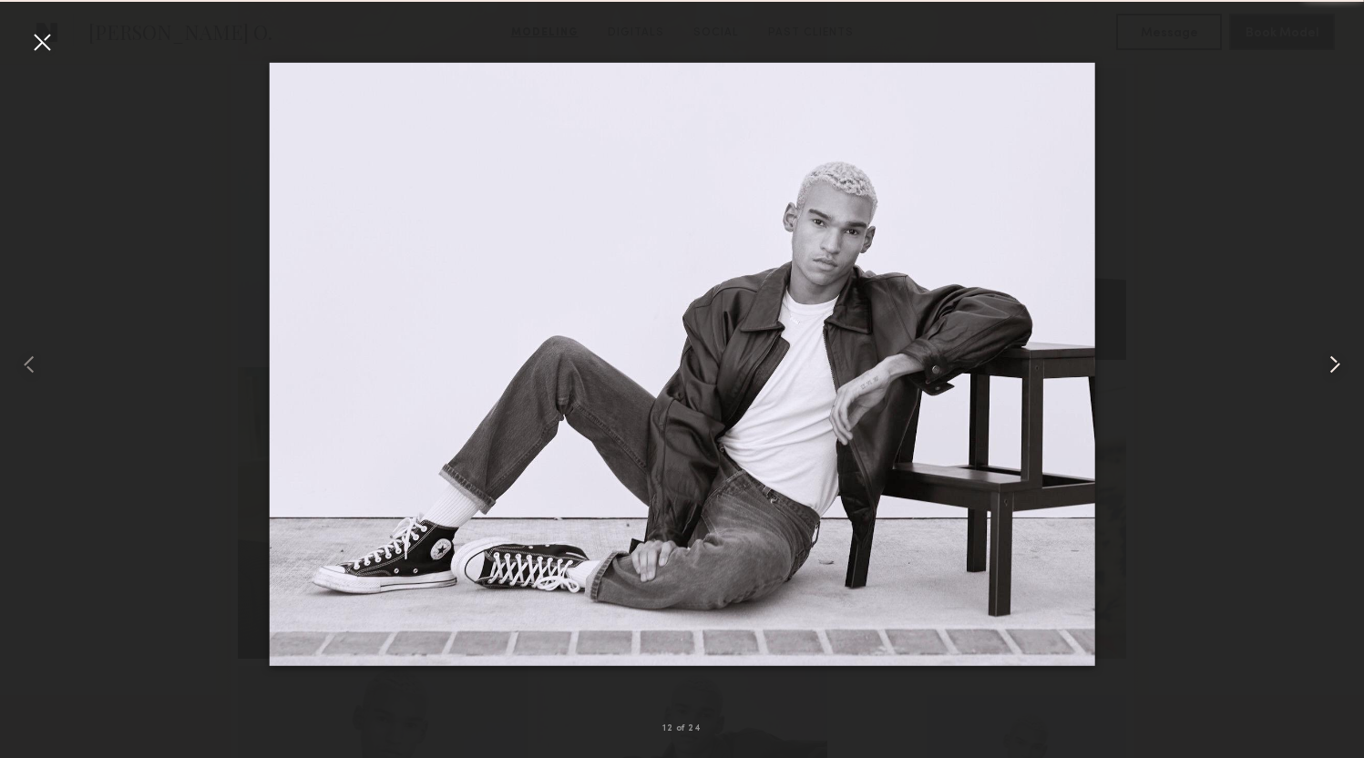
click at [1329, 352] on common-icon at bounding box center [1334, 364] width 29 height 29
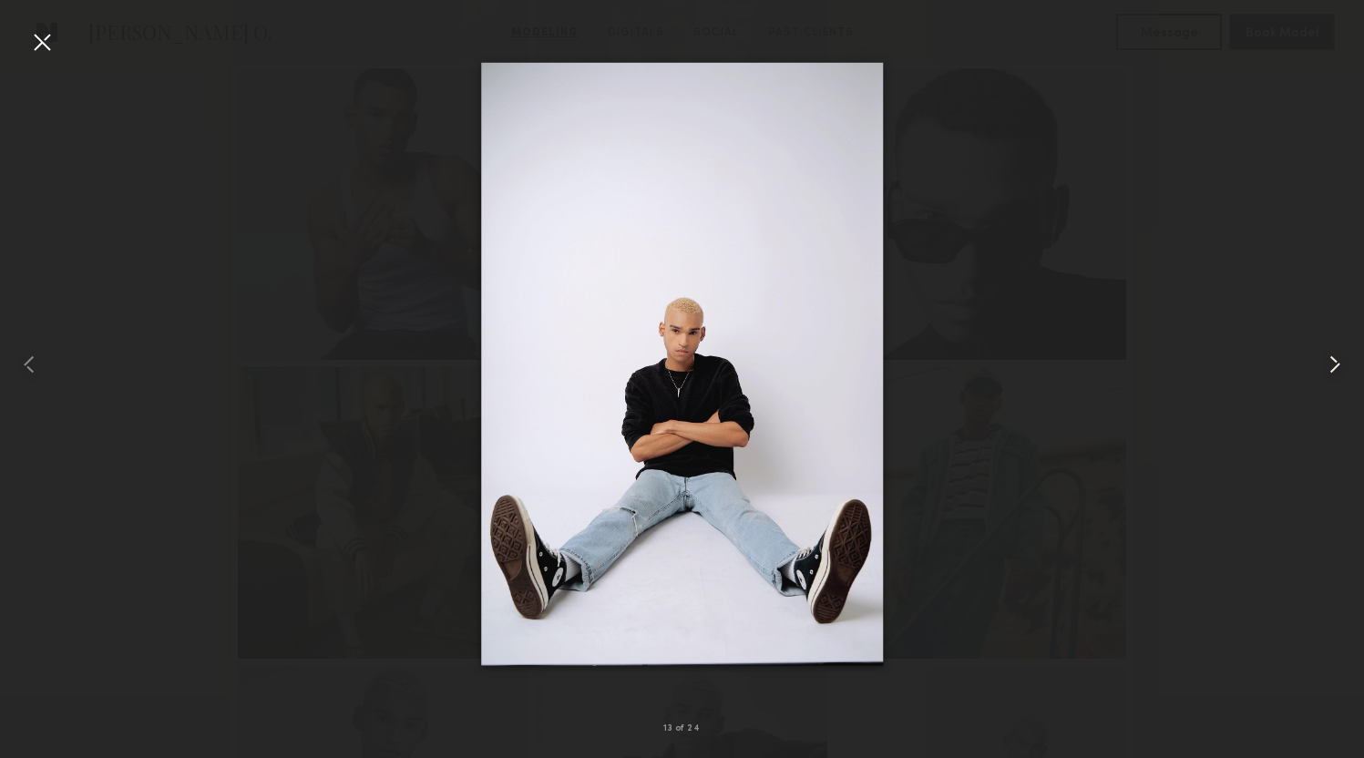
click at [1329, 352] on common-icon at bounding box center [1334, 364] width 29 height 29
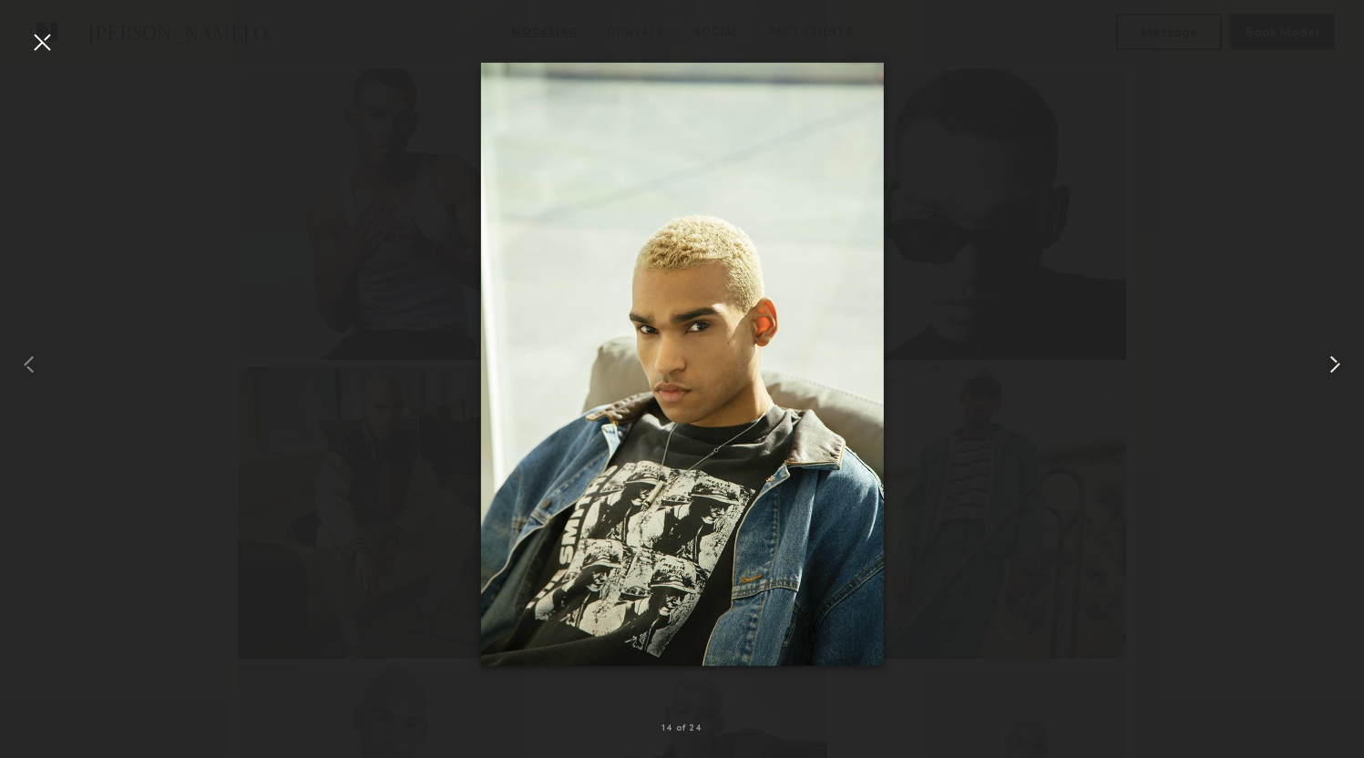
click at [1329, 352] on common-icon at bounding box center [1334, 364] width 29 height 29
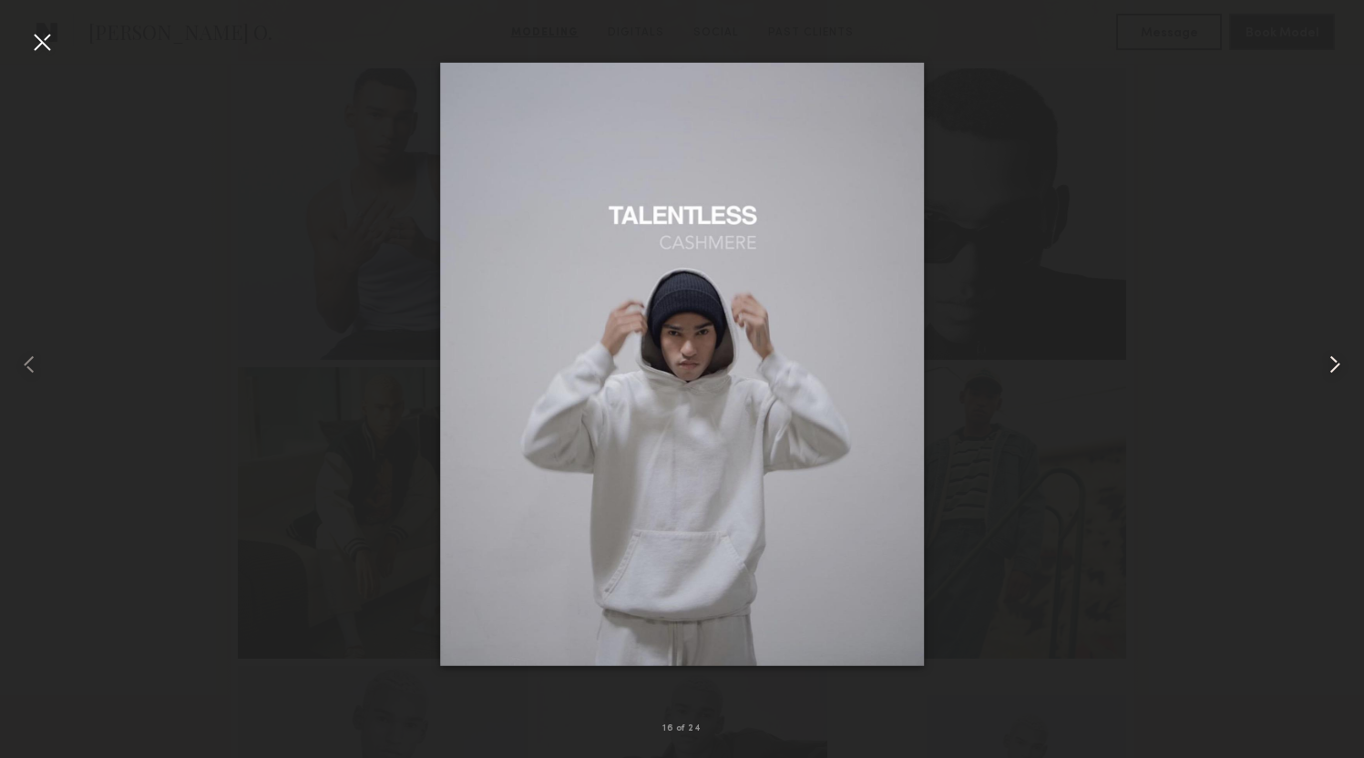
click at [1329, 352] on common-icon at bounding box center [1334, 364] width 29 height 29
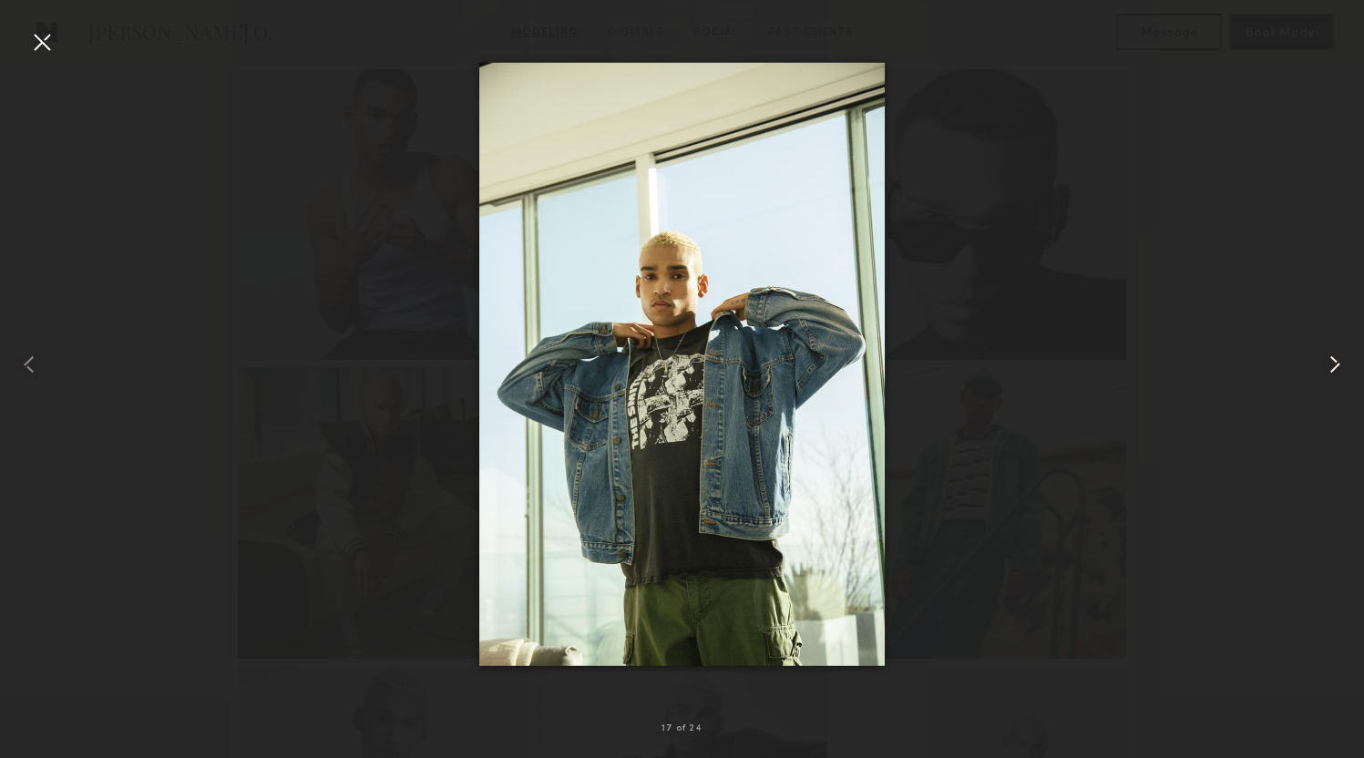
click at [1329, 352] on common-icon at bounding box center [1334, 364] width 29 height 29
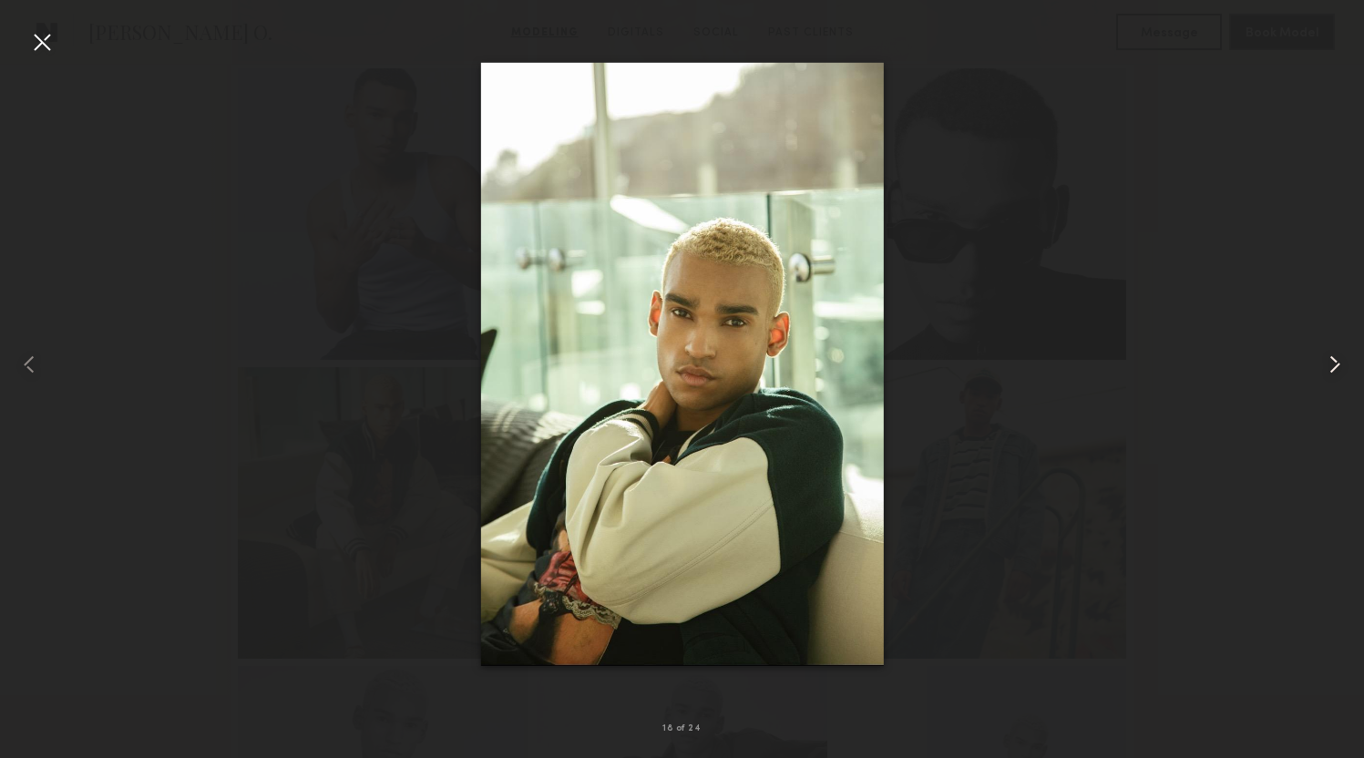
click at [1329, 352] on common-icon at bounding box center [1334, 364] width 29 height 29
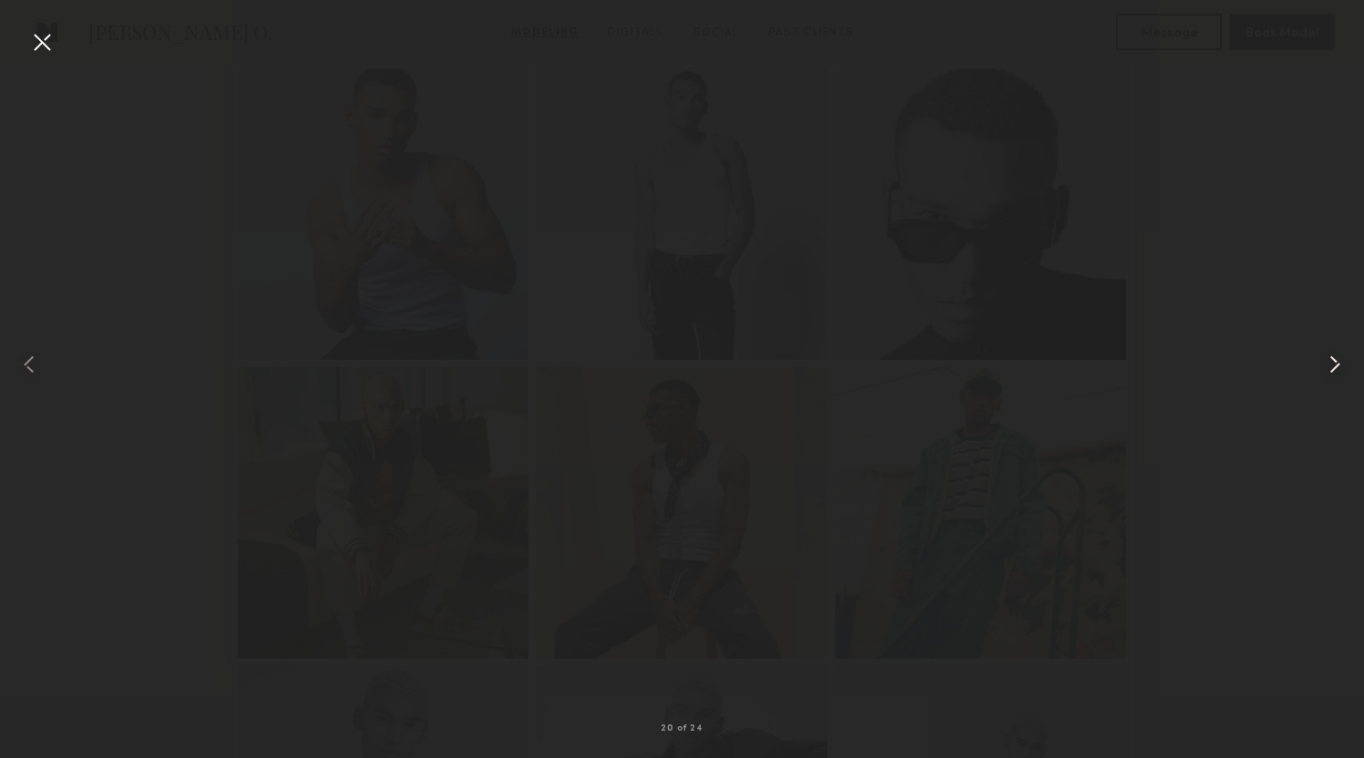
click at [1329, 352] on common-icon at bounding box center [1334, 364] width 29 height 29
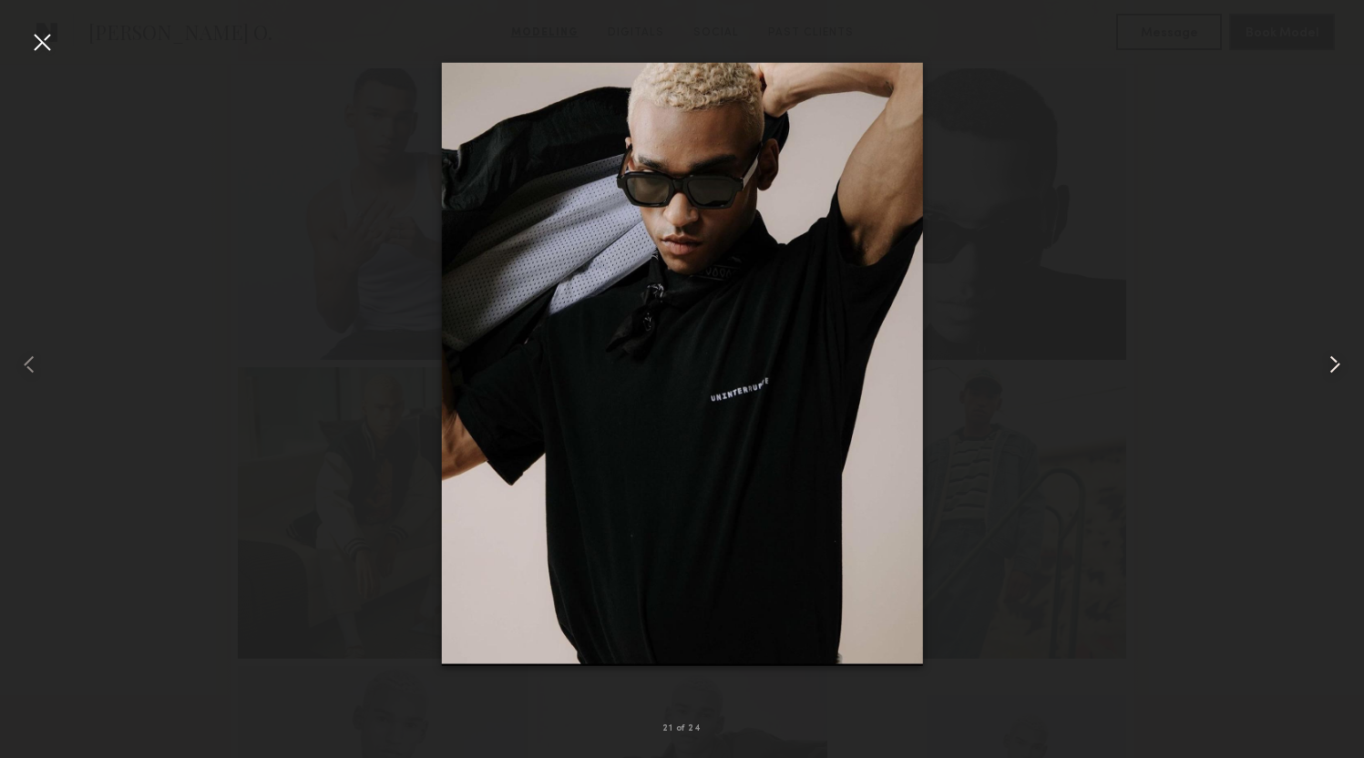
click at [1329, 352] on common-icon at bounding box center [1334, 364] width 29 height 29
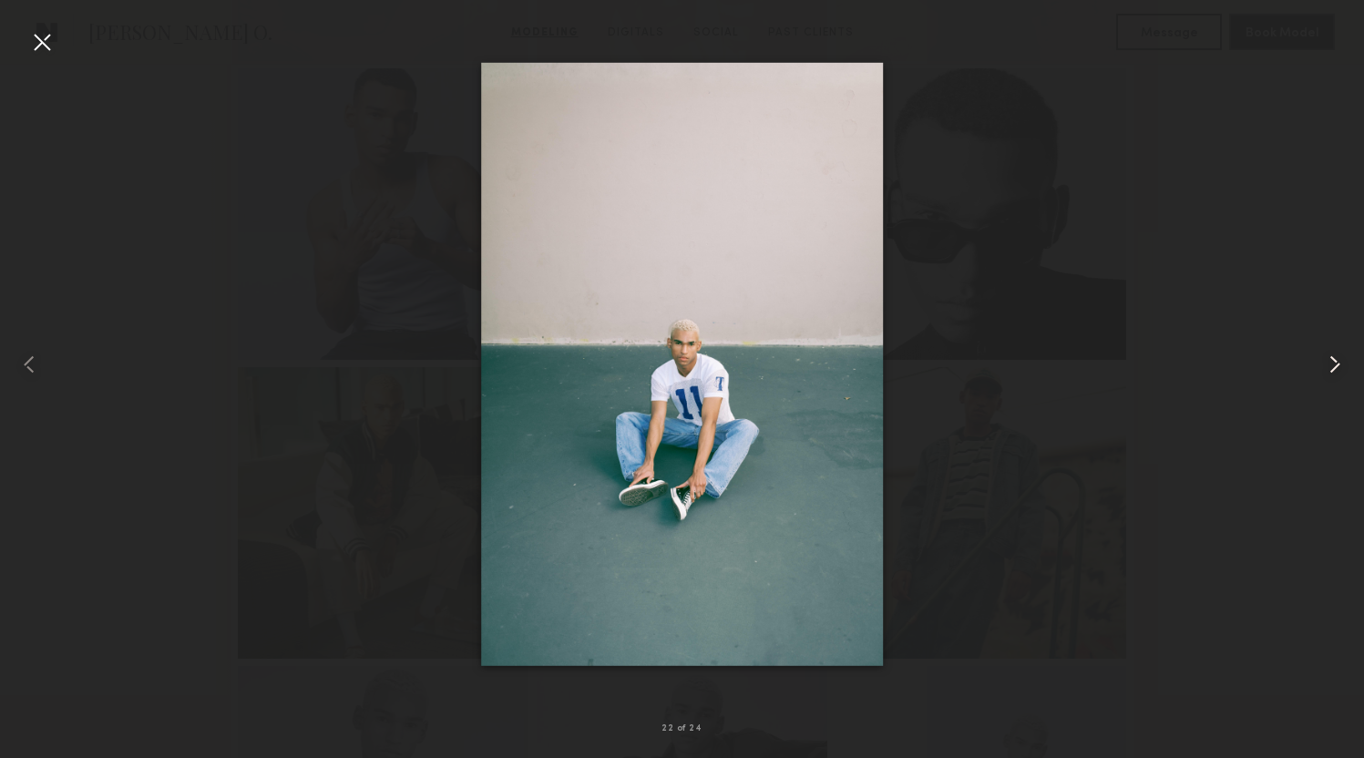
click at [1328, 352] on common-icon at bounding box center [1334, 364] width 29 height 29
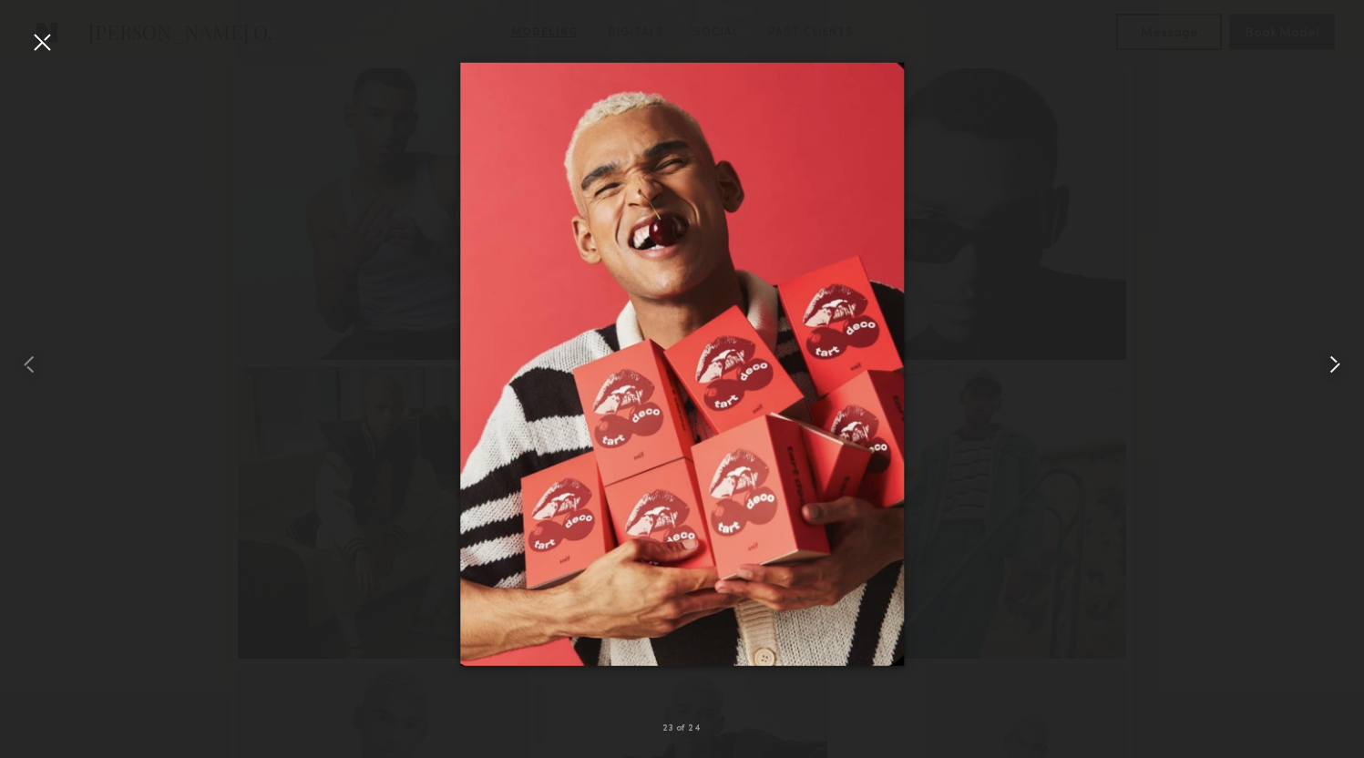
click at [1328, 352] on common-icon at bounding box center [1334, 364] width 29 height 29
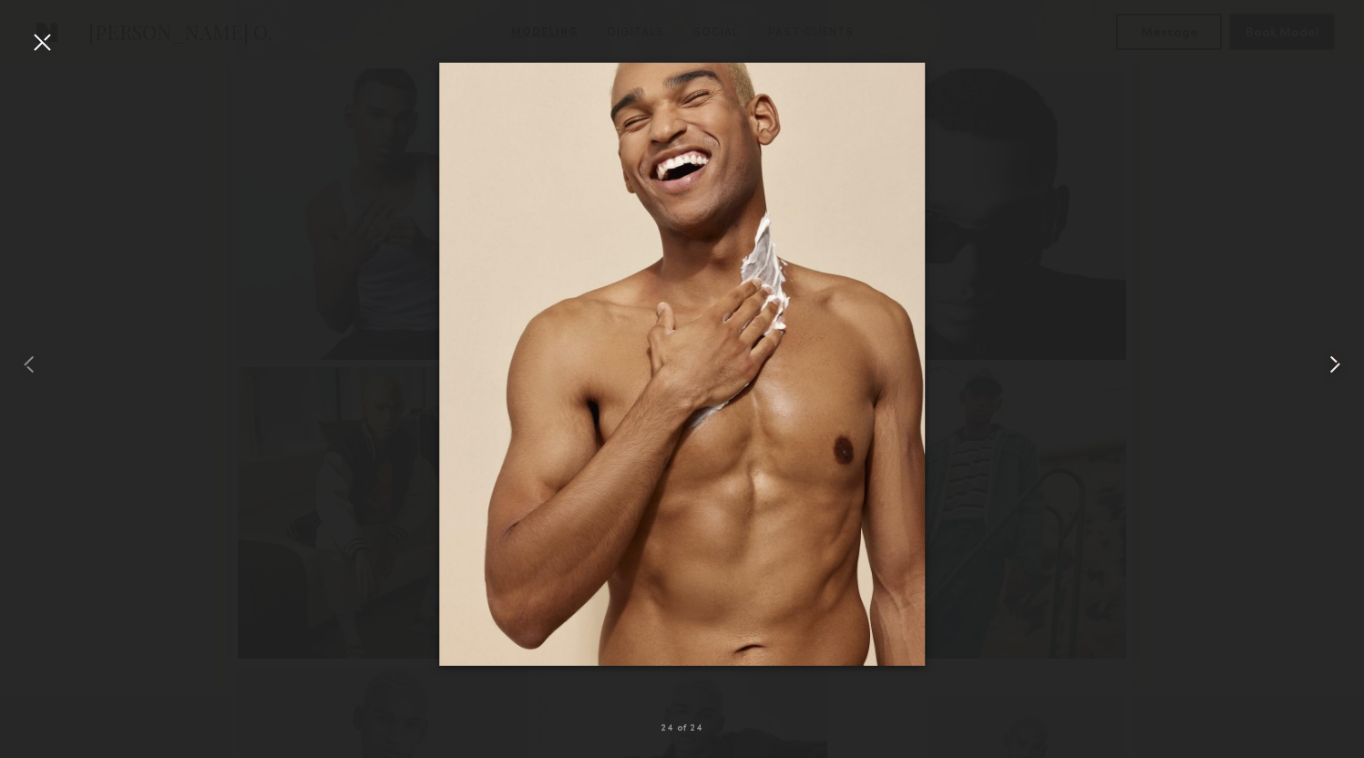
click at [1328, 352] on common-icon at bounding box center [1334, 364] width 29 height 29
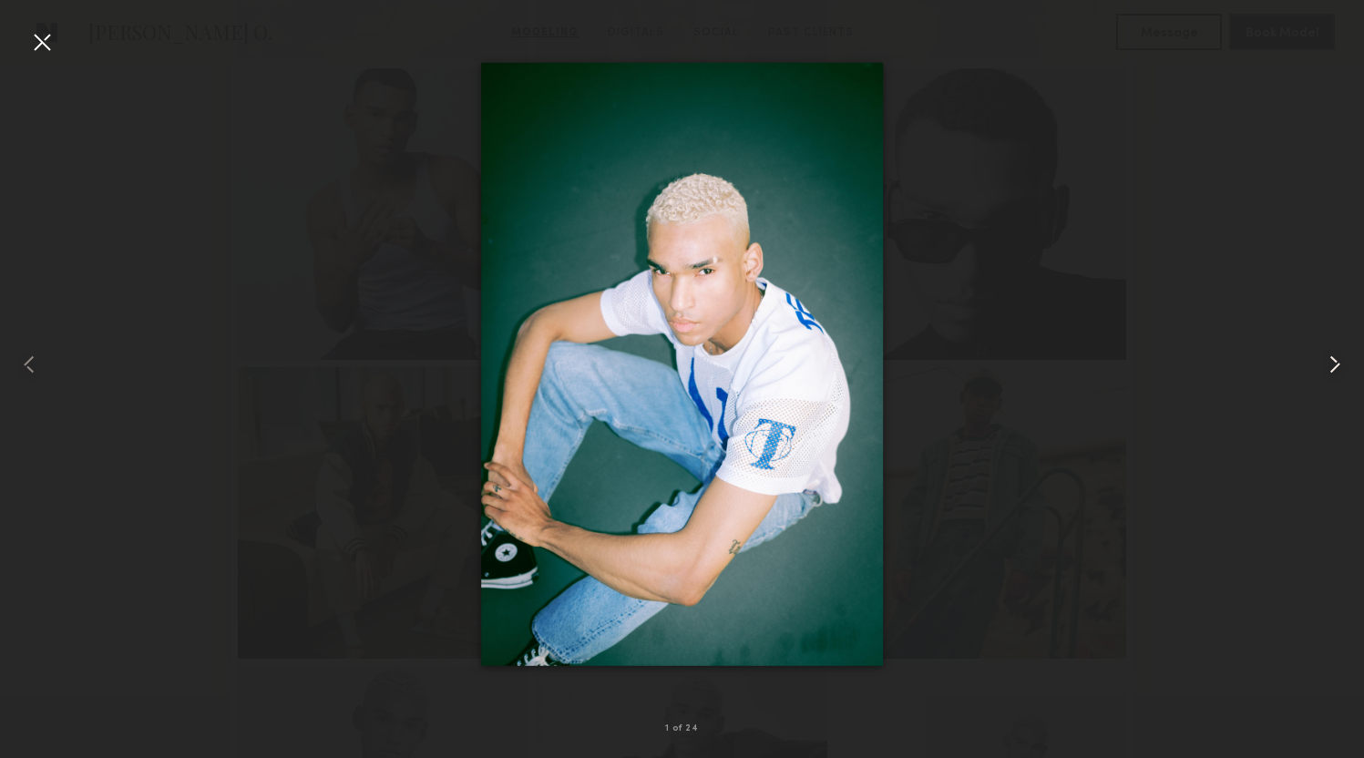
click at [1328, 352] on common-icon at bounding box center [1334, 364] width 29 height 29
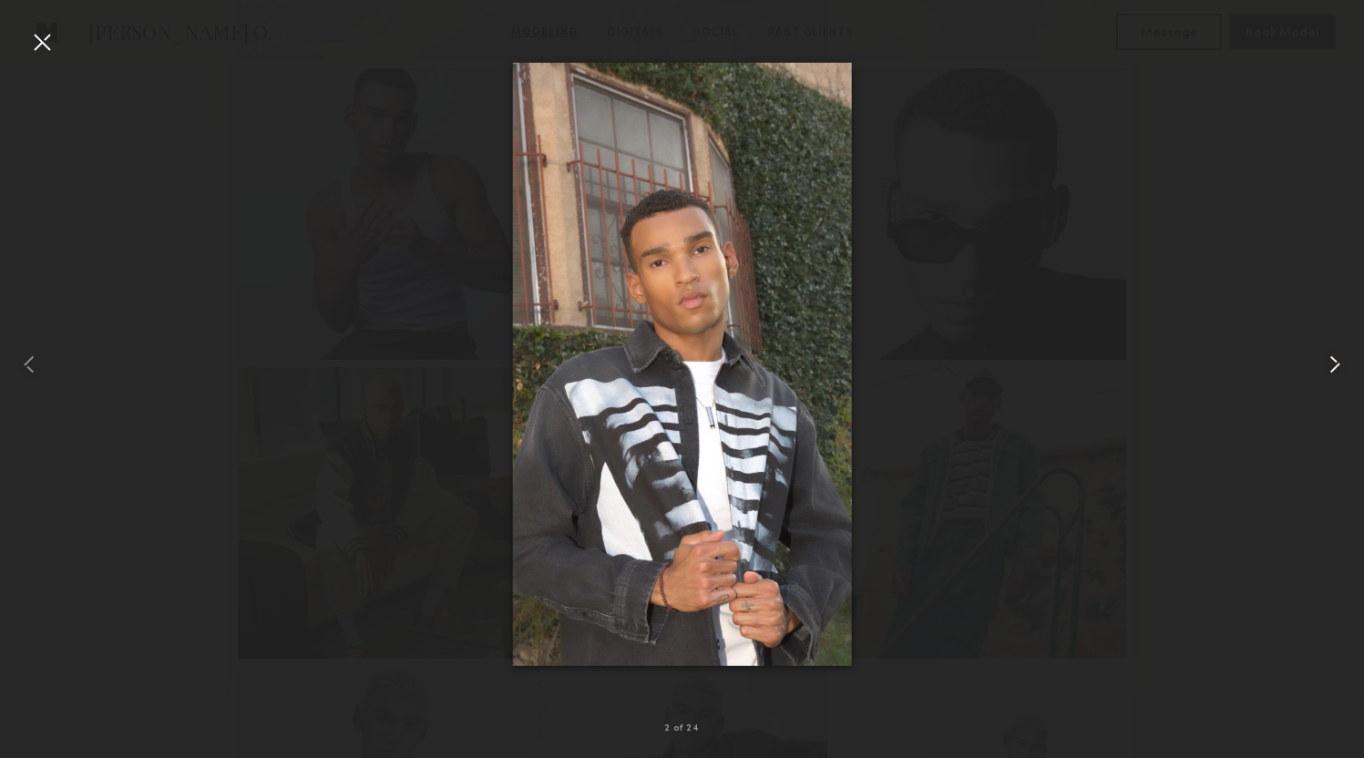
click at [1328, 352] on common-icon at bounding box center [1334, 364] width 29 height 29
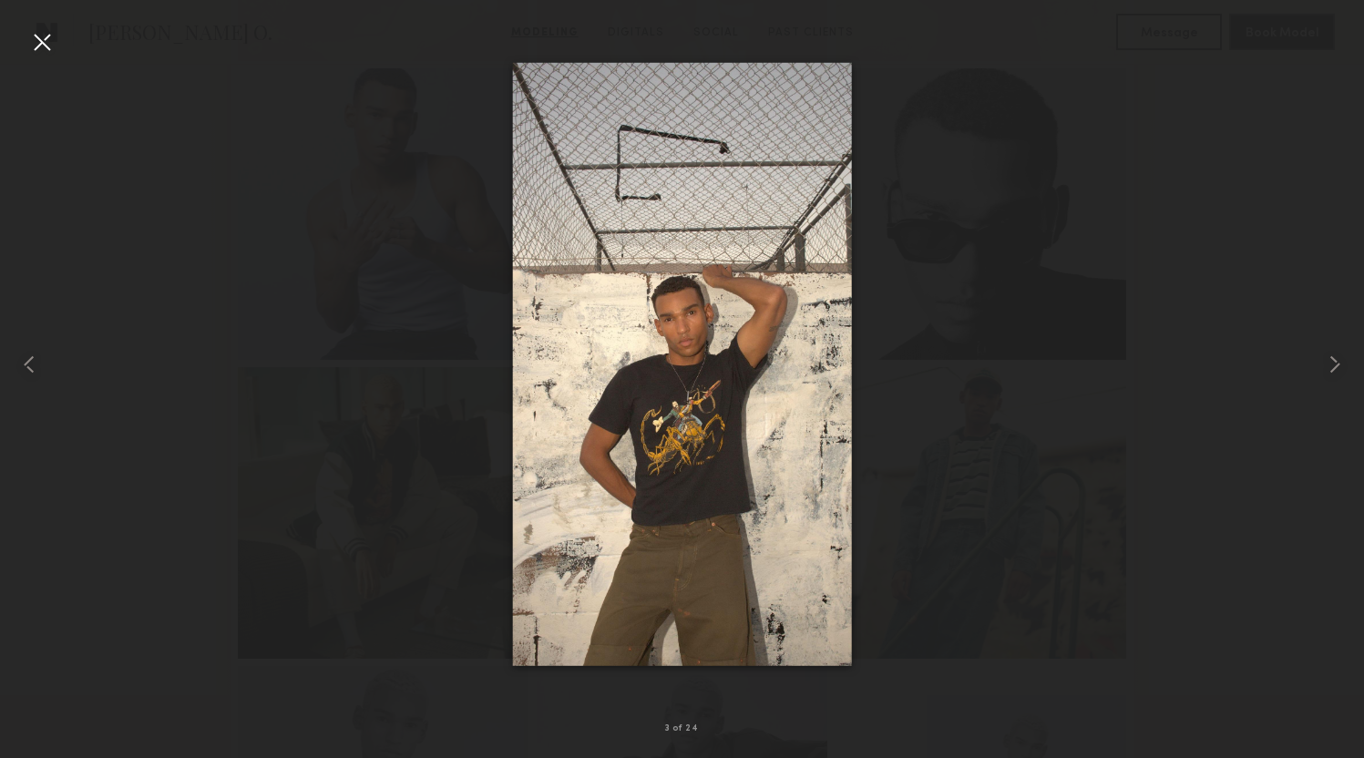
click at [408, 211] on div at bounding box center [682, 364] width 1364 height 671
click at [1019, 97] on div at bounding box center [682, 364] width 1364 height 671
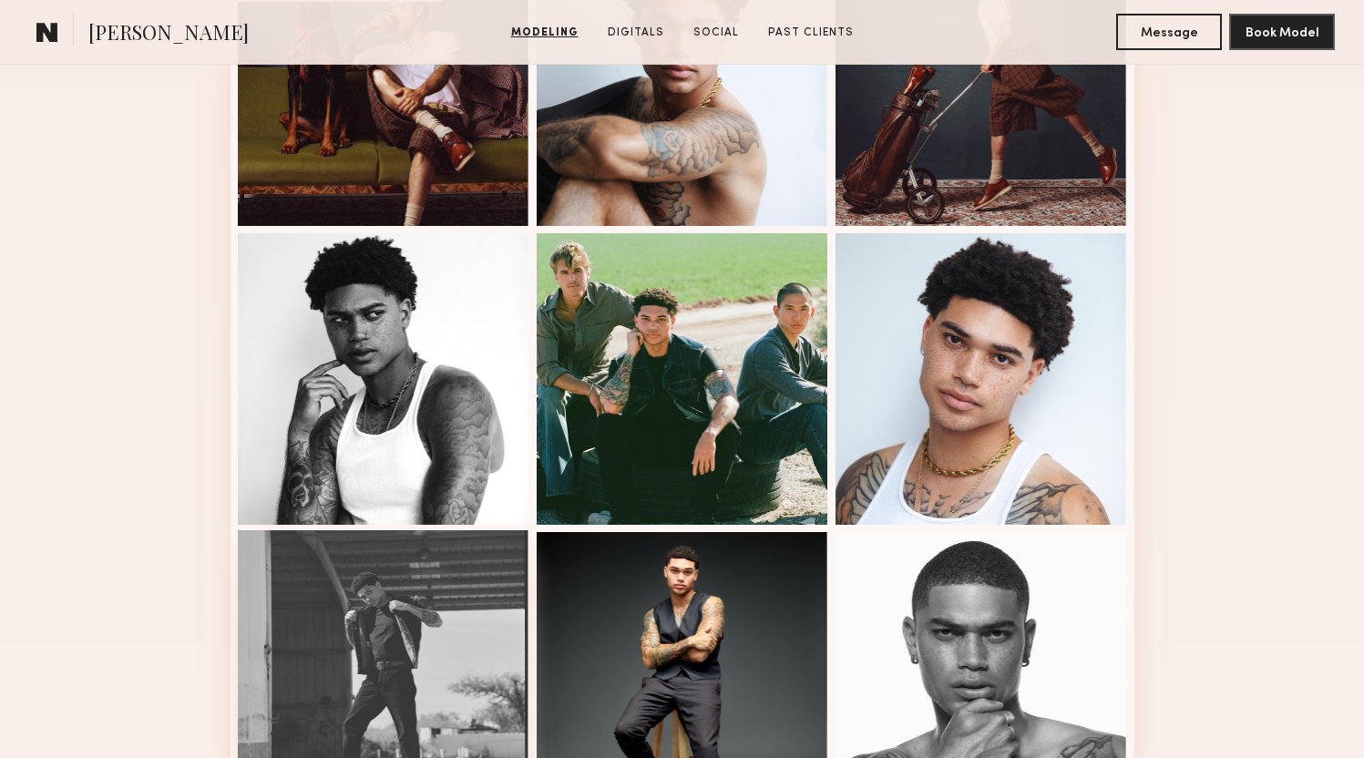
scroll to position [1160, 0]
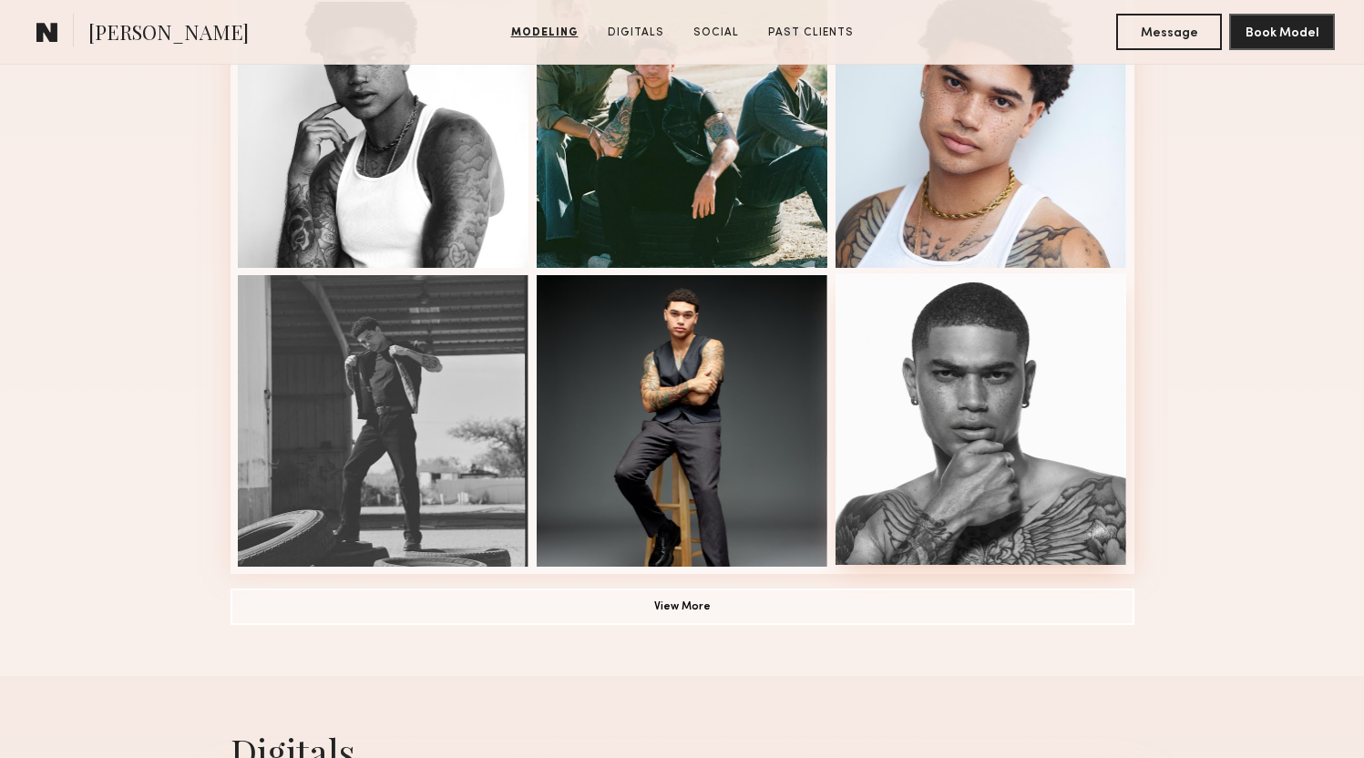
click at [1028, 432] on div at bounding box center [982, 419] width 292 height 292
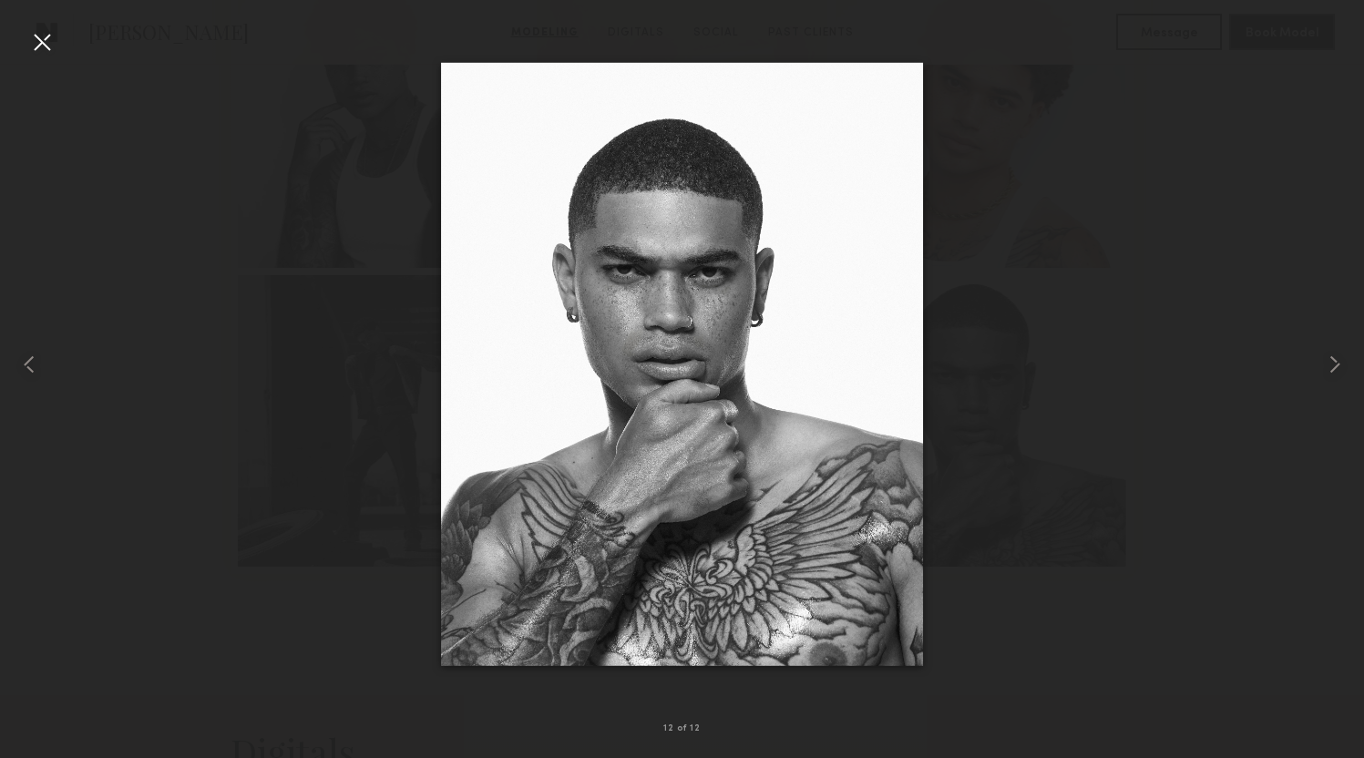
click at [220, 343] on div at bounding box center [682, 364] width 1364 height 671
click at [407, 92] on div at bounding box center [682, 364] width 1364 height 671
click at [51, 57] on div at bounding box center [27, 364] width 55 height 671
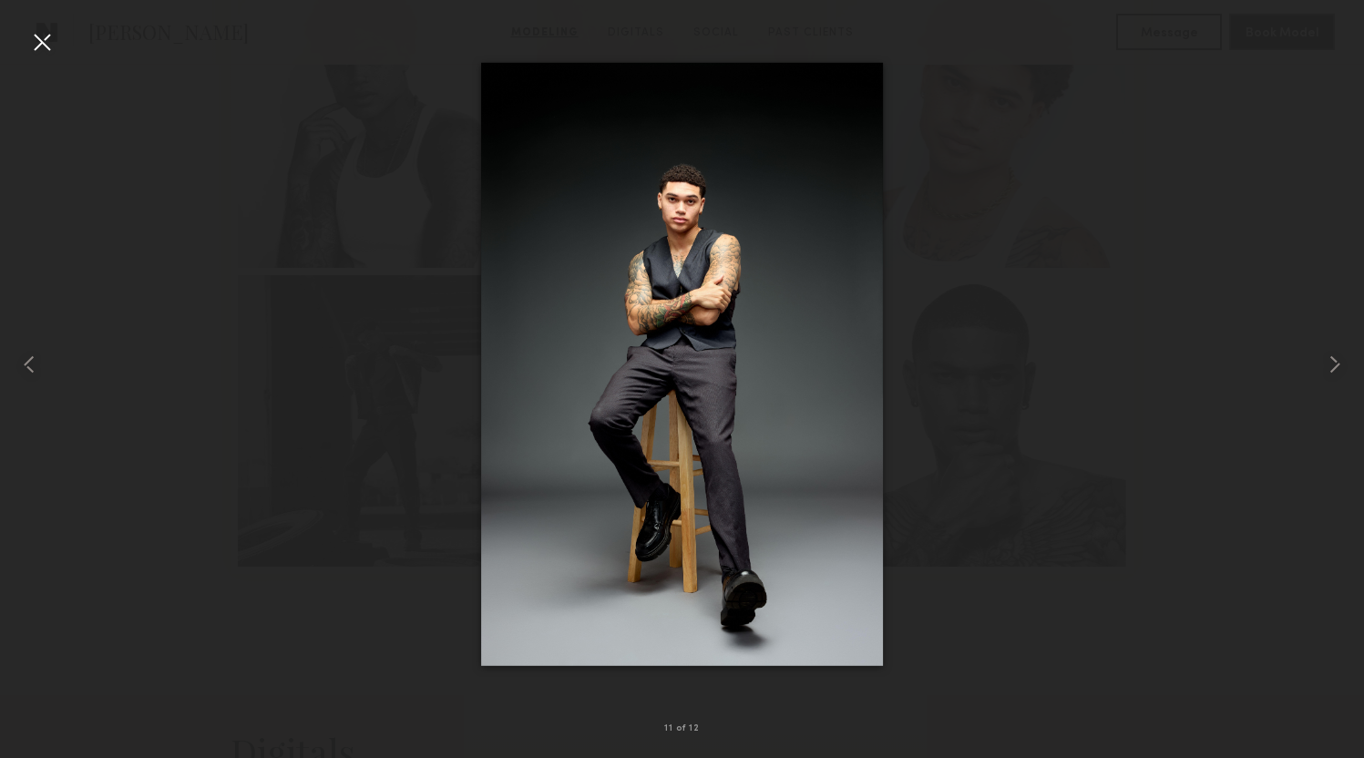
click at [303, 119] on div at bounding box center [682, 364] width 1364 height 671
click at [40, 41] on div at bounding box center [41, 41] width 29 height 29
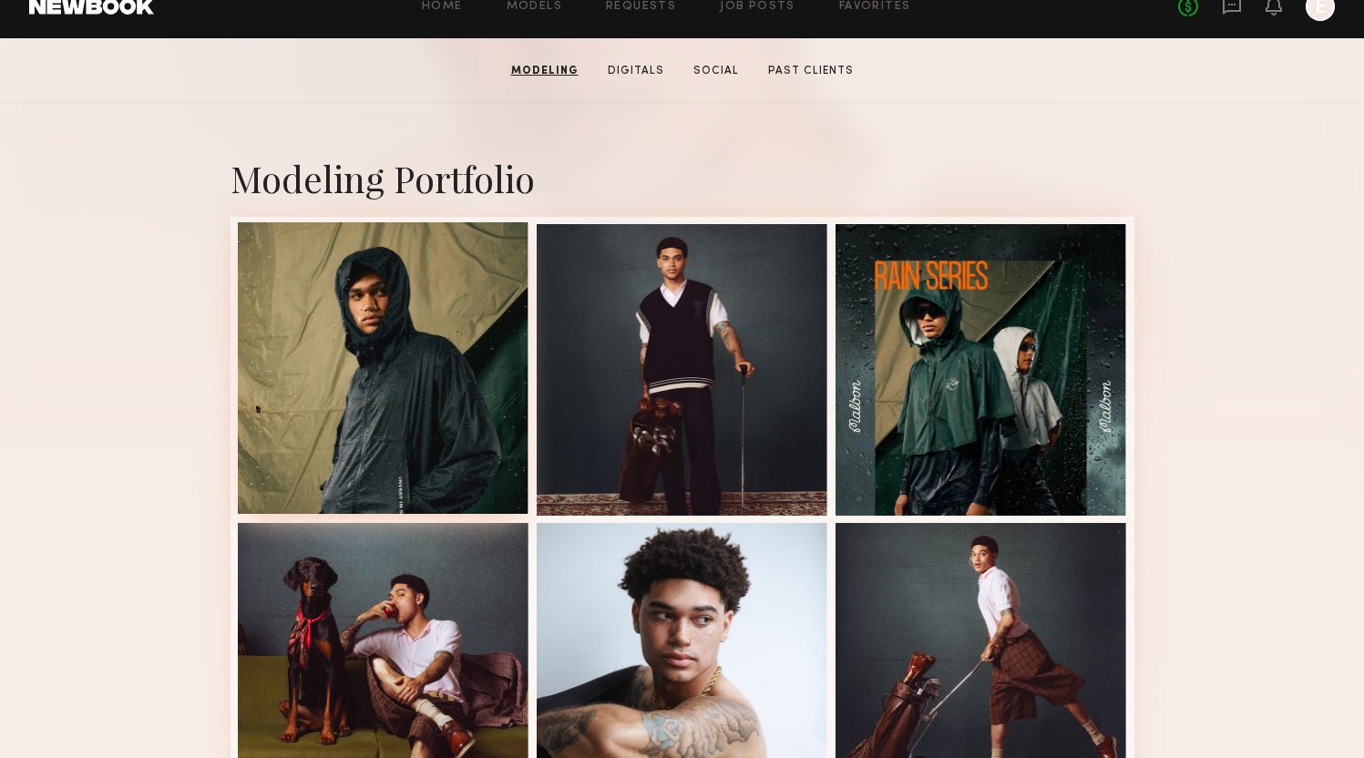
scroll to position [313, 0]
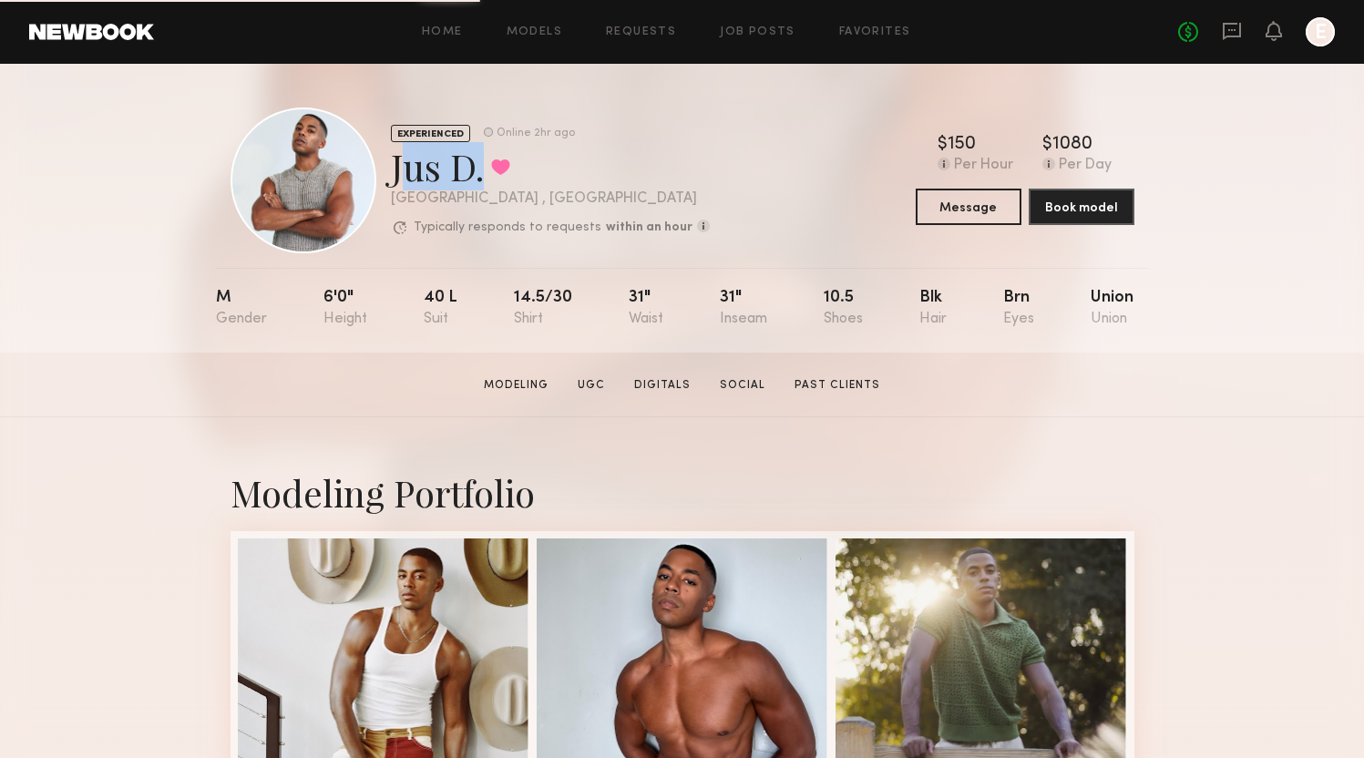
copy div "Jus D"
drag, startPoint x: 393, startPoint y: 169, endPoint x: 475, endPoint y: 180, distance: 82.9
click at [475, 180] on div "Jus D. Favorited" at bounding box center [550, 166] width 319 height 48
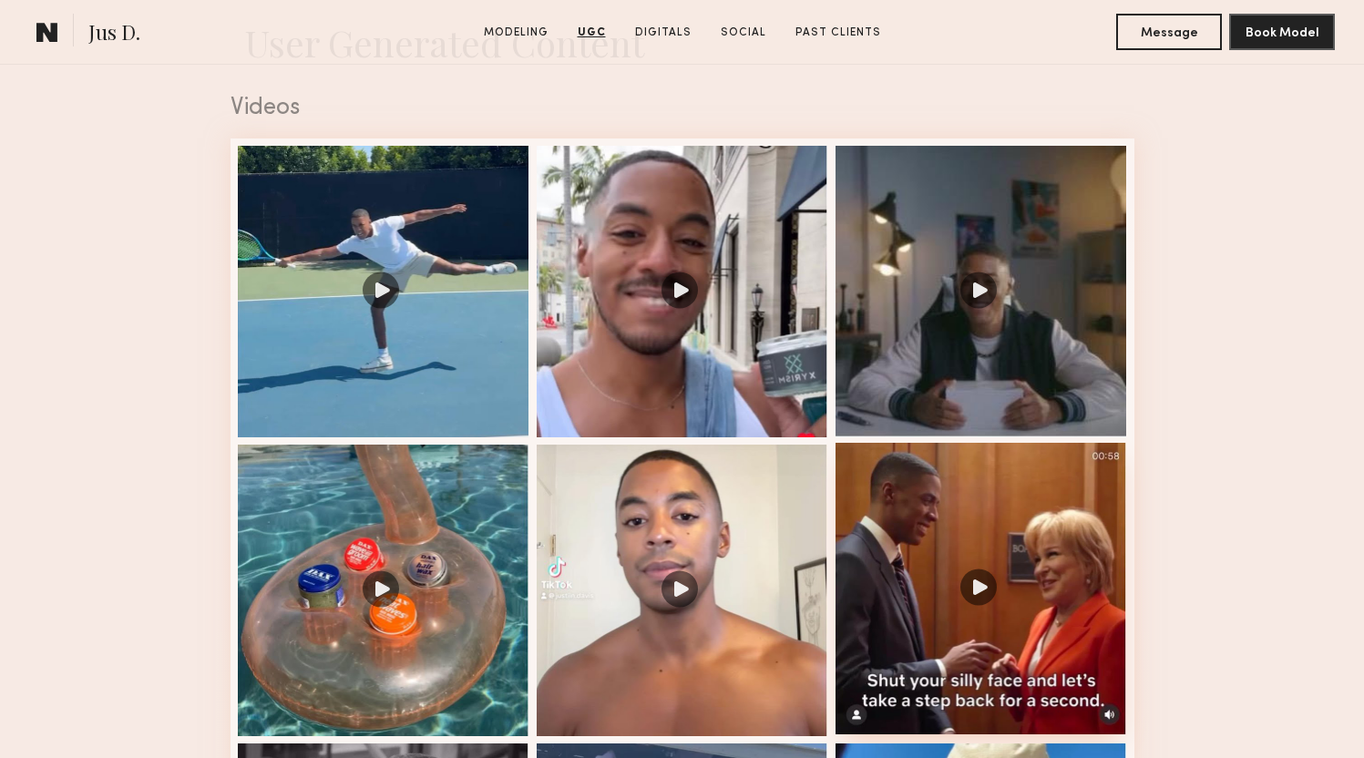
scroll to position [1780, 0]
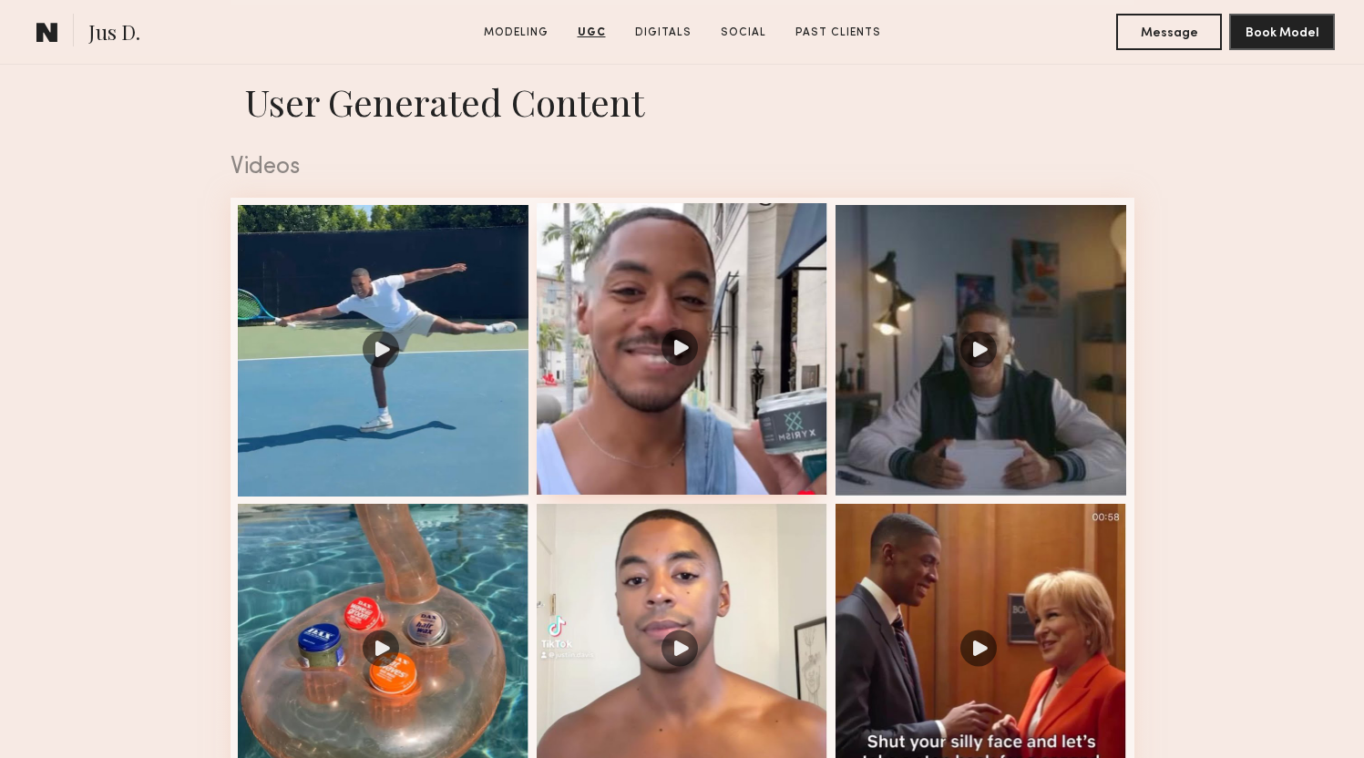
click at [640, 321] on div at bounding box center [683, 349] width 292 height 292
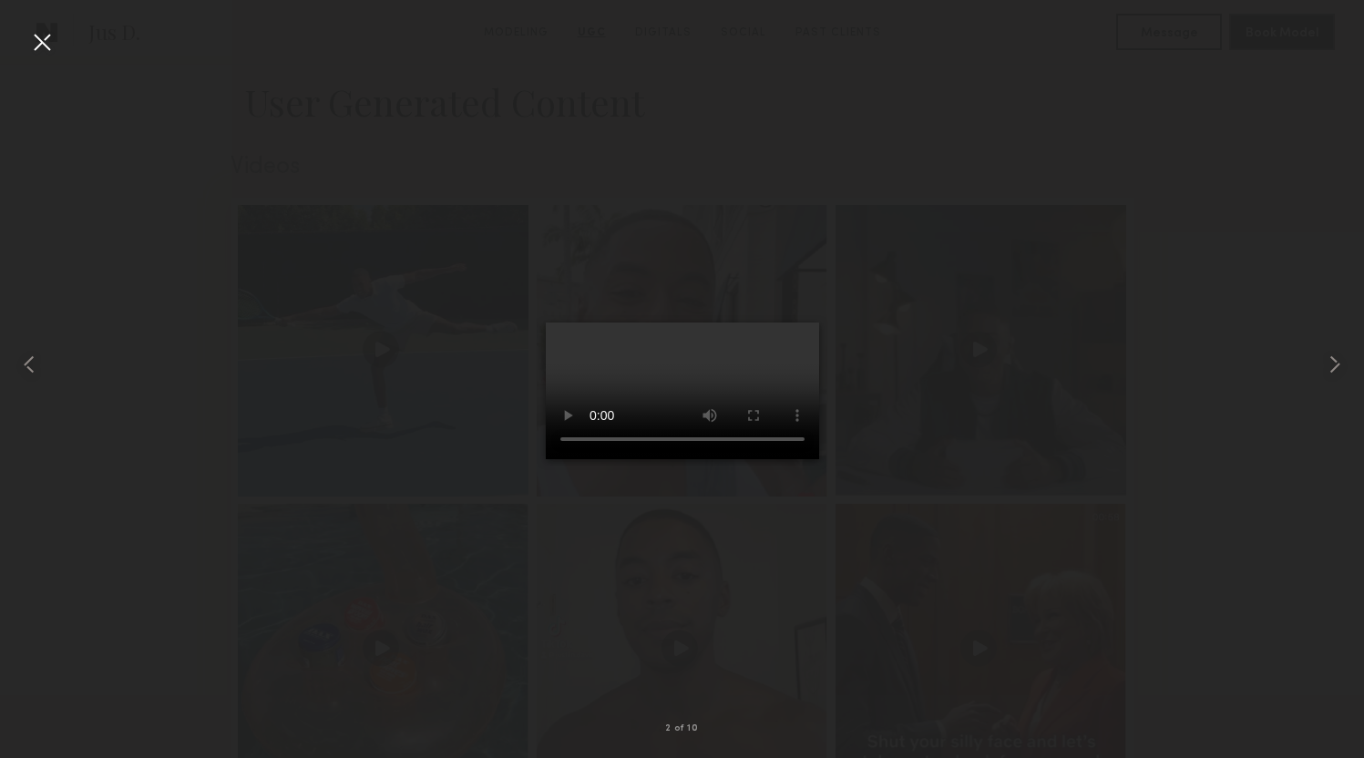
click at [569, 459] on video at bounding box center [682, 391] width 273 height 137
click at [590, 28] on nb-gallery-light "2 of 10" at bounding box center [682, 379] width 1364 height 758
click at [560, 82] on div at bounding box center [682, 364] width 1364 height 671
click at [35, 50] on div at bounding box center [41, 41] width 29 height 29
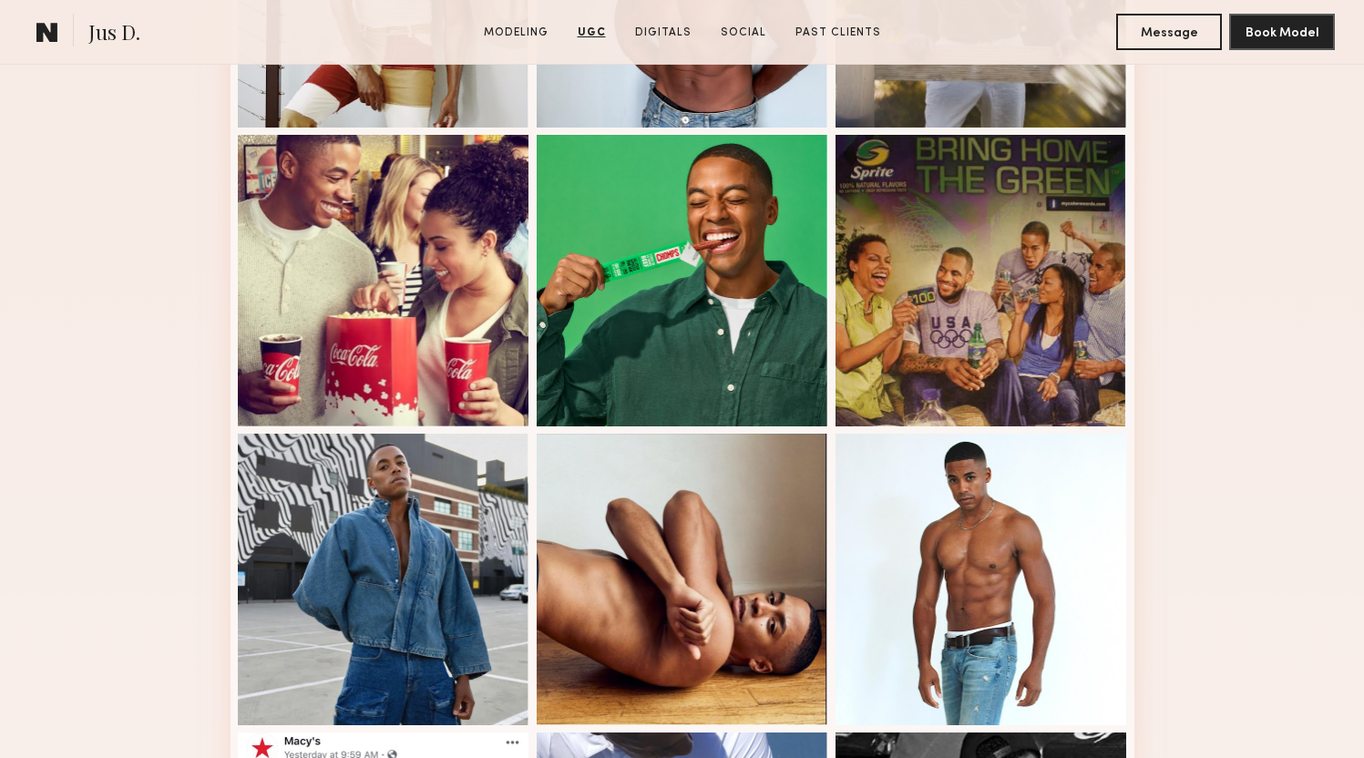
scroll to position [411, 0]
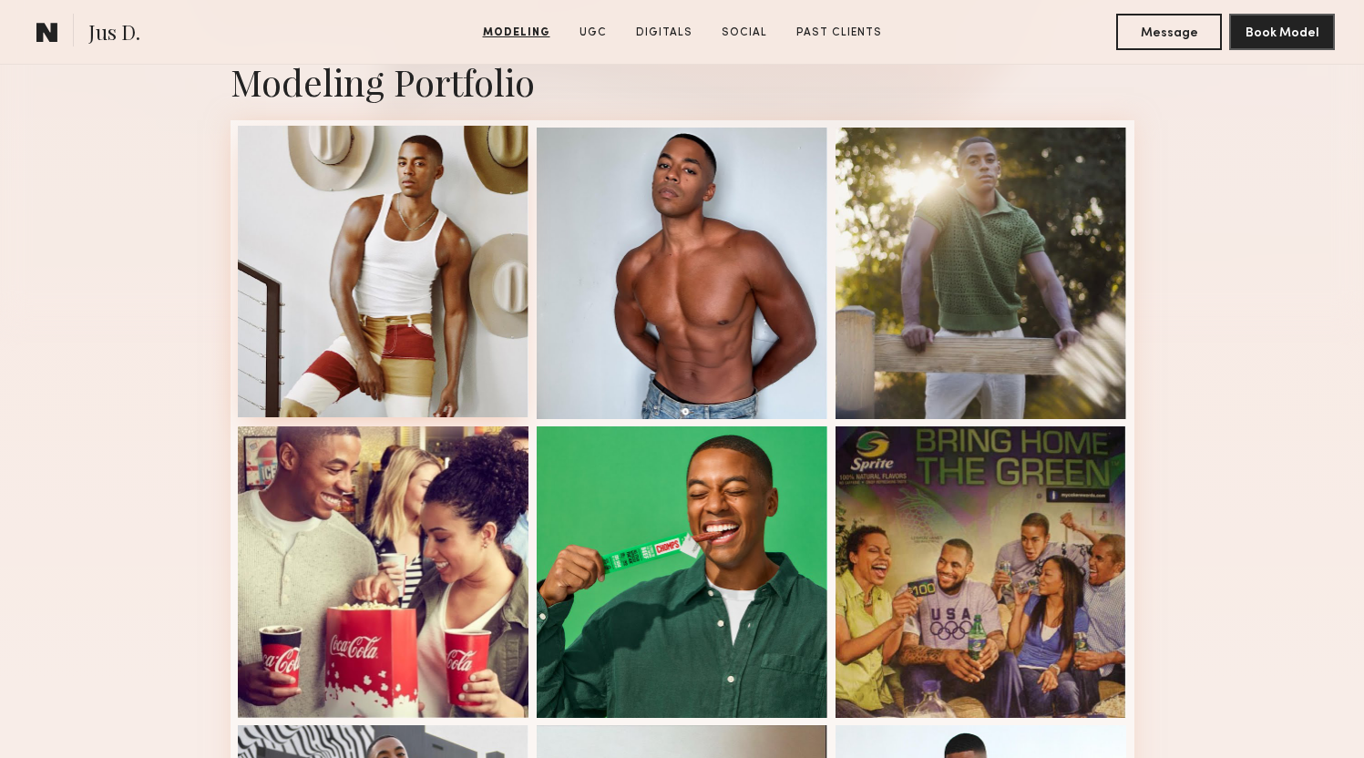
click at [427, 307] on div at bounding box center [384, 272] width 292 height 292
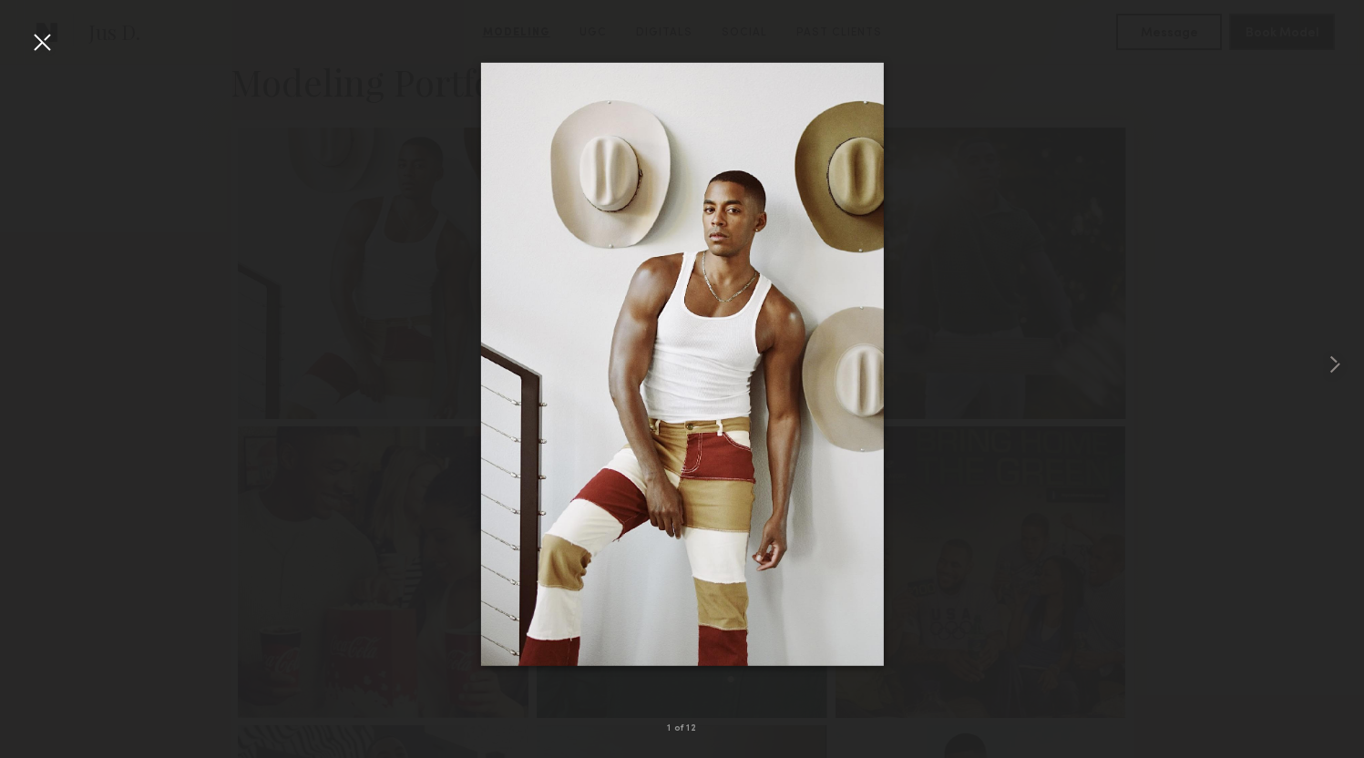
click at [338, 221] on div at bounding box center [682, 364] width 1364 height 671
click at [38, 41] on div at bounding box center [41, 41] width 29 height 29
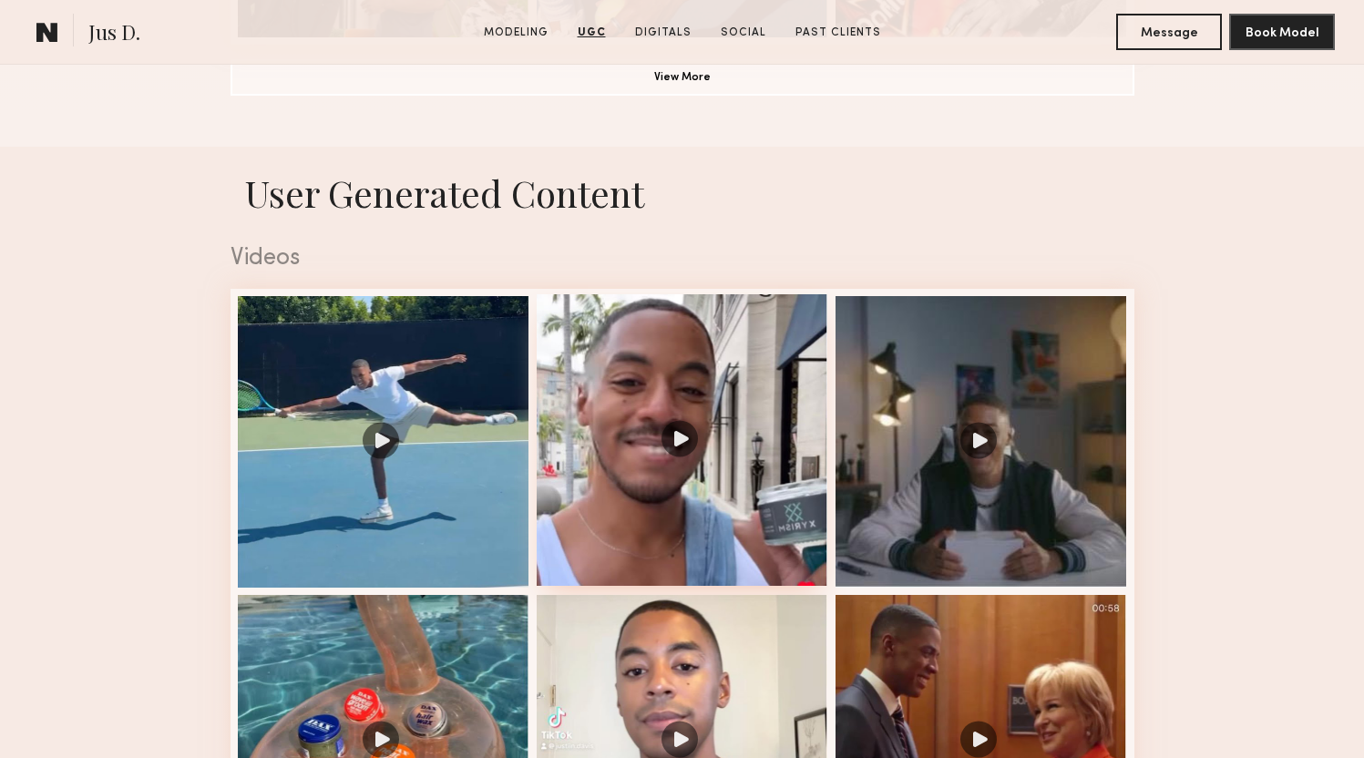
scroll to position [1263, 0]
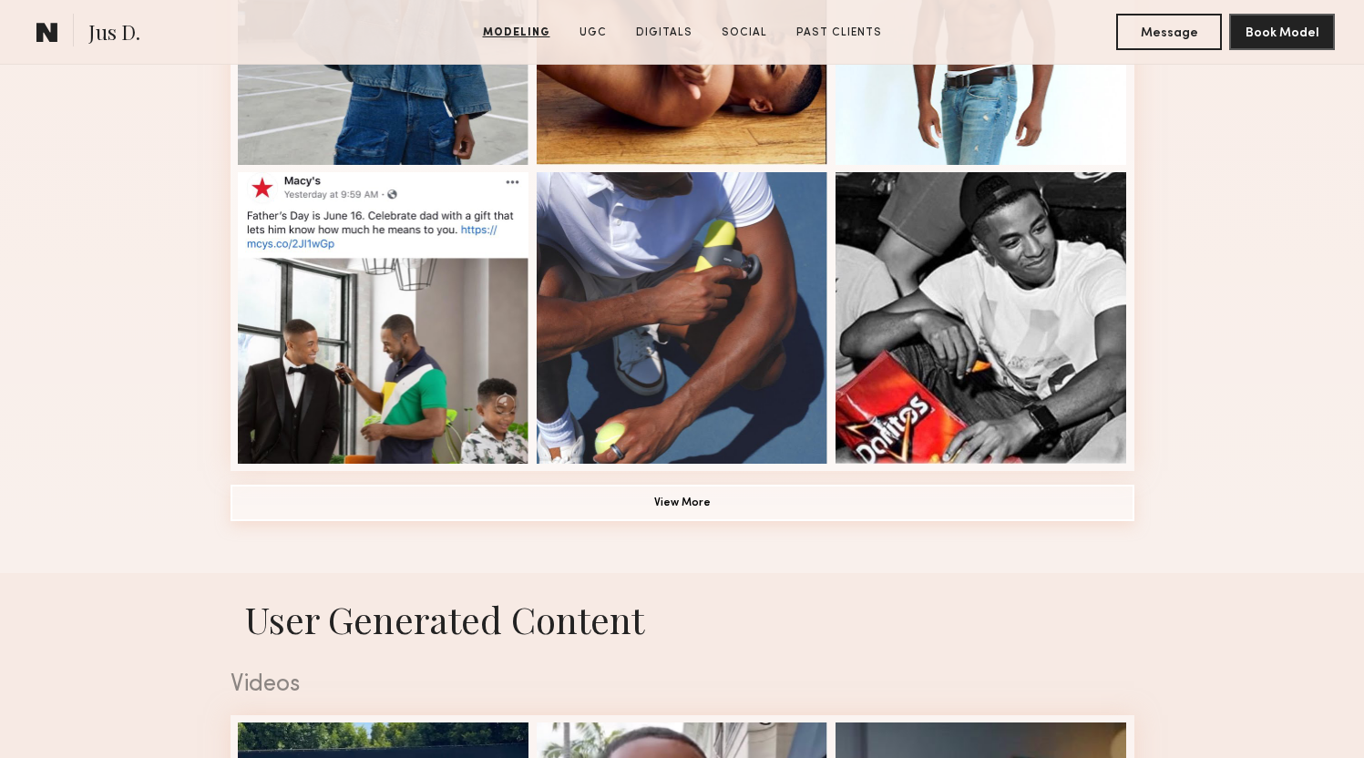
click at [674, 509] on button "View More" at bounding box center [683, 503] width 904 height 36
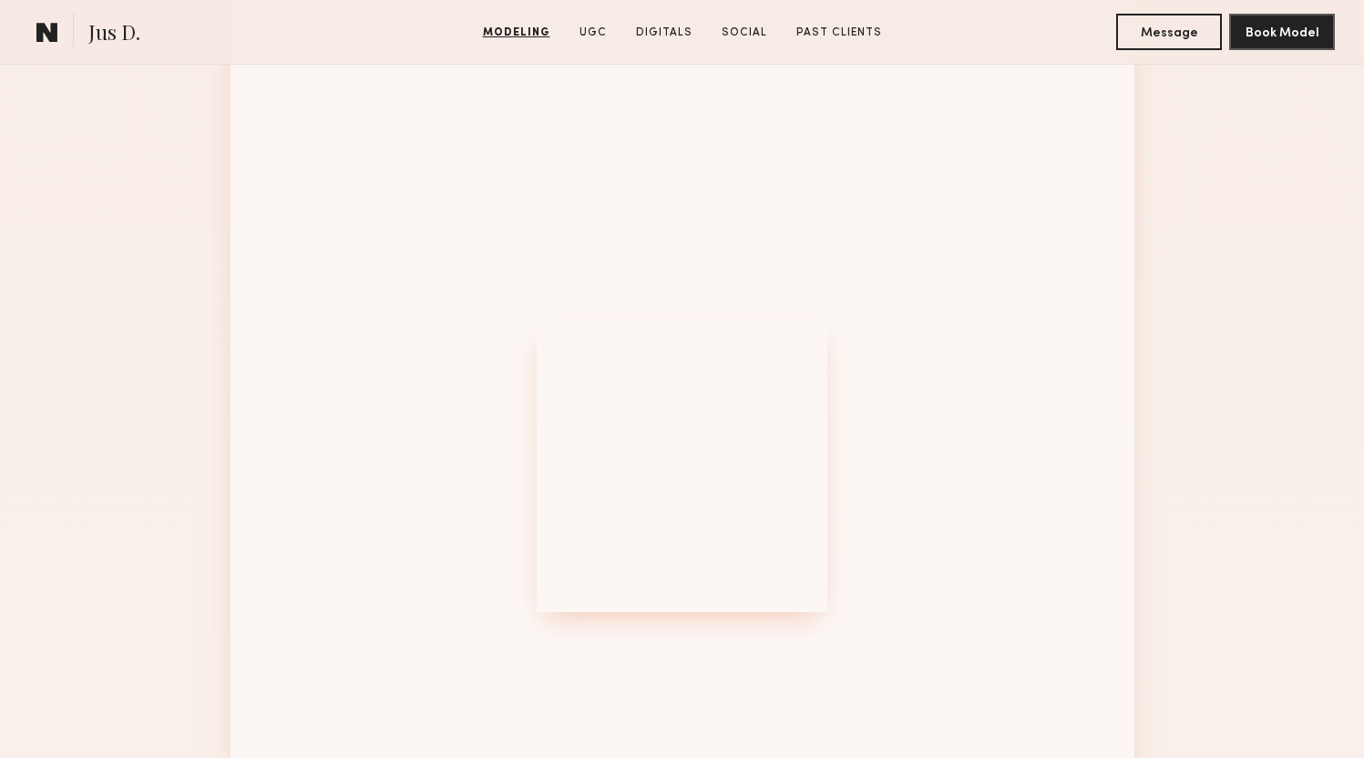
scroll to position [2015, 0]
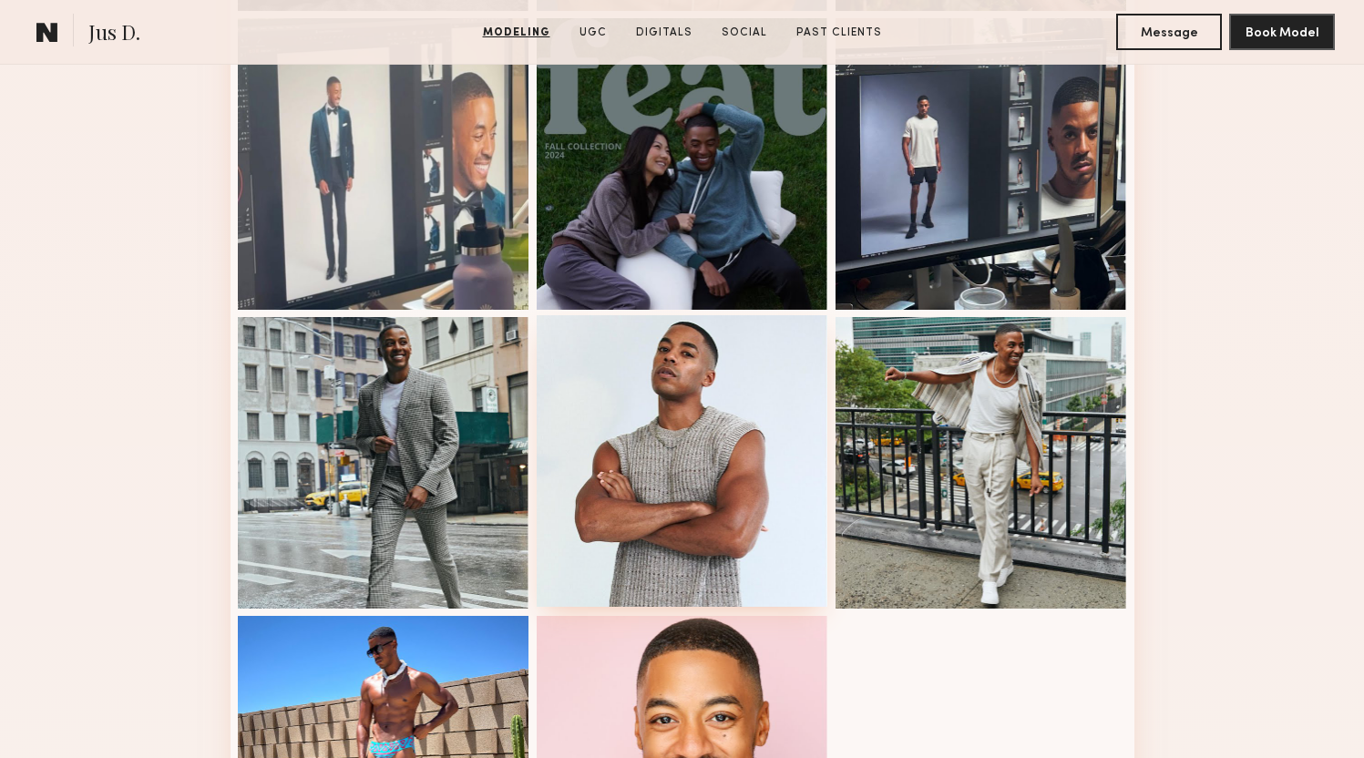
click at [643, 457] on div at bounding box center [683, 461] width 292 height 292
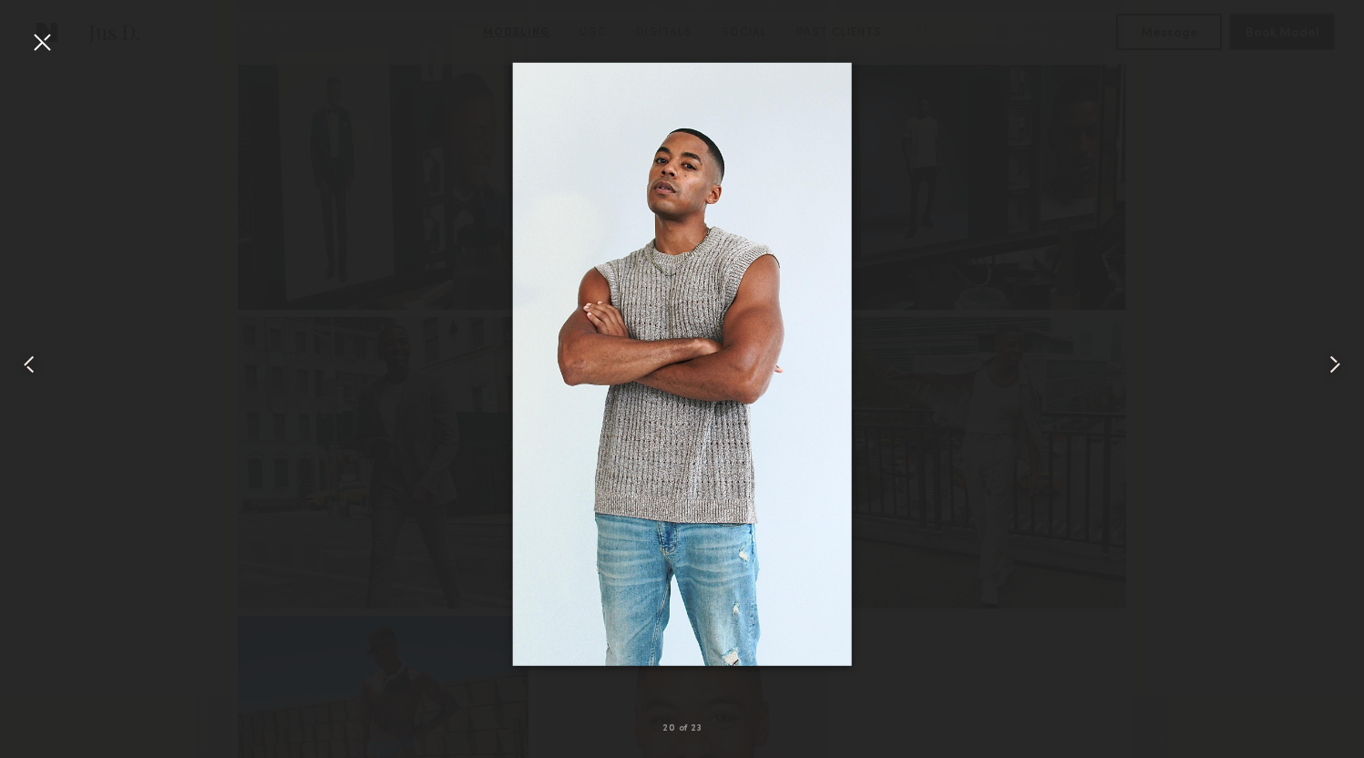
click at [941, 59] on div at bounding box center [682, 364] width 1364 height 671
click at [40, 40] on div at bounding box center [41, 41] width 29 height 29
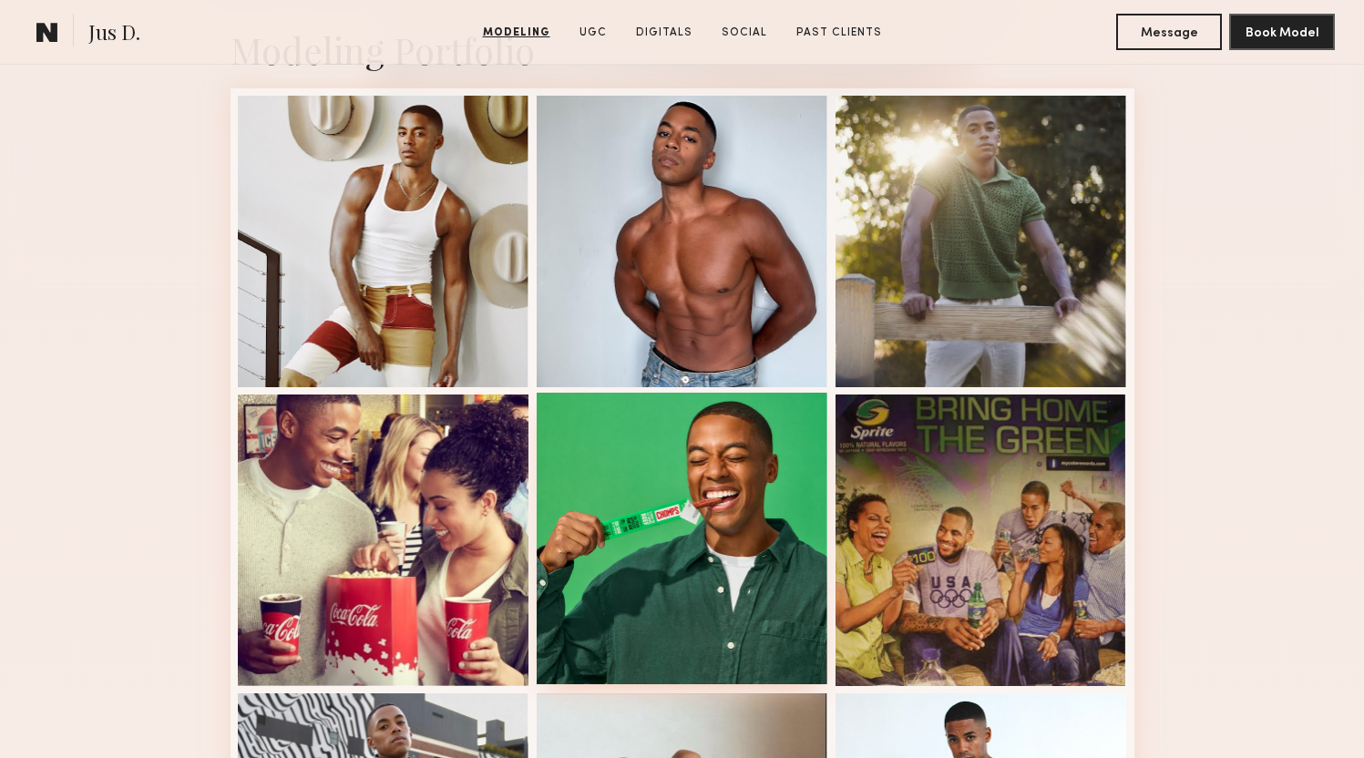
scroll to position [436, 0]
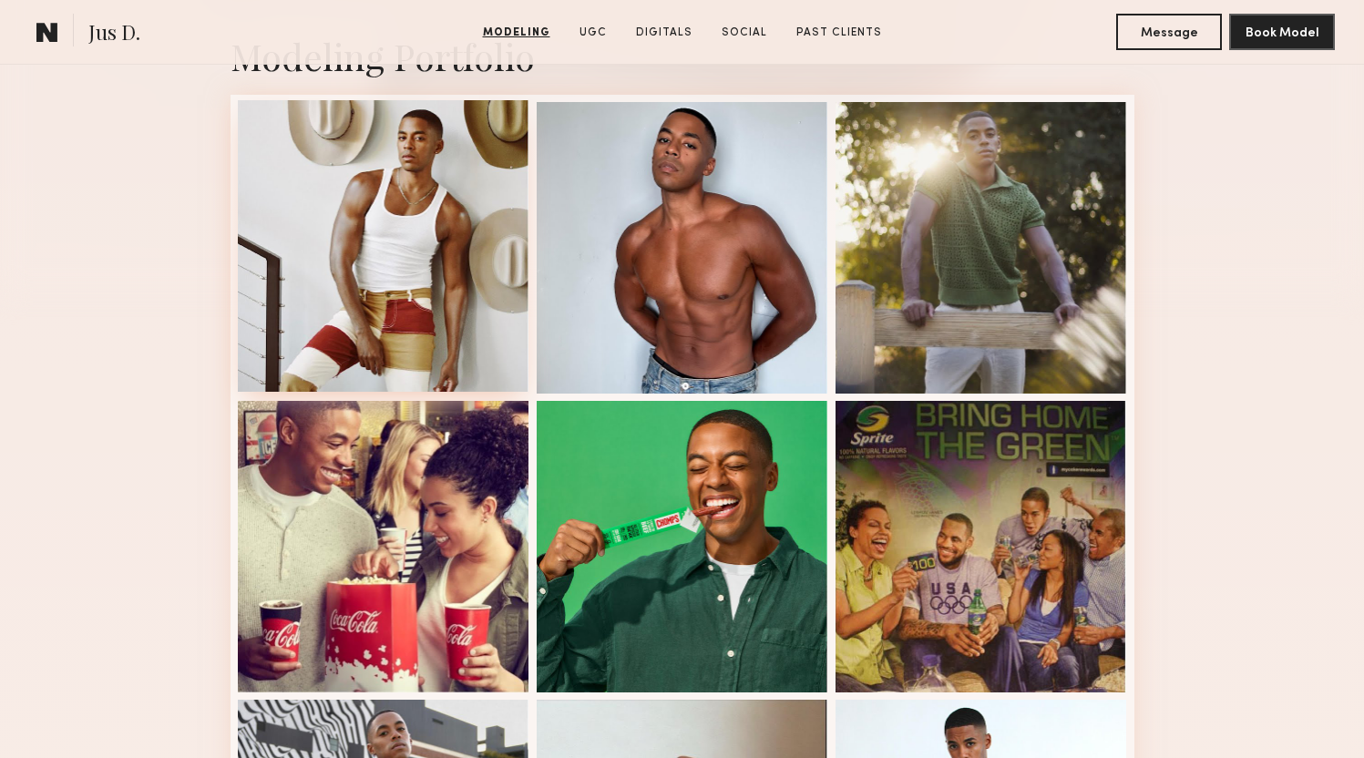
click at [392, 280] on div at bounding box center [384, 246] width 292 height 292
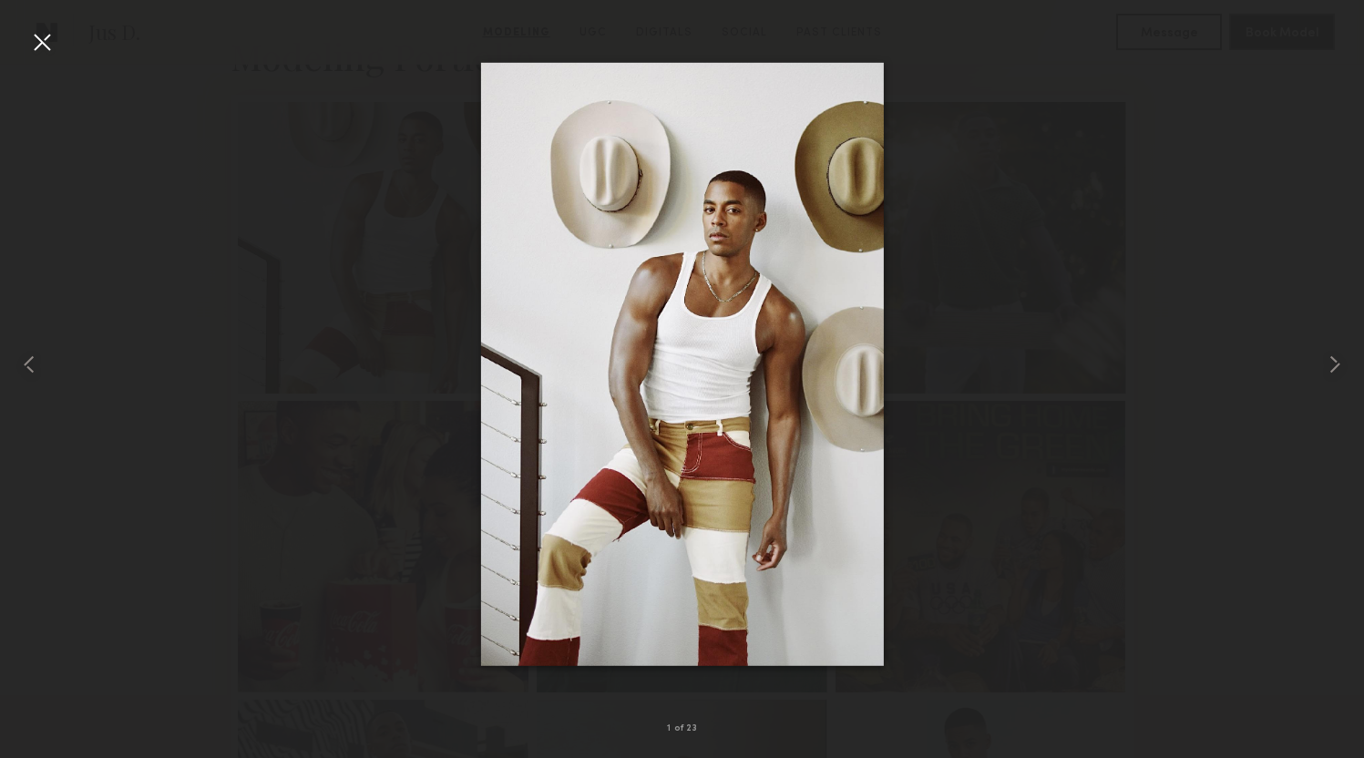
click at [1041, 477] on div at bounding box center [682, 364] width 1364 height 671
click at [51, 32] on div at bounding box center [41, 41] width 29 height 29
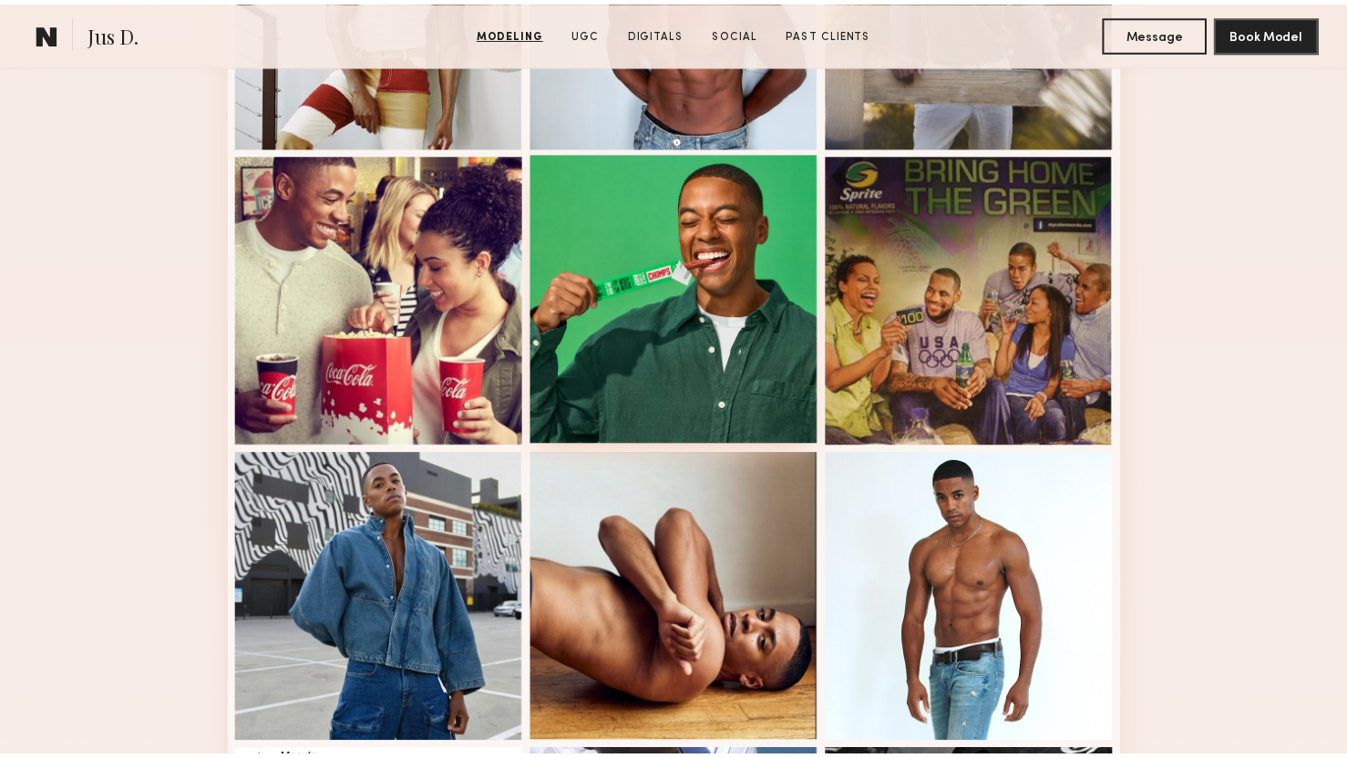
scroll to position [736, 0]
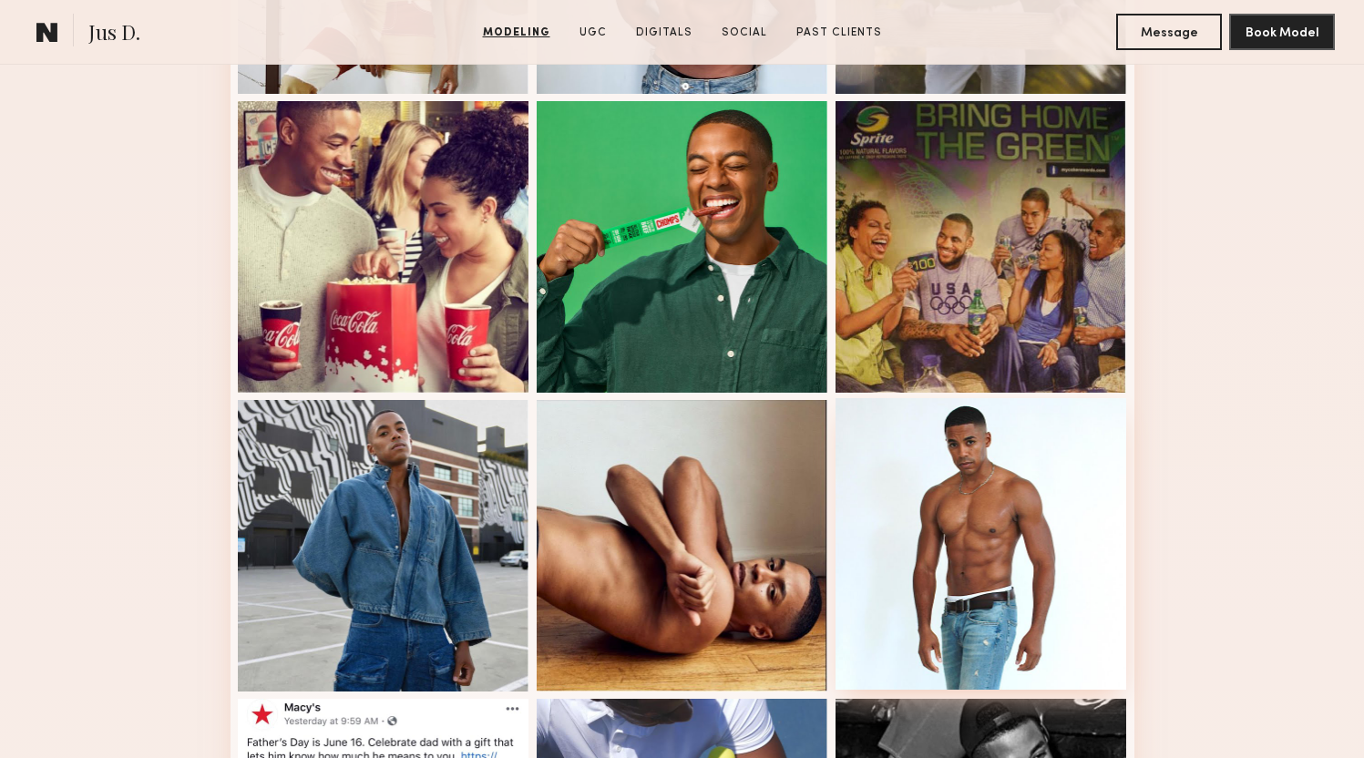
click at [925, 562] on div at bounding box center [982, 544] width 292 height 292
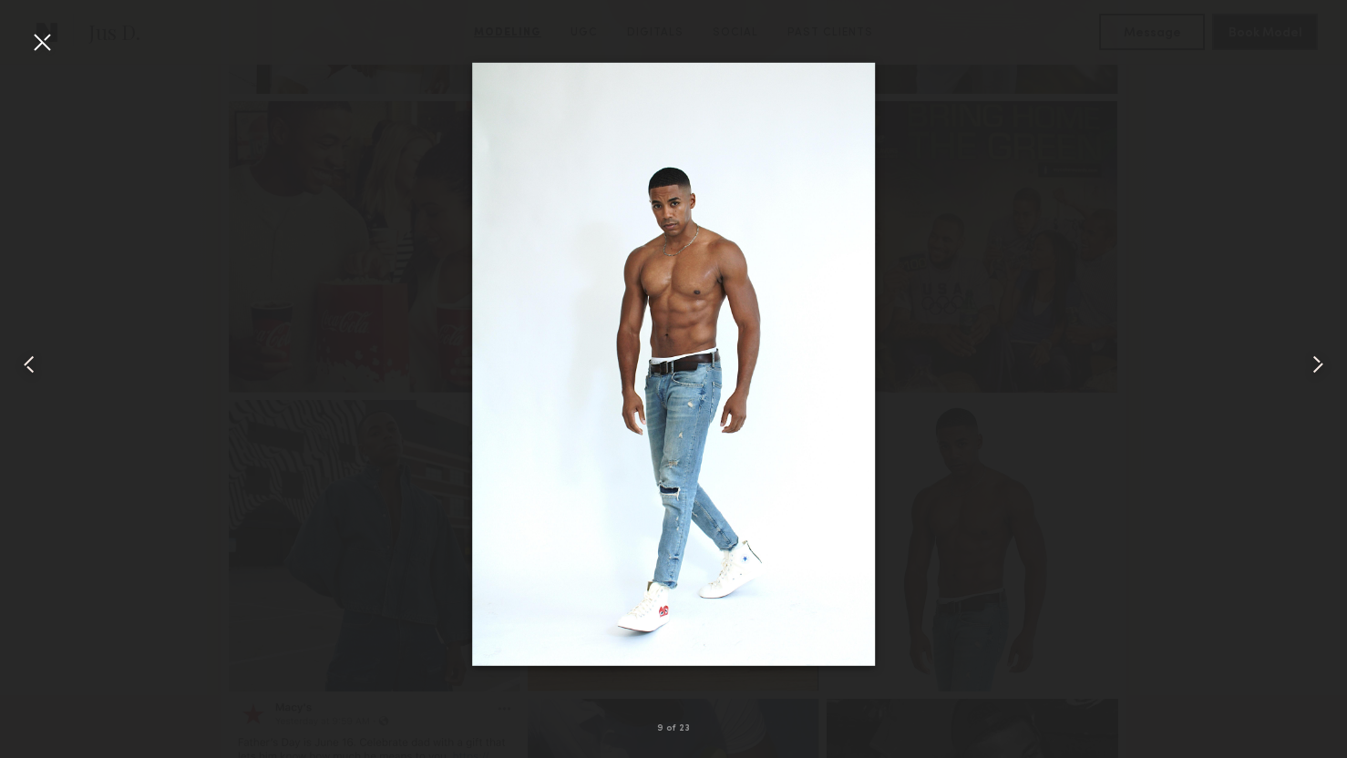
click at [959, 0] on nb-gallery-light "9 of 23" at bounding box center [673, 379] width 1347 height 758
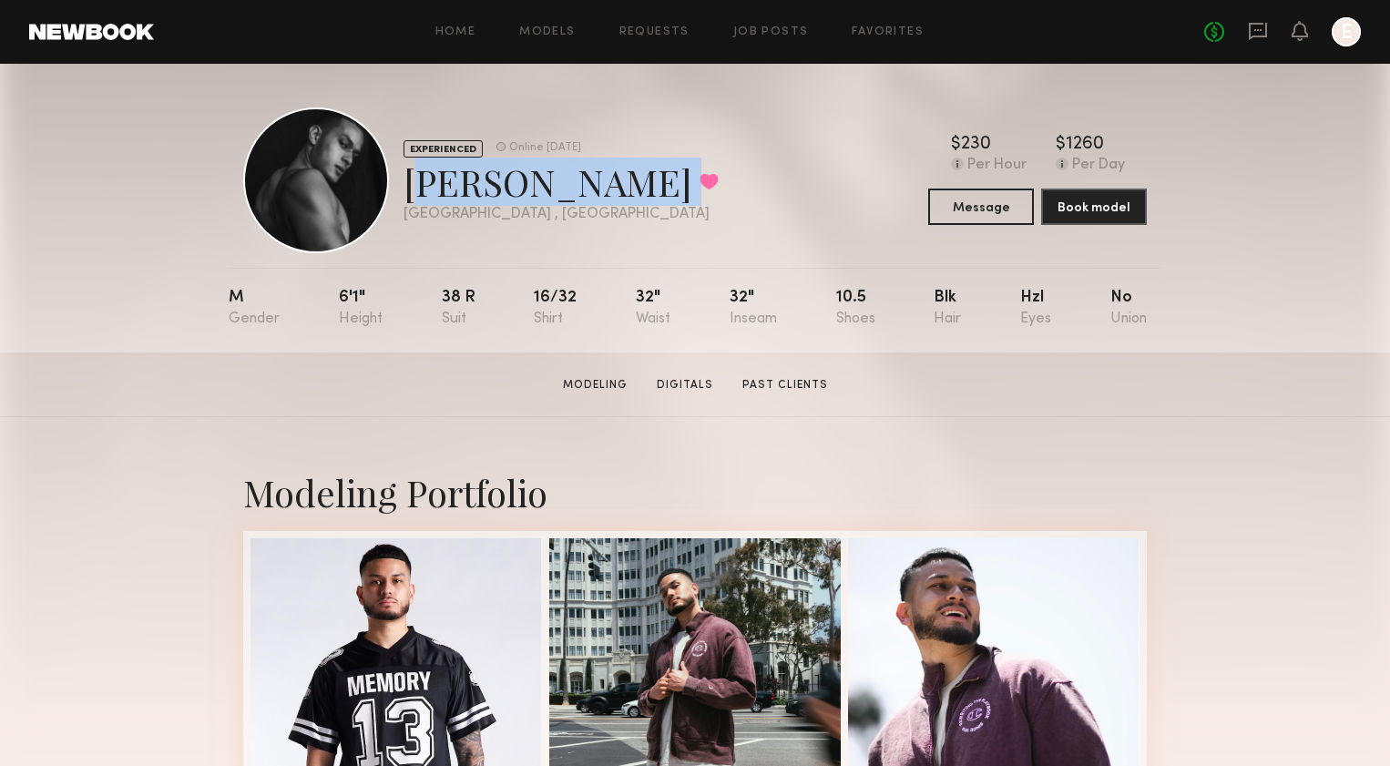
drag, startPoint x: 414, startPoint y: 185, endPoint x: 599, endPoint y: 189, distance: 185.0
click at [599, 189] on div "EXPERIENCED Online 1d ago Robby O. Favorited Los Angeles , CA Online 1d ago $ T…" at bounding box center [695, 181] width 904 height 146
copy div "Robby O. Favorited"
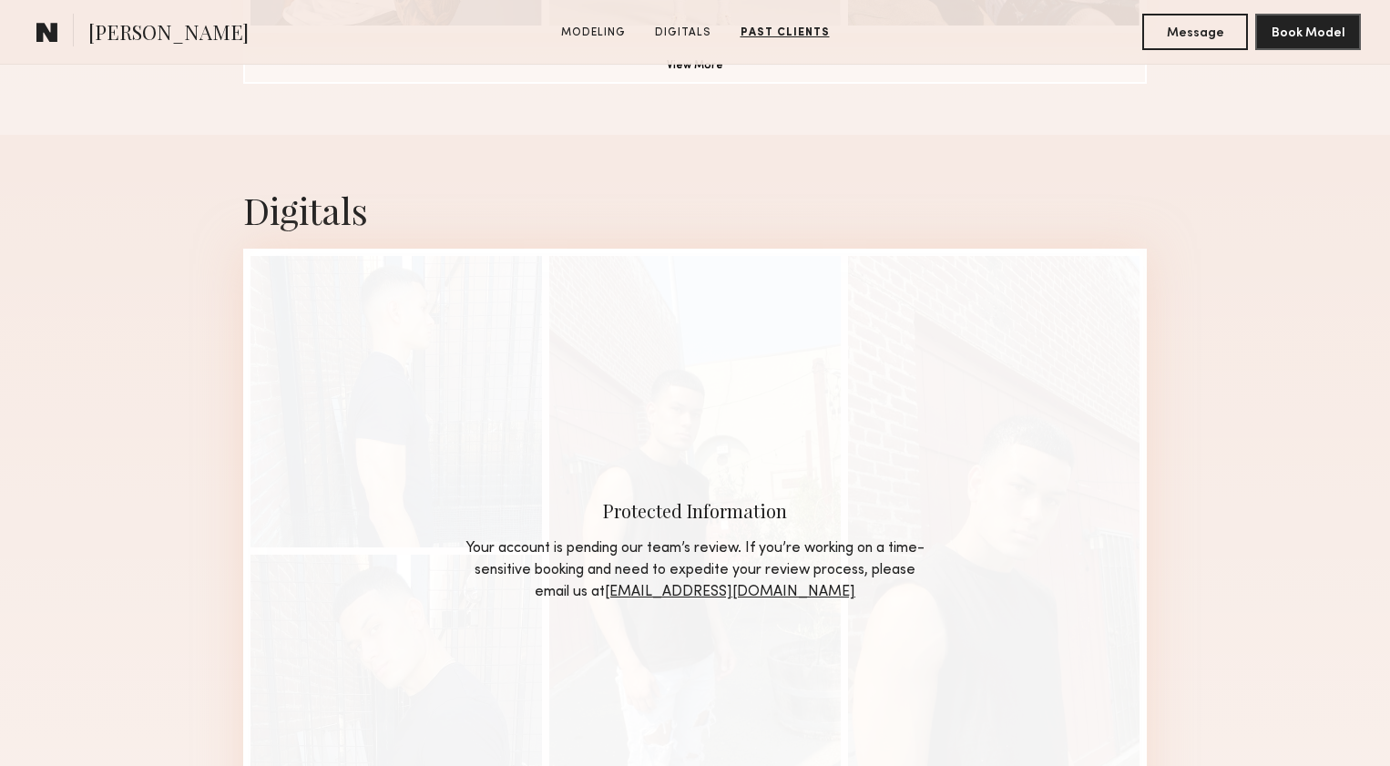
scroll to position [1136, 0]
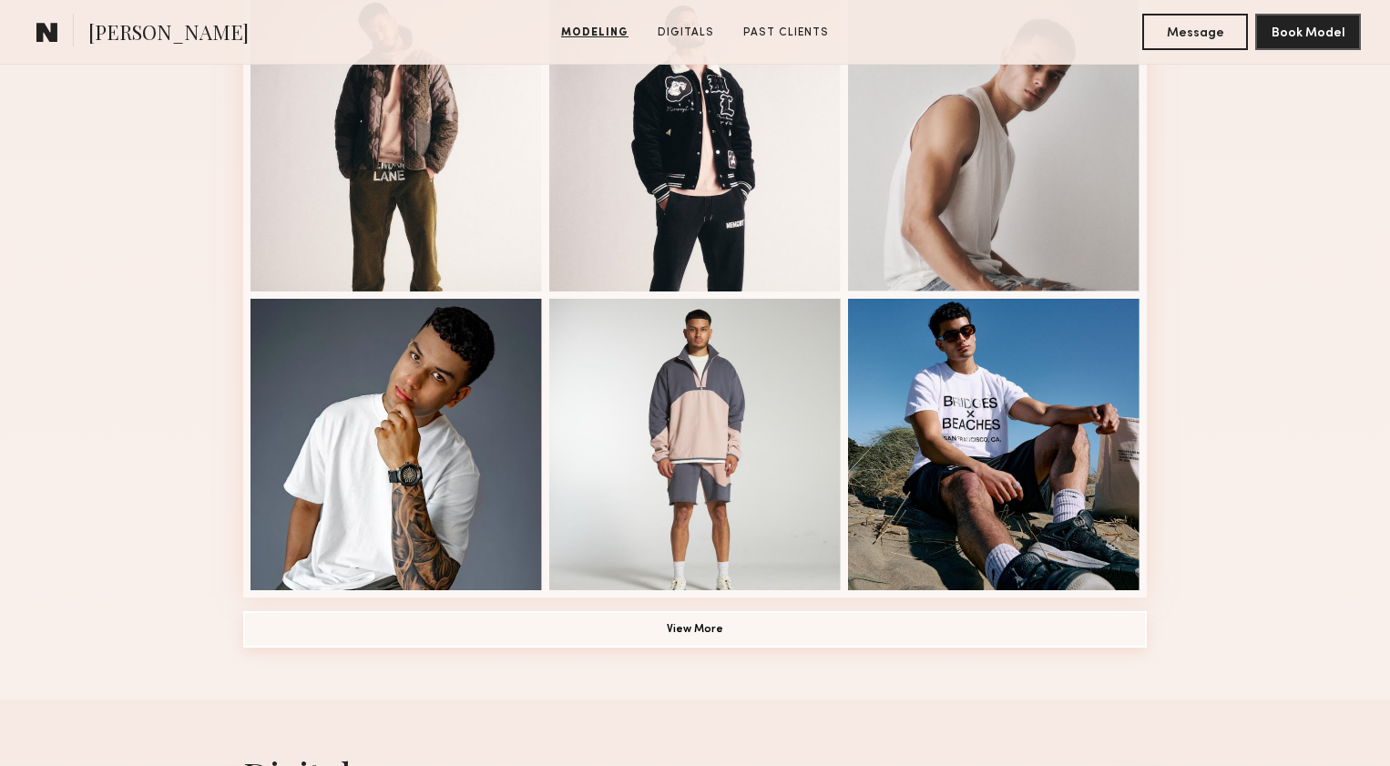
click at [715, 634] on button "View More" at bounding box center [695, 629] width 904 height 36
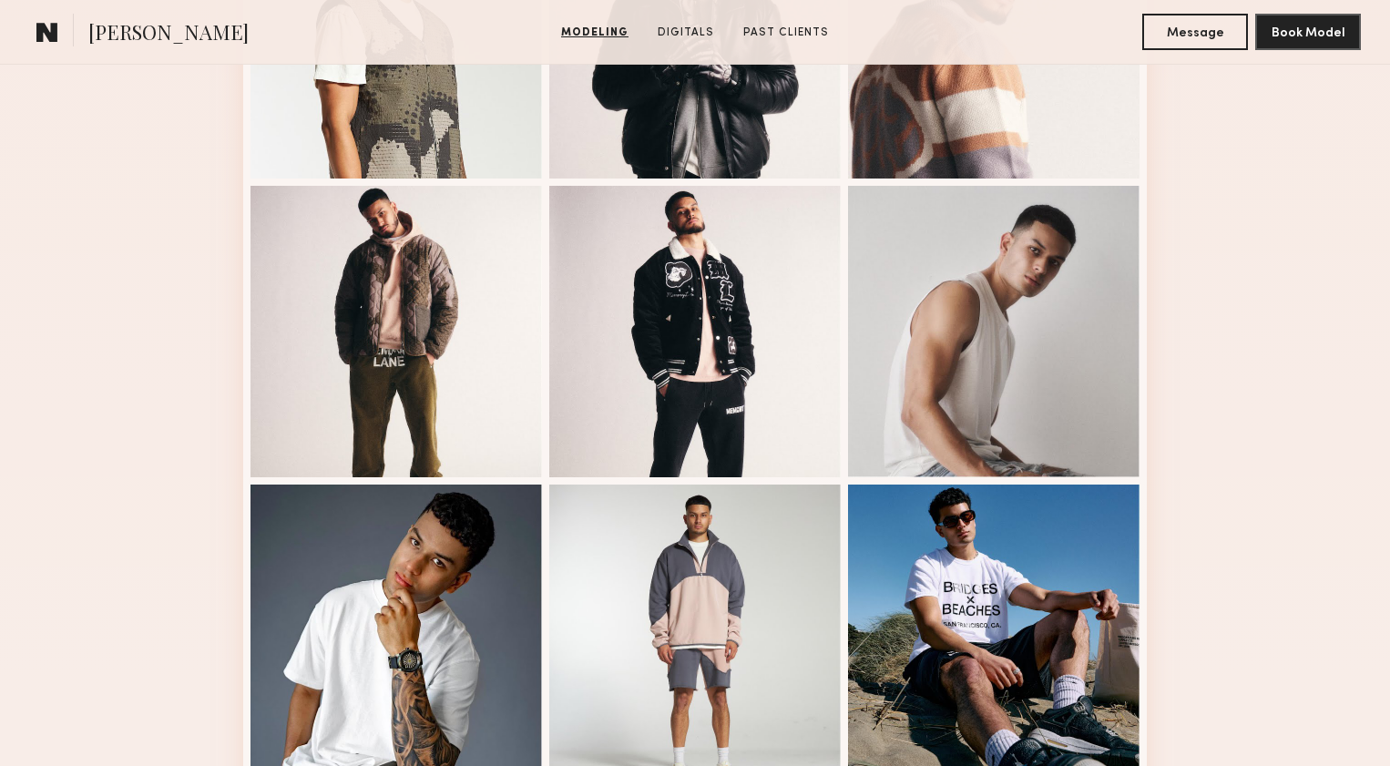
scroll to position [1094, 0]
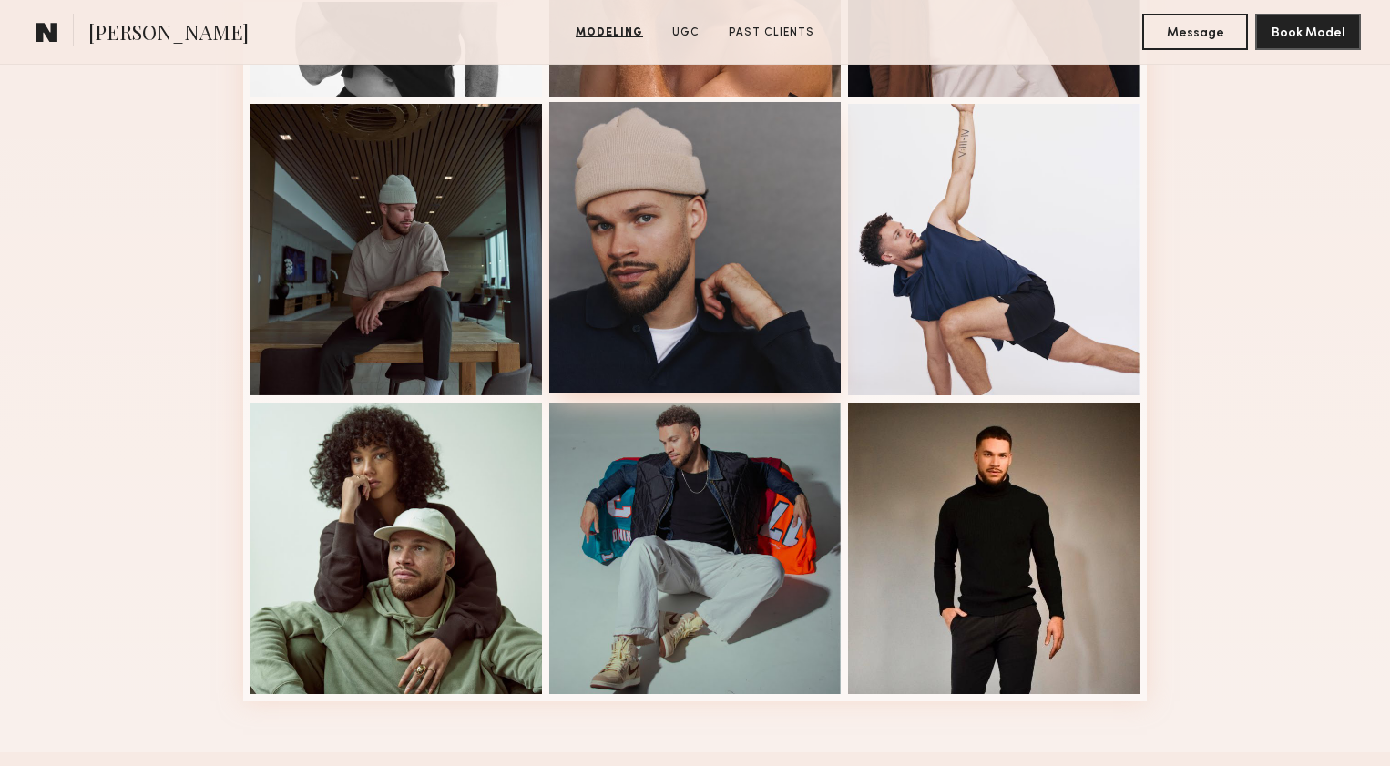
scroll to position [1034, 0]
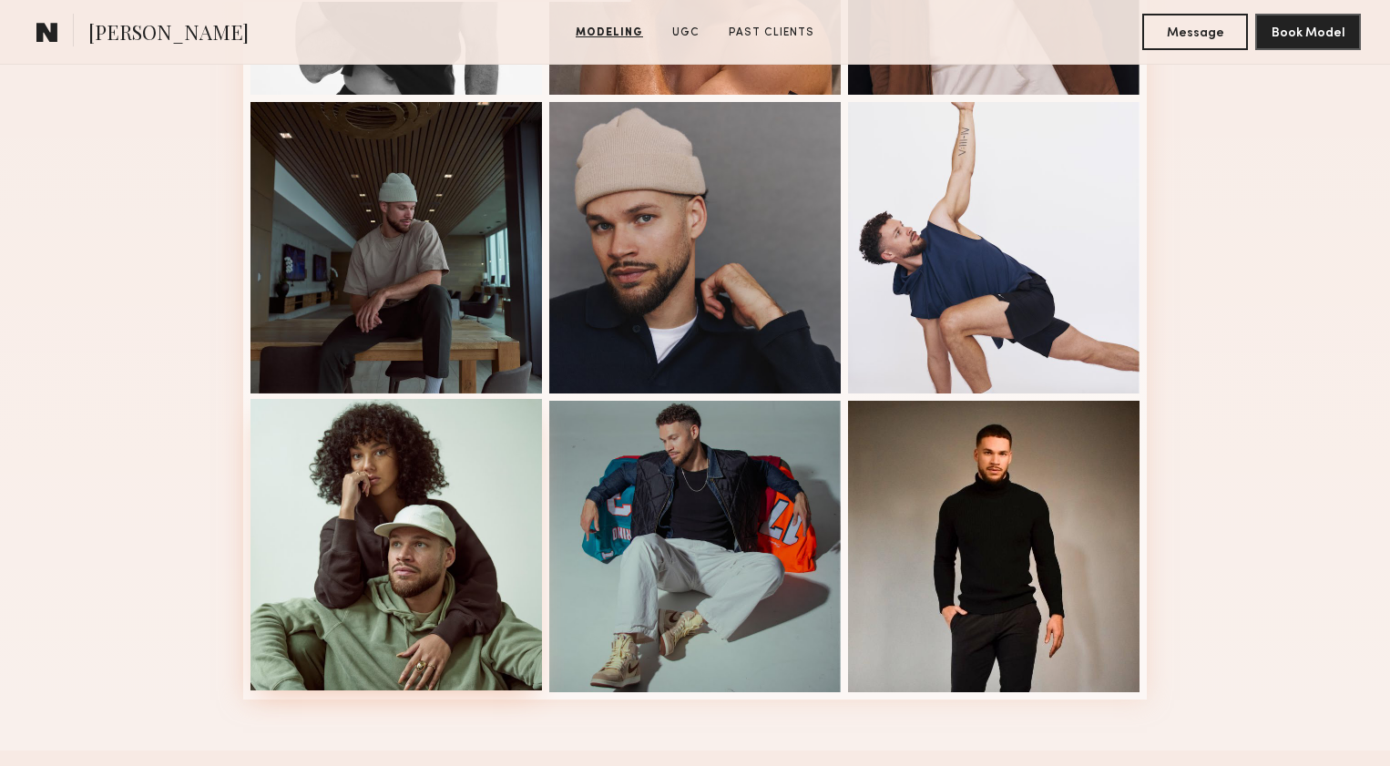
click at [490, 562] on div at bounding box center [397, 545] width 292 height 292
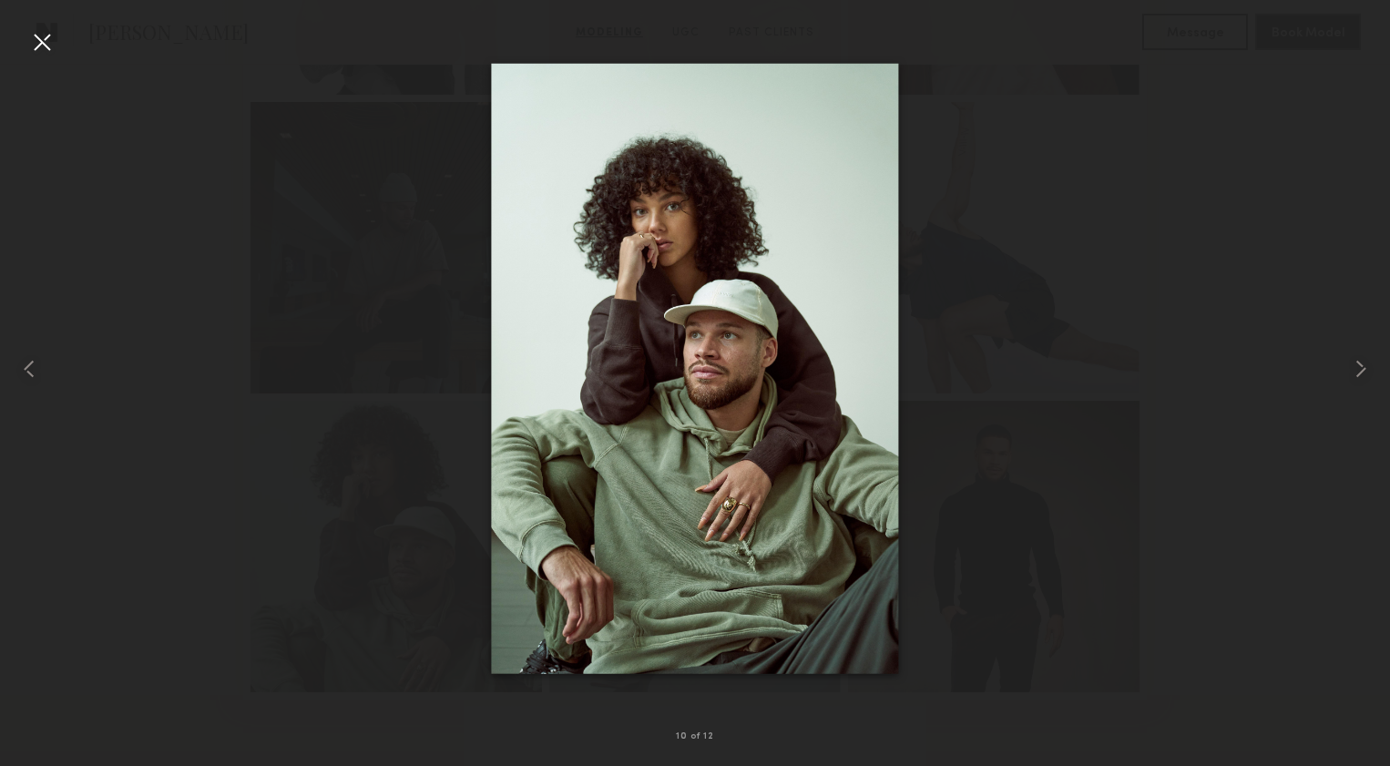
click at [415, 391] on div at bounding box center [695, 368] width 1390 height 679
click at [432, 260] on div at bounding box center [695, 368] width 1390 height 679
click at [1333, 38] on div at bounding box center [695, 368] width 1390 height 679
click at [303, 129] on div at bounding box center [695, 368] width 1390 height 679
click at [29, 31] on div at bounding box center [41, 41] width 29 height 29
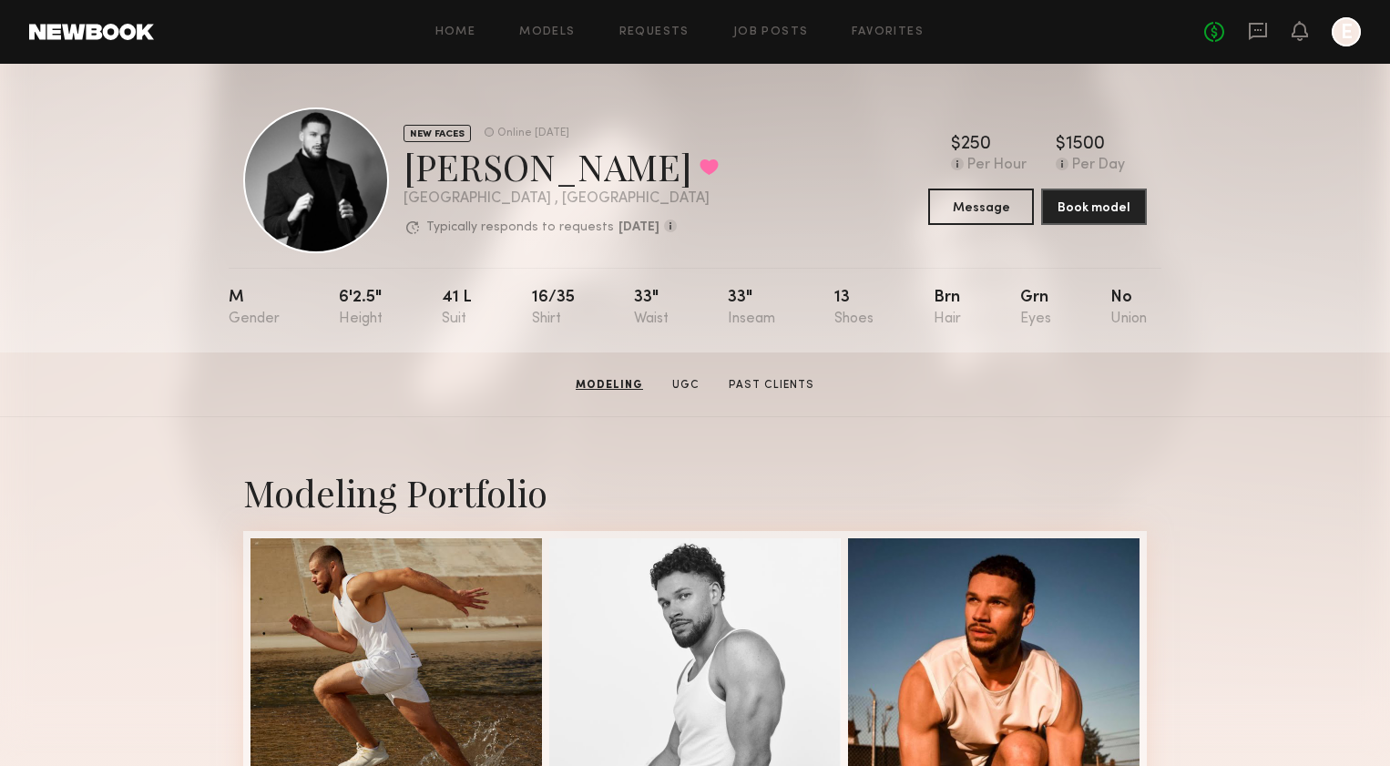
scroll to position [0, 0]
click at [663, 385] on section "Modeling UGC Past Clients" at bounding box center [695, 384] width 251 height 18
click at [672, 385] on link "UGC" at bounding box center [685, 385] width 42 height 16
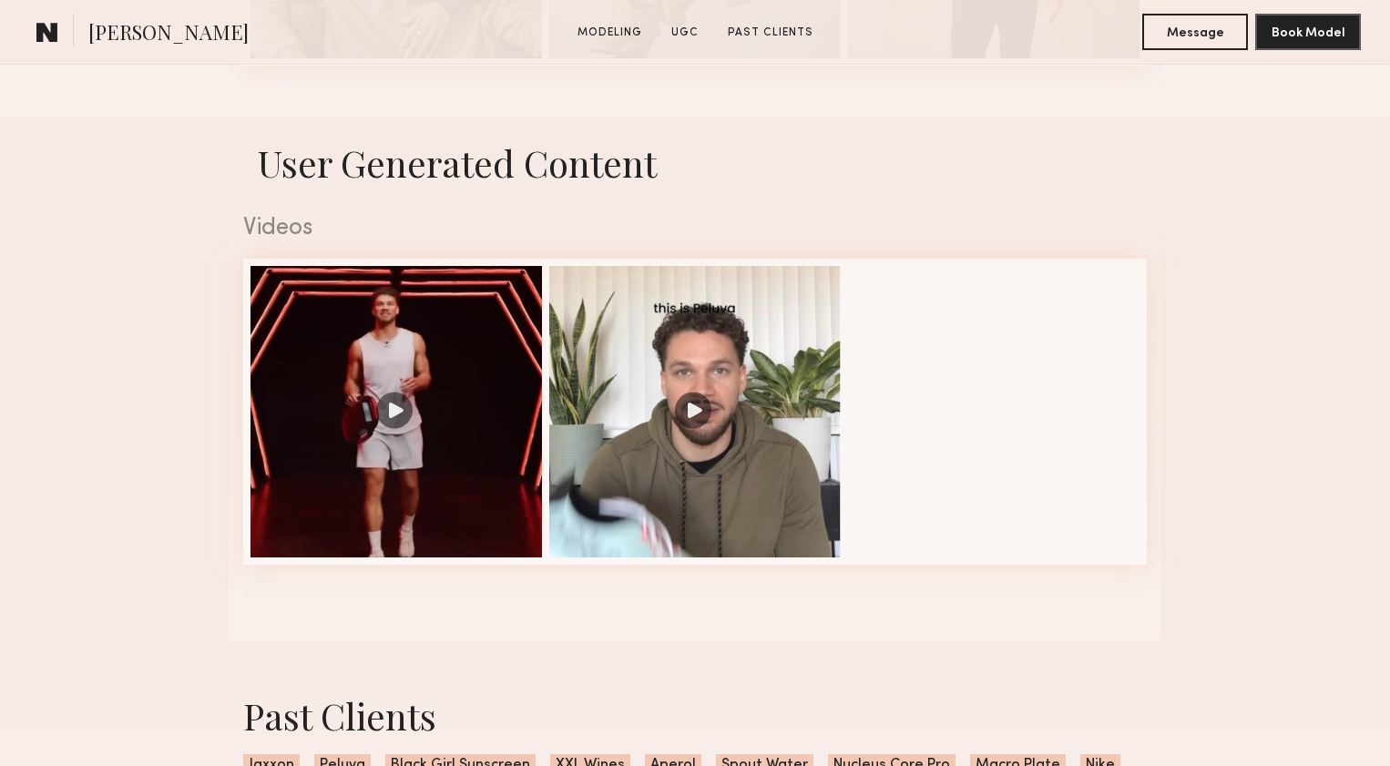
scroll to position [1676, 0]
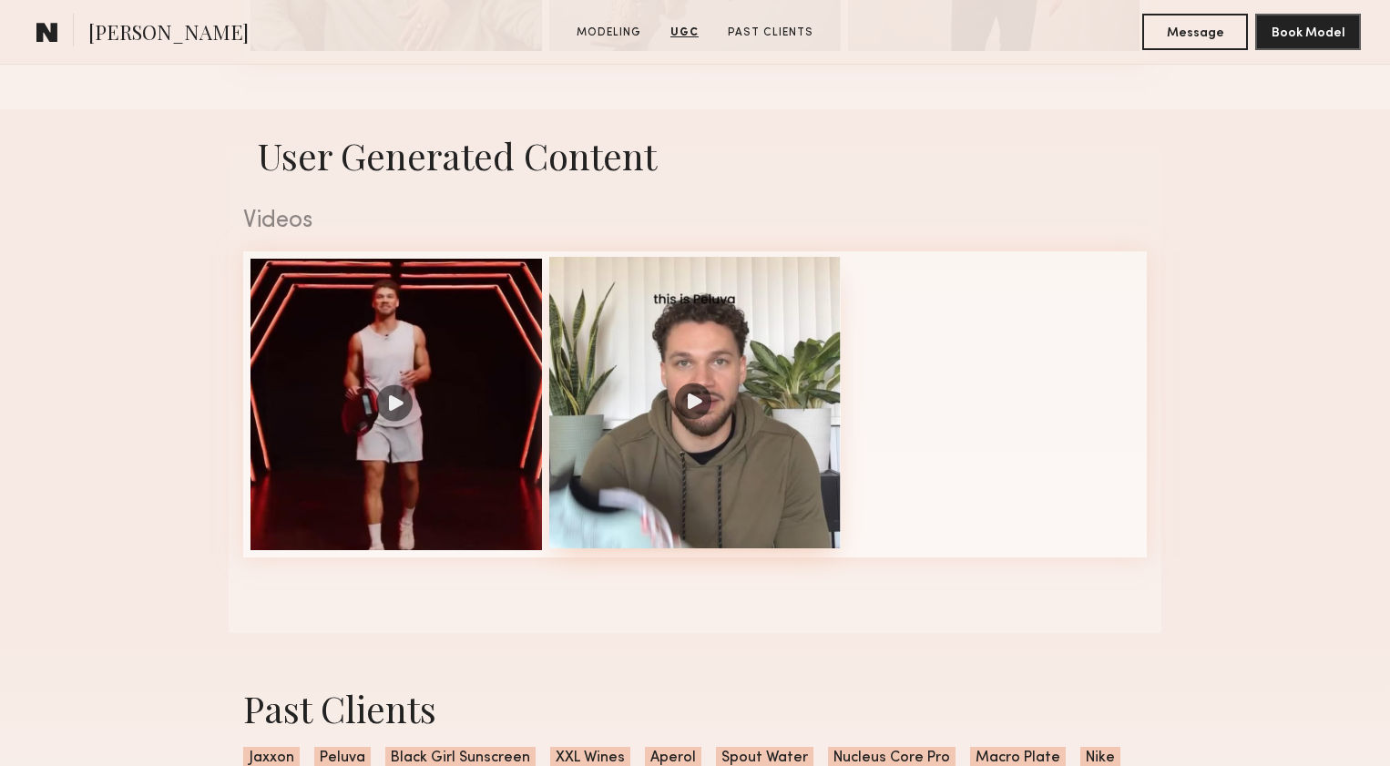
click at [692, 436] on div at bounding box center [695, 403] width 292 height 292
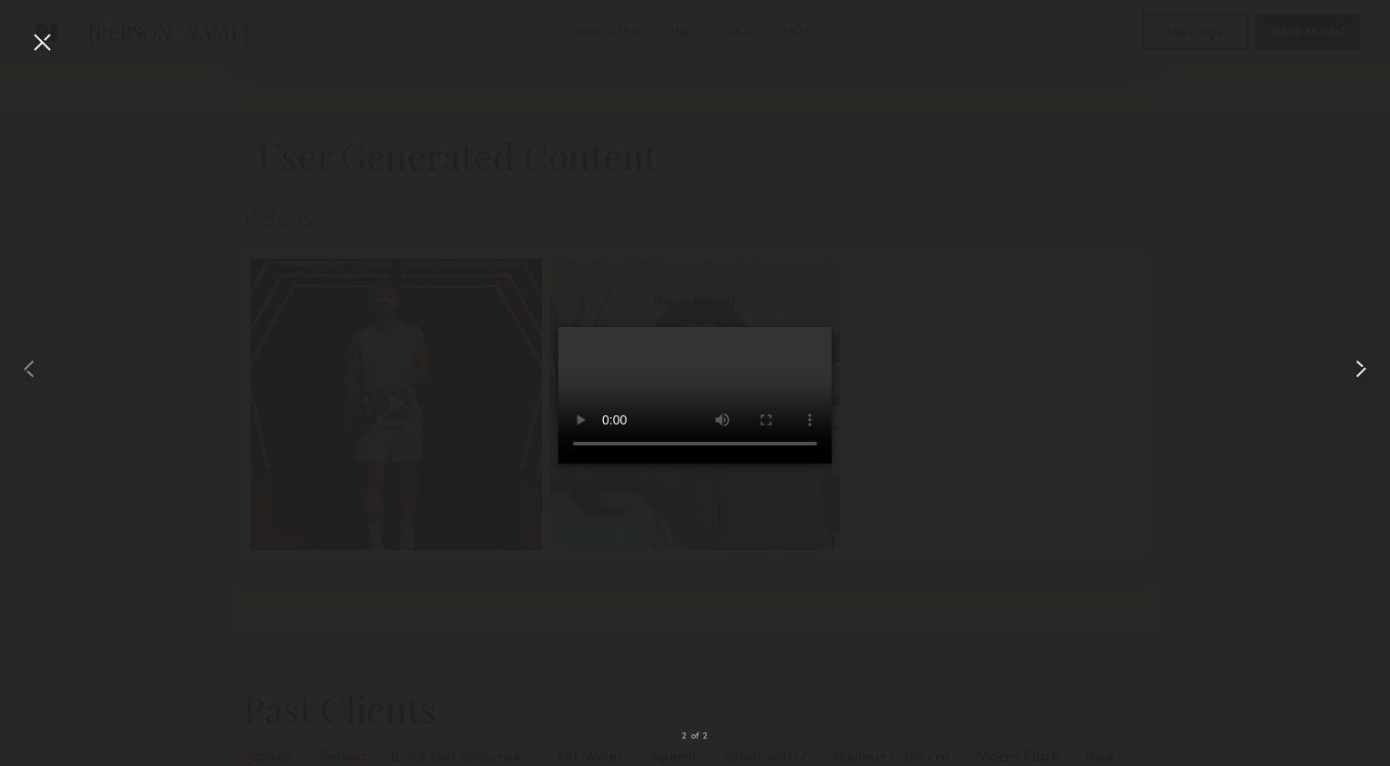
click at [1360, 373] on common-icon at bounding box center [1361, 368] width 29 height 29
click at [574, 464] on video at bounding box center [695, 395] width 273 height 137
click at [761, 70] on div at bounding box center [695, 368] width 1390 height 679
click at [559, 327] on video at bounding box center [695, 395] width 273 height 137
click at [459, 97] on div at bounding box center [695, 368] width 1390 height 679
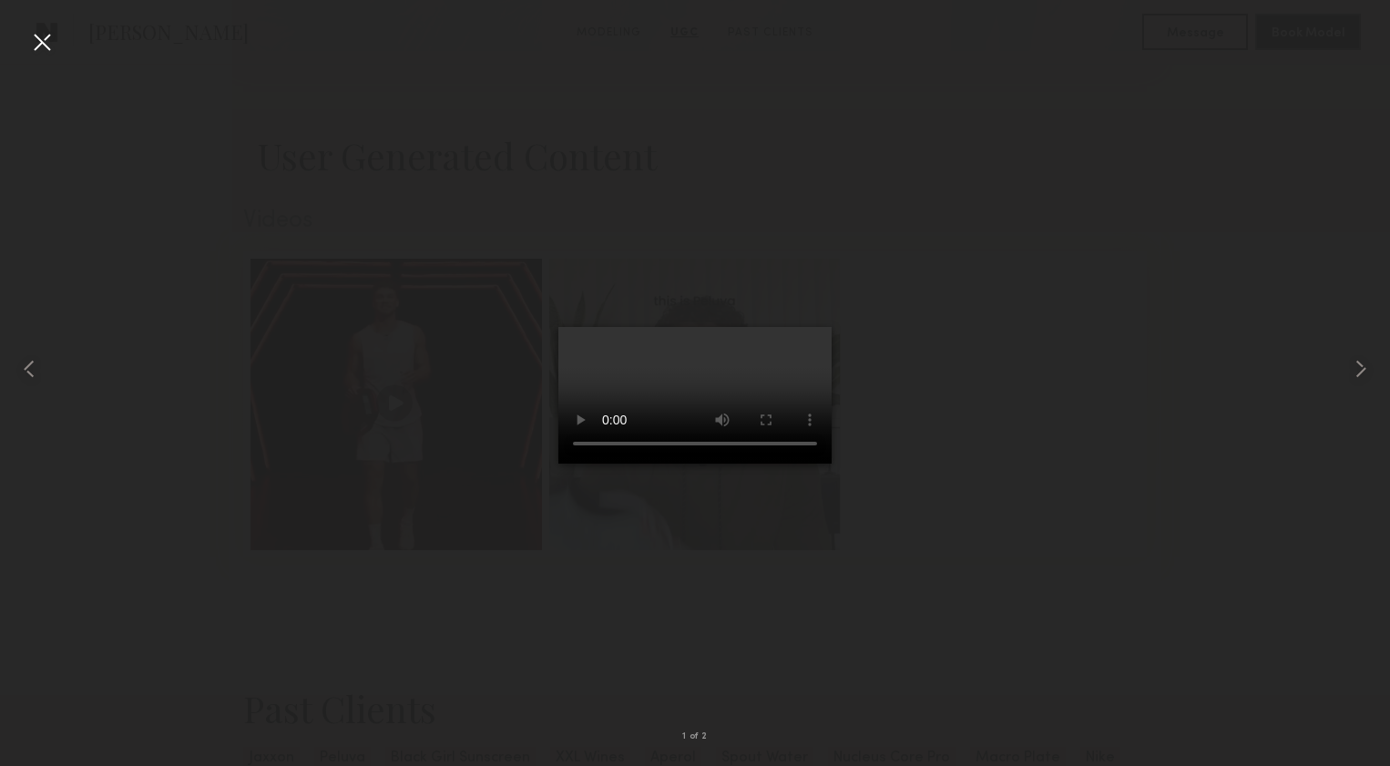
click at [39, 35] on div at bounding box center [41, 41] width 29 height 29
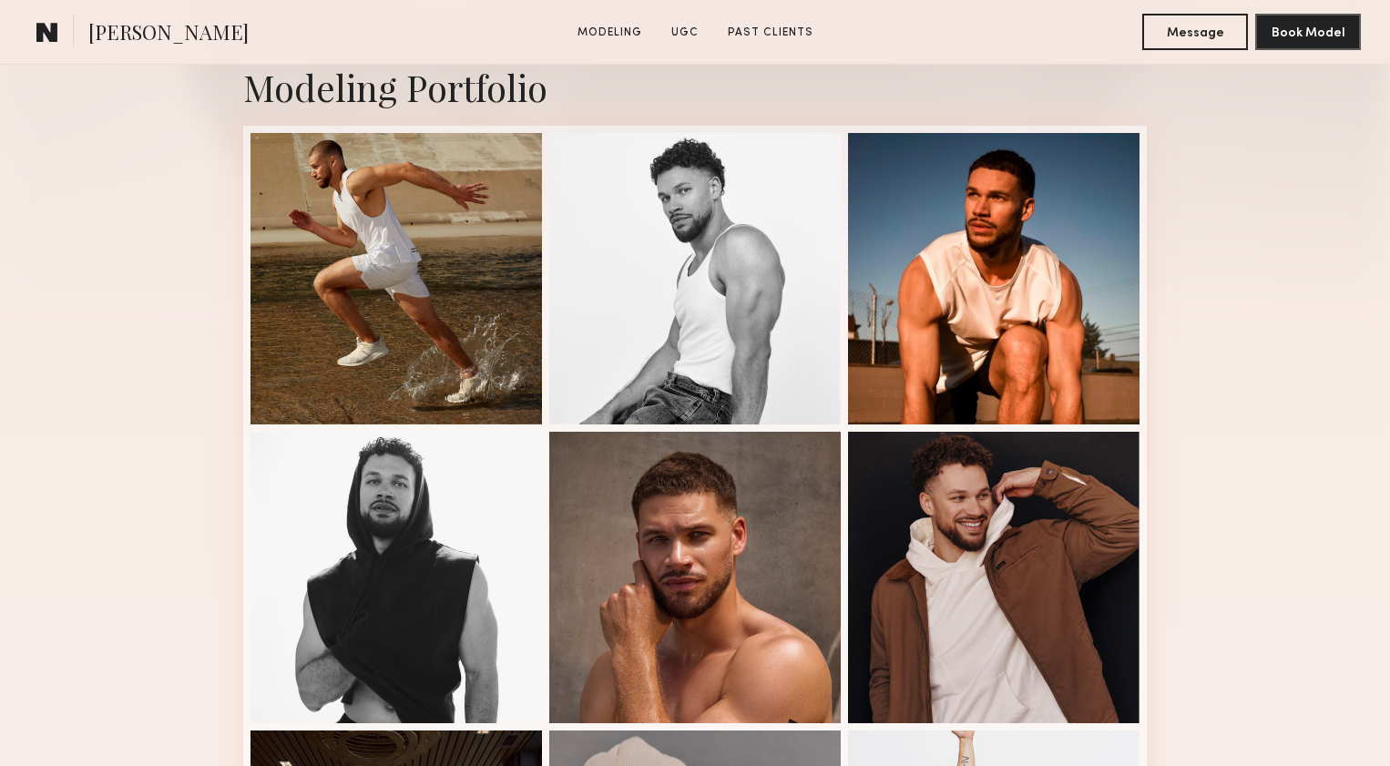
scroll to position [791, 0]
